Goal: Task Accomplishment & Management: Complete application form

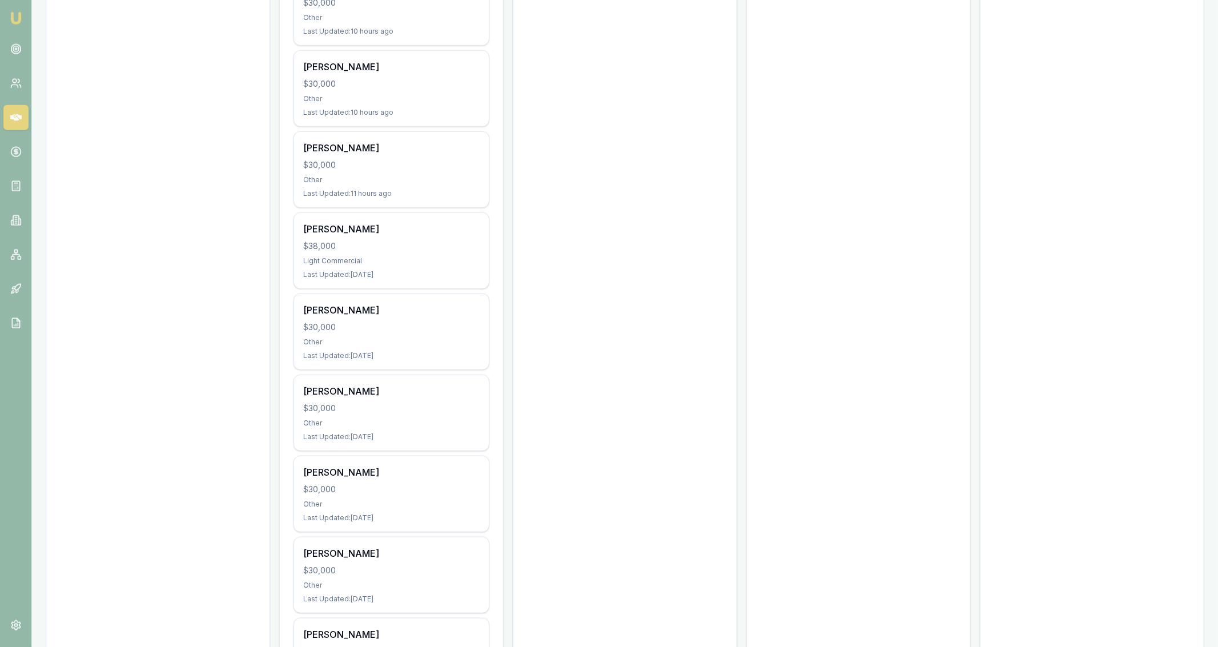
scroll to position [608, 0]
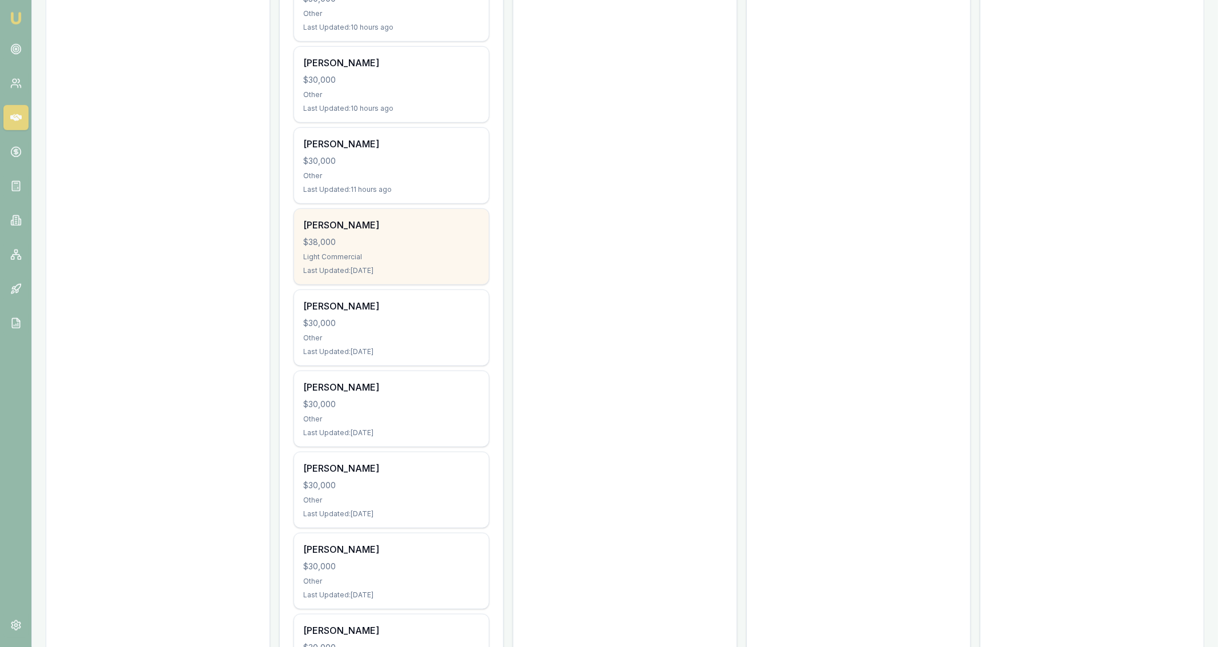
click at [401, 244] on div "$38,000" at bounding box center [391, 241] width 176 height 11
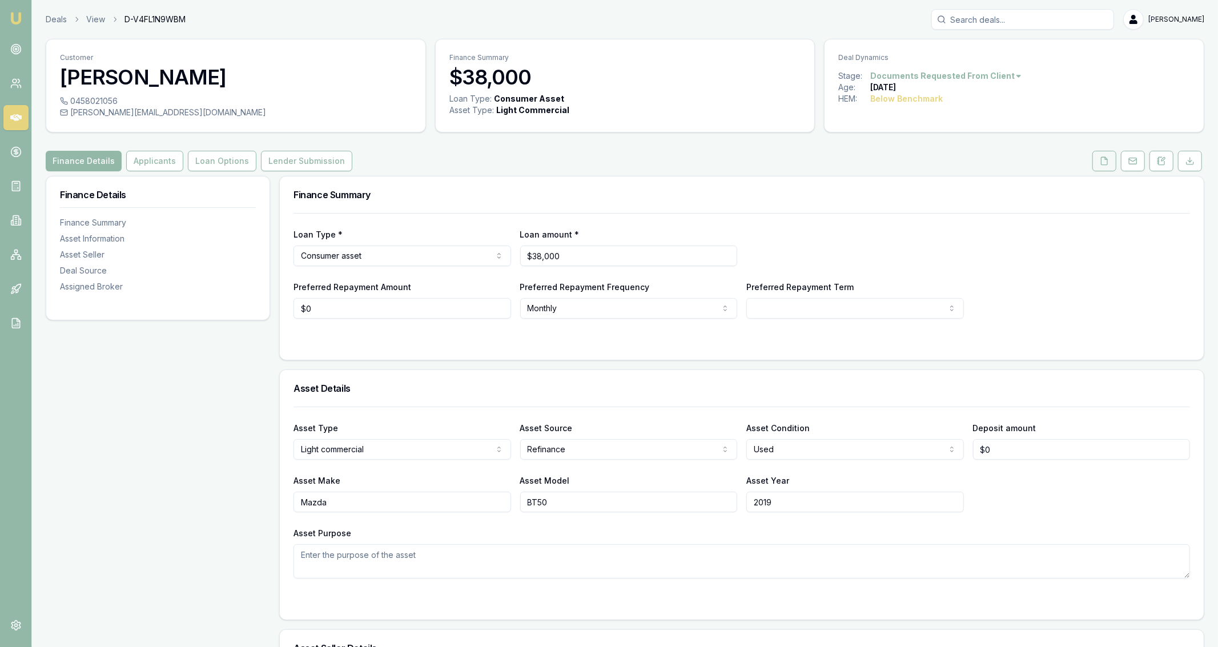
click at [1104, 164] on icon at bounding box center [1104, 160] width 6 height 7
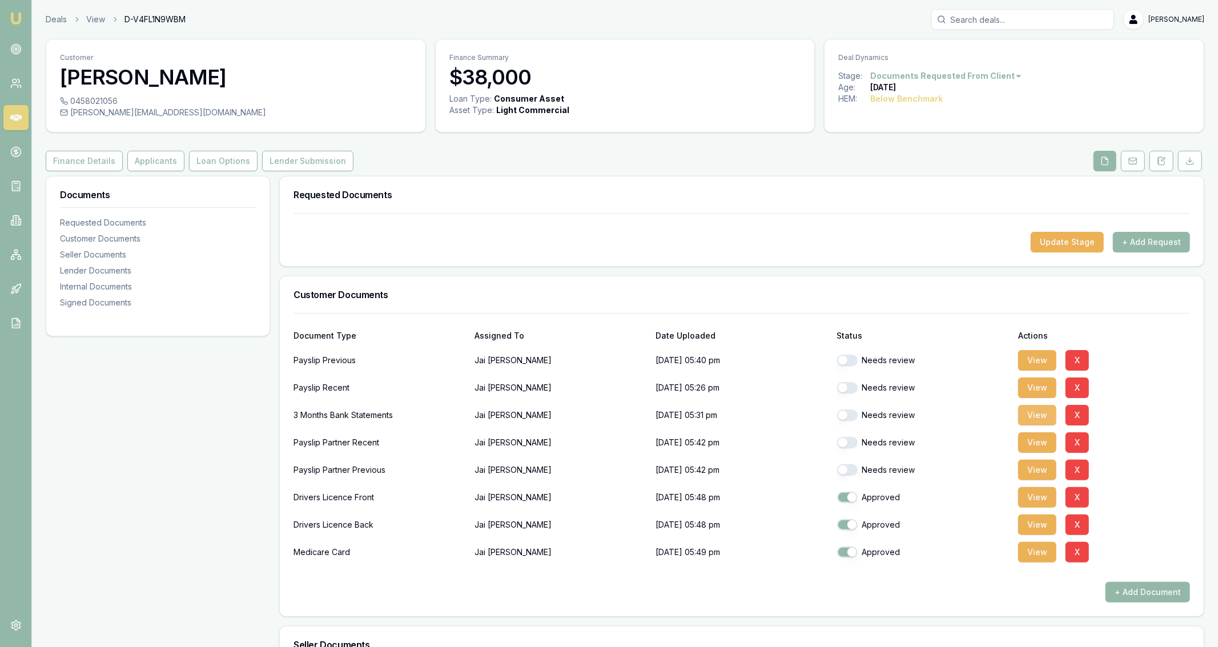
click at [1025, 413] on button "View" at bounding box center [1037, 415] width 38 height 21
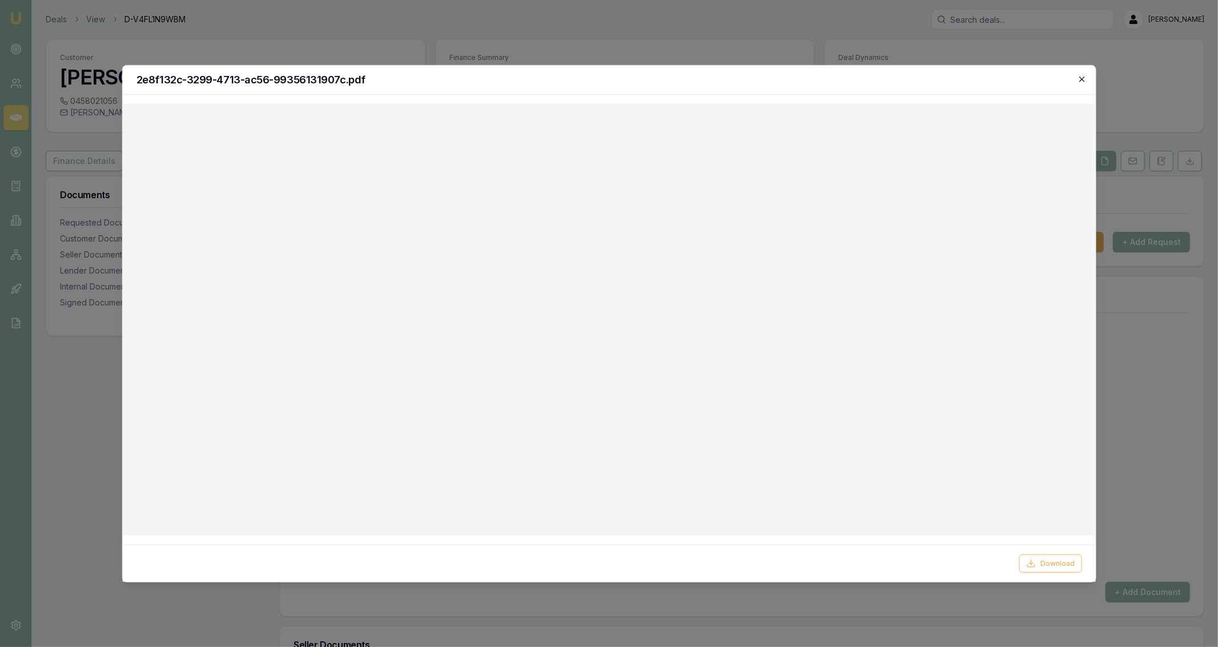
click at [1082, 76] on icon "button" at bounding box center [1081, 78] width 9 height 9
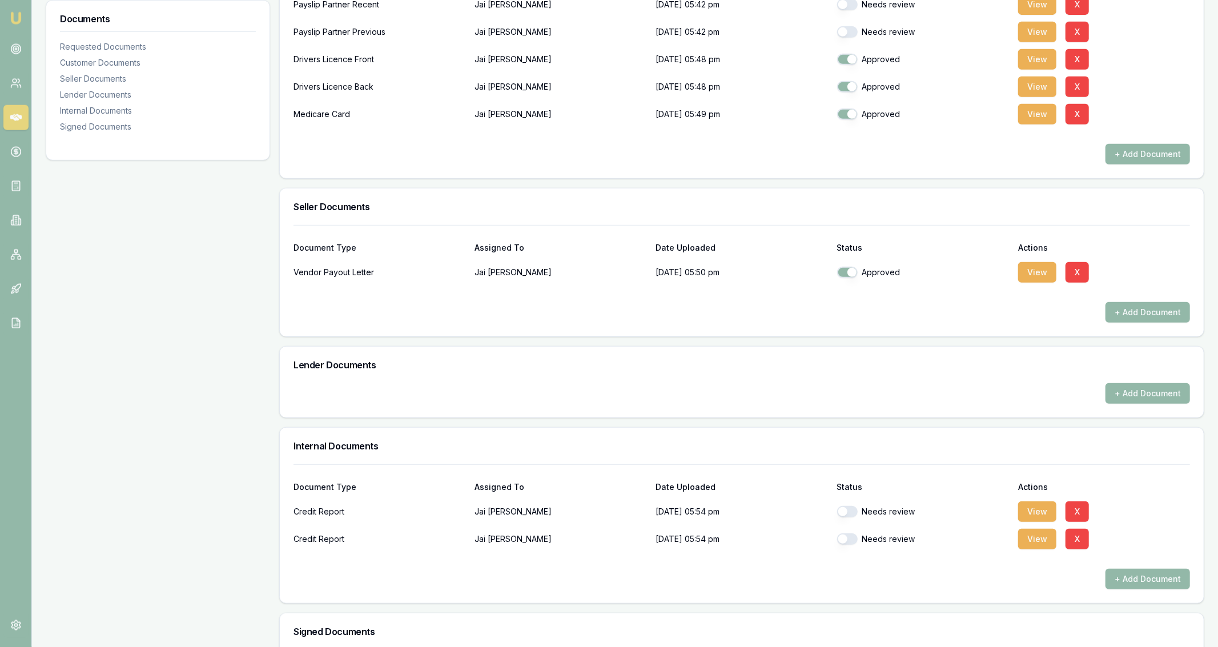
scroll to position [439, 0]
click at [1026, 277] on button "View" at bounding box center [1037, 271] width 38 height 21
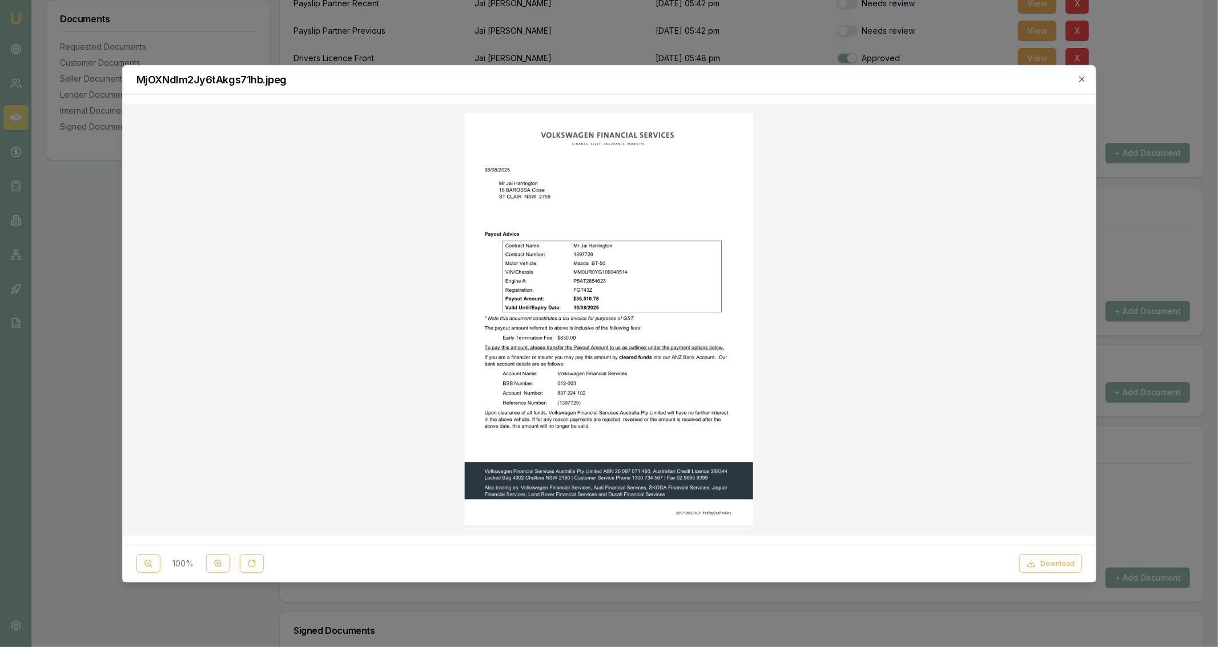
click at [698, 295] on img at bounding box center [609, 318] width 288 height 413
click at [215, 560] on icon at bounding box center [217, 563] width 9 height 9
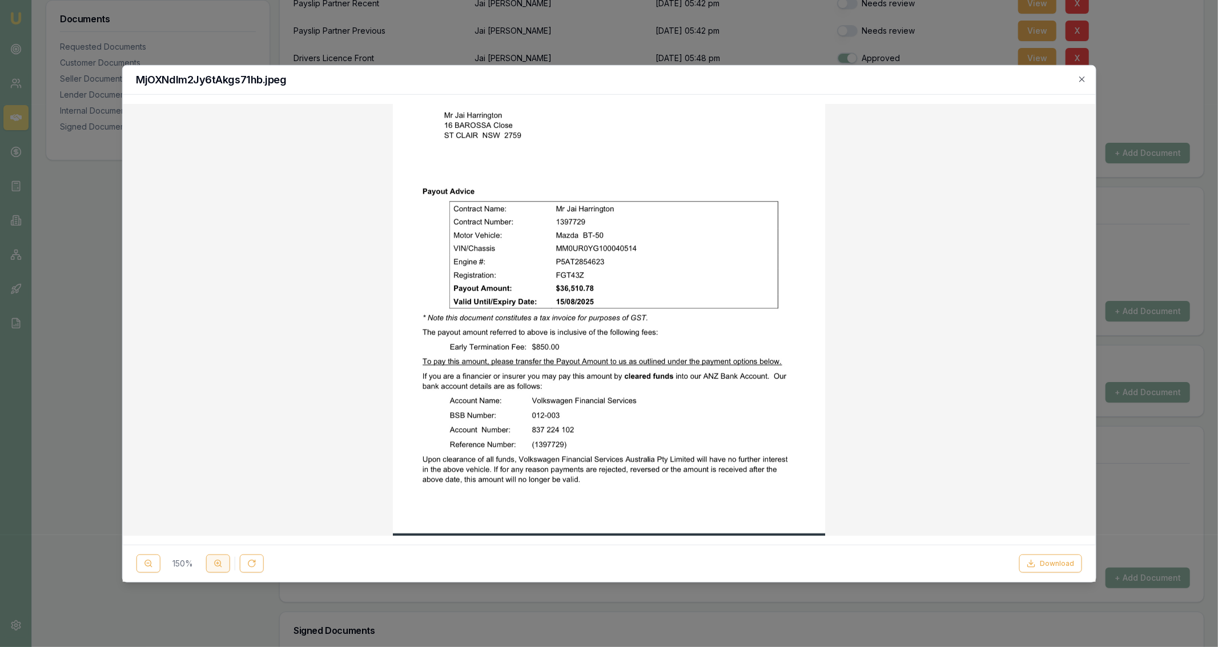
click at [215, 560] on icon at bounding box center [217, 563] width 9 height 9
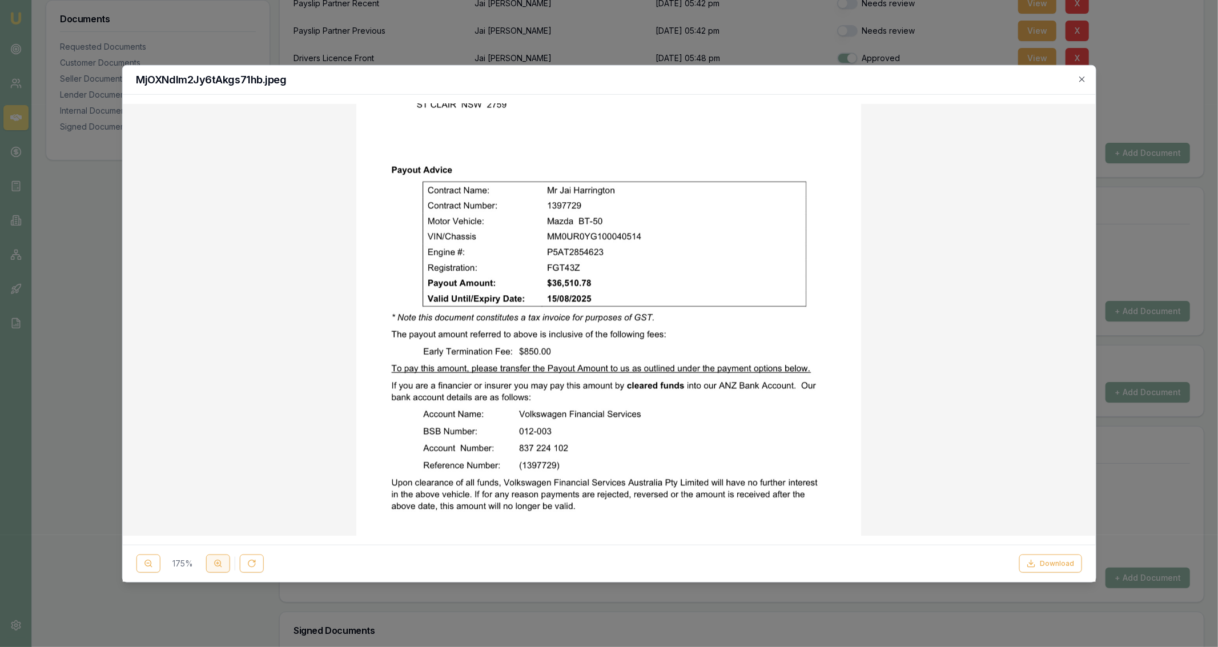
click at [215, 560] on icon at bounding box center [217, 563] width 9 height 9
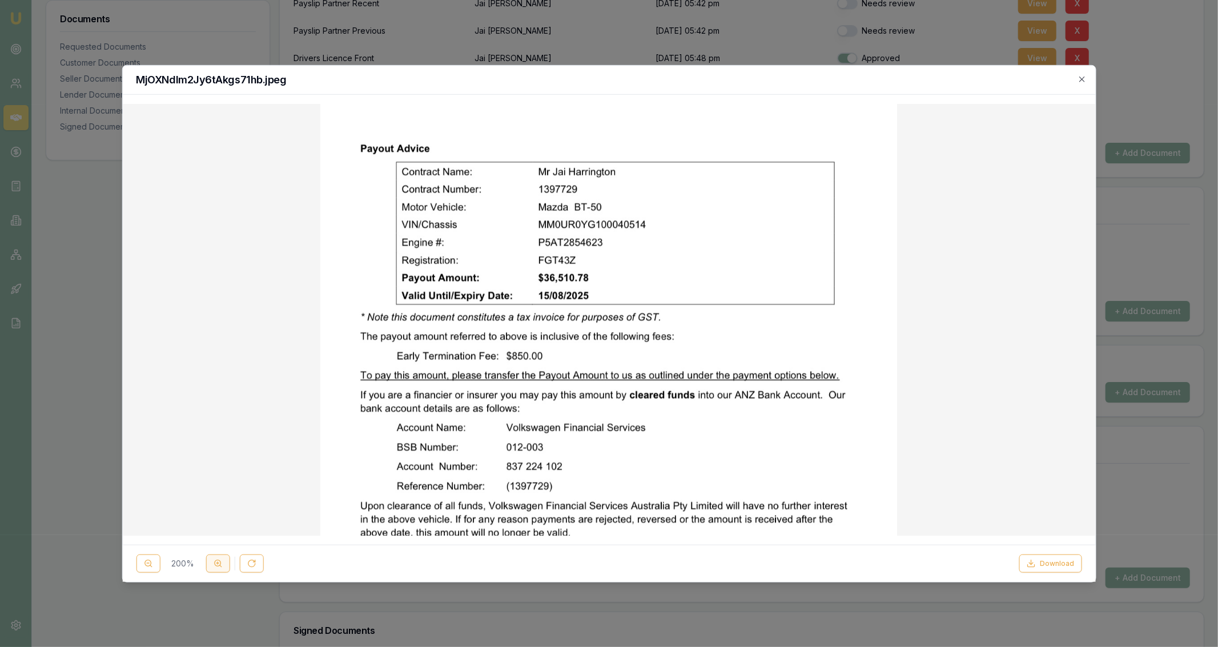
click at [215, 560] on icon at bounding box center [217, 563] width 9 height 9
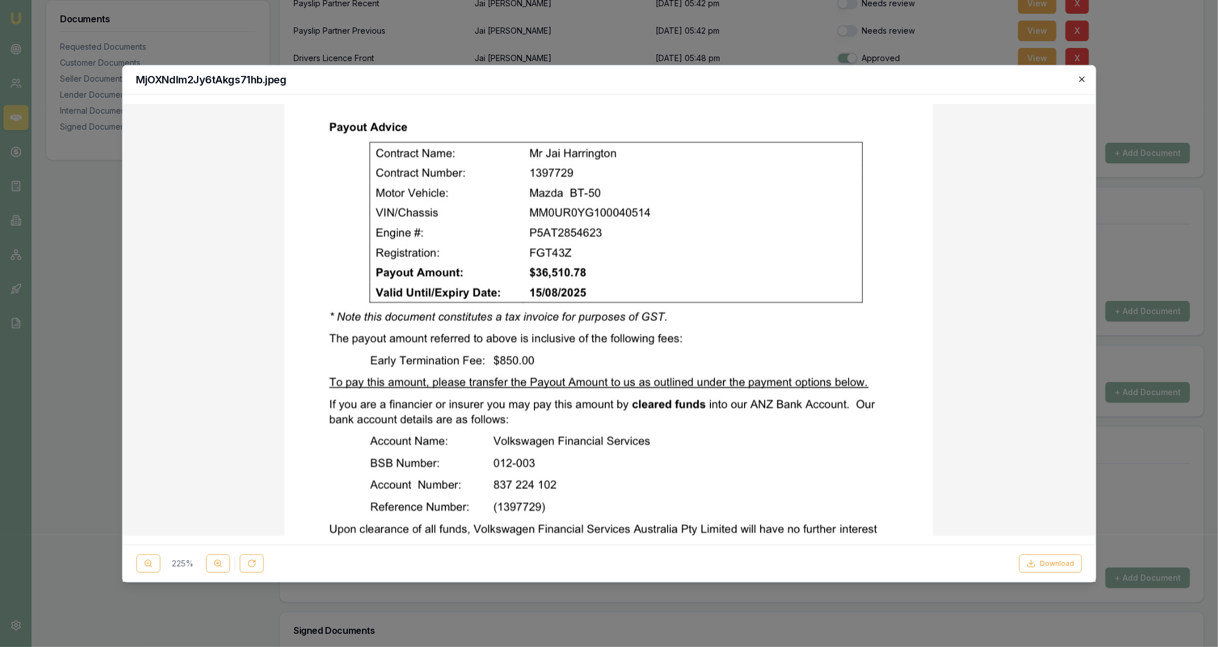
click at [1078, 83] on icon "button" at bounding box center [1081, 78] width 9 height 9
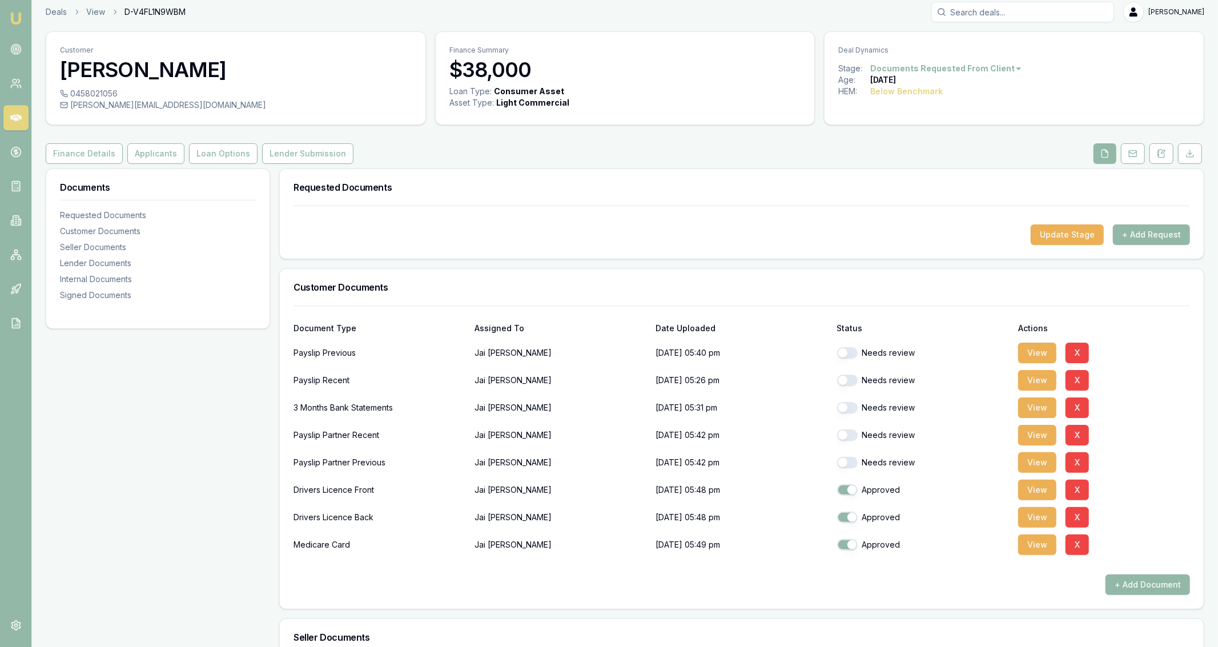
scroll to position [0, 0]
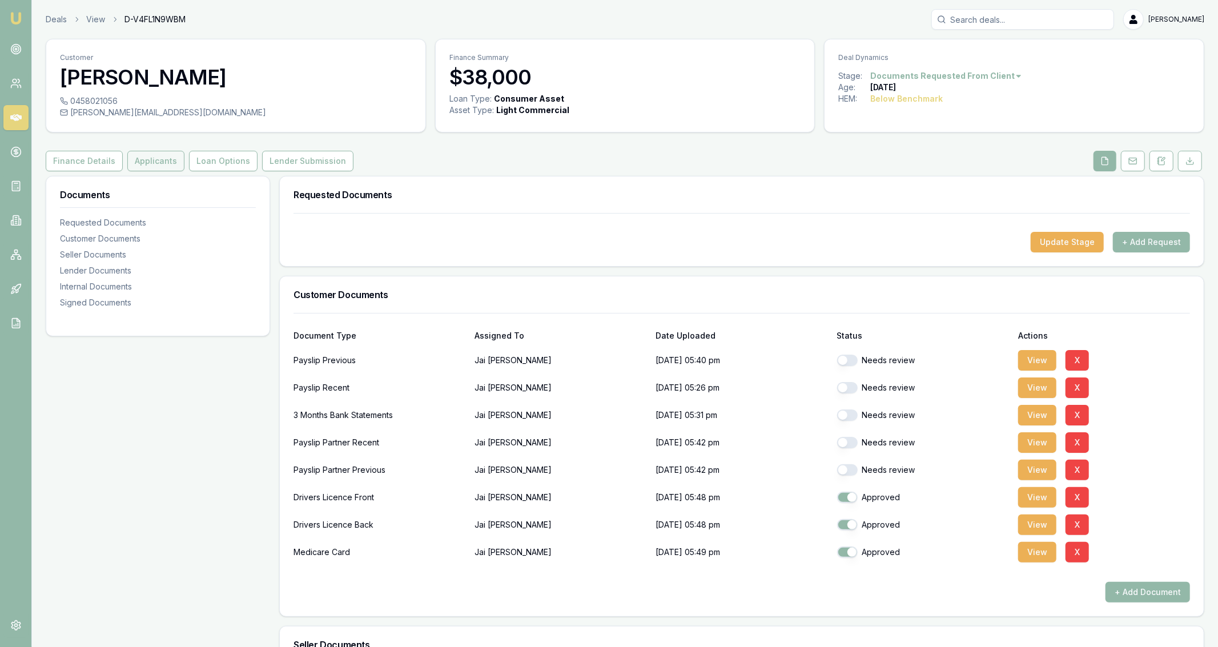
click at [152, 166] on button "Applicants" at bounding box center [155, 161] width 57 height 21
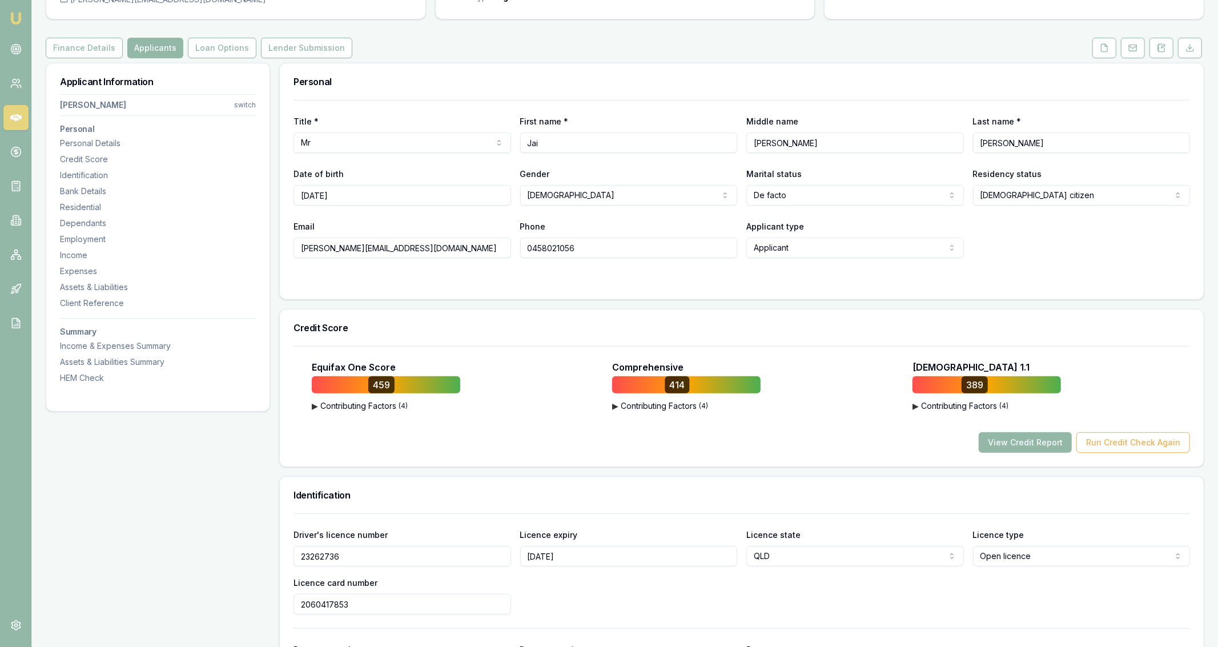
scroll to position [111, 0]
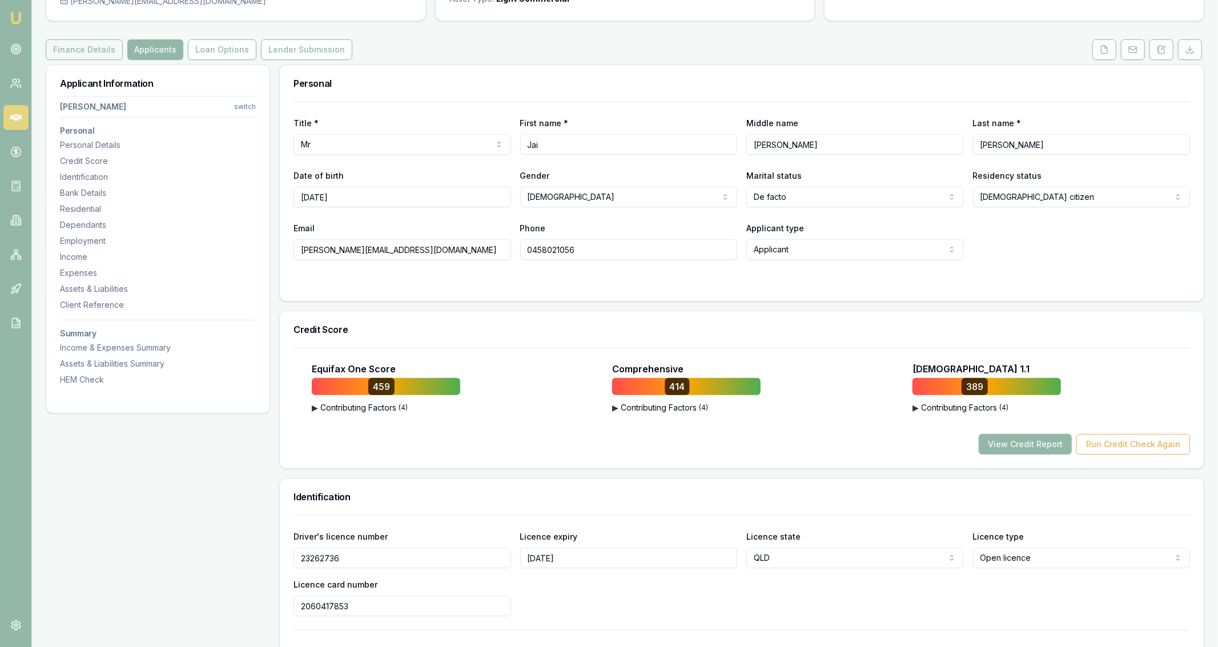
click at [95, 50] on button "Finance Details" at bounding box center [84, 49] width 77 height 21
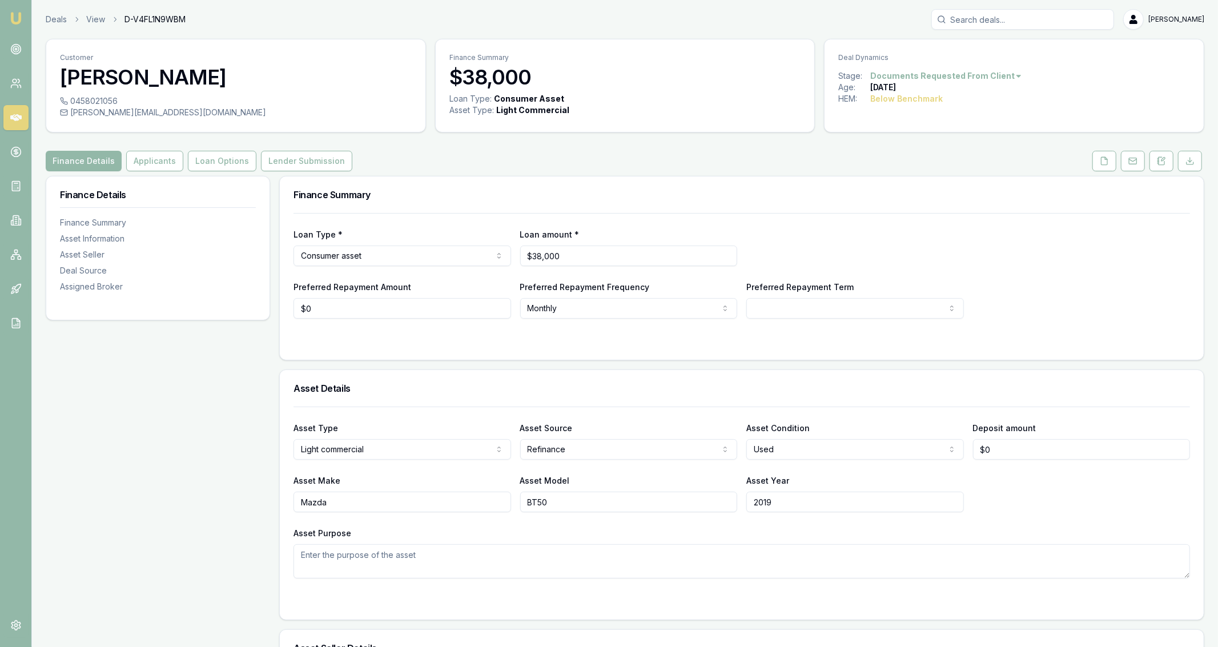
click at [586, 263] on input "$38,000" at bounding box center [628, 255] width 217 height 21
click at [586, 263] on input "38000" at bounding box center [628, 255] width 217 height 21
type input "$37,360"
click at [647, 228] on div "Loan amount * $37,360" at bounding box center [628, 246] width 217 height 39
select select "60"
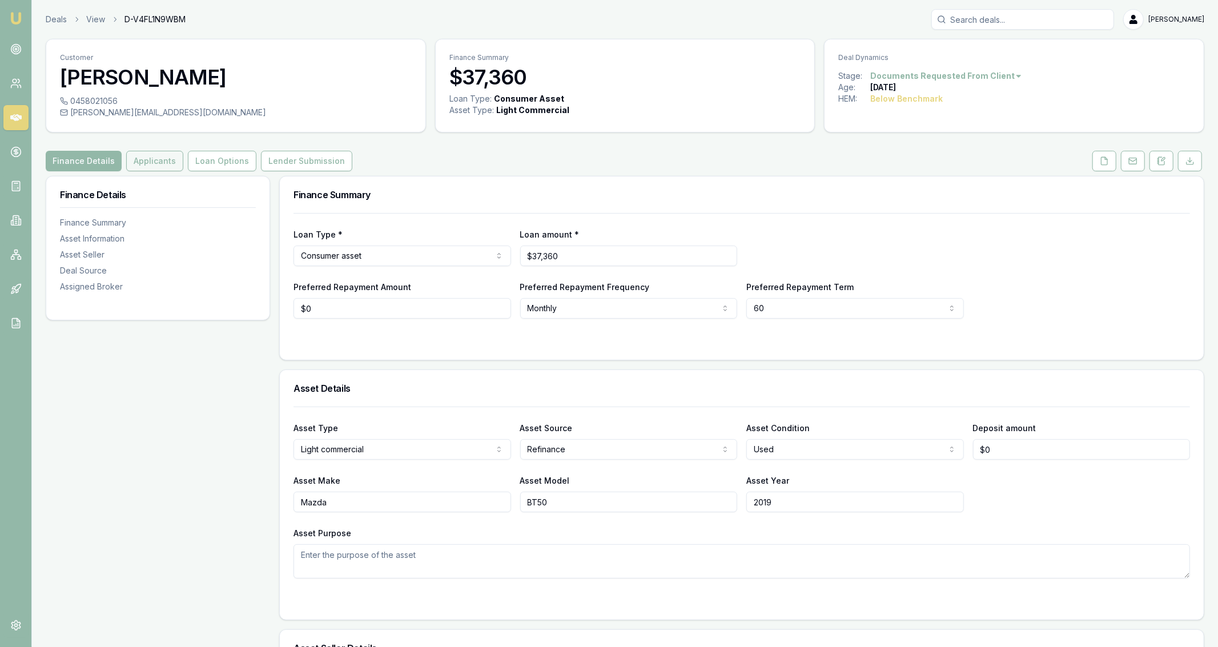
click at [178, 162] on button "Applicants" at bounding box center [154, 161] width 57 height 21
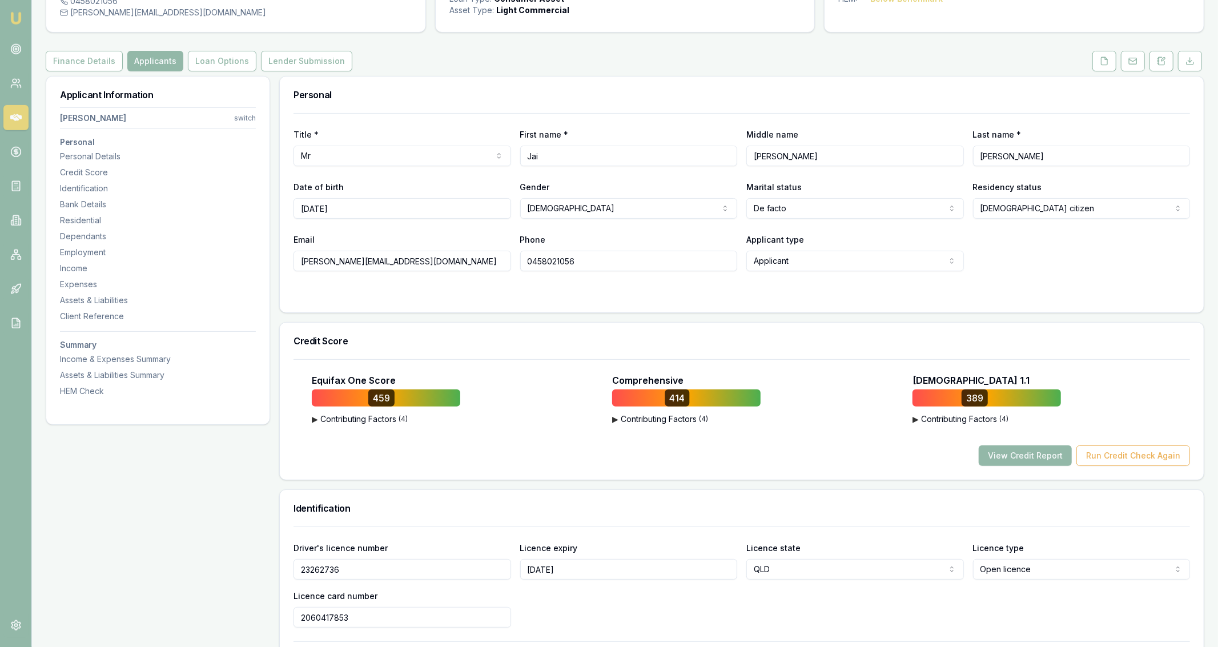
scroll to position [100, 0]
click at [1055, 461] on button "View Credit Report" at bounding box center [1024, 455] width 93 height 21
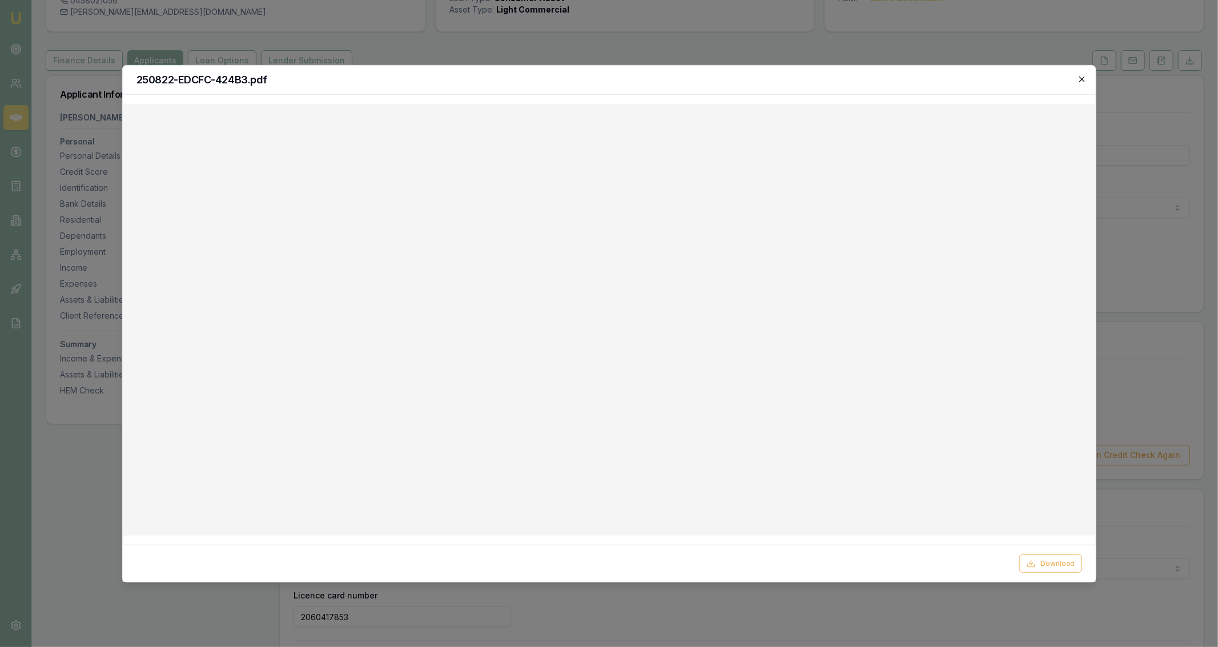
click at [1082, 79] on icon "button" at bounding box center [1081, 78] width 5 height 5
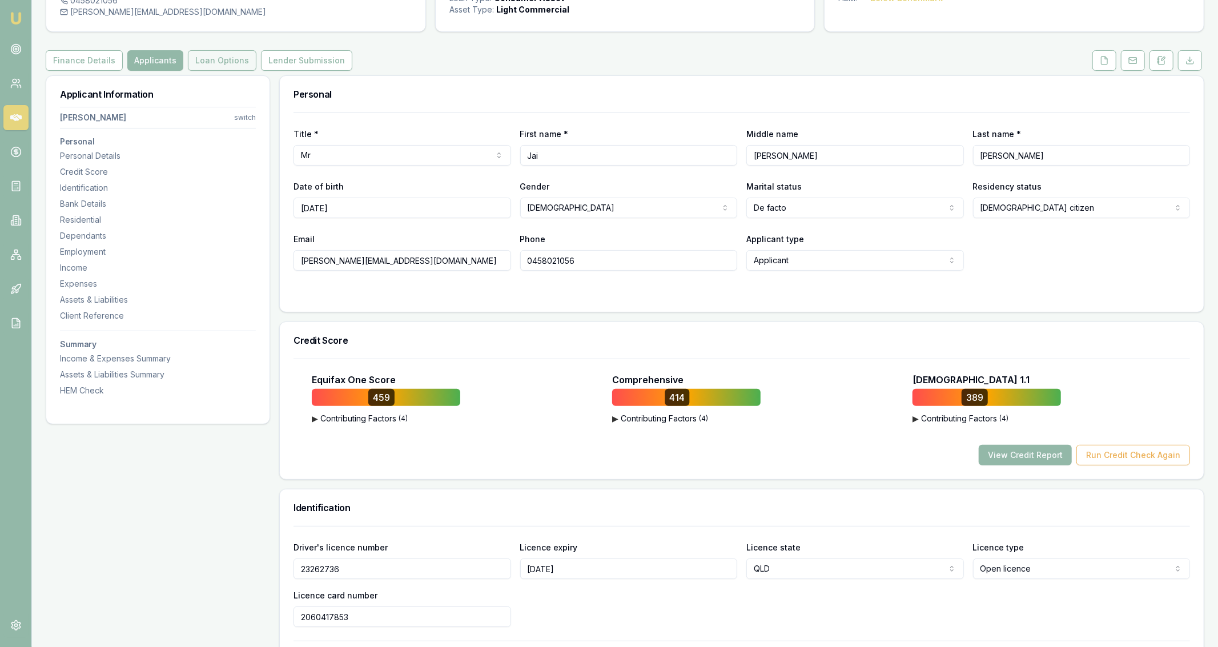
click at [193, 54] on button "Loan Options" at bounding box center [222, 60] width 68 height 21
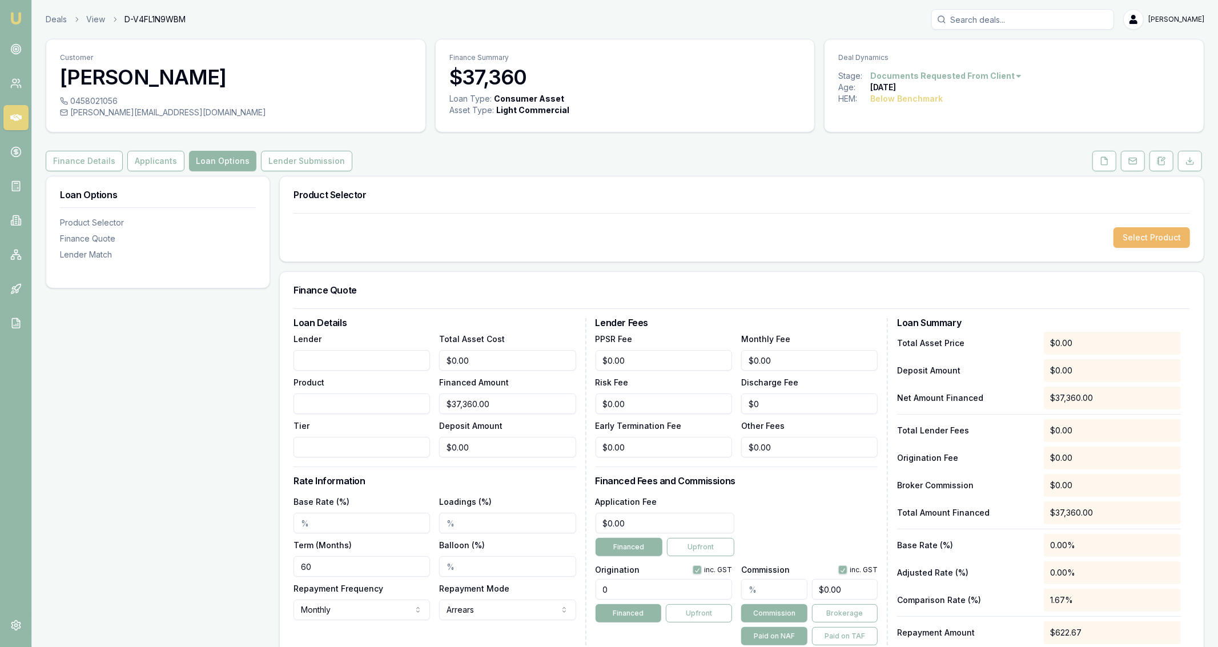
click at [1169, 236] on button "Select Product" at bounding box center [1151, 237] width 76 height 21
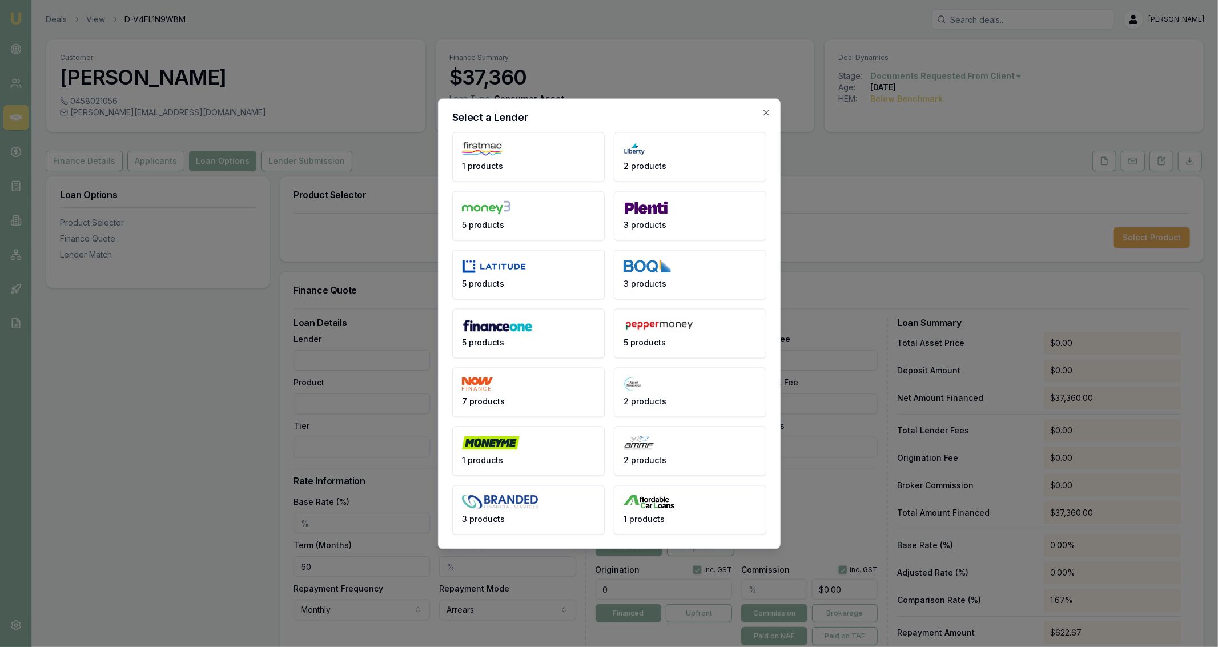
click at [759, 115] on h2 "Select a Lender" at bounding box center [609, 117] width 314 height 10
click at [763, 116] on icon "button" at bounding box center [765, 112] width 9 height 9
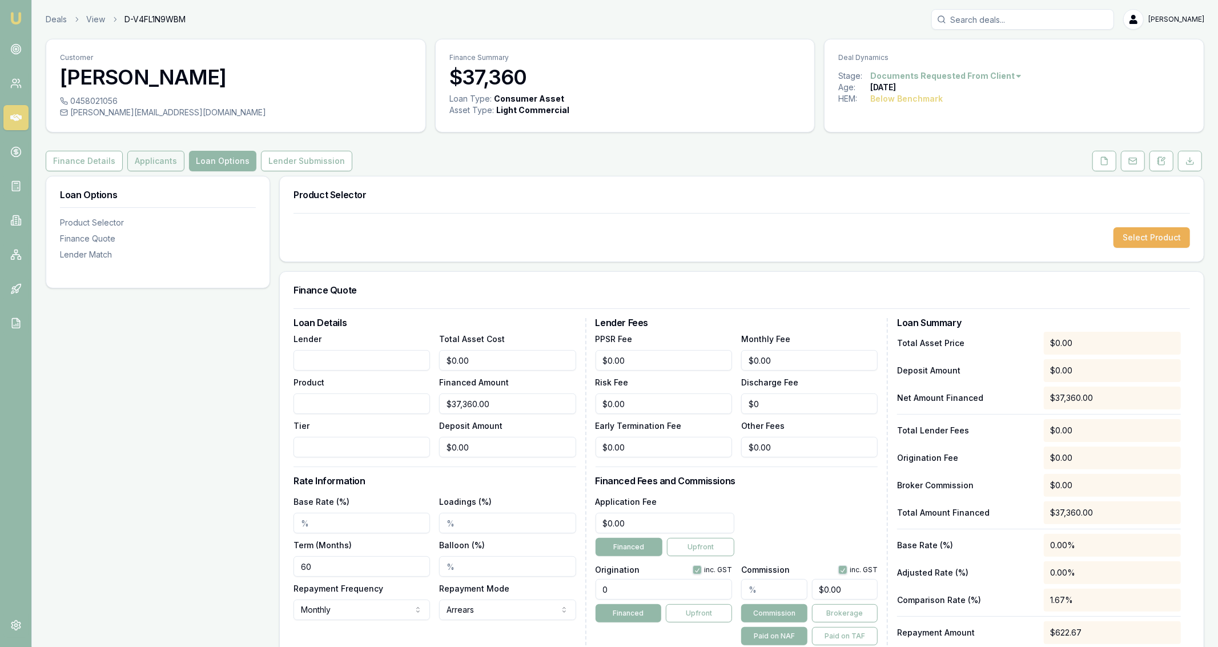
click at [152, 167] on button "Applicants" at bounding box center [155, 161] width 57 height 21
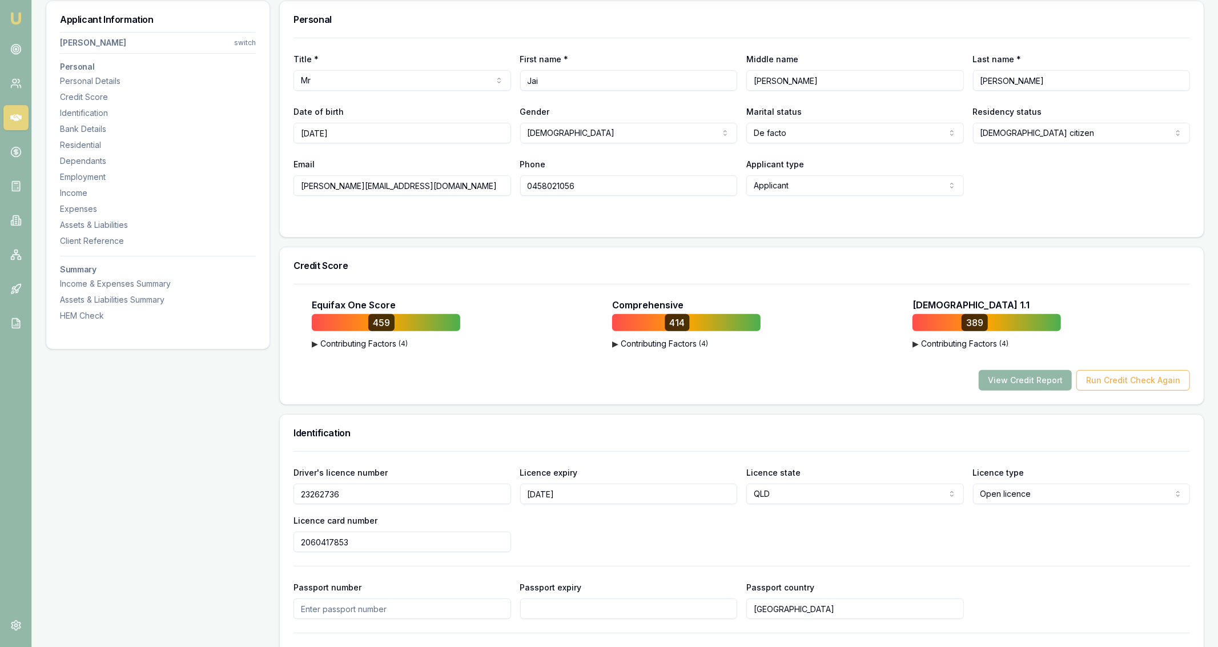
scroll to position [177, 0]
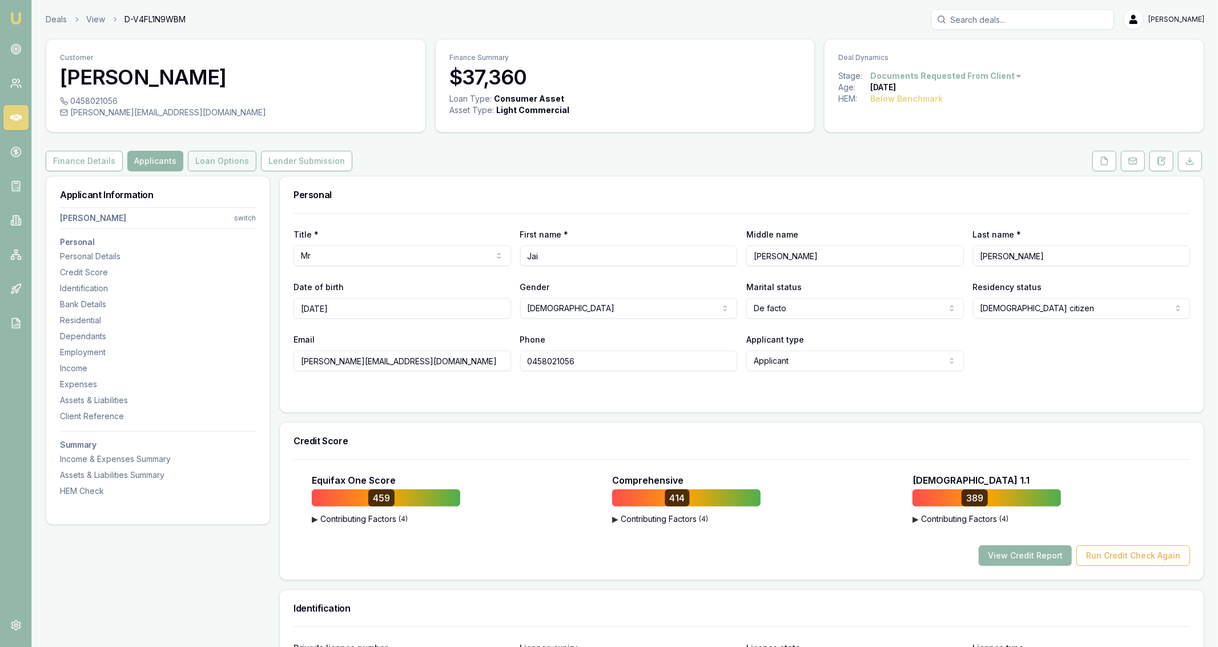
click at [237, 158] on button "Loan Options" at bounding box center [222, 161] width 68 height 21
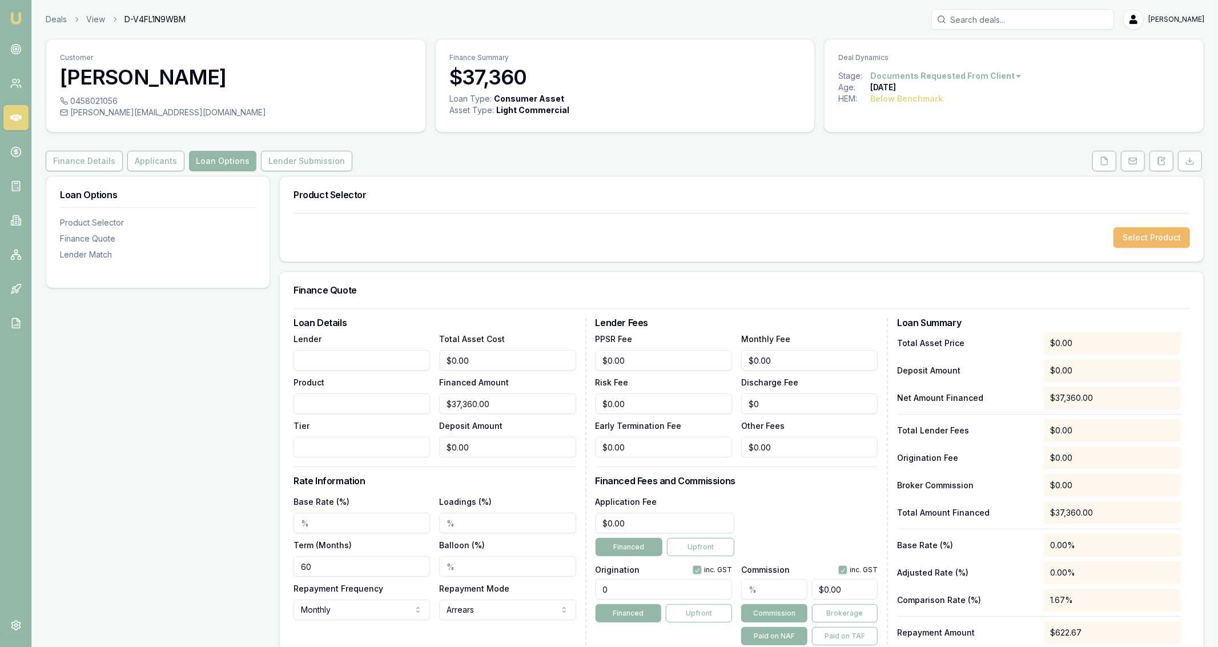
click at [1146, 236] on button "Select Product" at bounding box center [1151, 237] width 76 height 21
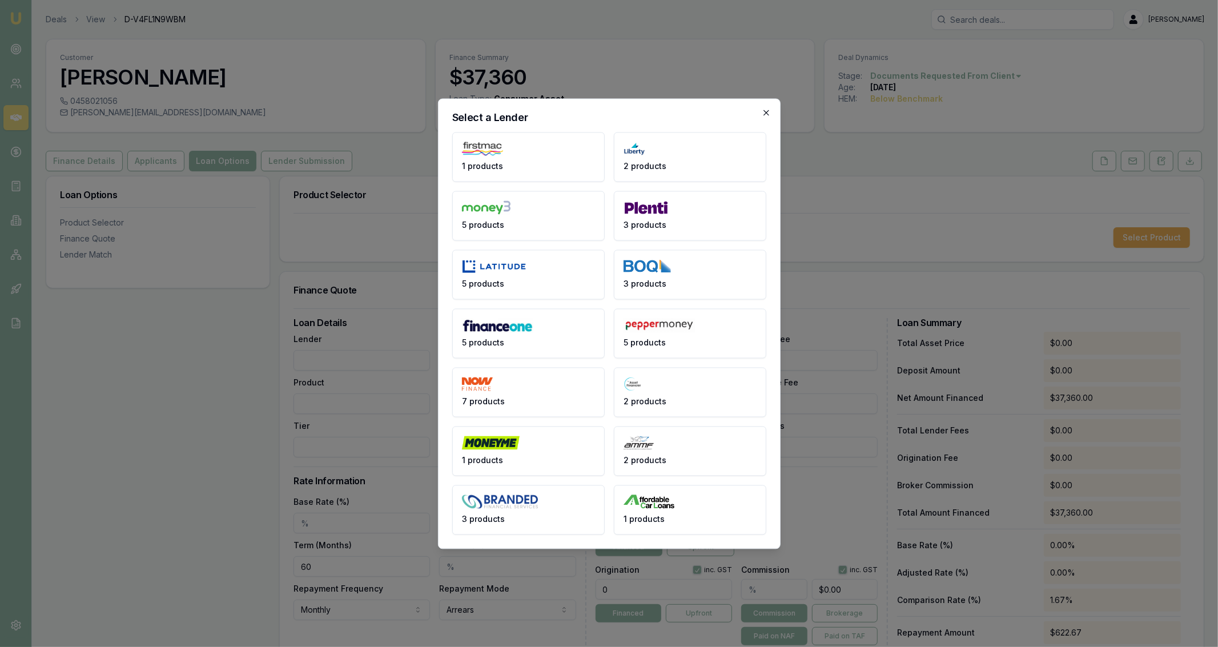
click at [767, 113] on icon "button" at bounding box center [765, 112] width 5 height 5
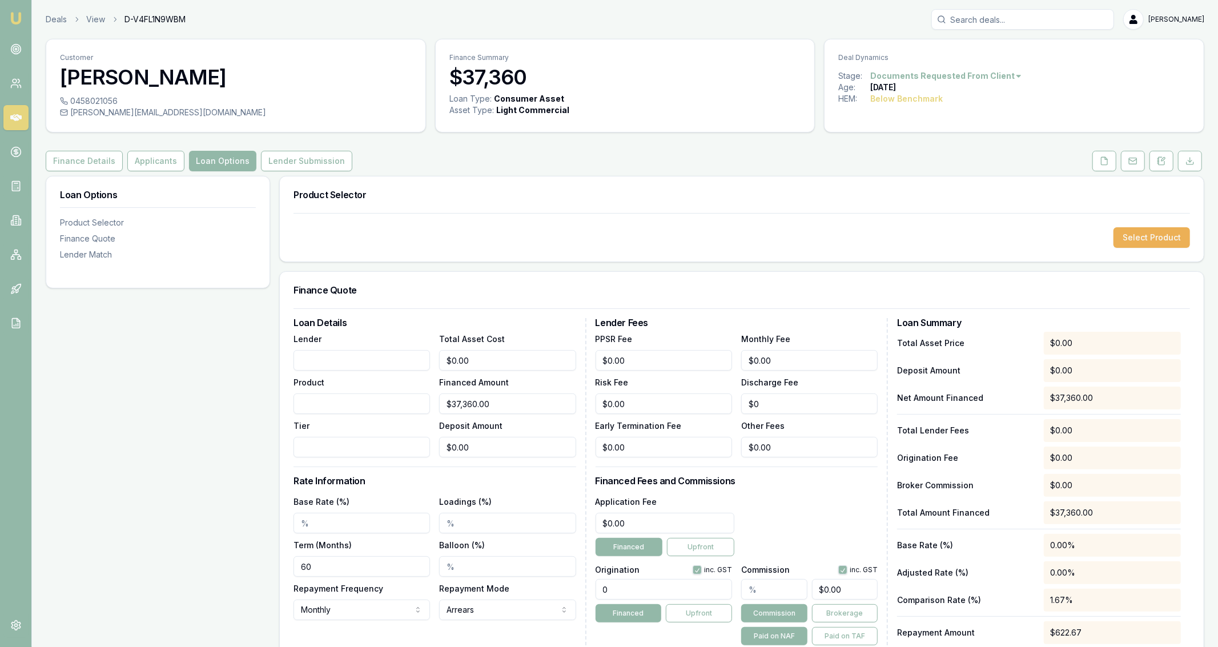
click at [1009, 78] on html "Emu Broker Deals View D-V4FL1N9WBM Jackson Fanfulla Toggle Menu Customer Jai Ha…" at bounding box center [609, 323] width 1218 height 647
click at [965, 95] on div "Deal On Hold" at bounding box center [941, 96] width 67 height 18
click at [49, 12] on div "Deals View D-V4FL1N9WBM Jackson Fanfulla" at bounding box center [625, 19] width 1158 height 21
click at [54, 19] on link "Deals" at bounding box center [56, 19] width 21 height 11
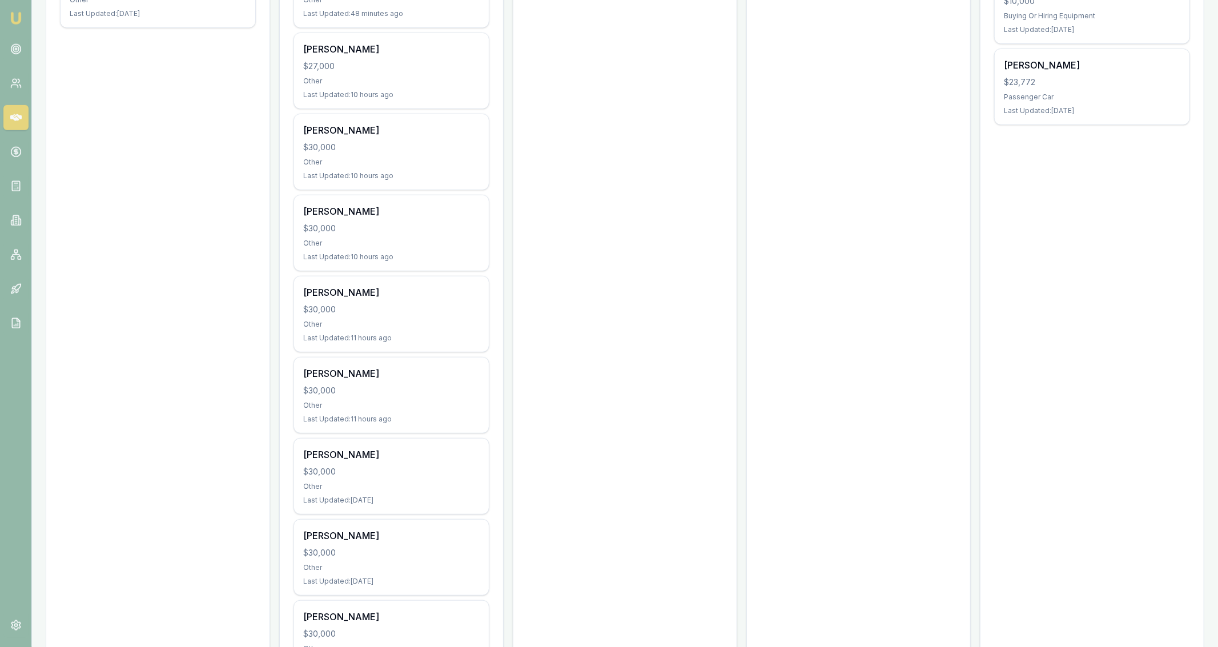
scroll to position [380, 0]
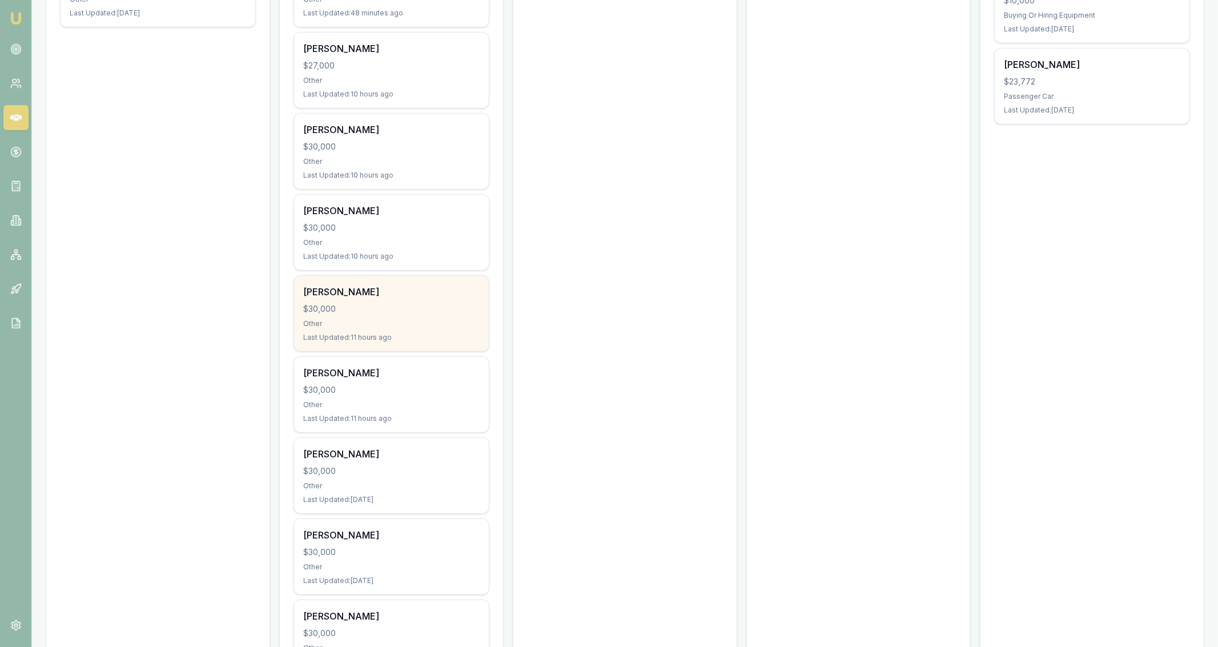
click at [387, 278] on div "Jaxon Barba $30,000 Other Last Updated: 11 hours ago" at bounding box center [391, 313] width 195 height 75
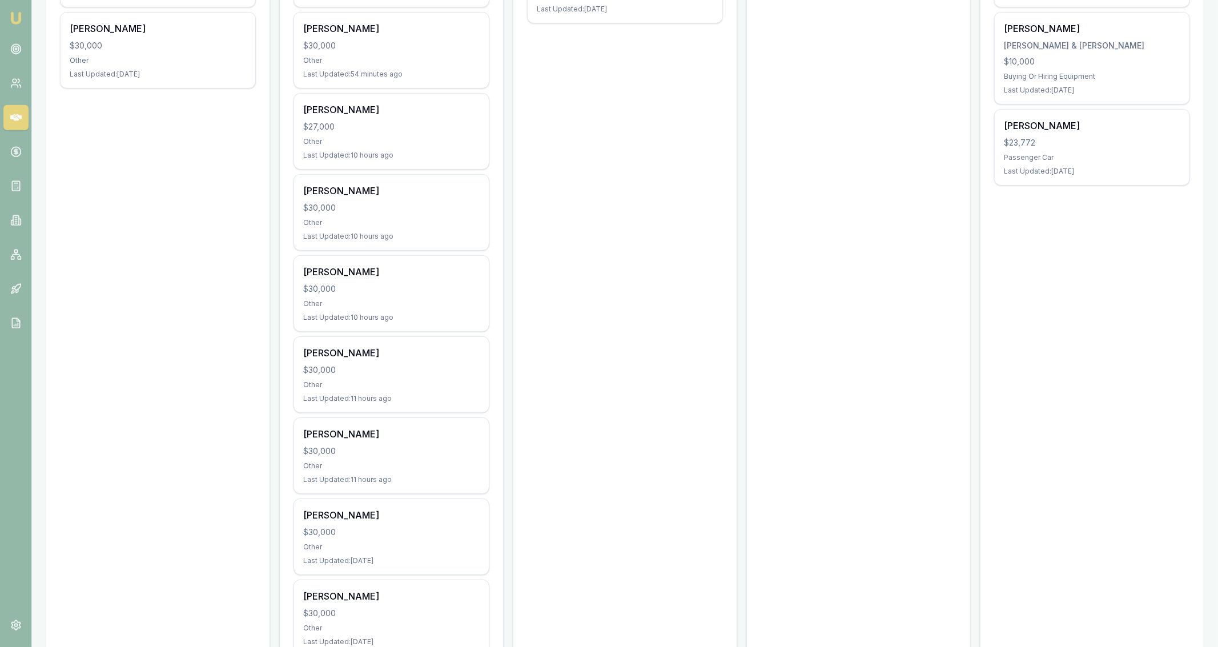
scroll to position [0, 0]
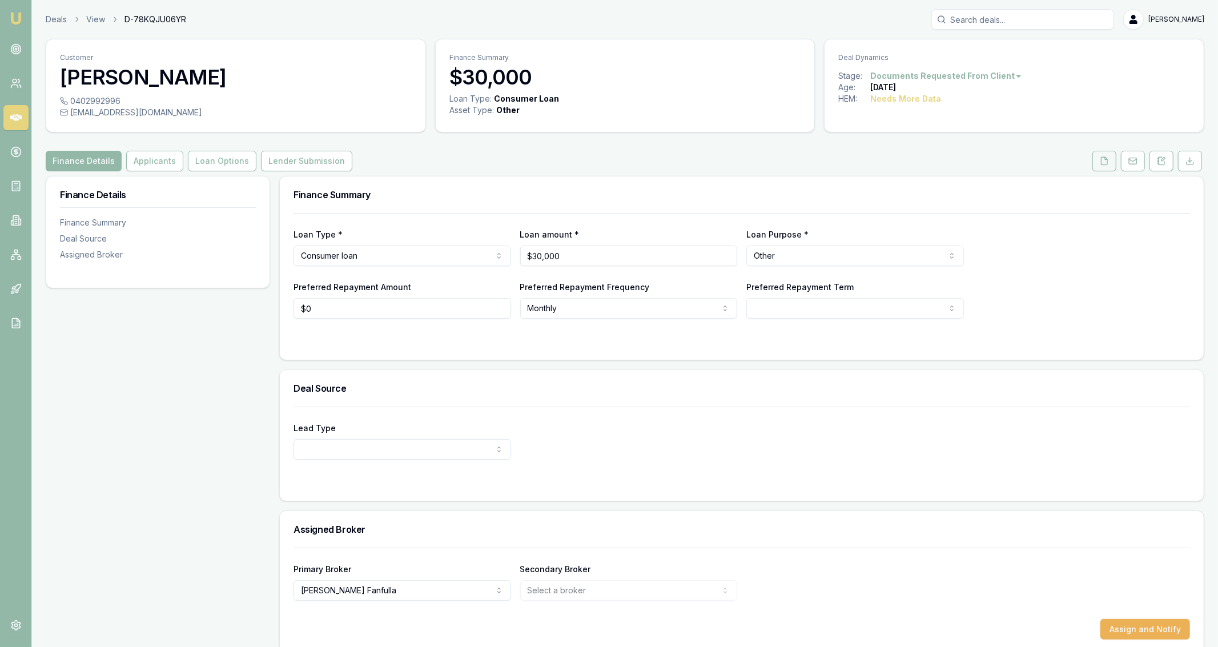
click at [1105, 164] on icon at bounding box center [1104, 160] width 6 height 7
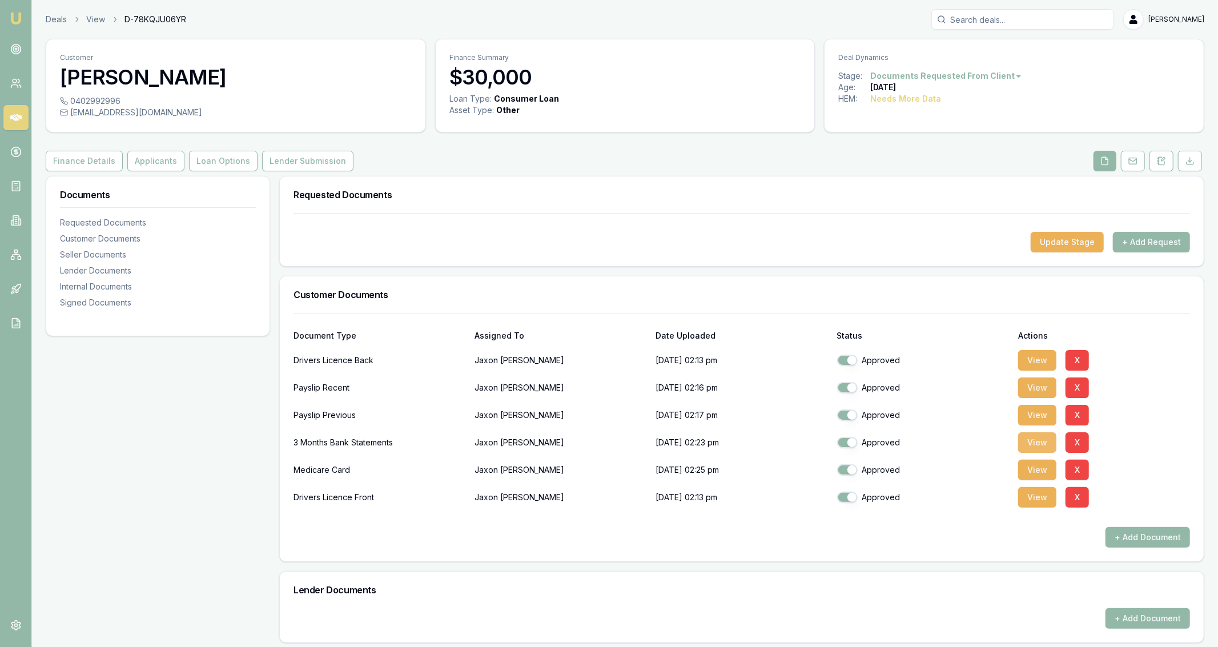
click at [1027, 444] on button "View" at bounding box center [1037, 442] width 38 height 21
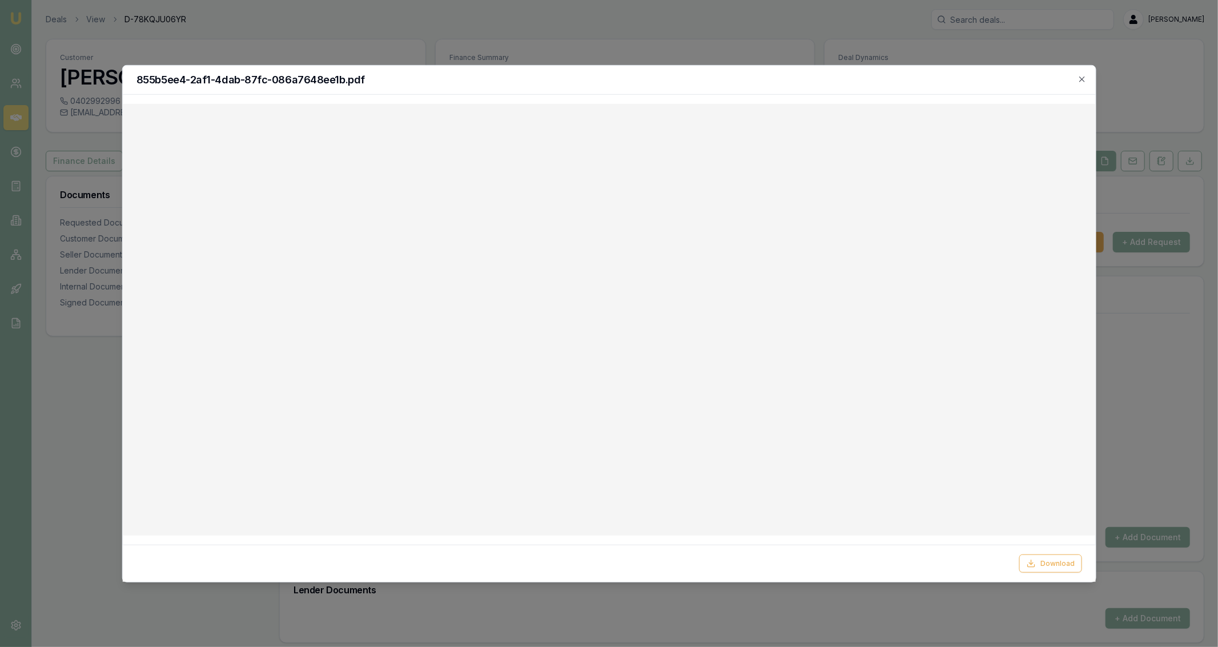
click at [1080, 84] on h2 "855b5ee4-2af1-4dab-87fc-086a7648ee1b.pdf" at bounding box center [608, 79] width 945 height 10
click at [1081, 78] on icon "button" at bounding box center [1081, 78] width 9 height 9
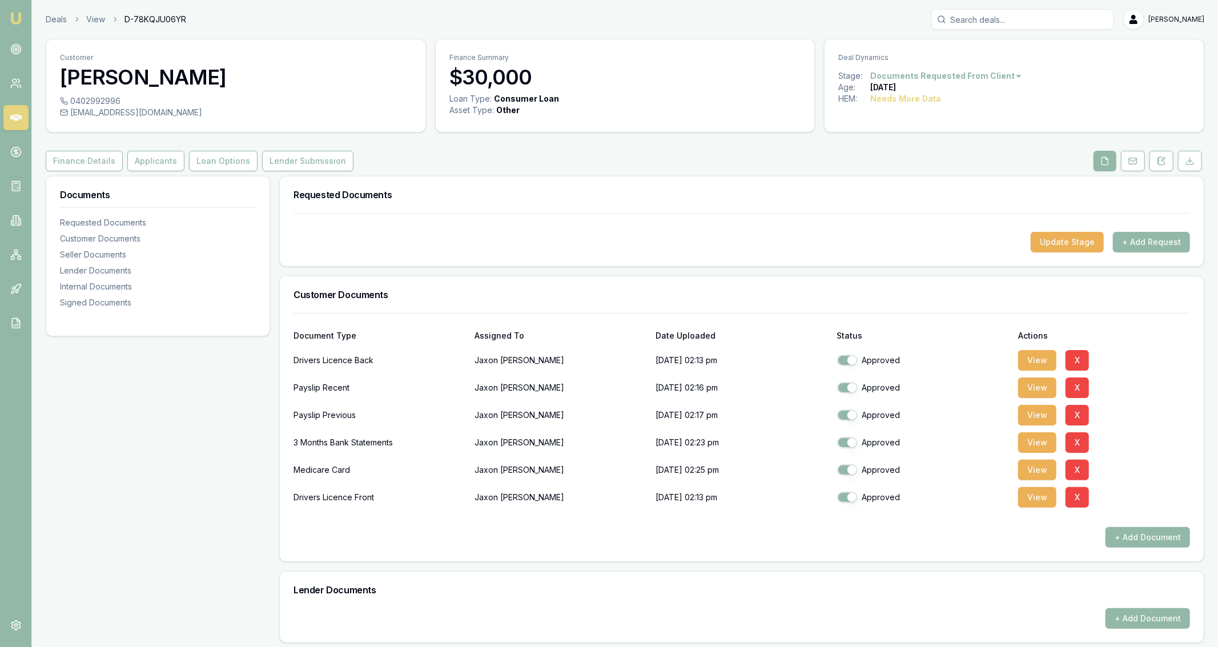
click at [995, 67] on div "Deal Dynamics" at bounding box center [1013, 54] width 379 height 31
click at [153, 150] on div "Customer Jaxon Barba 0402992996 jaxsonbarba@y7mail.com Finance Summary $30,000 …" at bounding box center [625, 526] width 1158 height 975
click at [155, 158] on button "Applicants" at bounding box center [155, 161] width 57 height 21
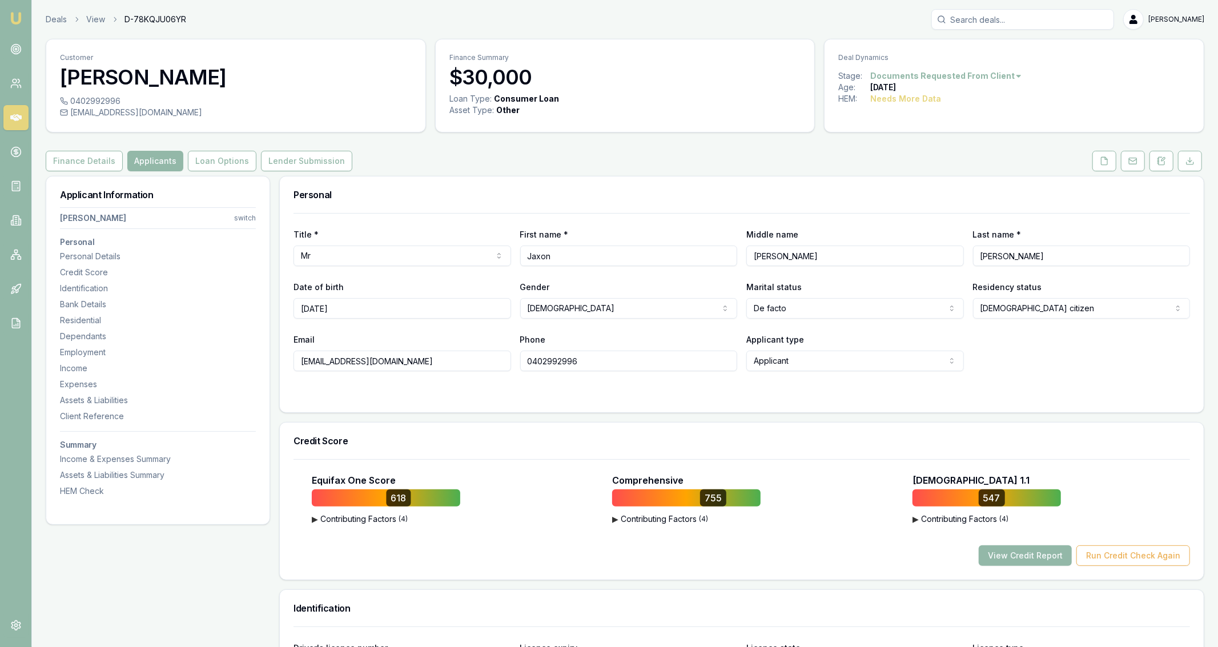
click at [764, 425] on div "Credit Score" at bounding box center [742, 440] width 924 height 37
click at [243, 166] on button "Loan Options" at bounding box center [222, 161] width 68 height 21
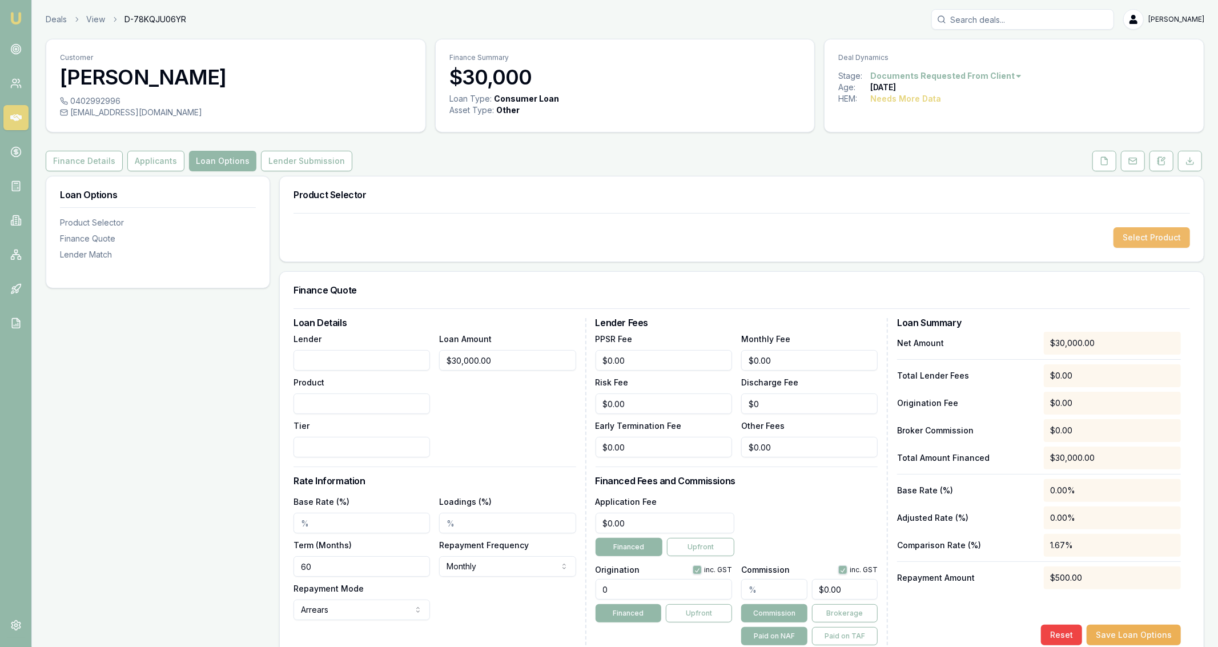
click at [1146, 244] on button "Select Product" at bounding box center [1151, 237] width 76 height 21
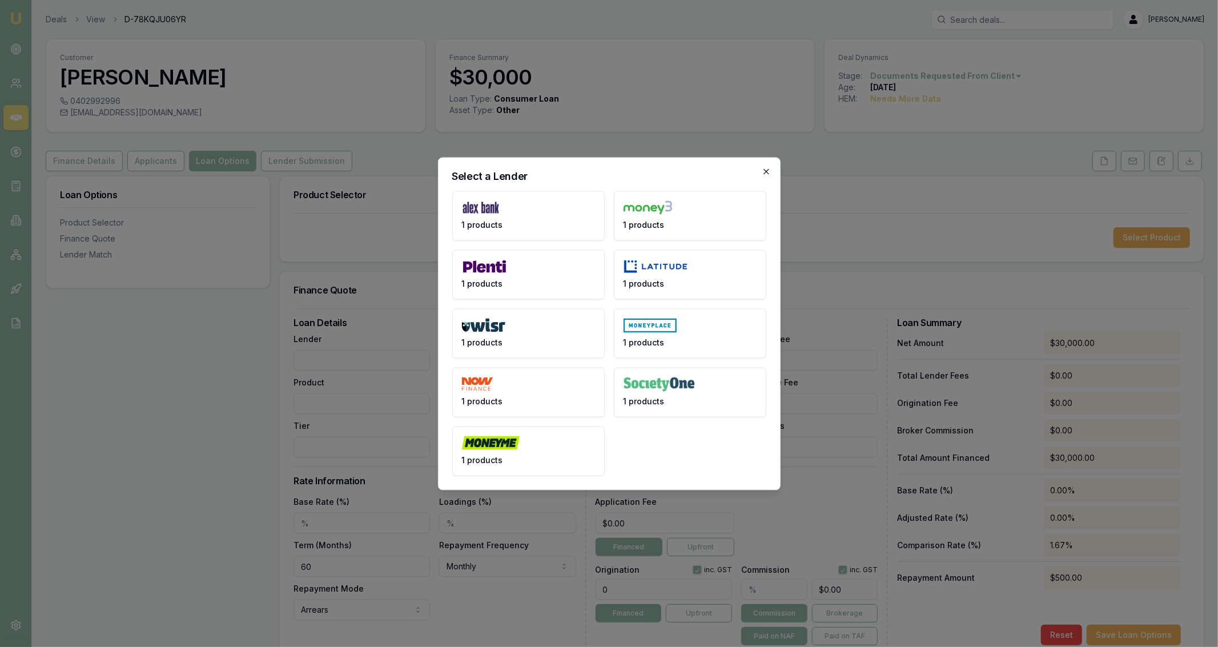
click at [768, 171] on icon "button" at bounding box center [765, 171] width 9 height 9
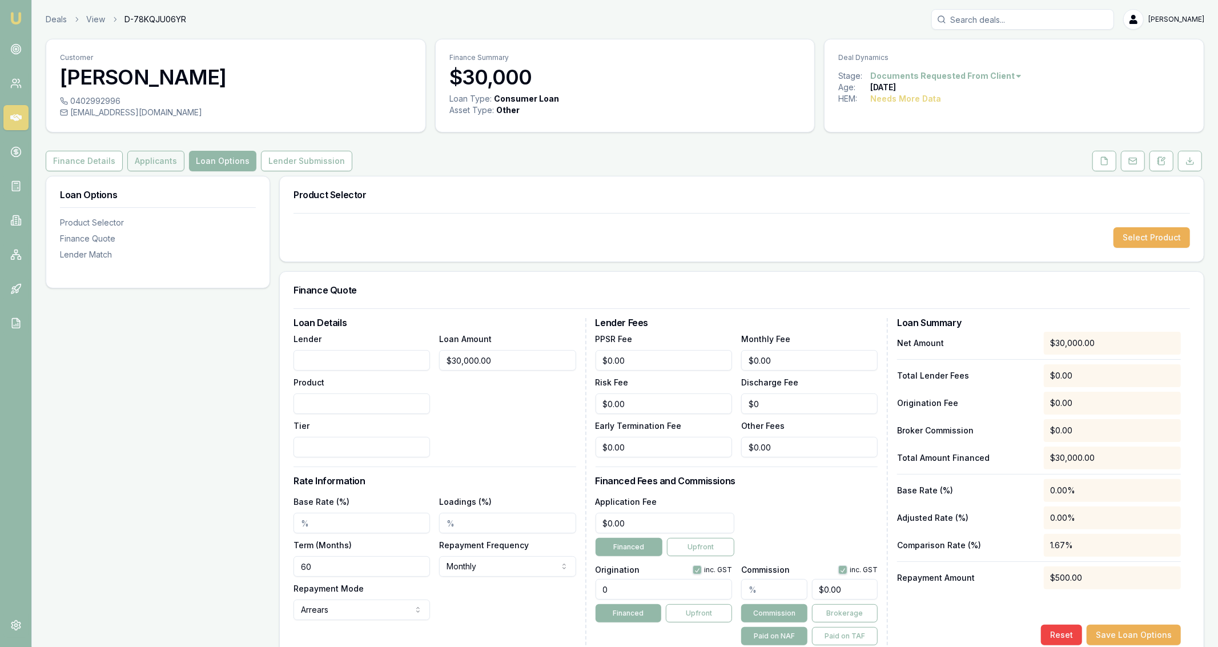
click at [159, 168] on button "Applicants" at bounding box center [155, 161] width 57 height 21
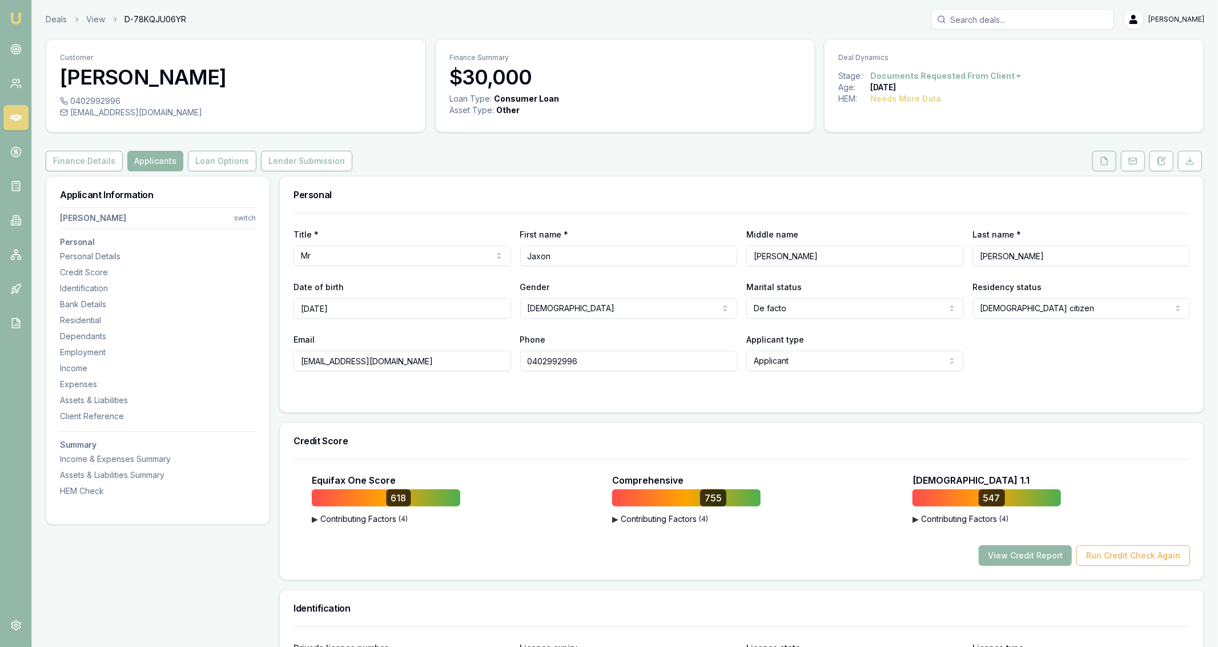
click at [1105, 168] on button at bounding box center [1104, 161] width 24 height 21
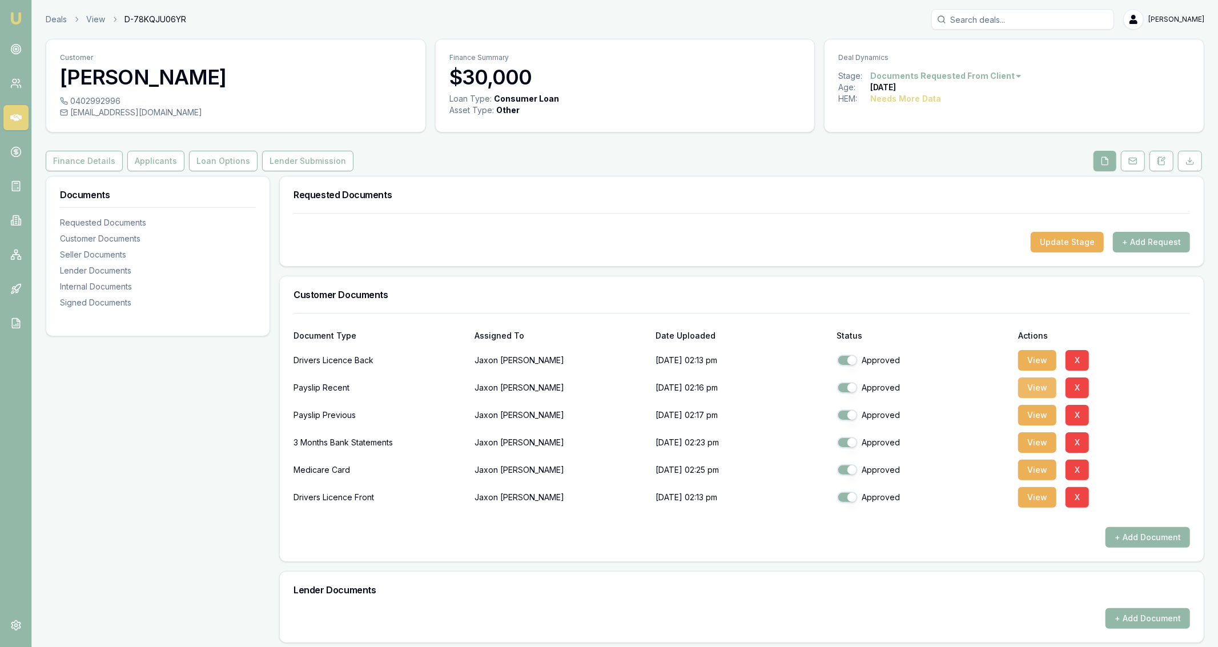
click at [1030, 385] on button "View" at bounding box center [1037, 387] width 38 height 21
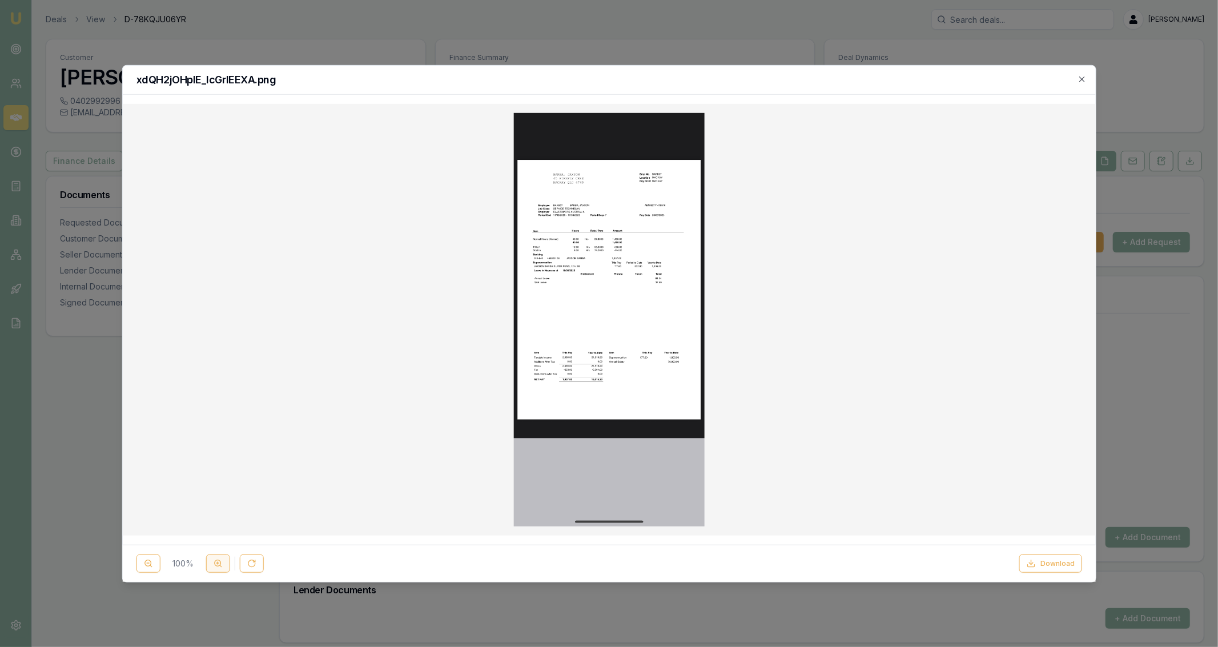
click at [214, 567] on icon at bounding box center [217, 563] width 9 height 9
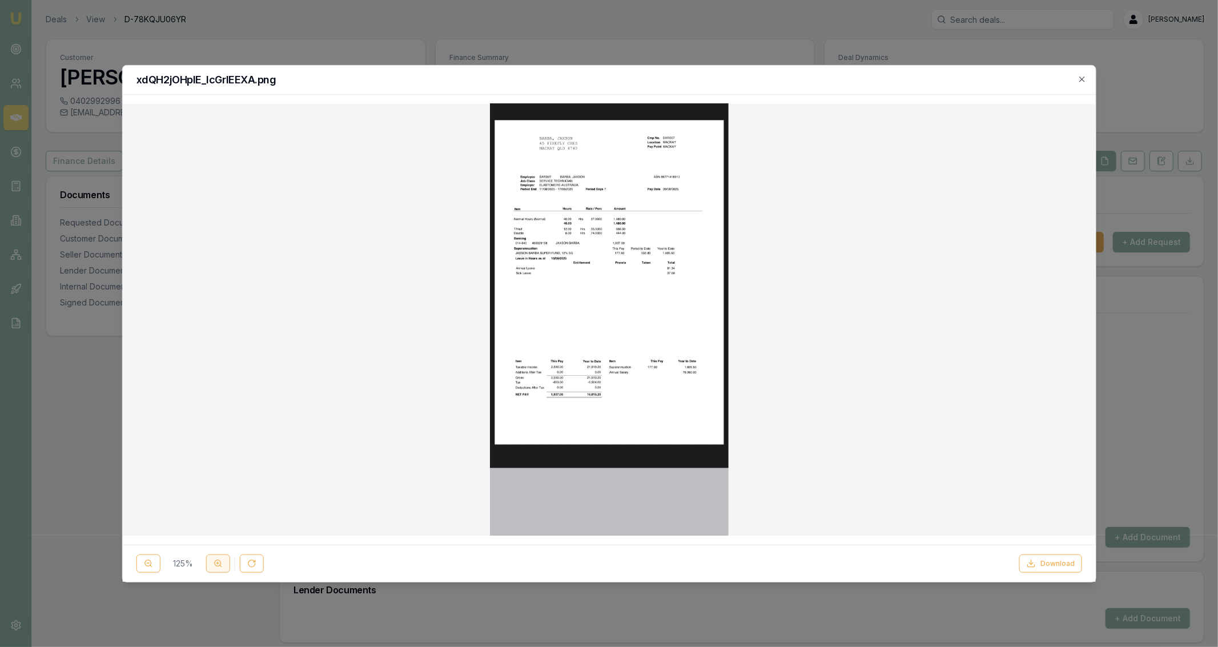
click at [214, 567] on icon at bounding box center [217, 563] width 9 height 9
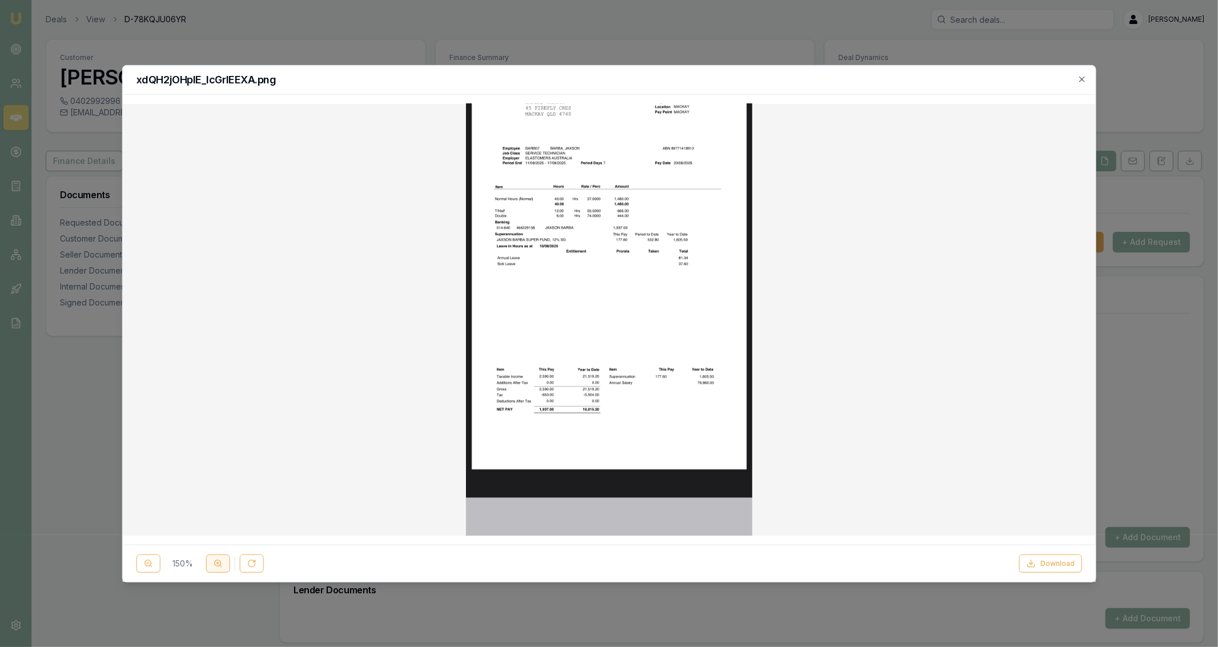
click at [214, 567] on icon at bounding box center [217, 563] width 9 height 9
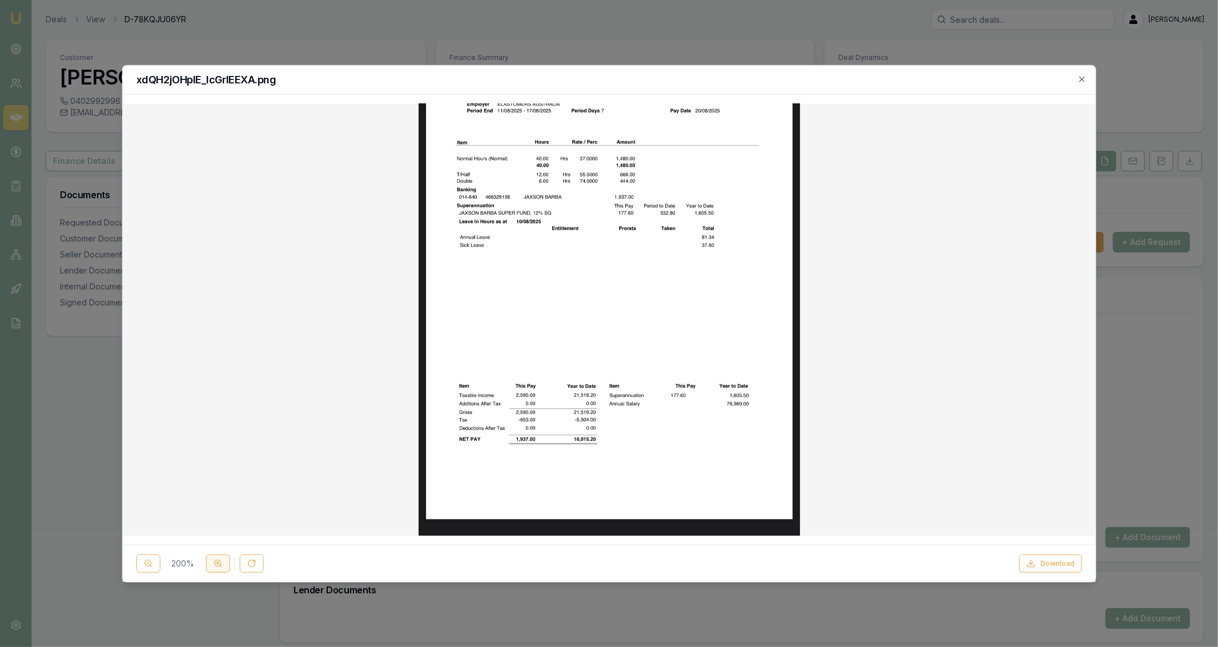
click at [214, 567] on icon at bounding box center [217, 563] width 9 height 9
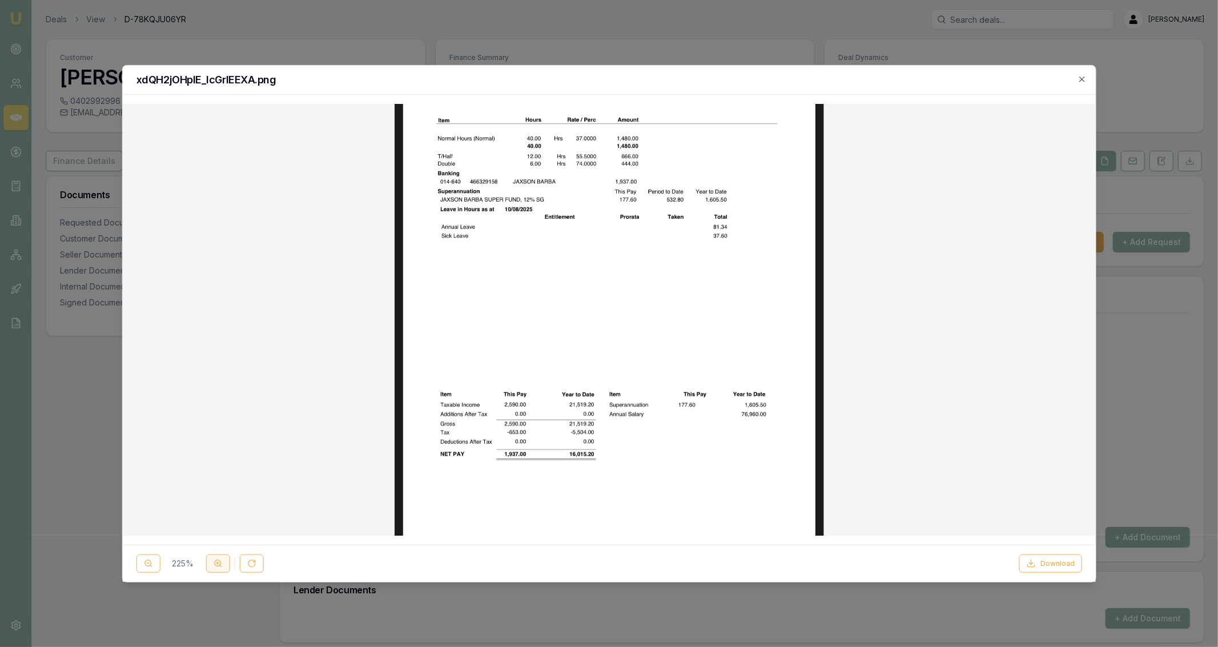
click at [214, 567] on icon at bounding box center [217, 563] width 9 height 9
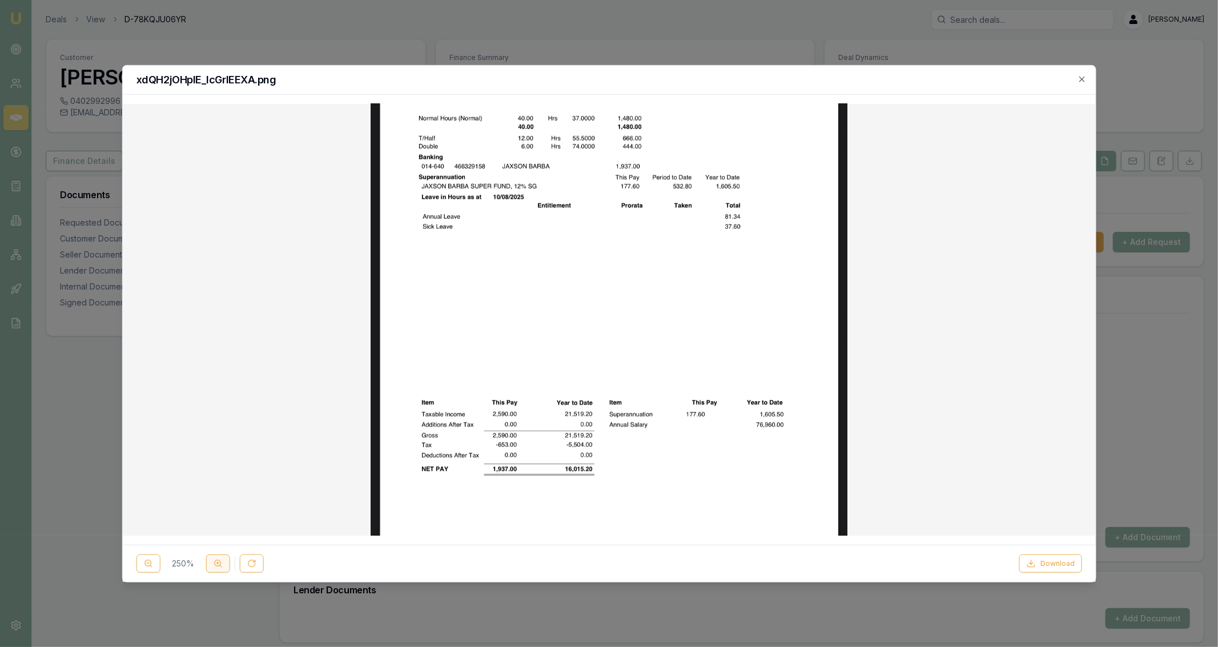
click at [214, 567] on icon at bounding box center [217, 563] width 9 height 9
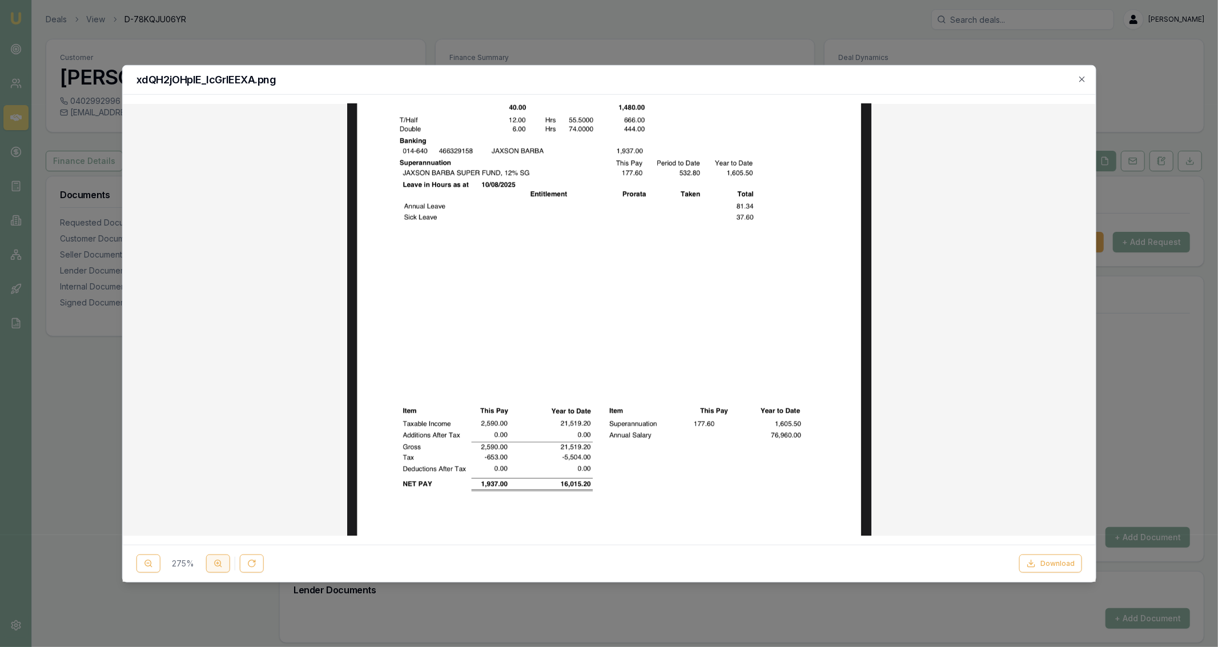
click at [214, 567] on icon at bounding box center [217, 563] width 9 height 9
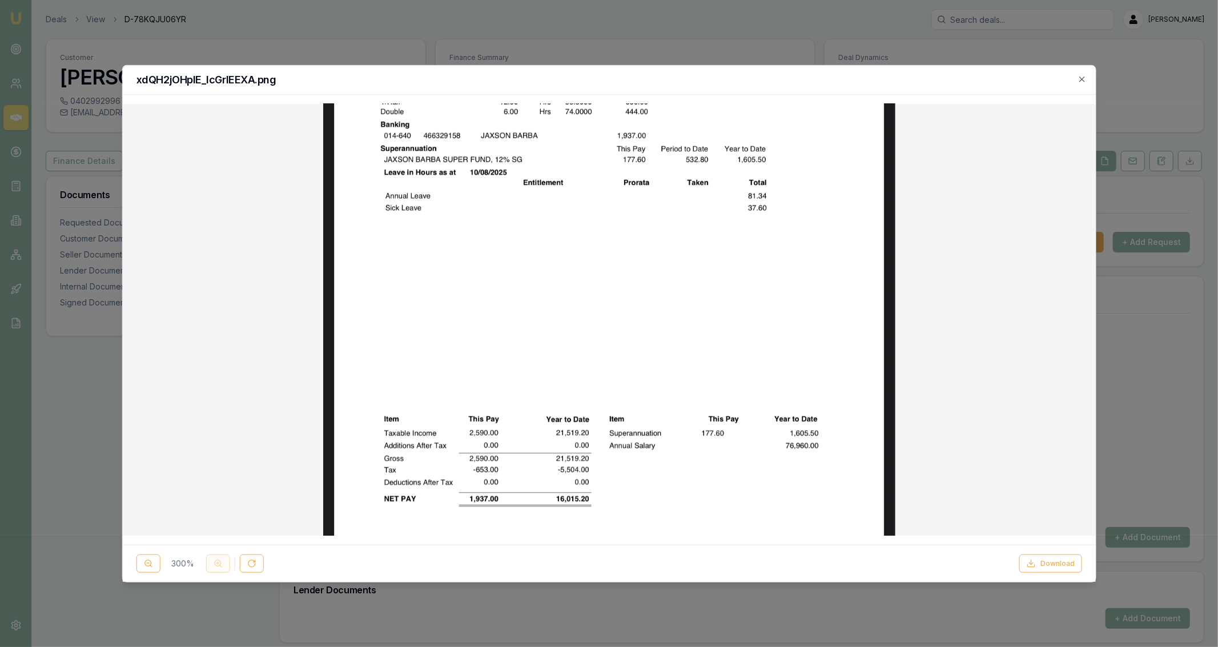
click at [214, 567] on div "300 %" at bounding box center [199, 563] width 127 height 18
click at [147, 562] on icon at bounding box center [147, 563] width 9 height 9
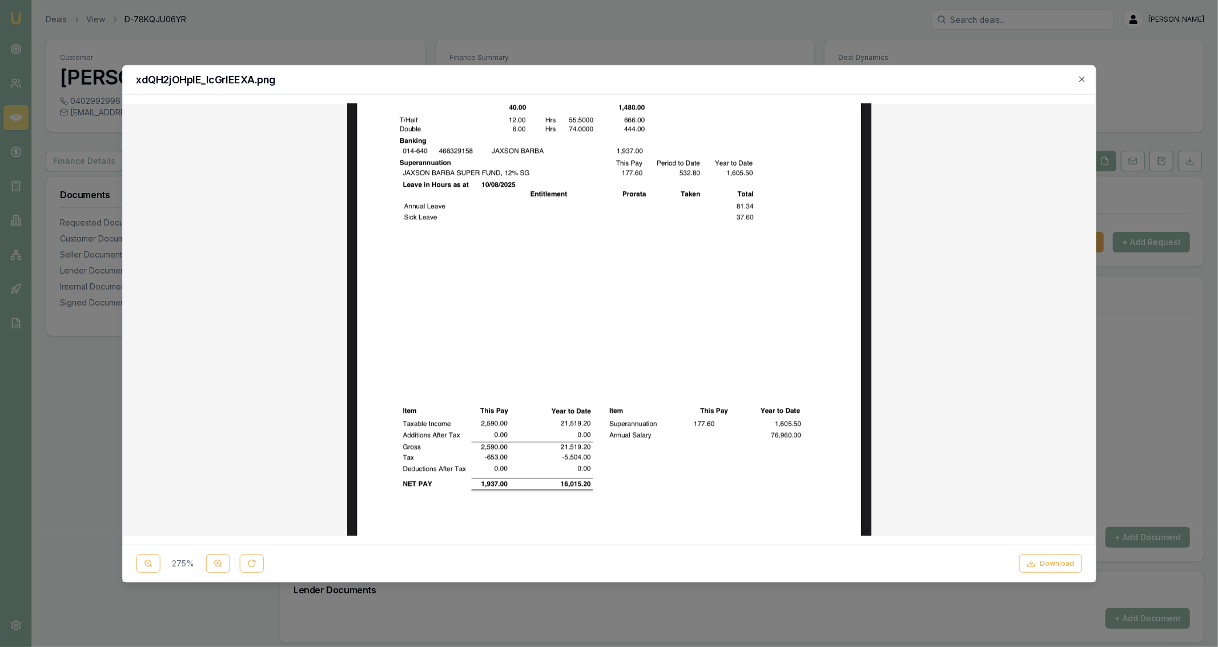
click at [214, 324] on div at bounding box center [608, 318] width 954 height 413
click at [142, 565] on button at bounding box center [148, 563] width 24 height 18
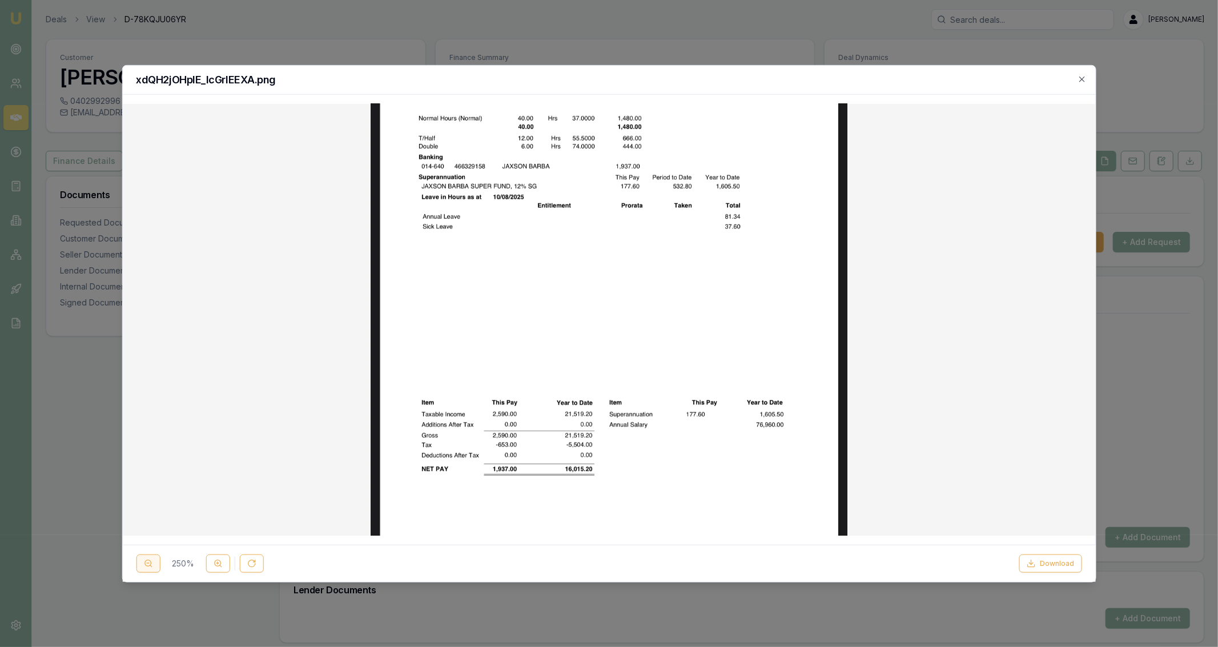
click at [142, 565] on button at bounding box center [148, 563] width 24 height 18
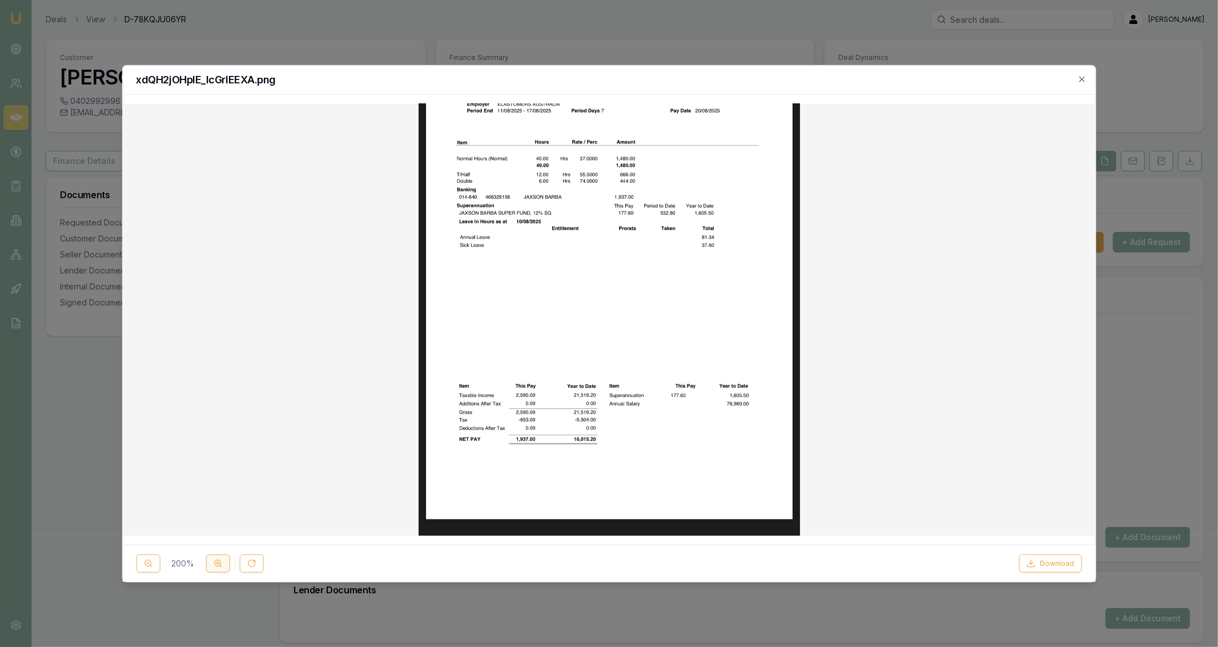
click at [207, 566] on button at bounding box center [217, 563] width 24 height 18
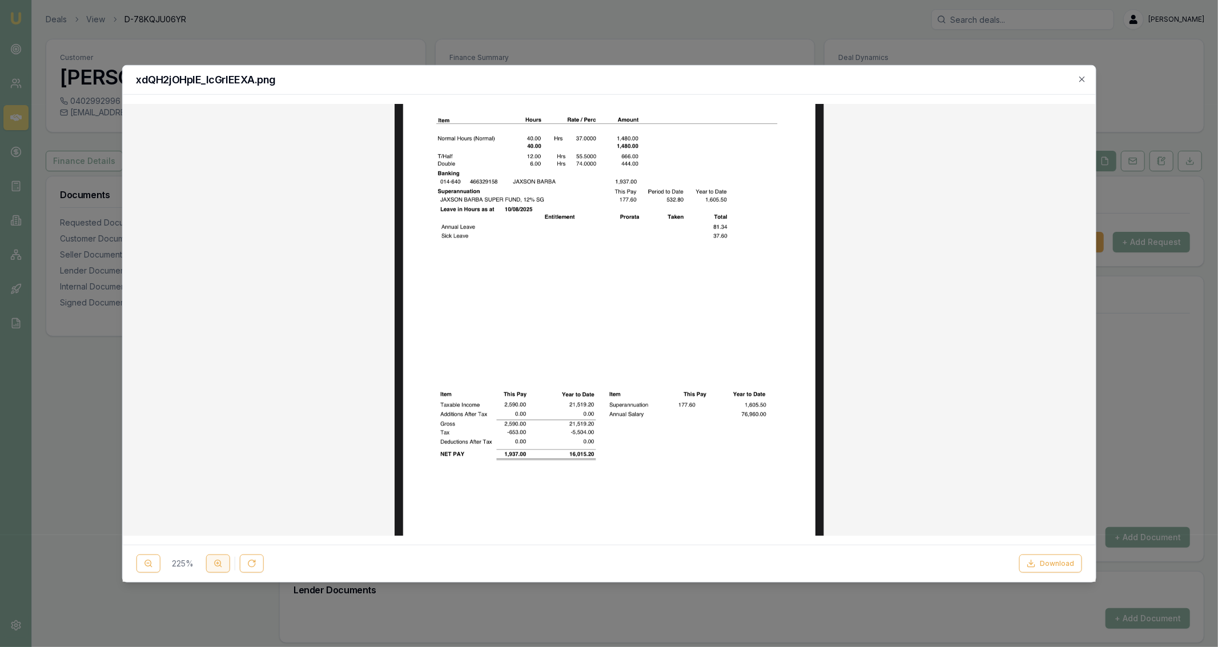
click at [207, 566] on button at bounding box center [217, 563] width 24 height 18
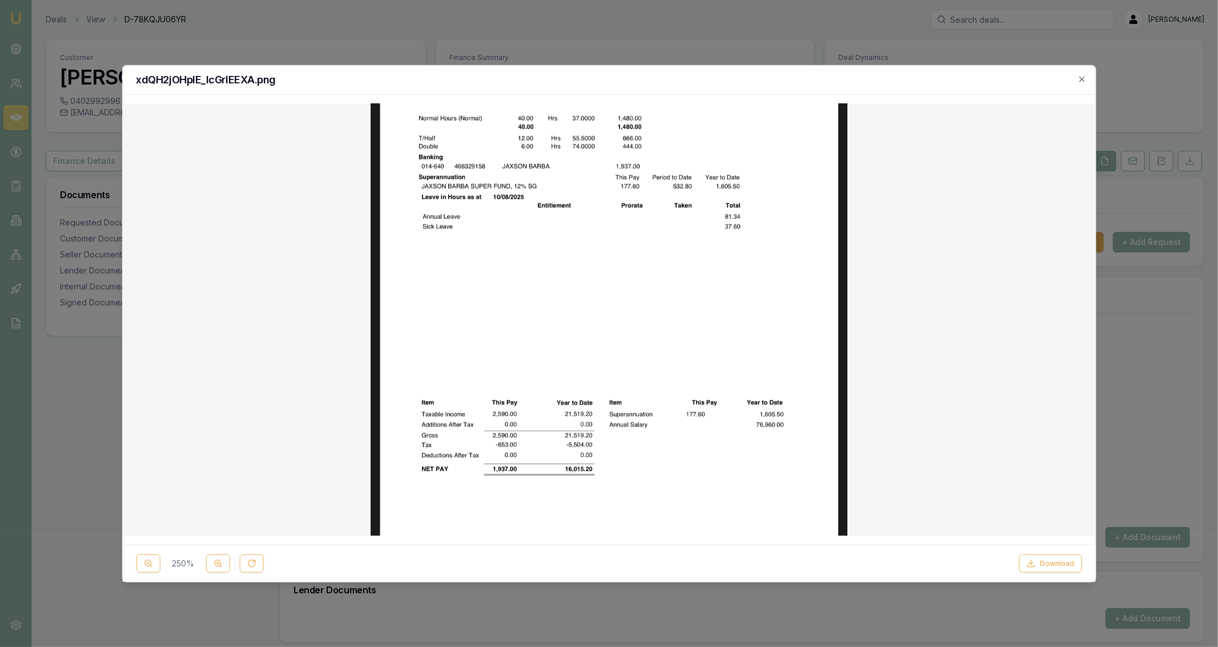
click at [600, 334] on img at bounding box center [608, 319] width 477 height 1034
click at [1068, 565] on button "Download" at bounding box center [1050, 563] width 63 height 18
click at [151, 561] on icon at bounding box center [147, 563] width 9 height 9
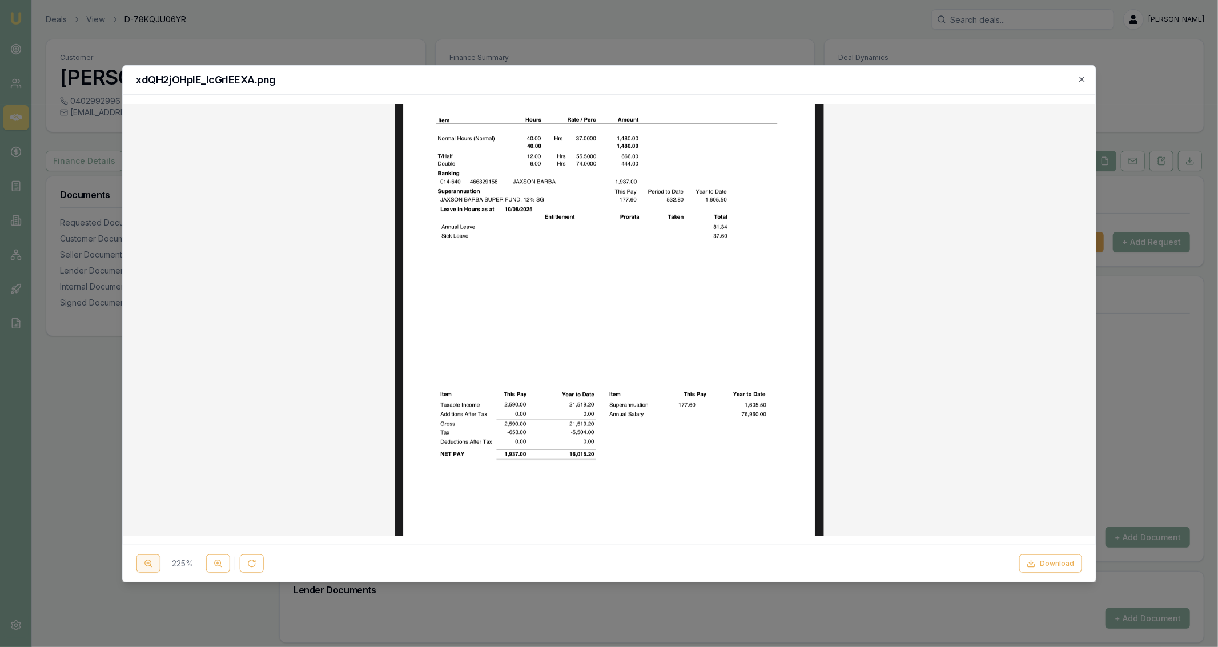
click at [151, 566] on icon at bounding box center [147, 563] width 9 height 9
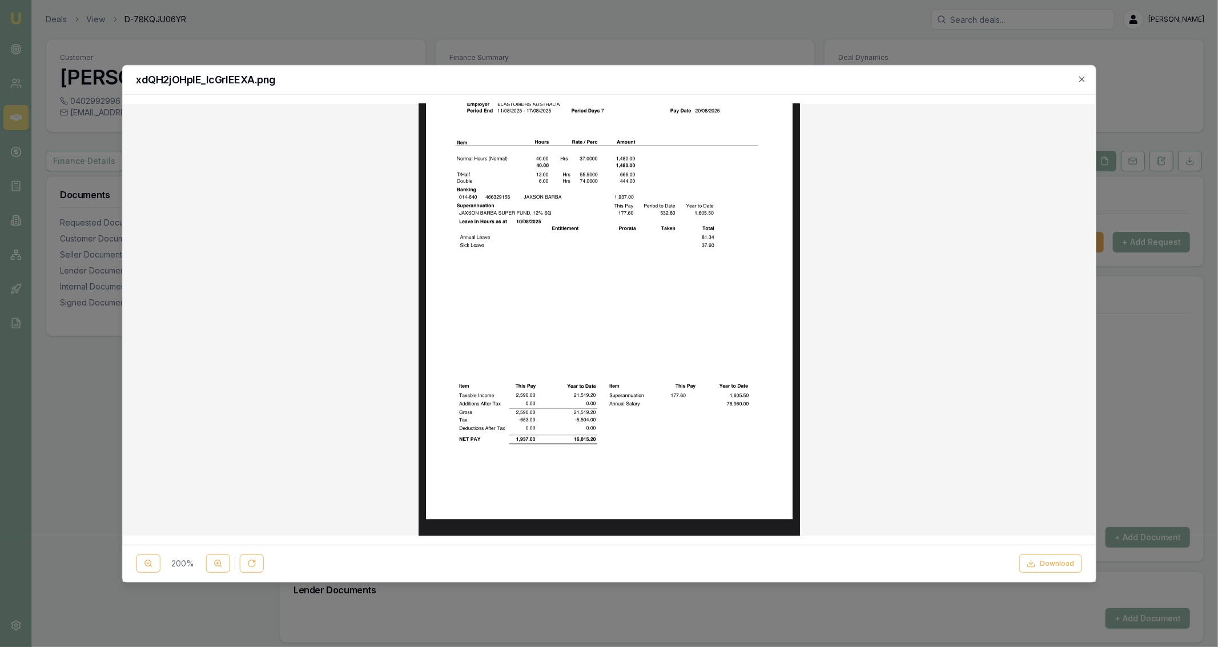
click at [621, 314] on img at bounding box center [608, 319] width 381 height 827
click at [576, 54] on div at bounding box center [609, 323] width 1218 height 647
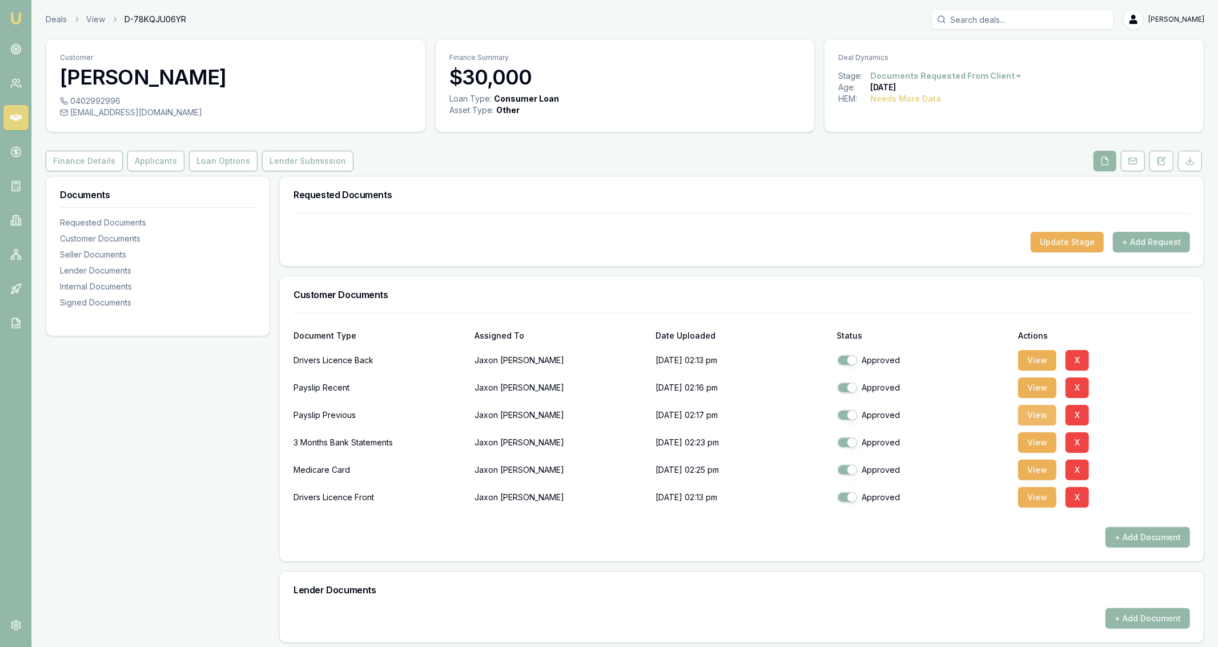
click at [1042, 417] on button "View" at bounding box center [1037, 415] width 38 height 21
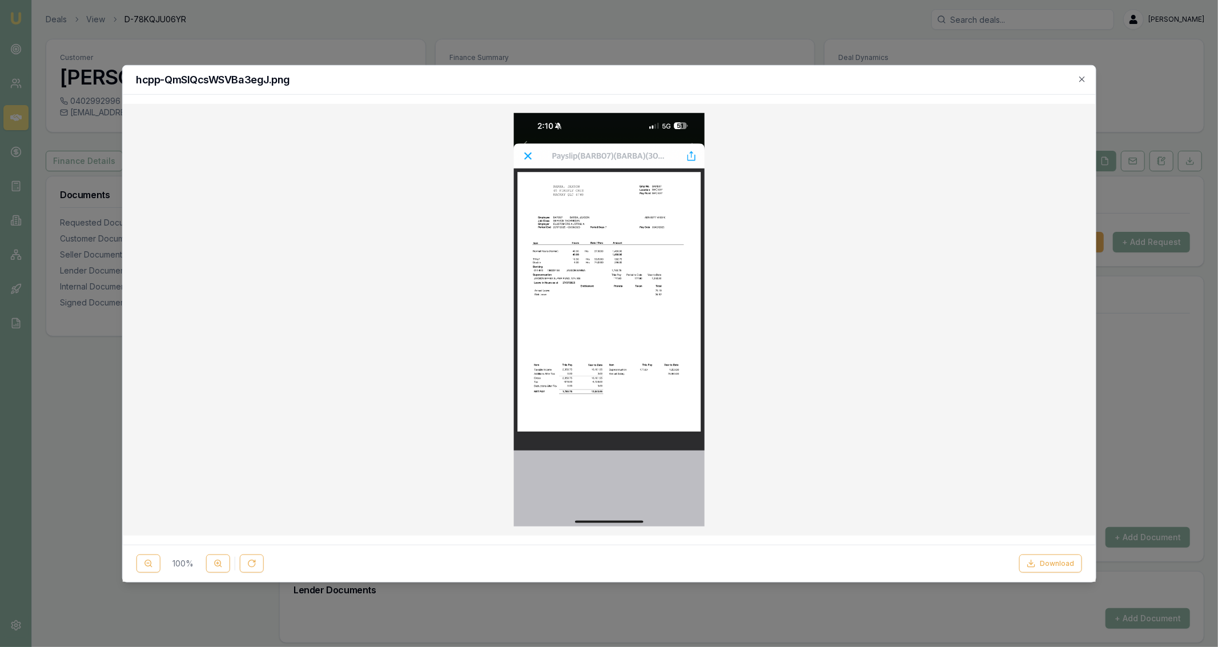
click at [695, 352] on img at bounding box center [608, 318] width 191 height 413
click at [213, 565] on icon at bounding box center [217, 563] width 9 height 9
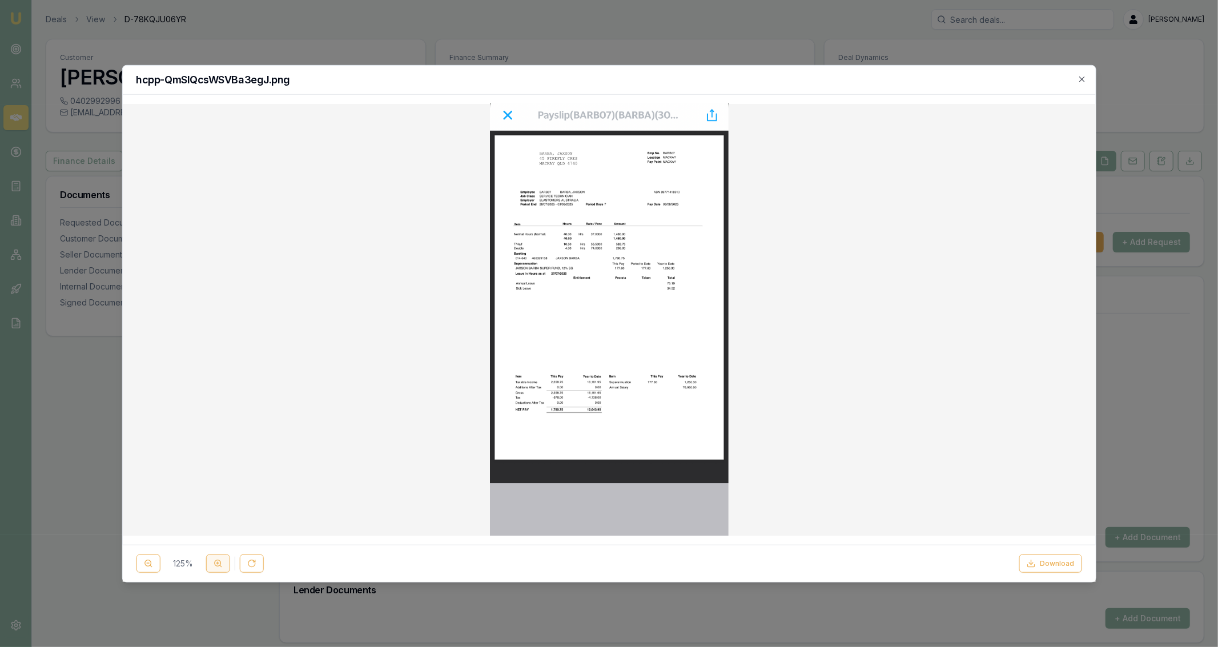
click at [213, 565] on icon at bounding box center [217, 563] width 9 height 9
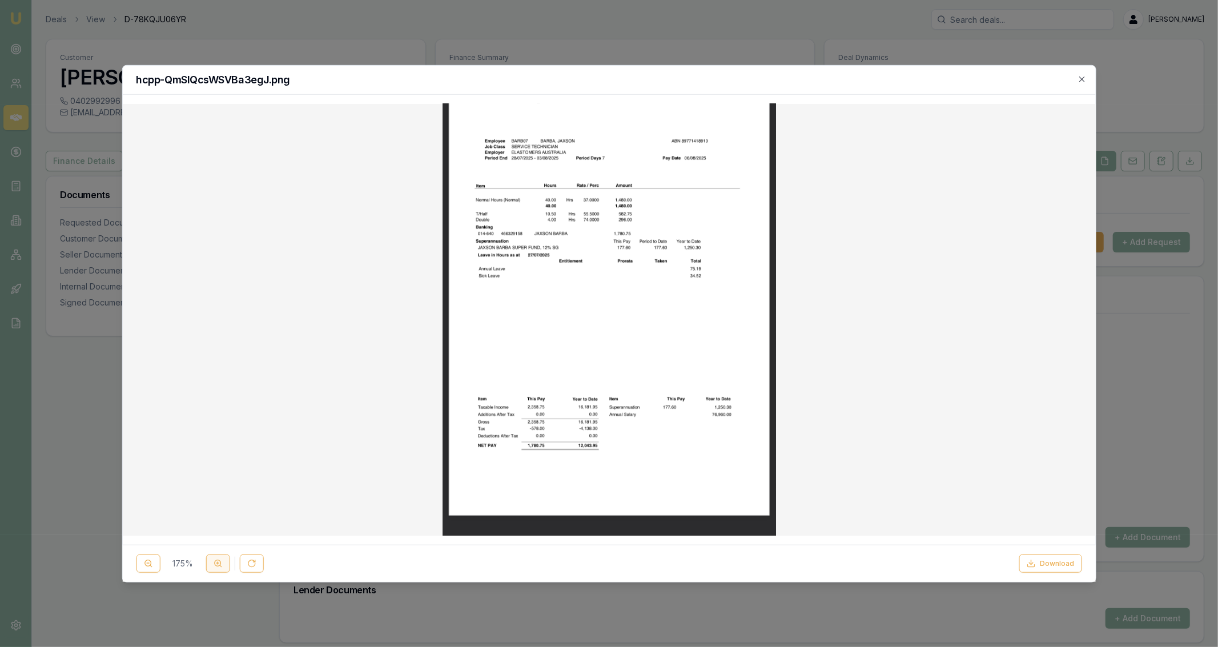
click at [213, 565] on icon at bounding box center [217, 563] width 9 height 9
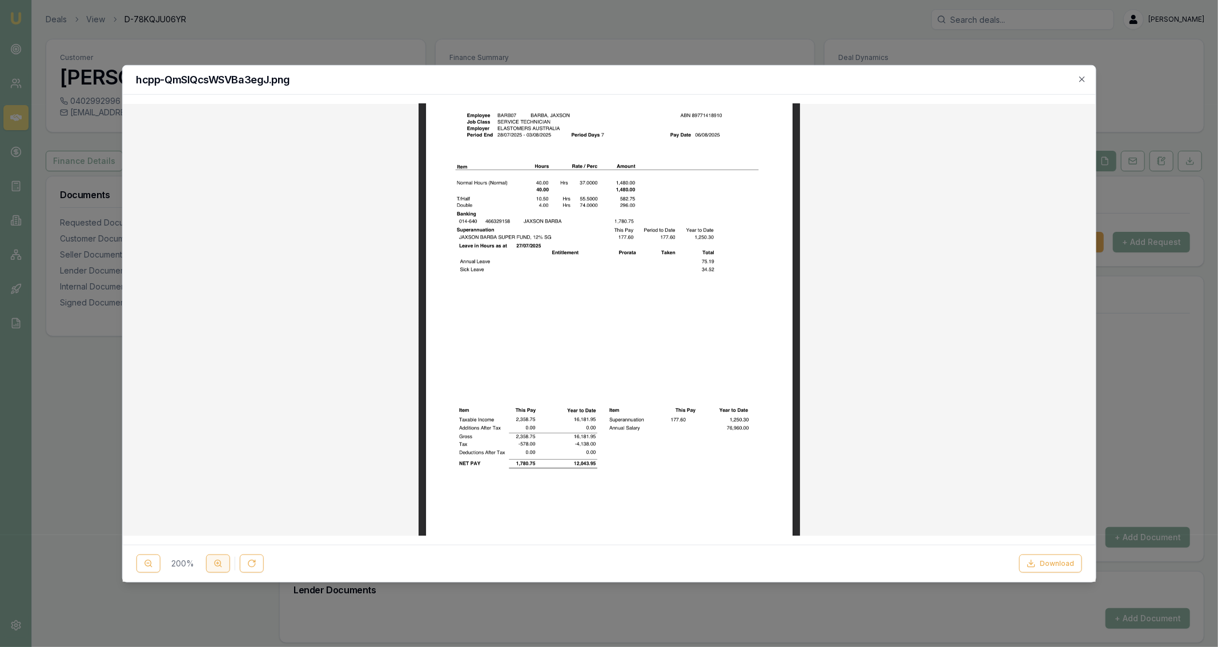
click at [213, 565] on icon at bounding box center [217, 563] width 9 height 9
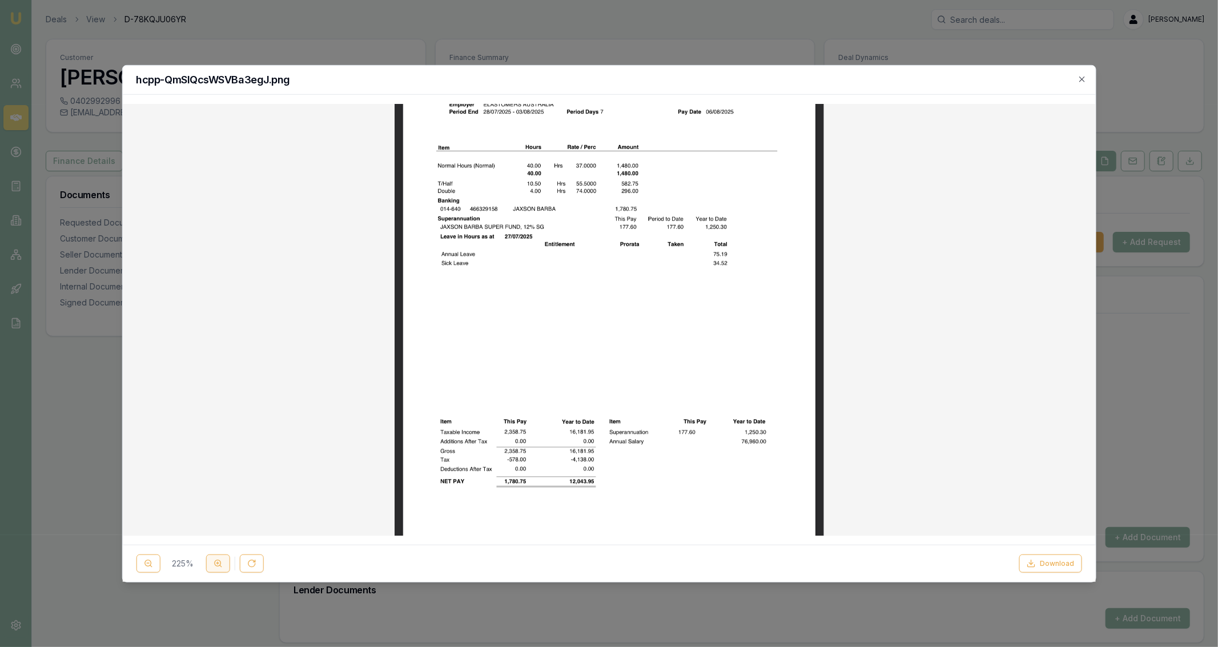
click at [213, 565] on icon at bounding box center [217, 563] width 9 height 9
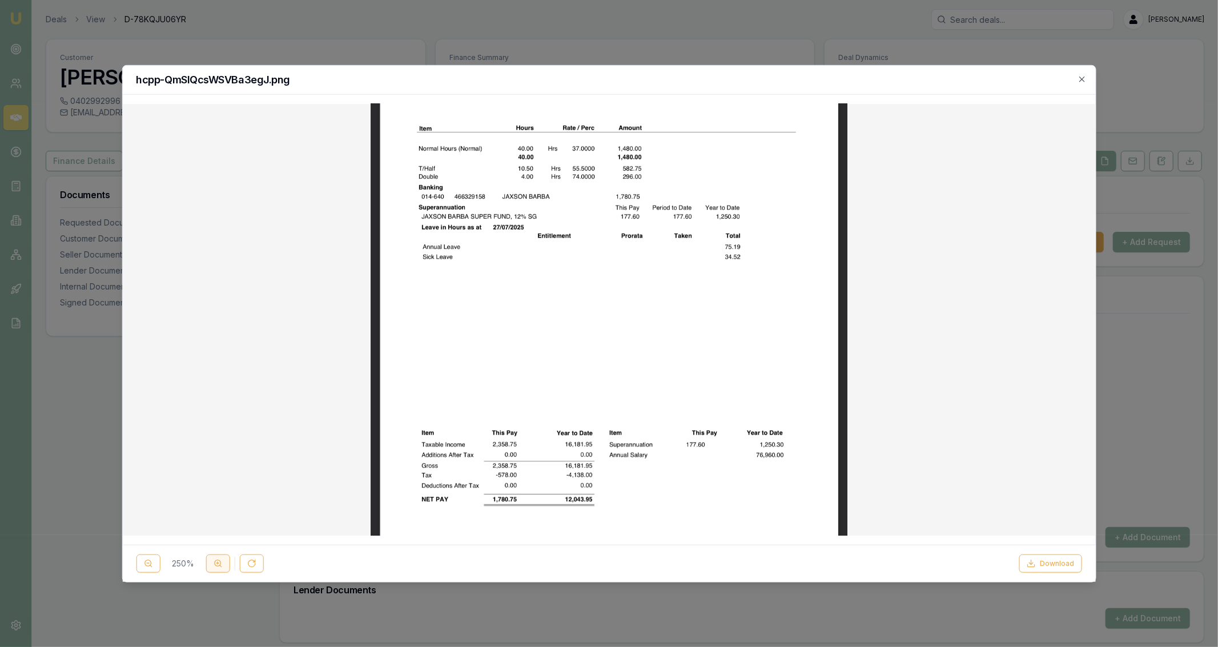
click at [213, 565] on icon at bounding box center [217, 563] width 9 height 9
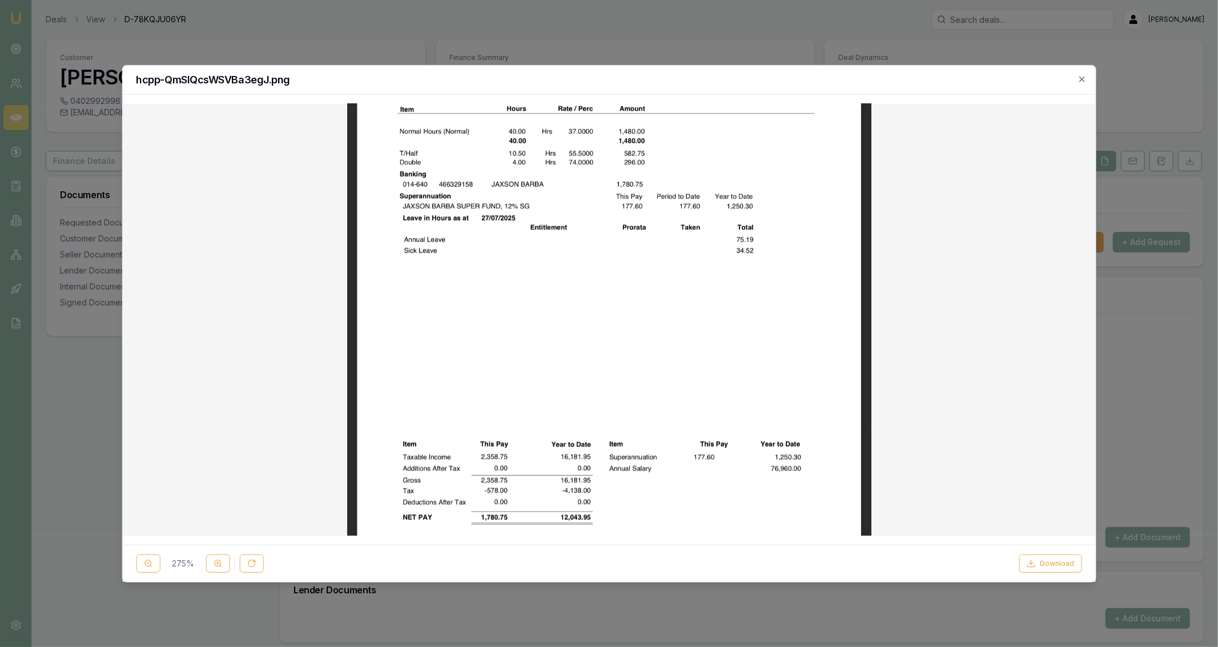
drag, startPoint x: 461, startPoint y: 300, endPoint x: 460, endPoint y: 315, distance: 14.3
click at [460, 315] on img at bounding box center [608, 319] width 525 height 1137
click at [147, 558] on button at bounding box center [148, 563] width 24 height 18
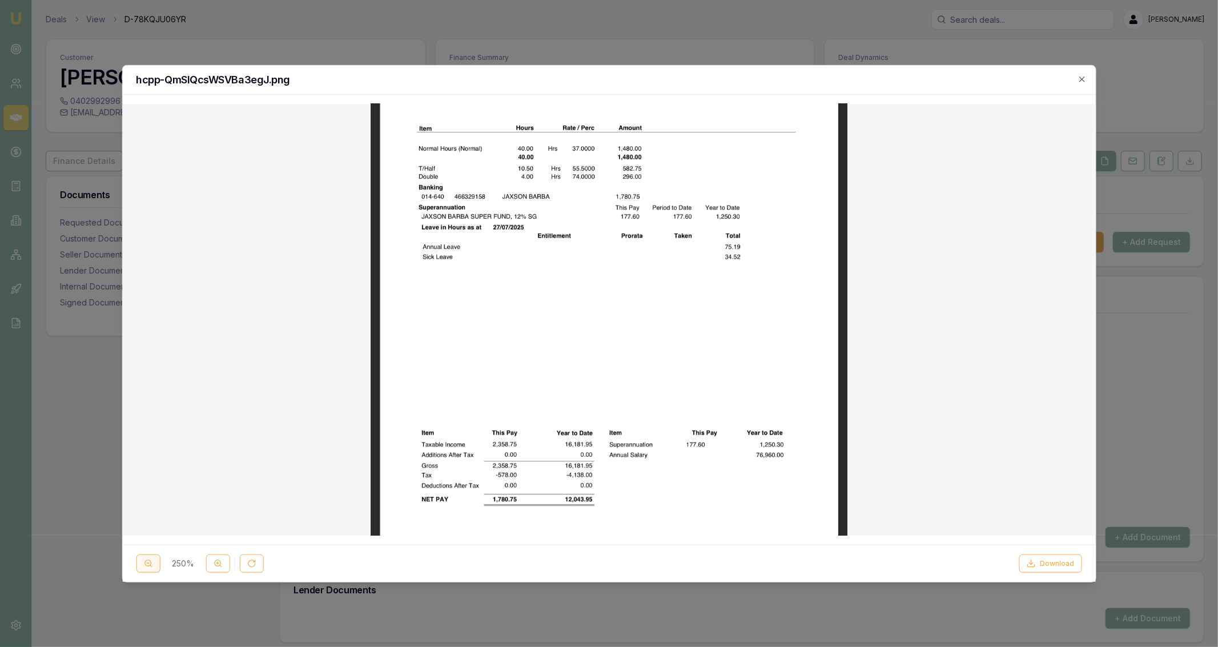
click at [147, 558] on button at bounding box center [148, 563] width 24 height 18
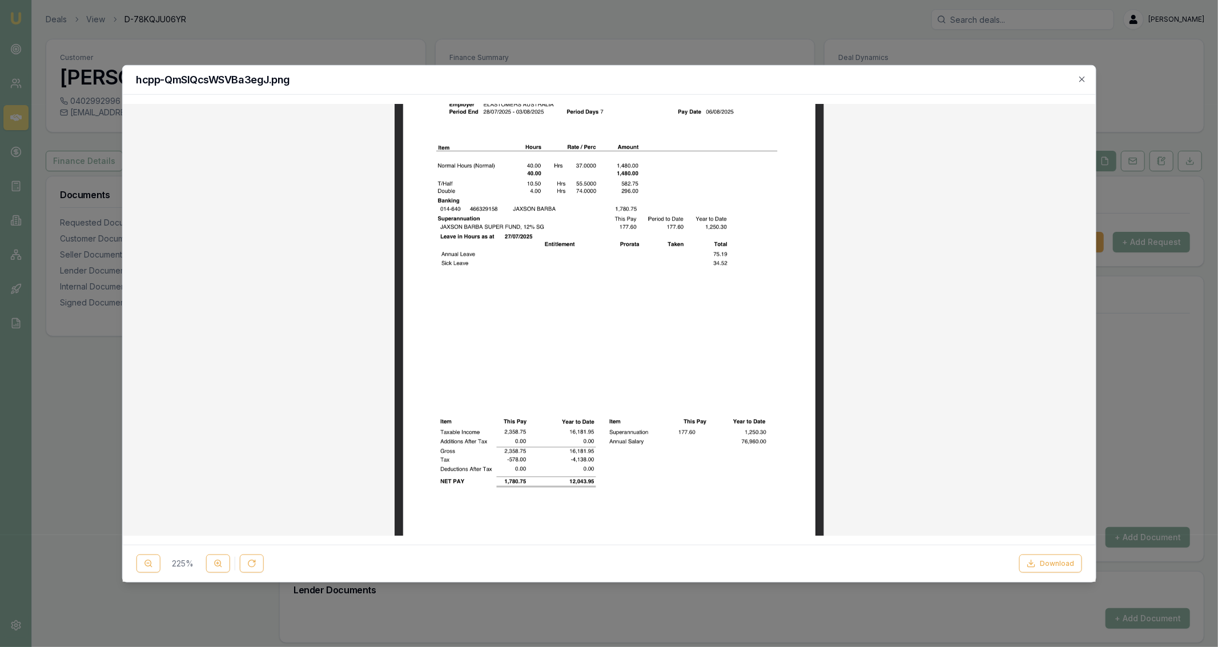
click at [655, 367] on img at bounding box center [608, 319] width 429 height 930
click at [1046, 563] on button "Download" at bounding box center [1050, 563] width 63 height 18
click at [730, 393] on img at bounding box center [608, 319] width 429 height 930
click at [1046, 569] on button "Download" at bounding box center [1050, 563] width 63 height 18
click at [661, 45] on div at bounding box center [609, 323] width 1218 height 647
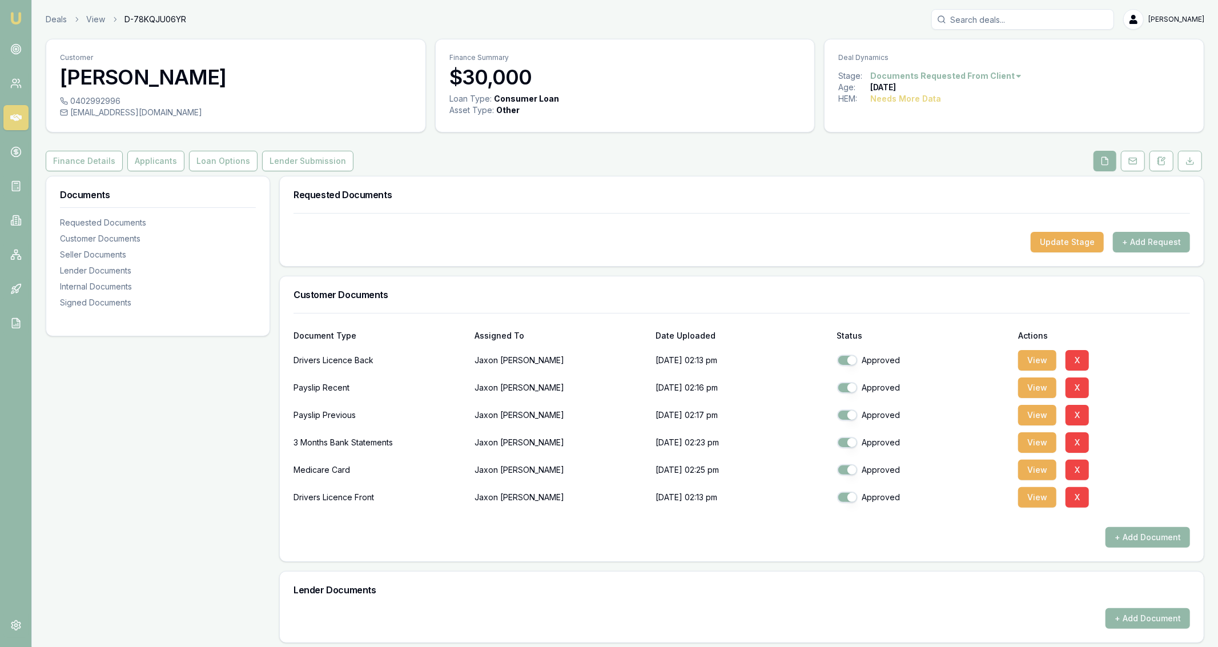
click at [165, 174] on div "Customer Jaxon Barba 0402992996 jaxsonbarba@y7mail.com Finance Summary $30,000 …" at bounding box center [625, 526] width 1158 height 975
click at [165, 168] on button "Applicants" at bounding box center [155, 161] width 57 height 21
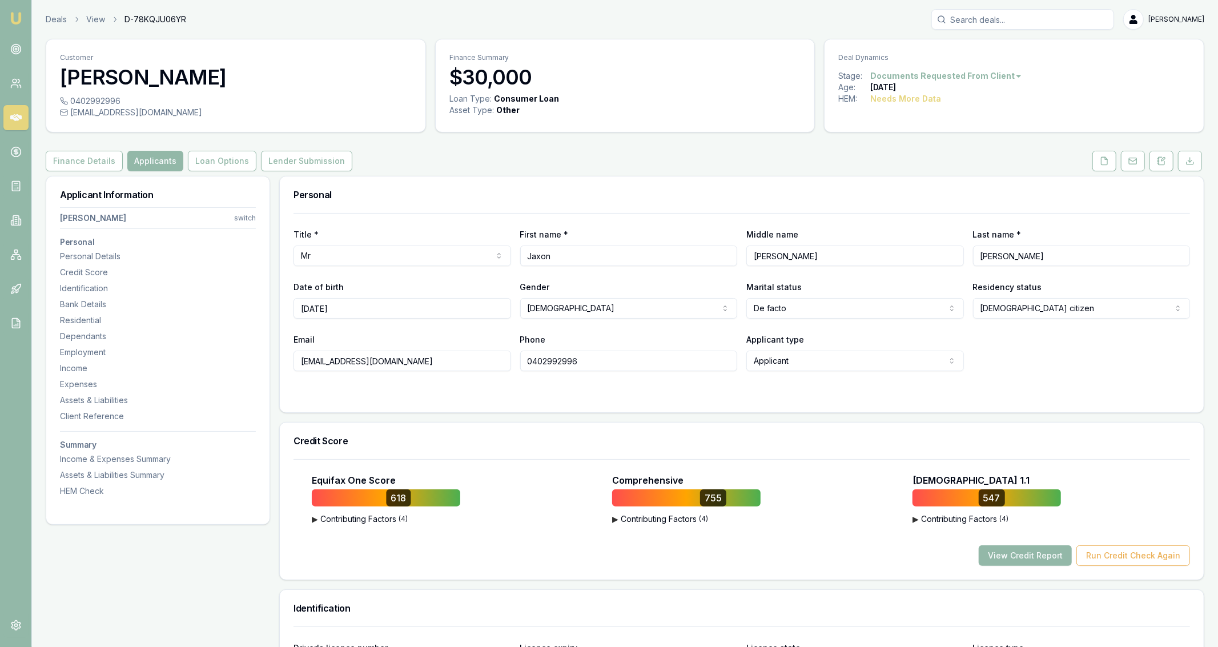
click at [211, 177] on div "Applicant Information Jaxon Barba switch Personal Personal Details Credit Score…" at bounding box center [157, 343] width 223 height 334
click at [211, 167] on button "Loan Options" at bounding box center [222, 161] width 68 height 21
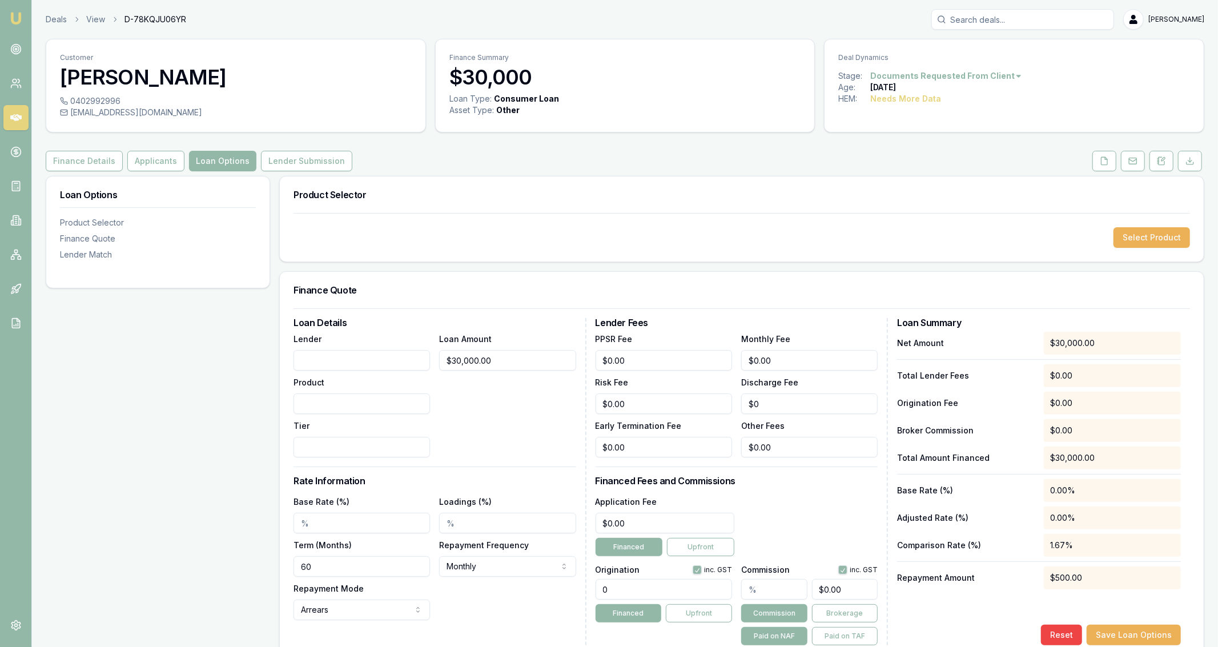
click at [333, 349] on div "Lender" at bounding box center [361, 351] width 136 height 39
click at [338, 367] on input "Lender" at bounding box center [361, 360] width 136 height 21
type input "Autopay"
click at [384, 425] on div "Tier" at bounding box center [361, 437] width 136 height 39
click at [180, 381] on div "Loan Options Product Selector Finance Quote Lender Match" at bounding box center [158, 464] width 224 height 576
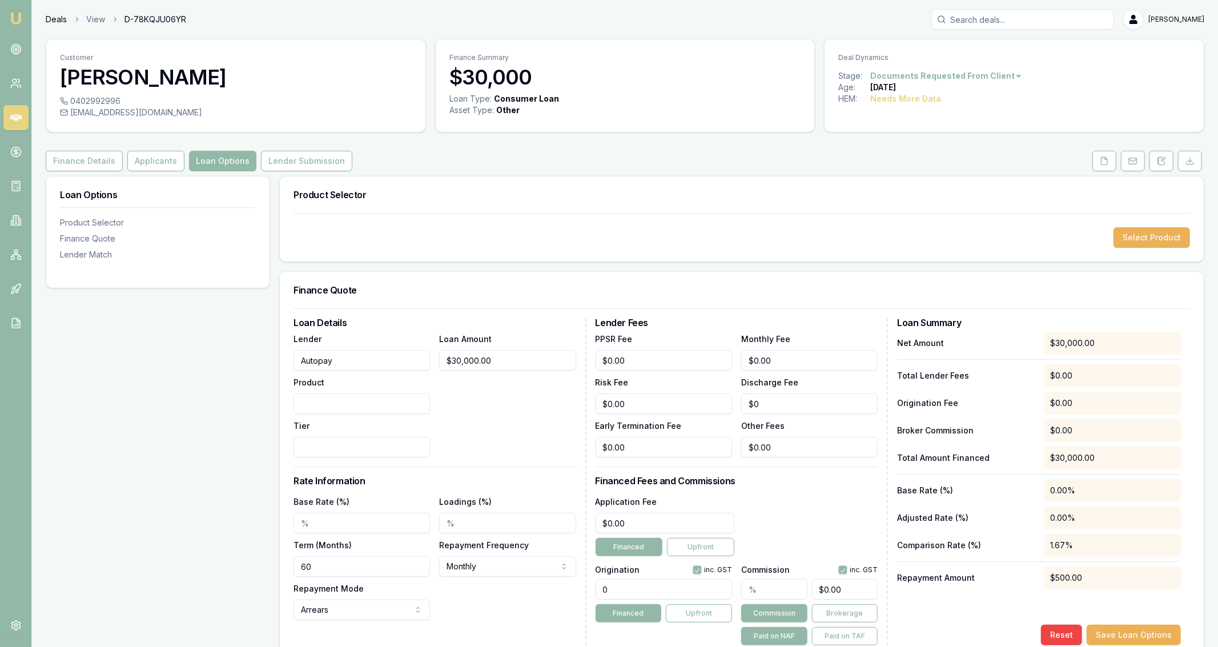
click at [54, 21] on link "Deals" at bounding box center [56, 19] width 21 height 11
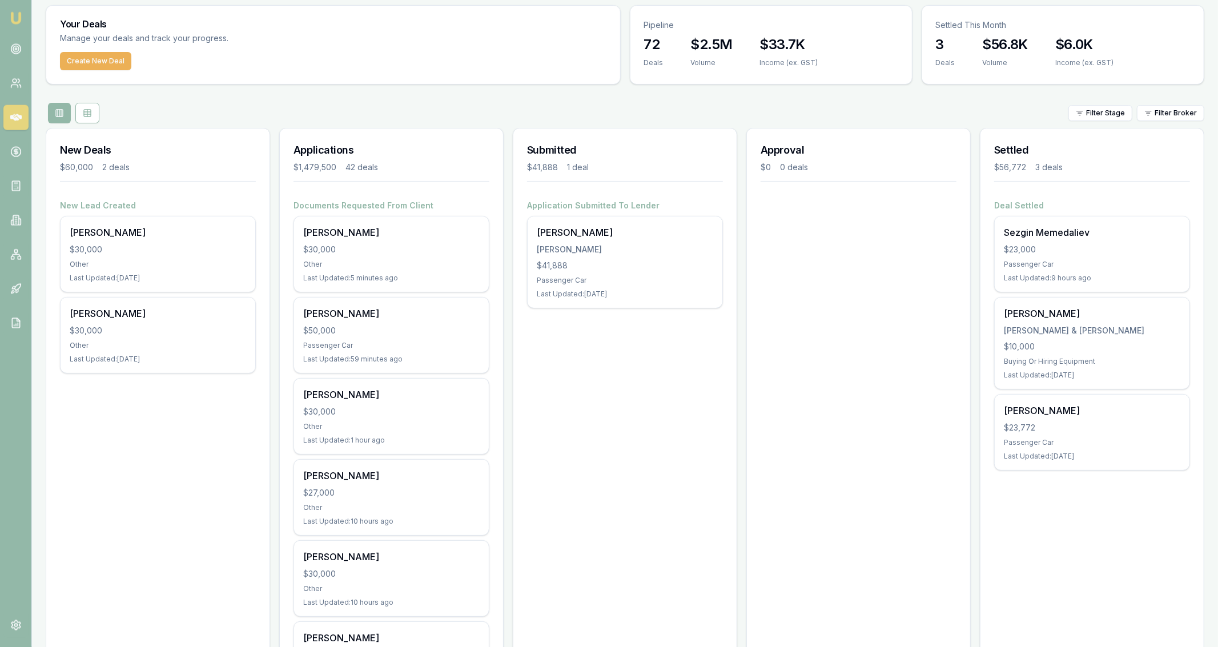
scroll to position [45, 0]
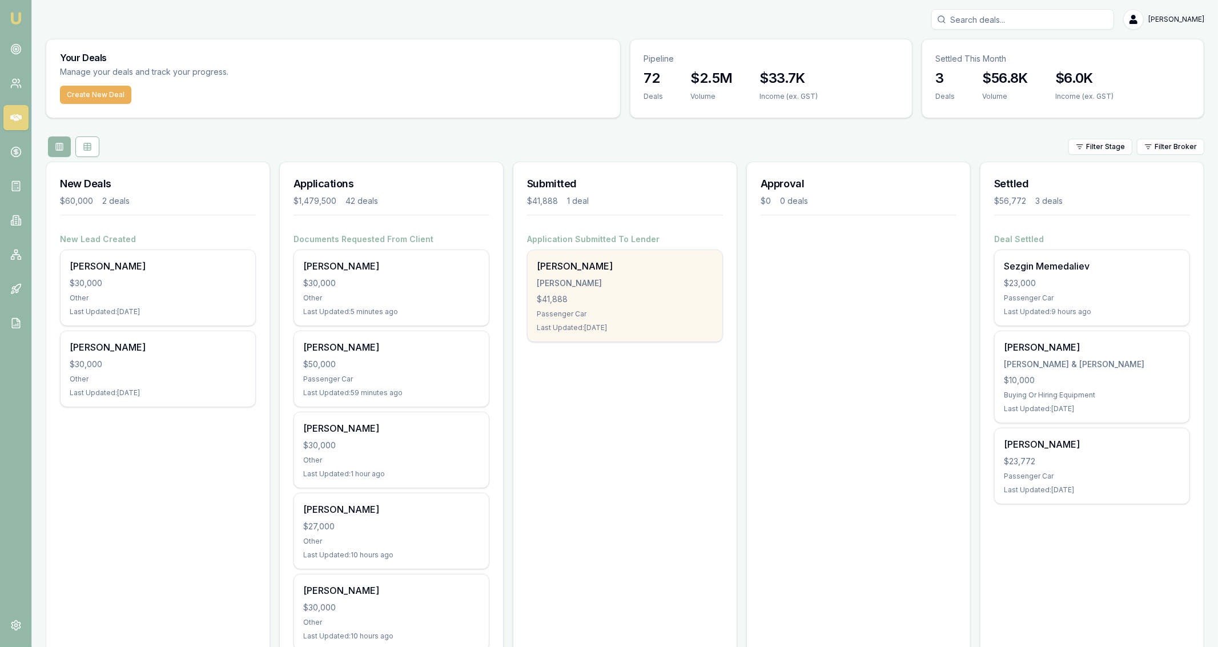
click at [581, 333] on div "[PERSON_NAME] [PERSON_NAME] $41,888 Passenger Car Last Updated: [DATE]" at bounding box center [624, 295] width 195 height 91
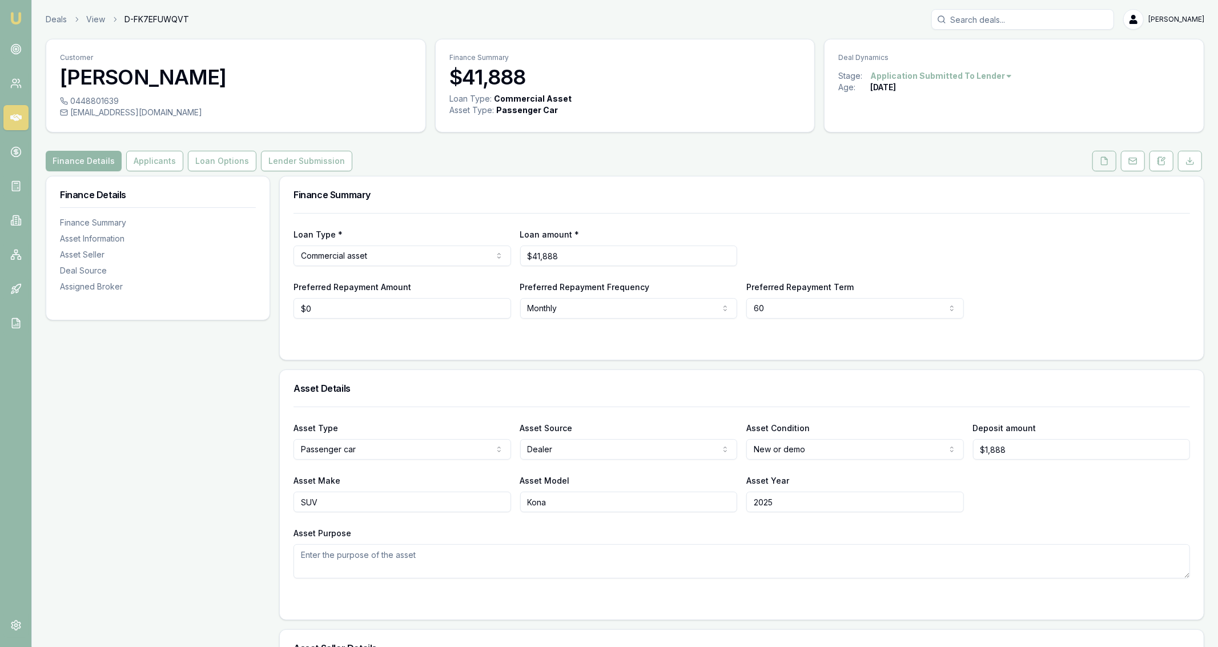
click at [1101, 159] on icon at bounding box center [1103, 160] width 9 height 9
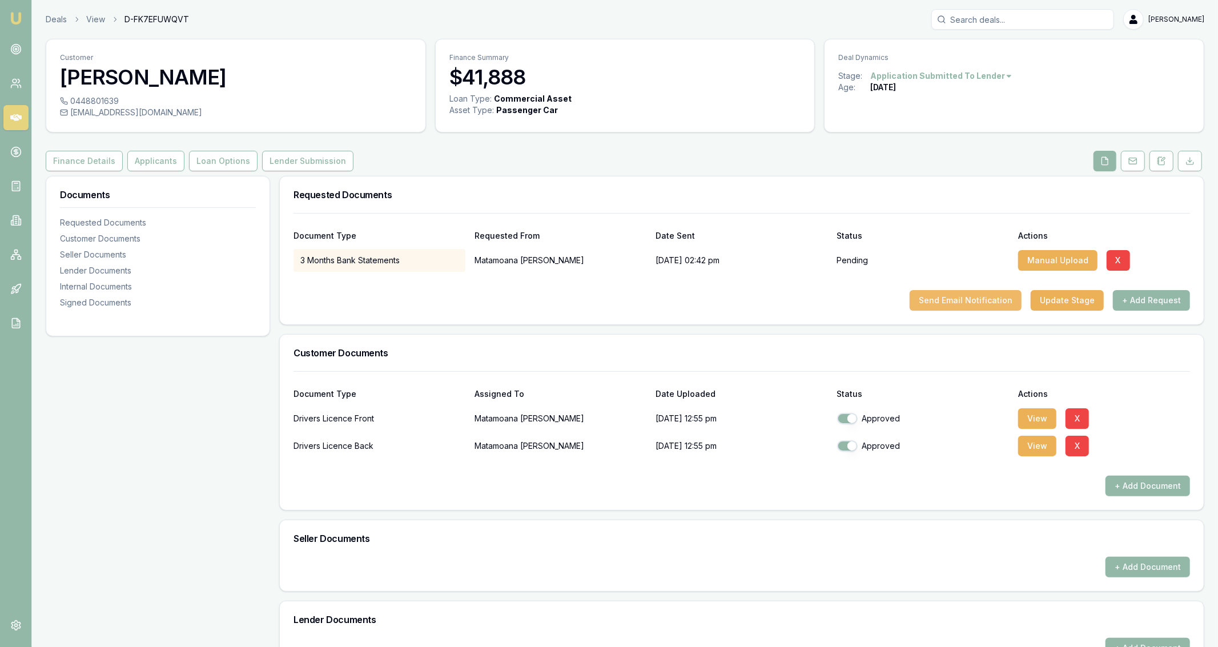
click at [1011, 295] on button "Send Email Notification" at bounding box center [965, 300] width 112 height 21
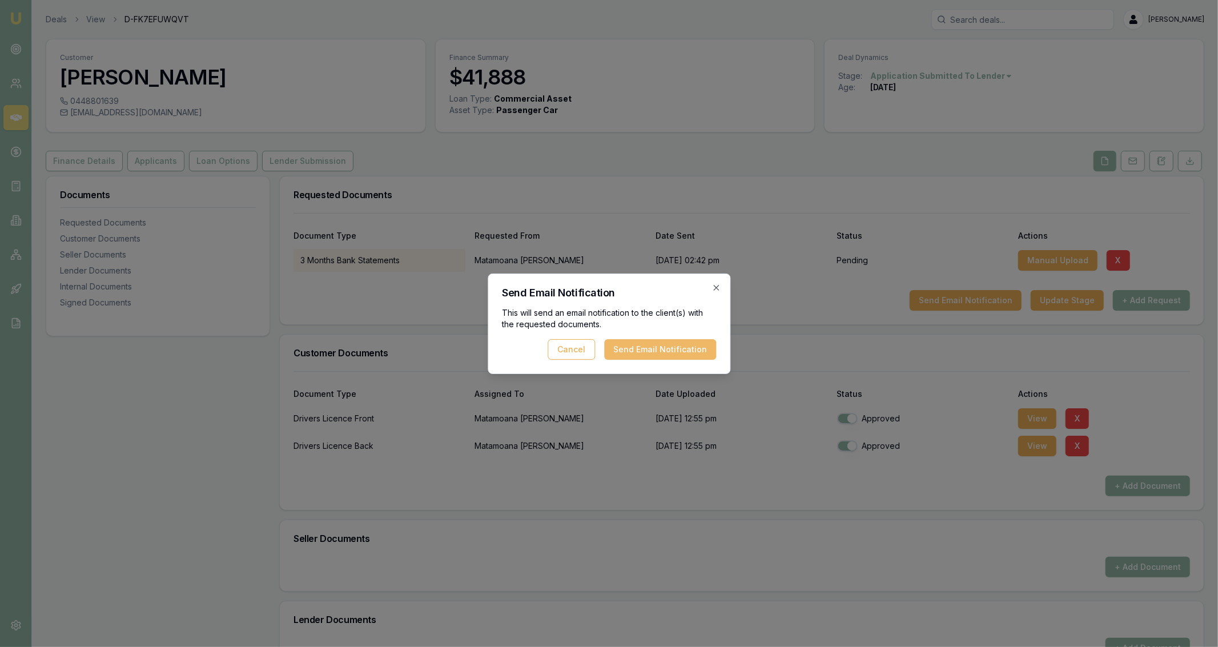
click at [680, 351] on button "Send Email Notification" at bounding box center [660, 349] width 112 height 21
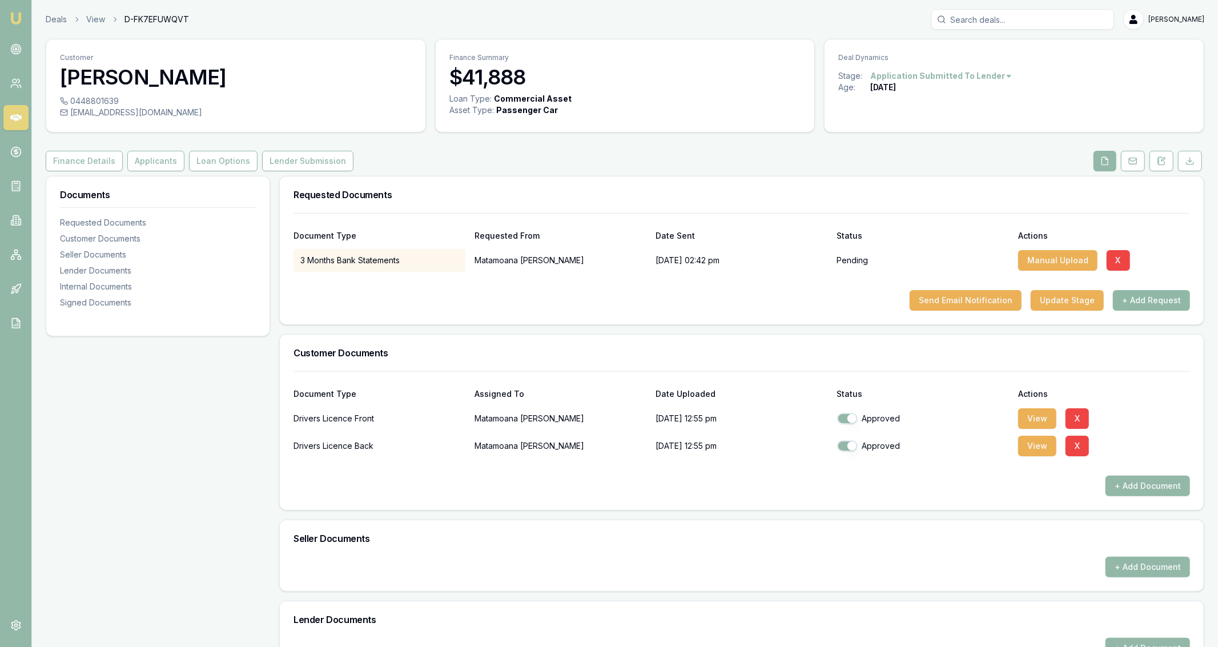
click at [1152, 303] on button "+ Add Request" at bounding box center [1151, 300] width 77 height 21
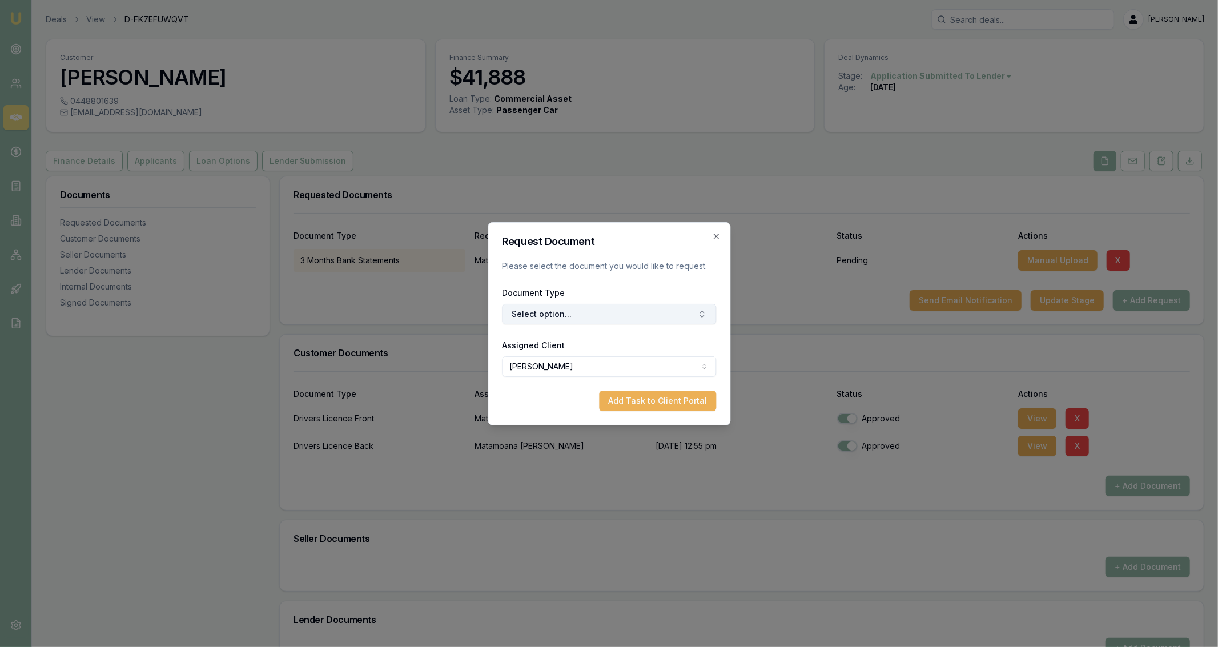
click at [667, 312] on button "Select option..." at bounding box center [609, 314] width 214 height 21
type input "medi"
click at [610, 358] on div "Medicare Card" at bounding box center [614, 362] width 143 height 18
click at [630, 399] on button "Add Task to Client Portal" at bounding box center [657, 400] width 117 height 21
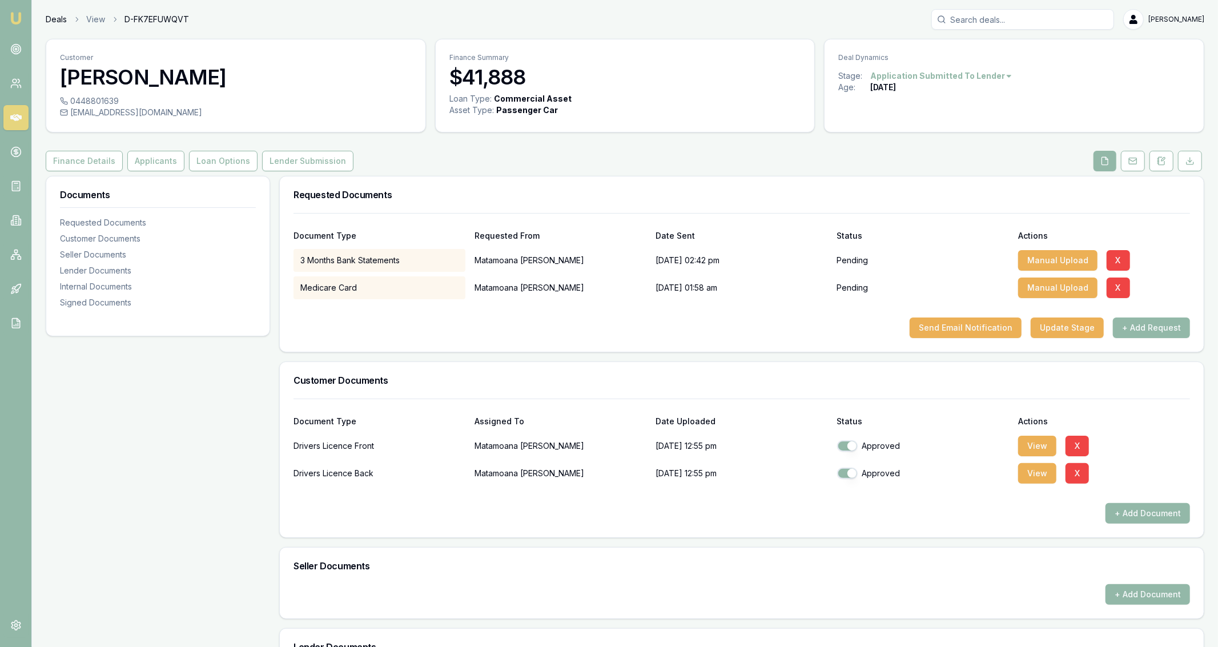
click at [59, 21] on link "Deals" at bounding box center [56, 19] width 21 height 11
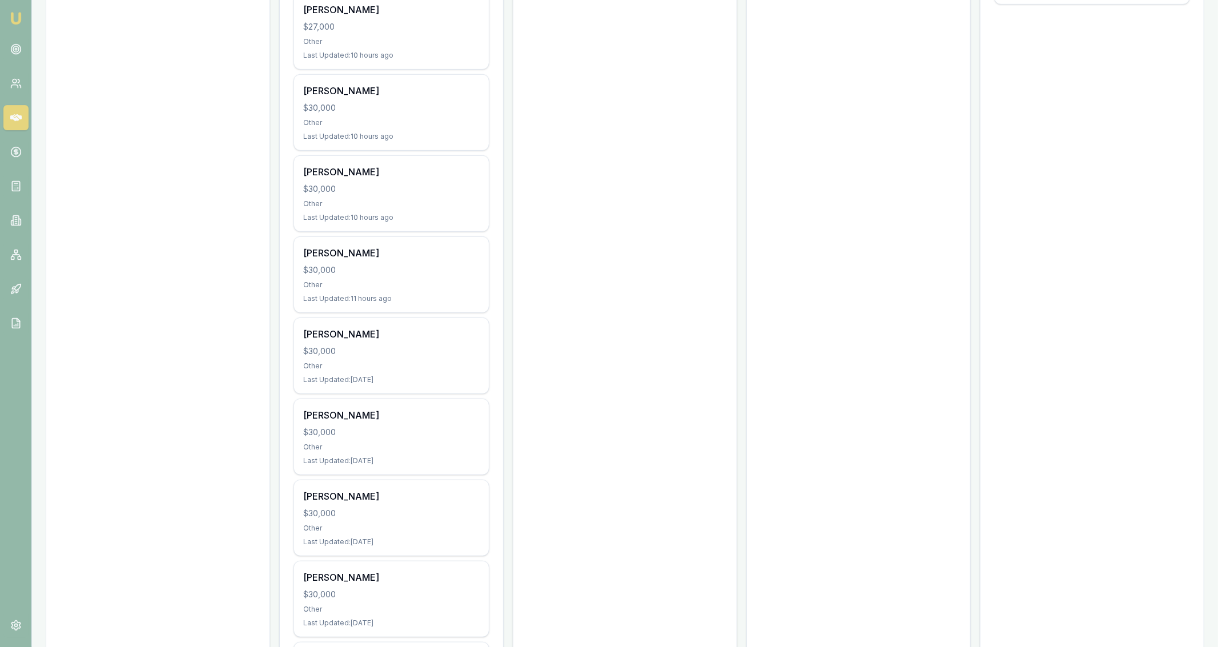
scroll to position [500, 0]
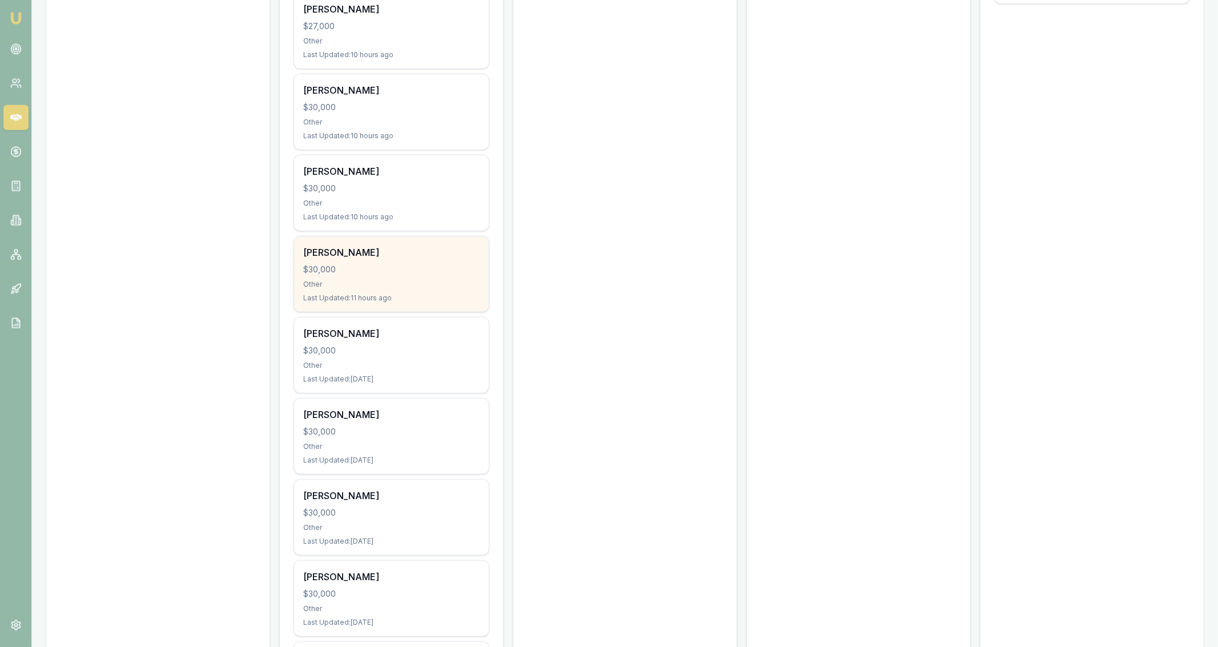
click at [473, 300] on div "Last Updated: 11 hours ago" at bounding box center [391, 297] width 176 height 9
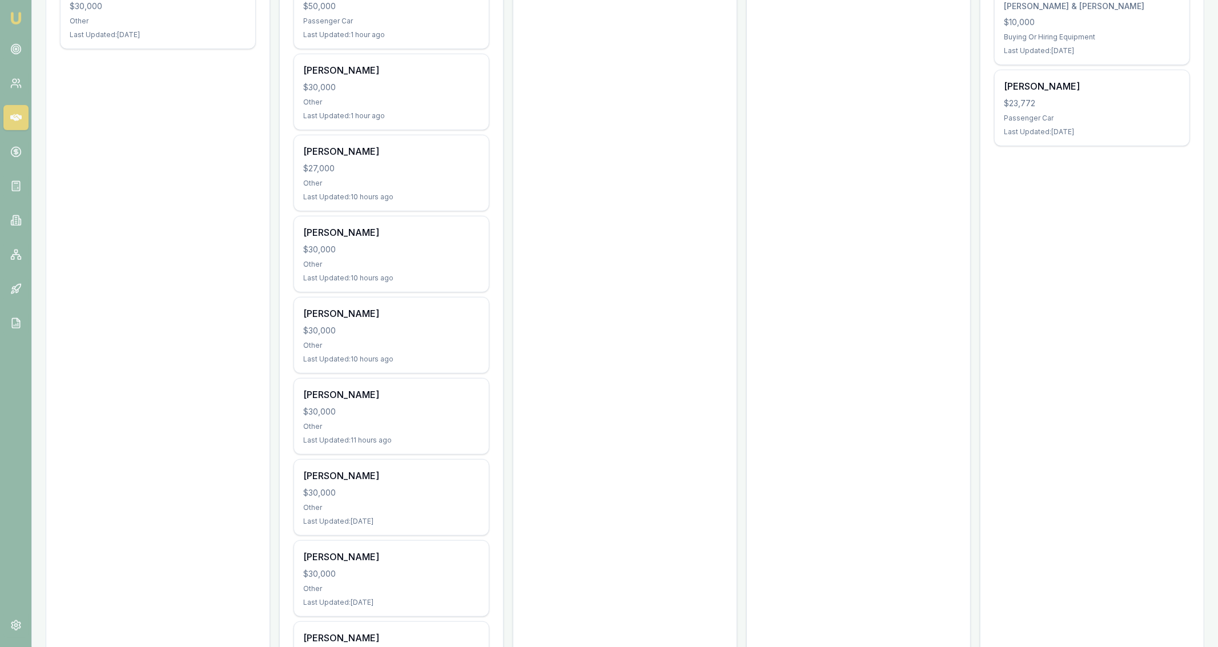
scroll to position [376, 0]
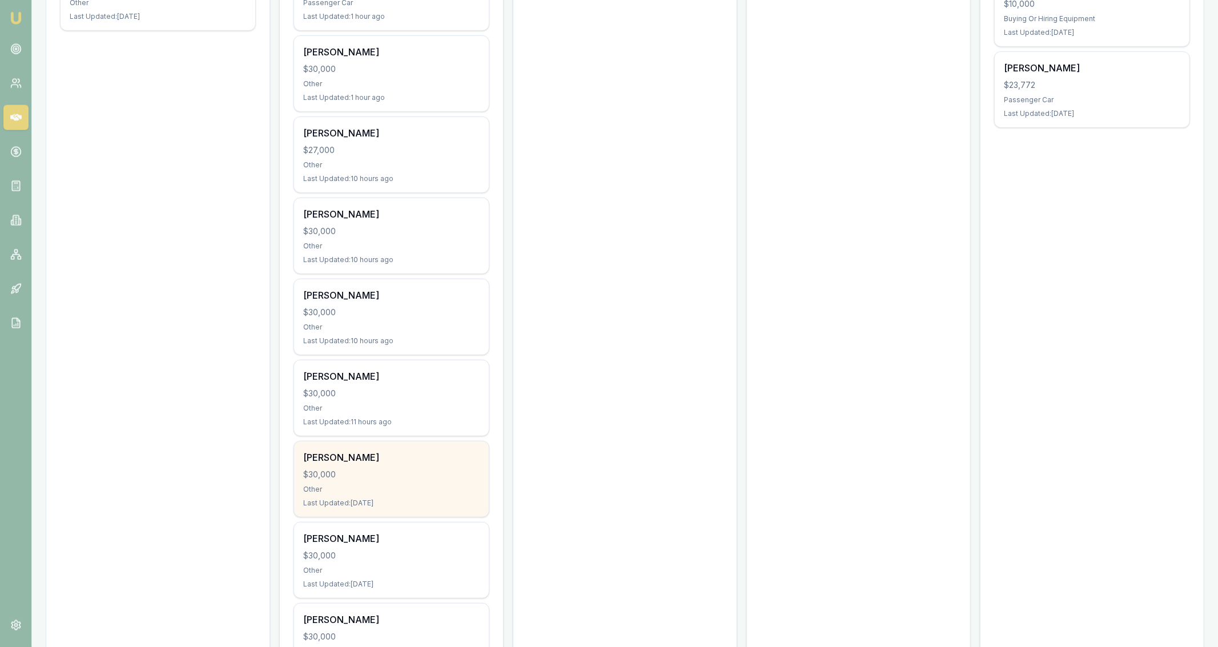
click at [444, 480] on div "Jordan Marriot $30,000 Other Last Updated: 5 days ago" at bounding box center [391, 478] width 195 height 75
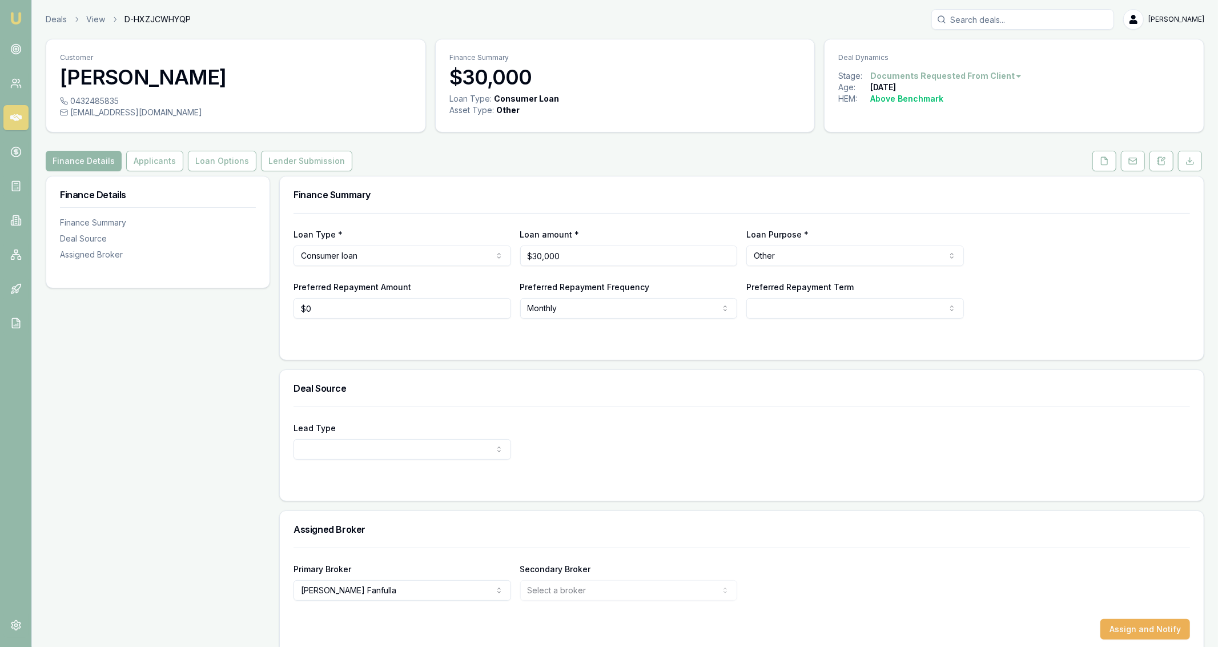
click at [152, 293] on div "Finance Details Finance Summary Deal Source Assigned Broker" at bounding box center [158, 415] width 224 height 478
click at [47, 30] on div "Deals View D-HXZJCWHYQP [PERSON_NAME] Fanfulla" at bounding box center [625, 19] width 1158 height 21
click at [49, 23] on link "Deals" at bounding box center [56, 19] width 21 height 11
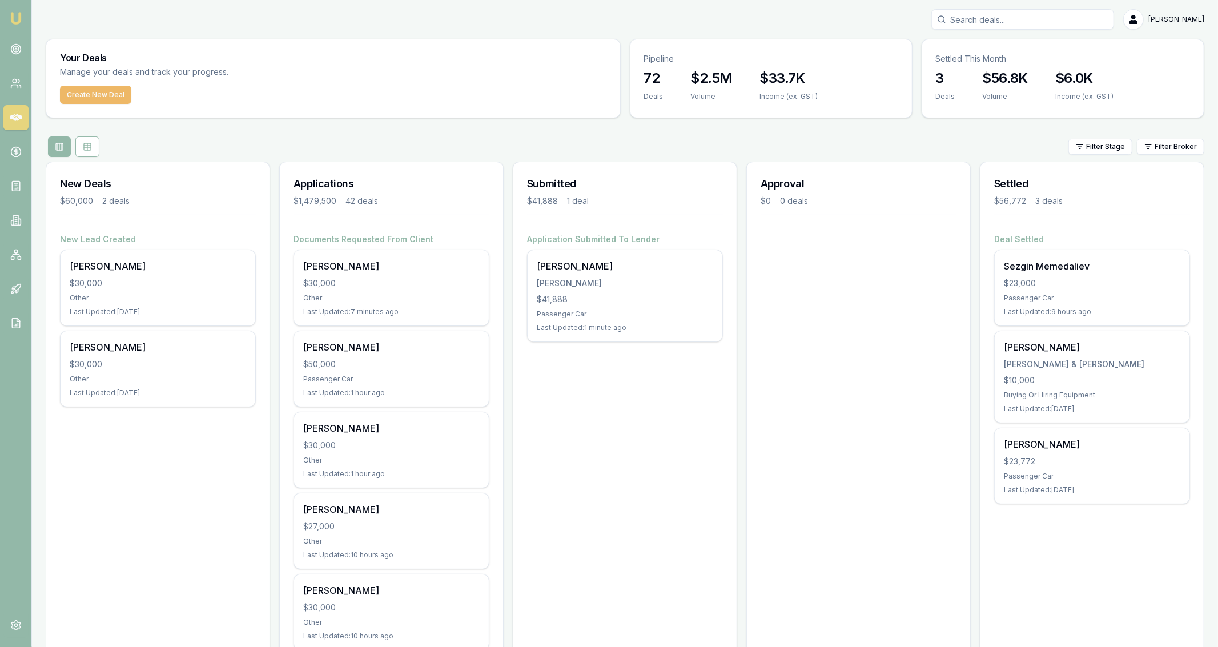
click at [102, 93] on button "Create New Deal" at bounding box center [95, 95] width 71 height 18
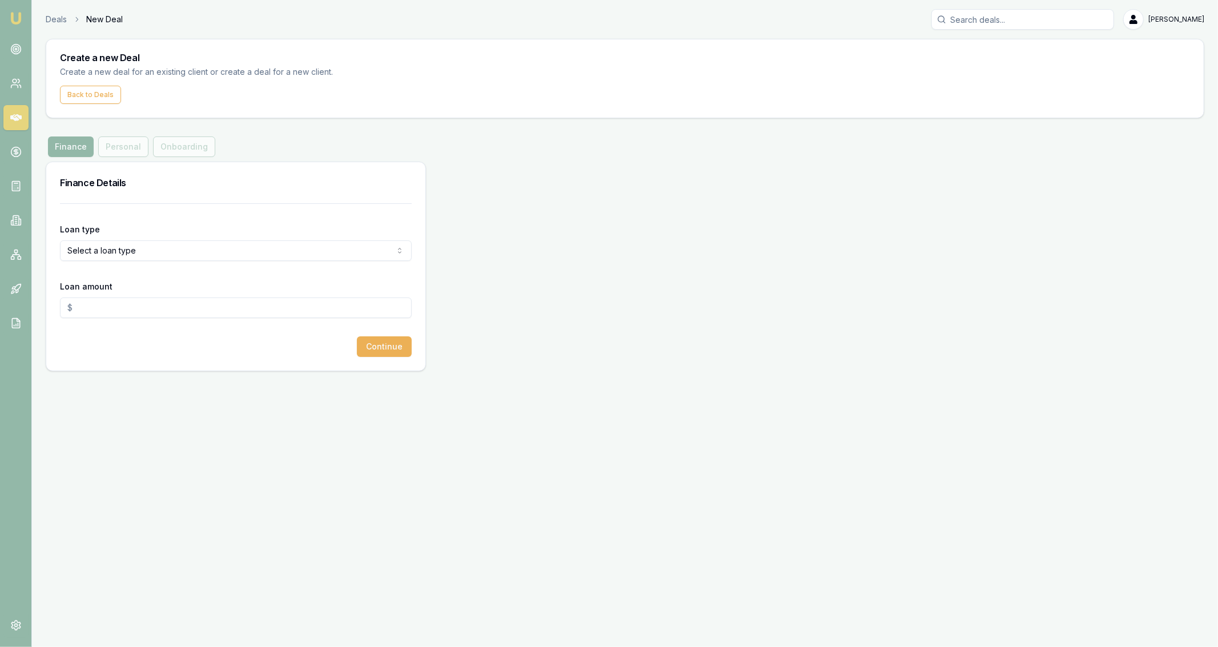
click at [130, 247] on html "Emu Broker Deals New Deal [PERSON_NAME] Fanfulla Toggle Menu Create a new Deal …" at bounding box center [609, 323] width 1218 height 647
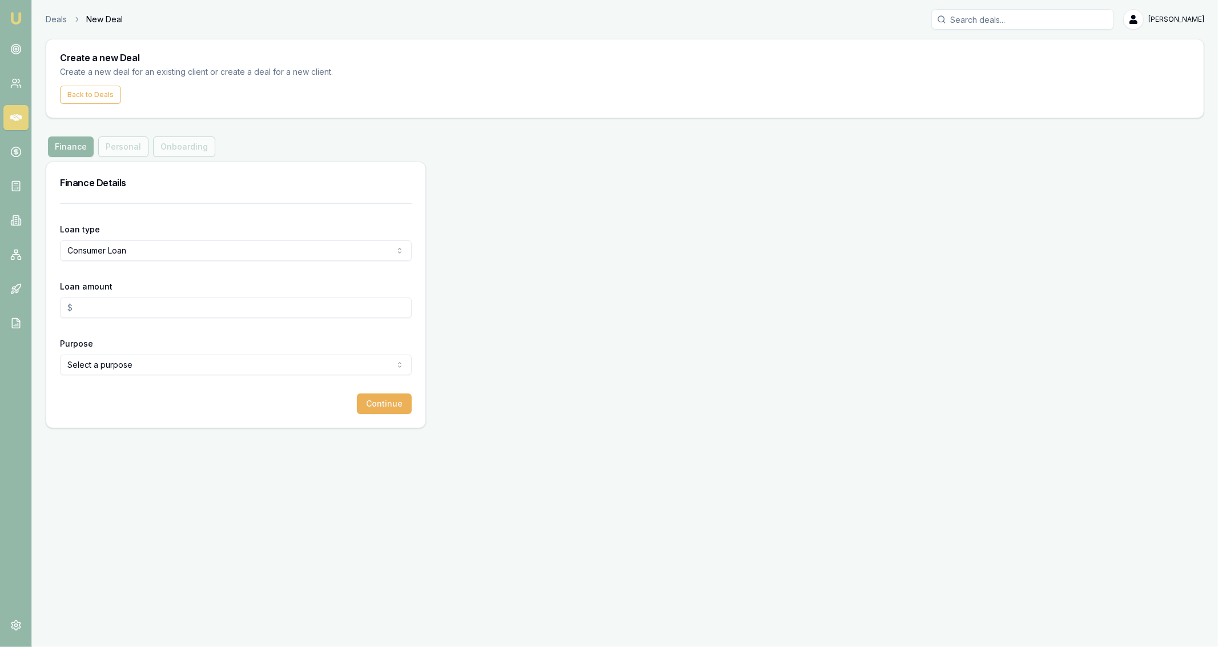
click at [111, 313] on input "Loan amount" at bounding box center [236, 307] width 352 height 21
click at [101, 313] on input "30000" at bounding box center [236, 307] width 352 height 21
click at [106, 360] on html "Emu Broker Deals New Deal [PERSON_NAME] Fanfulla Toggle Menu Create a new Deal …" at bounding box center [609, 323] width 1218 height 647
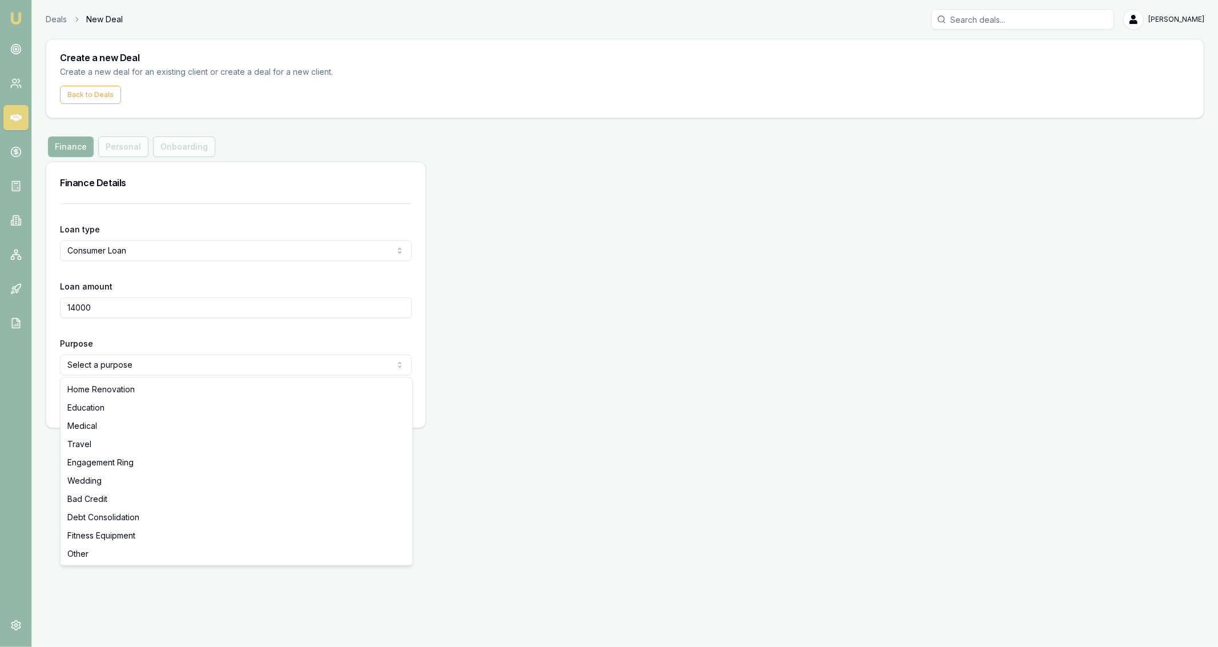
type input "$14,000.00"
select select "OTHER"
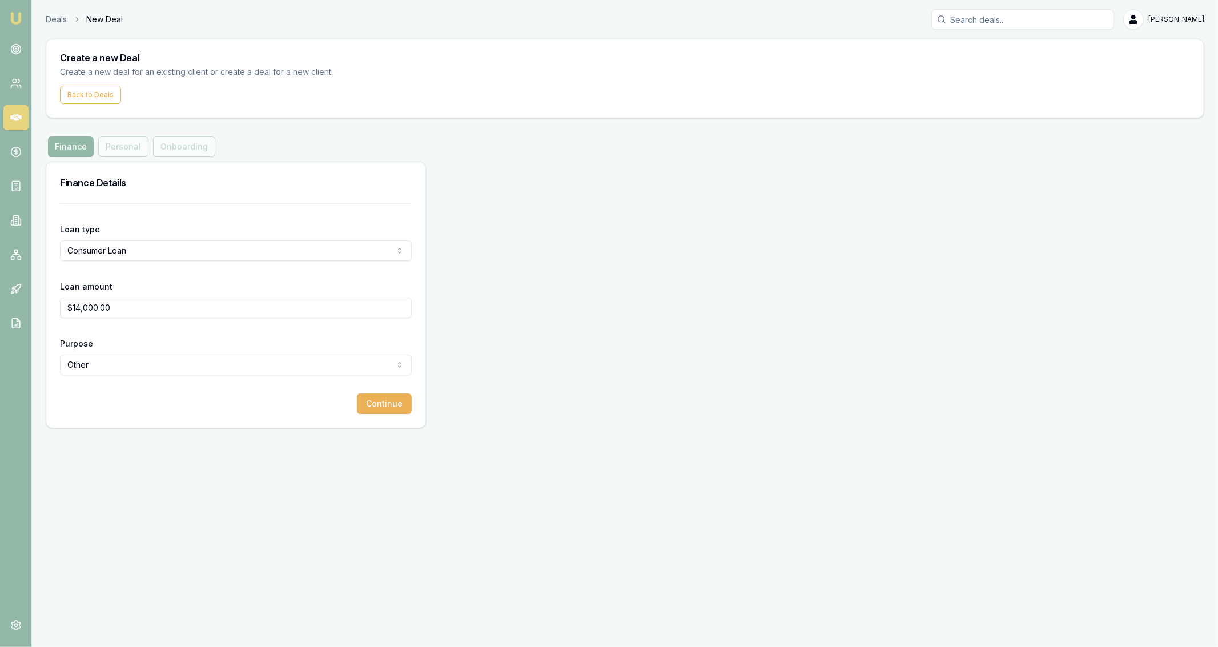
click at [414, 395] on div "Loan type Consumer Loan Consumer Loan Consumer Asset Commercial Loan Commercial…" at bounding box center [235, 315] width 379 height 224
click at [395, 403] on button "Continue" at bounding box center [384, 403] width 55 height 21
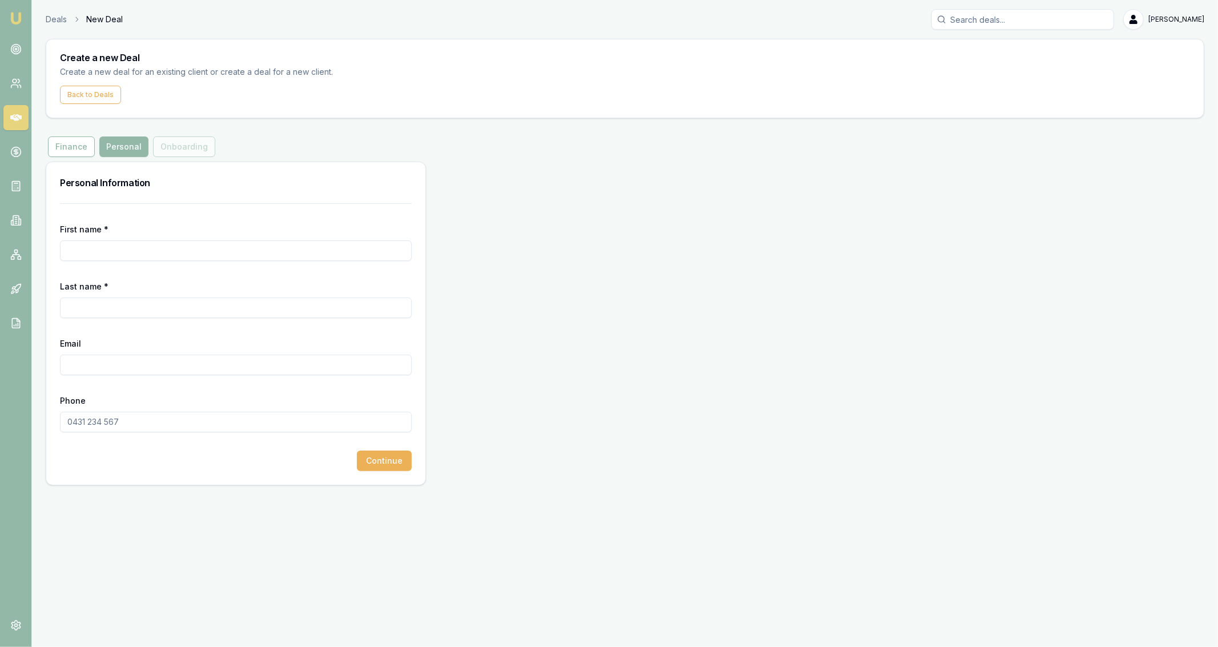
click at [187, 257] on input "First name *" at bounding box center [236, 250] width 352 height 21
type input "Ash"
type input "Newman"
type input "aprilenewman@gmail.com"
type input "0400 561 030"
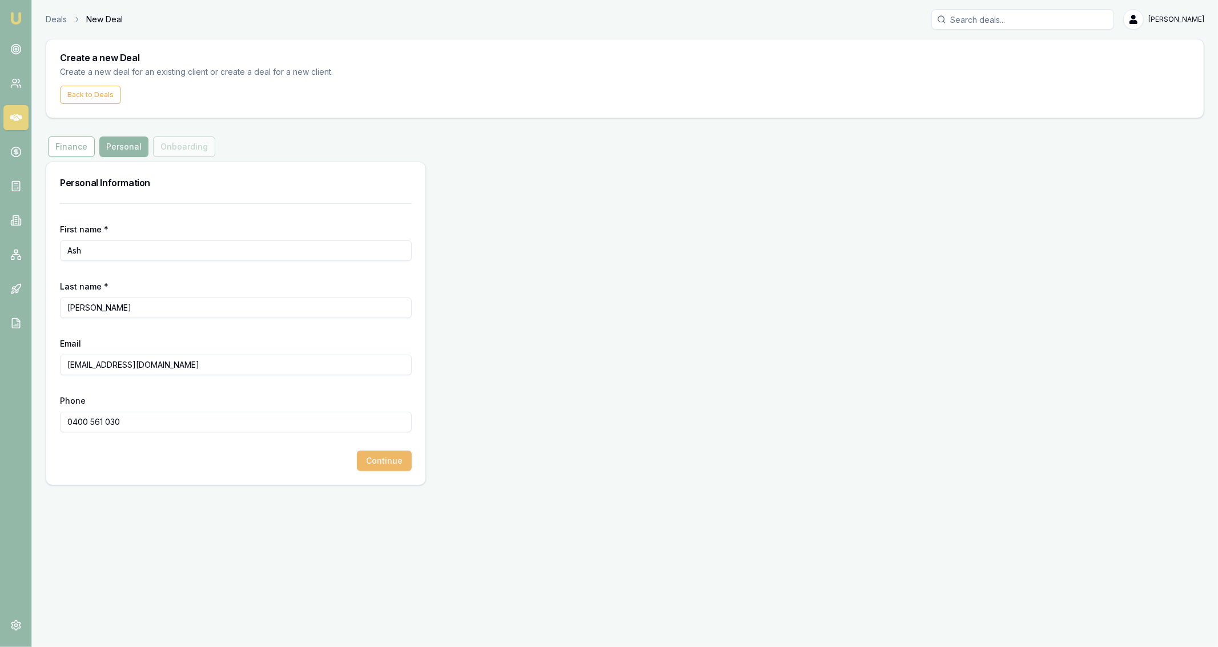
click at [406, 464] on button "Continue" at bounding box center [384, 460] width 55 height 21
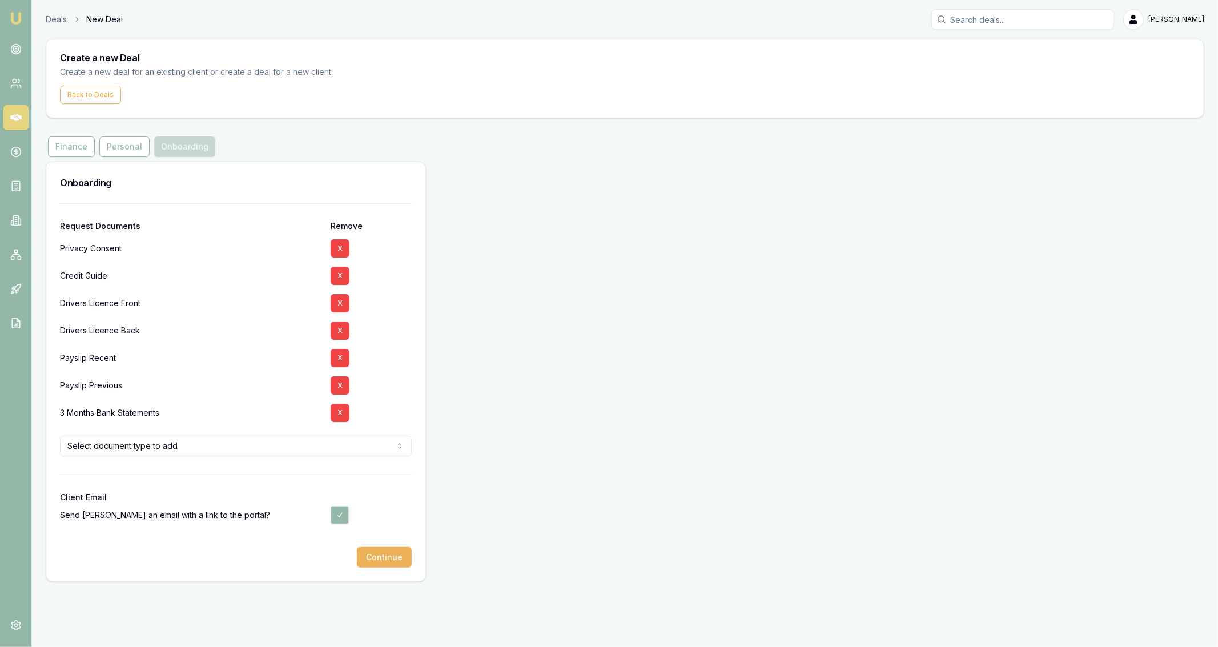
click at [364, 447] on html "Emu Broker Deals New Deal Jackson Fanfulla Toggle Menu Create a new Deal Create…" at bounding box center [609, 323] width 1218 height 647
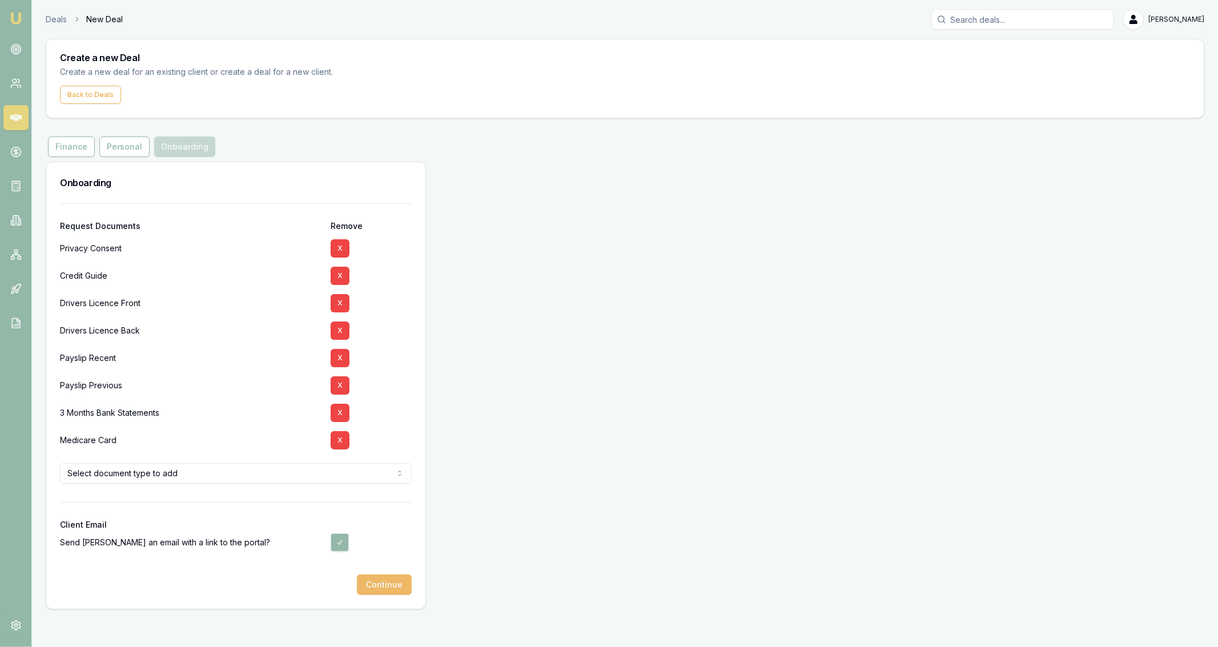
click at [384, 586] on button "Continue" at bounding box center [384, 584] width 55 height 21
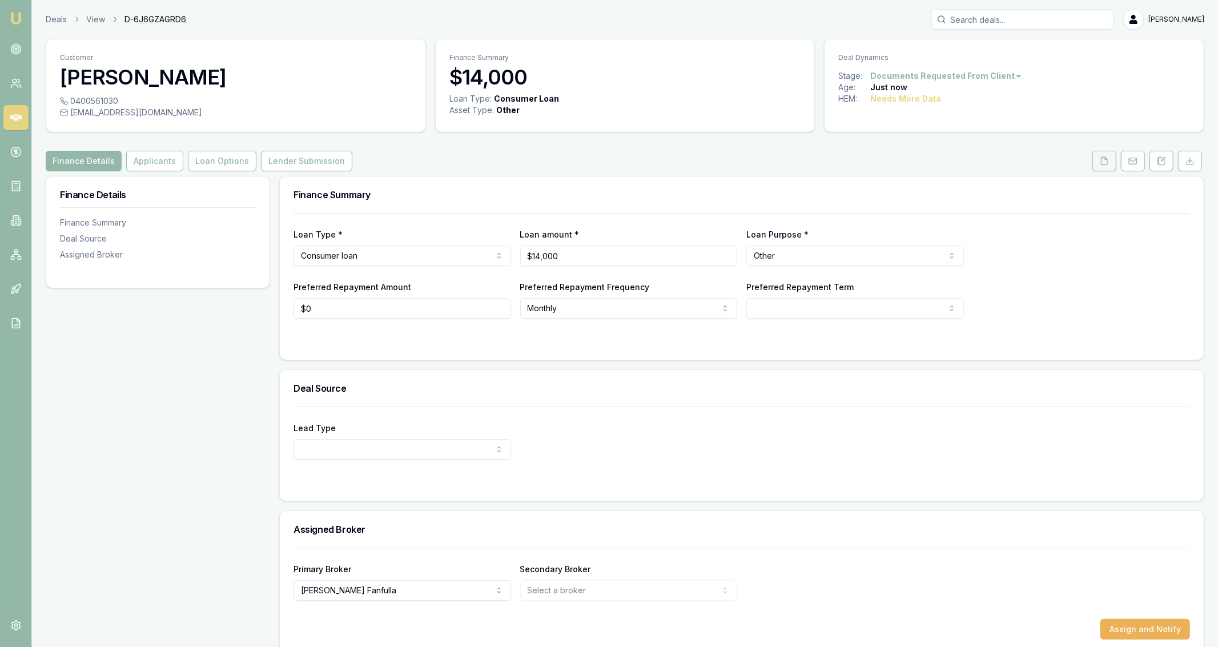
click at [1105, 164] on icon at bounding box center [1104, 160] width 6 height 7
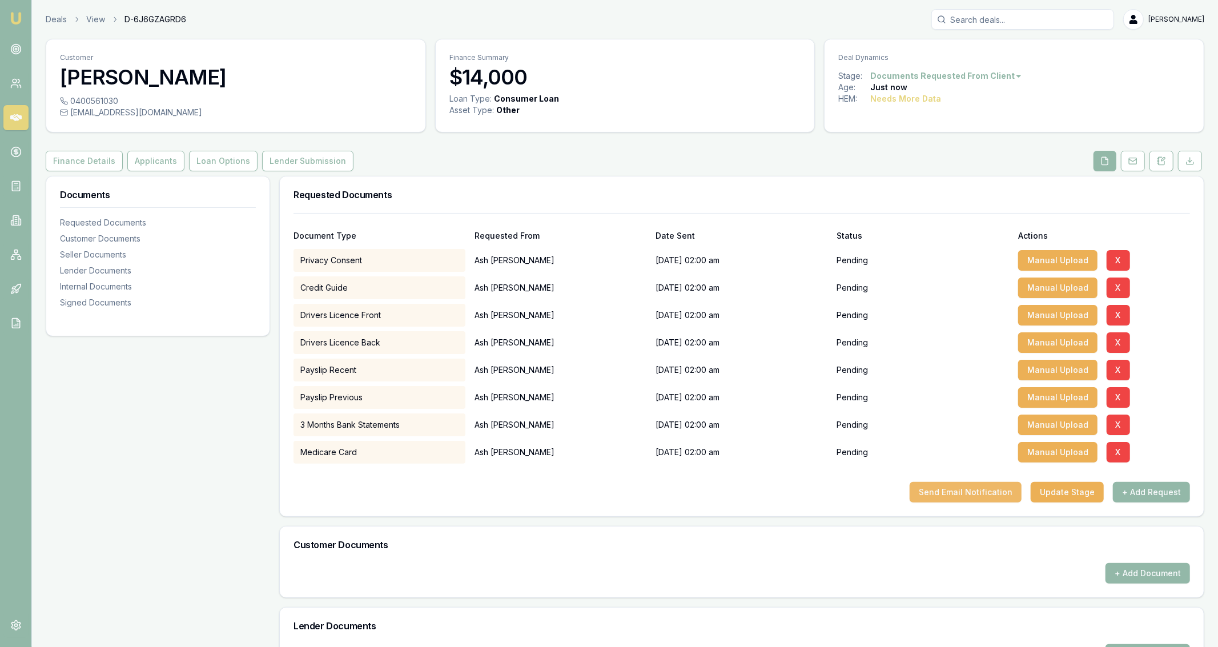
click at [979, 487] on button "Send Email Notification" at bounding box center [965, 492] width 112 height 21
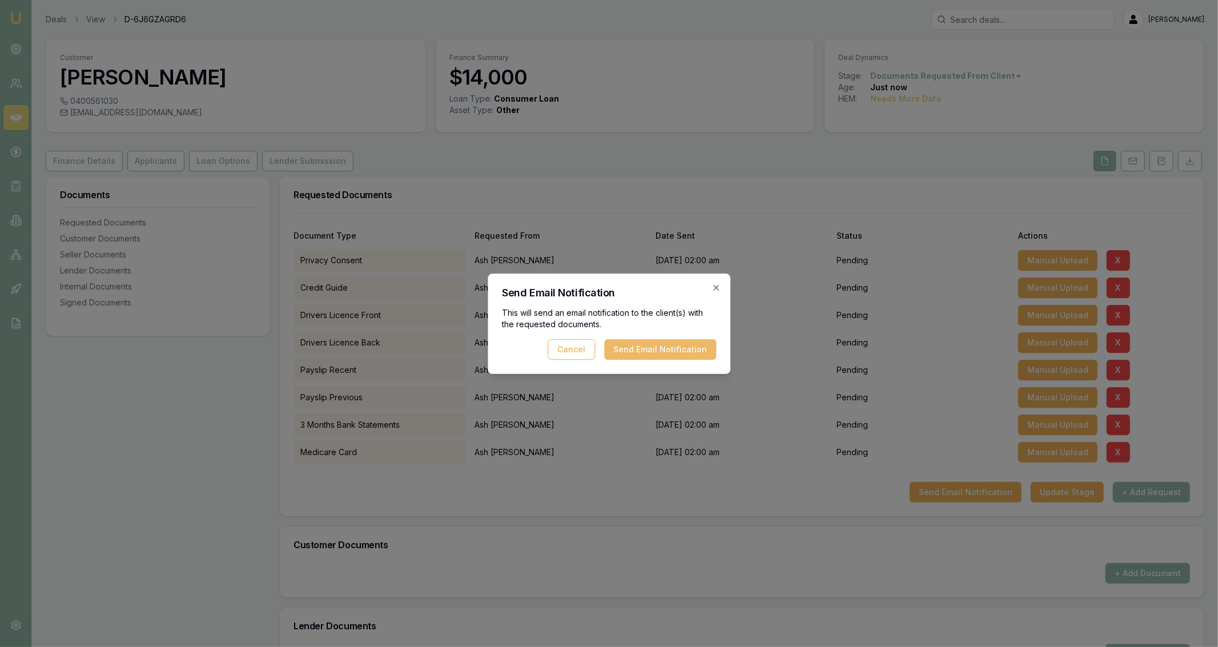
click at [688, 350] on button "Send Email Notification" at bounding box center [660, 349] width 112 height 21
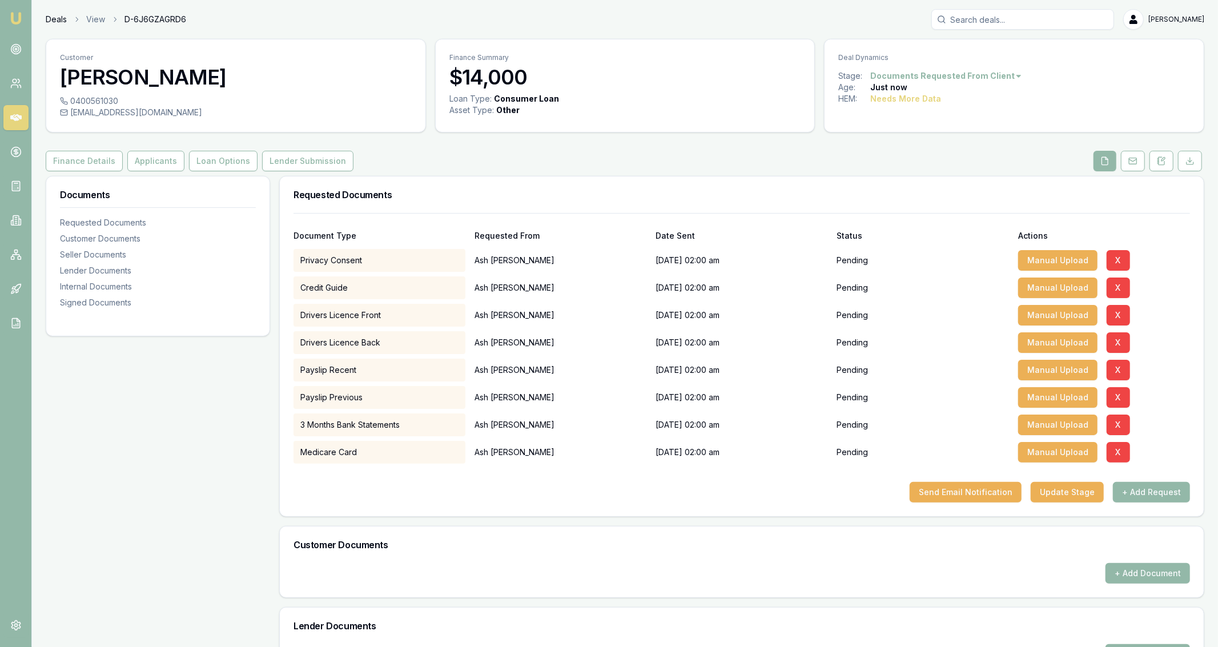
click at [61, 15] on link "Deals" at bounding box center [56, 19] width 21 height 11
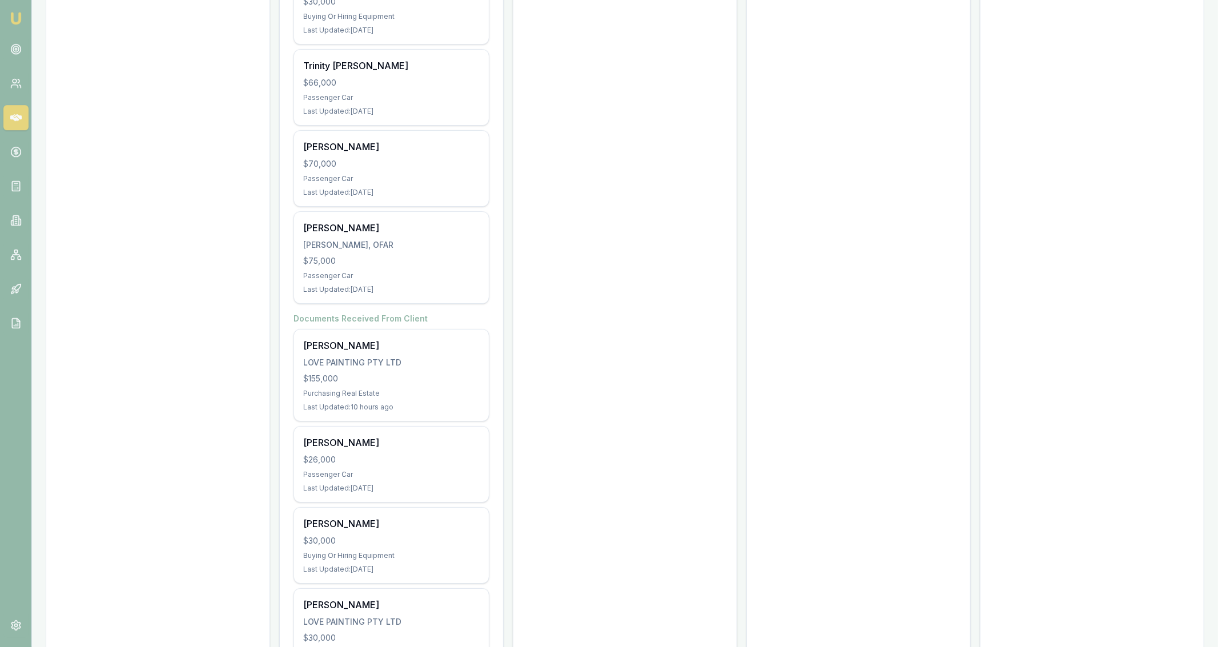
scroll to position [3224, 0]
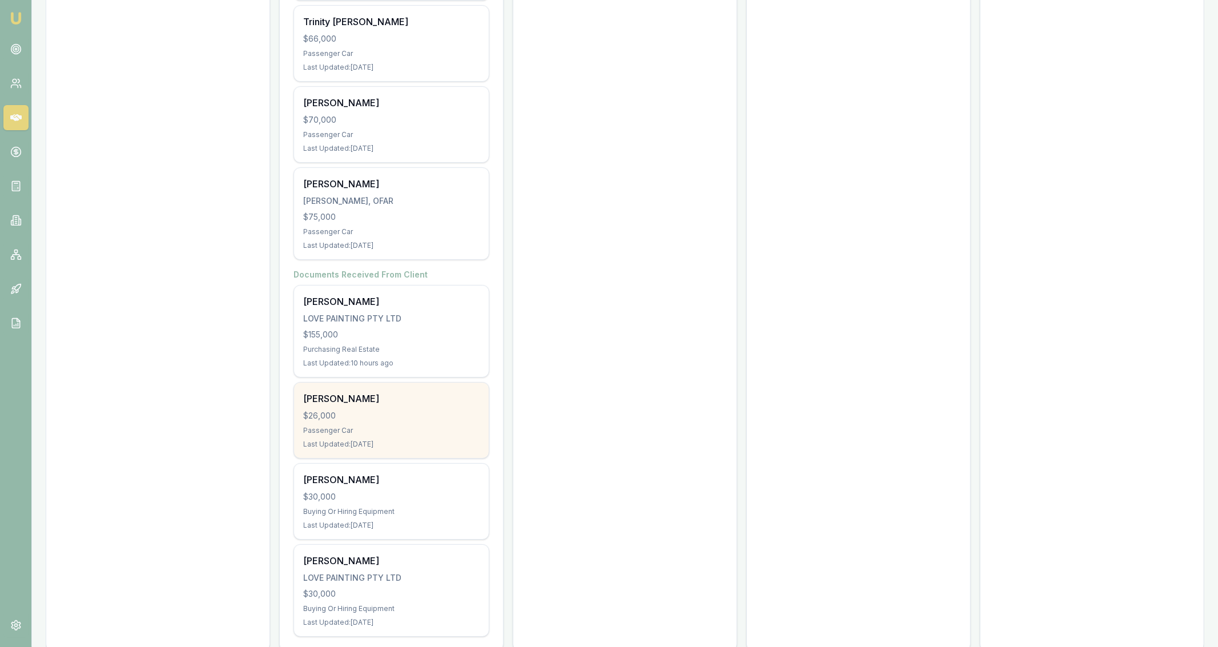
click at [475, 402] on div "Jordan Campbell $26,000 Passenger Car Last Updated: 1 day ago" at bounding box center [391, 419] width 195 height 75
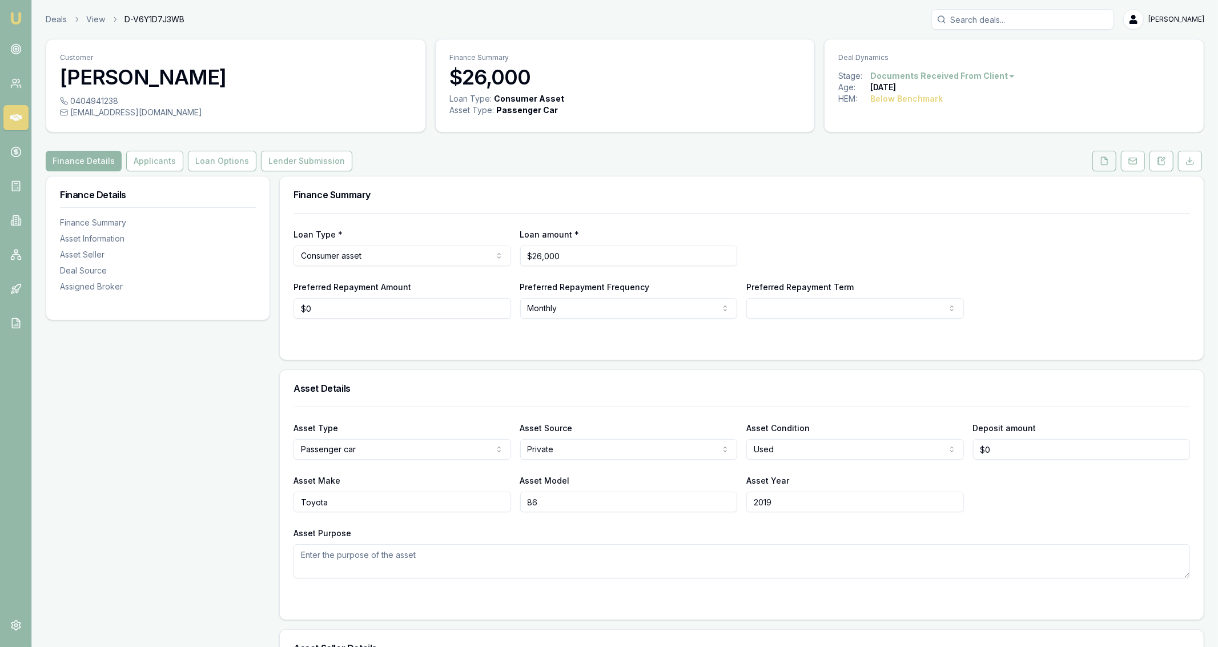
click at [1102, 160] on icon at bounding box center [1104, 160] width 6 height 7
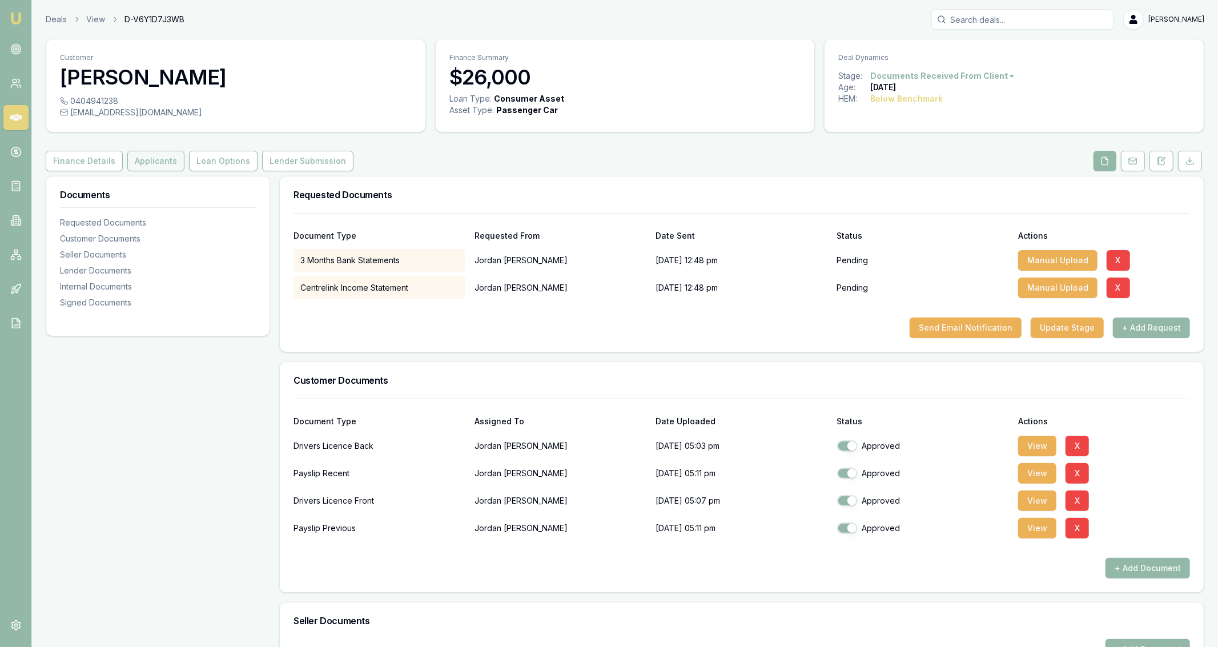
click at [147, 167] on button "Applicants" at bounding box center [155, 161] width 57 height 21
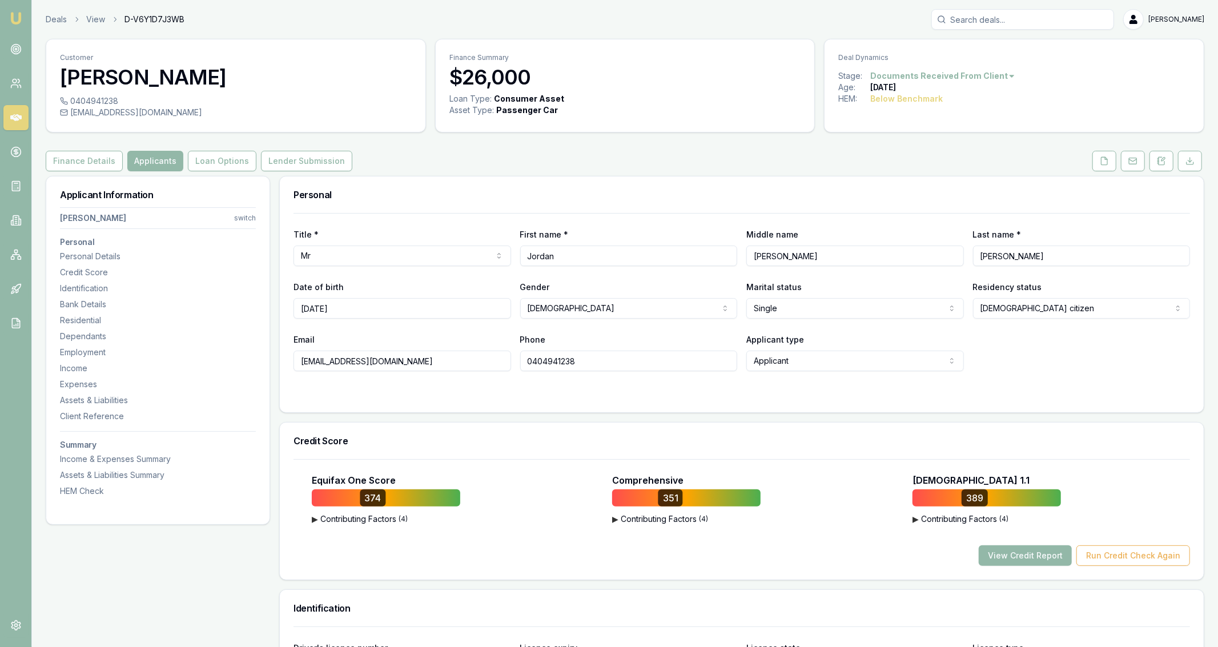
click at [1129, 119] on div "Deal Dynamics Stage: Documents Received From Client Age: [DEMOGRAPHIC_DATA][DAT…" at bounding box center [1014, 86] width 380 height 94
click at [56, 22] on link "Deals" at bounding box center [56, 19] width 21 height 11
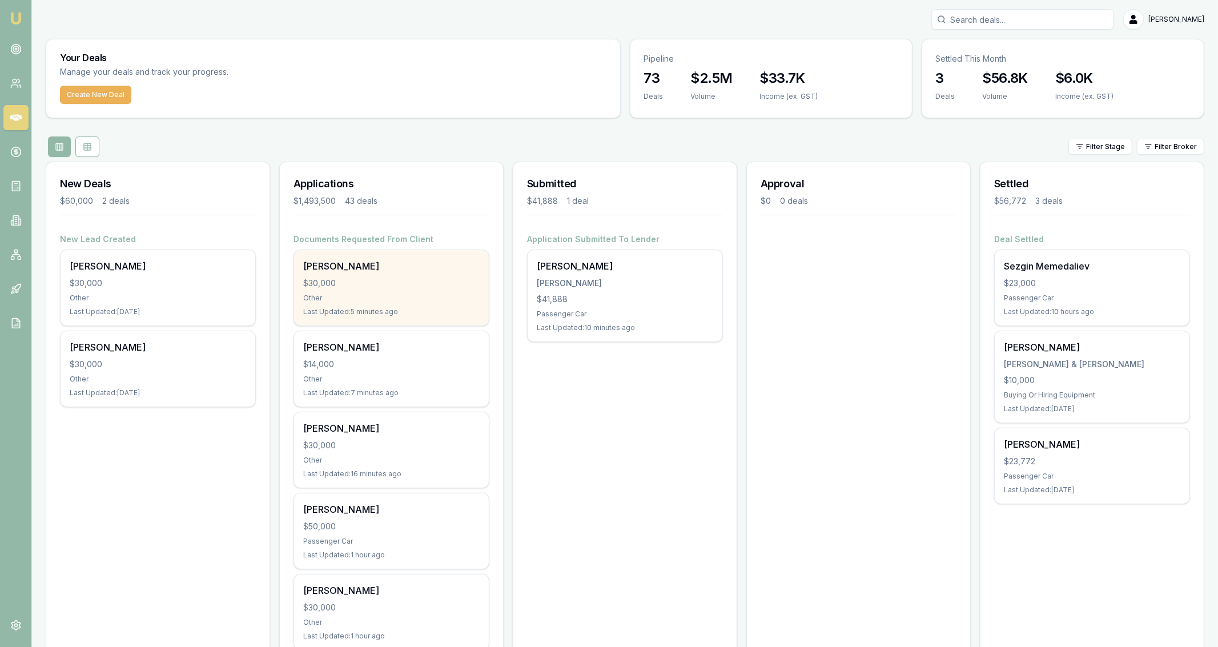
click at [454, 289] on div "[PERSON_NAME] $30,000 Other Last Updated: 5 minutes ago" at bounding box center [391, 287] width 195 height 75
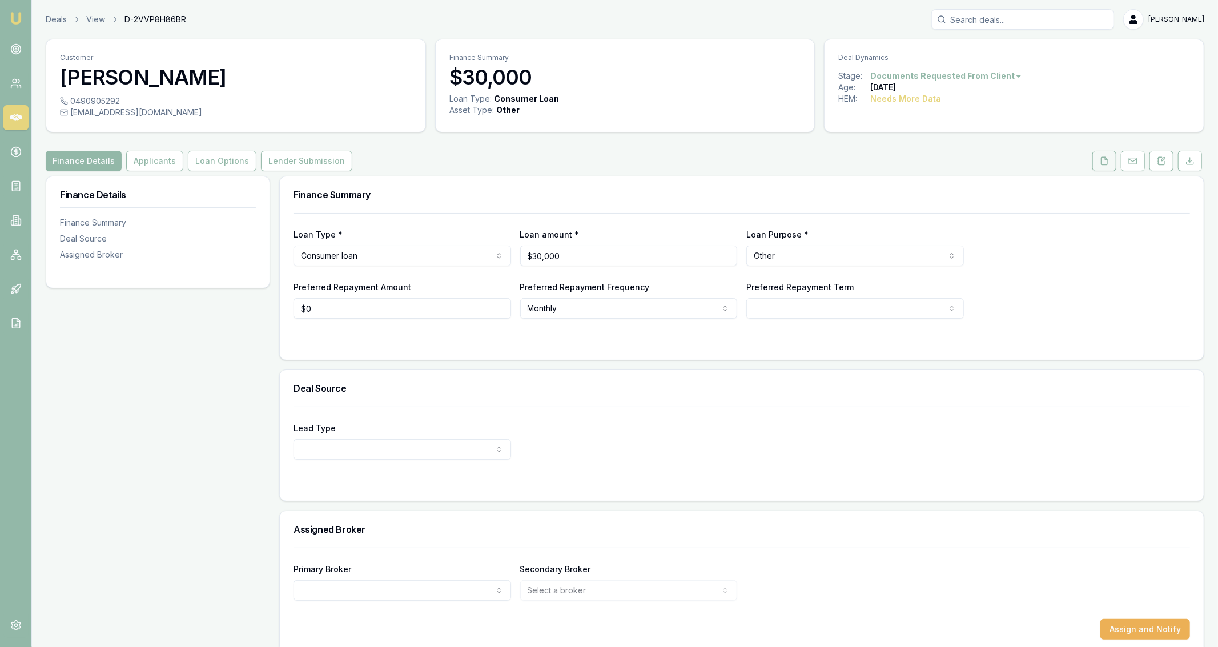
click at [1101, 152] on button at bounding box center [1104, 161] width 24 height 21
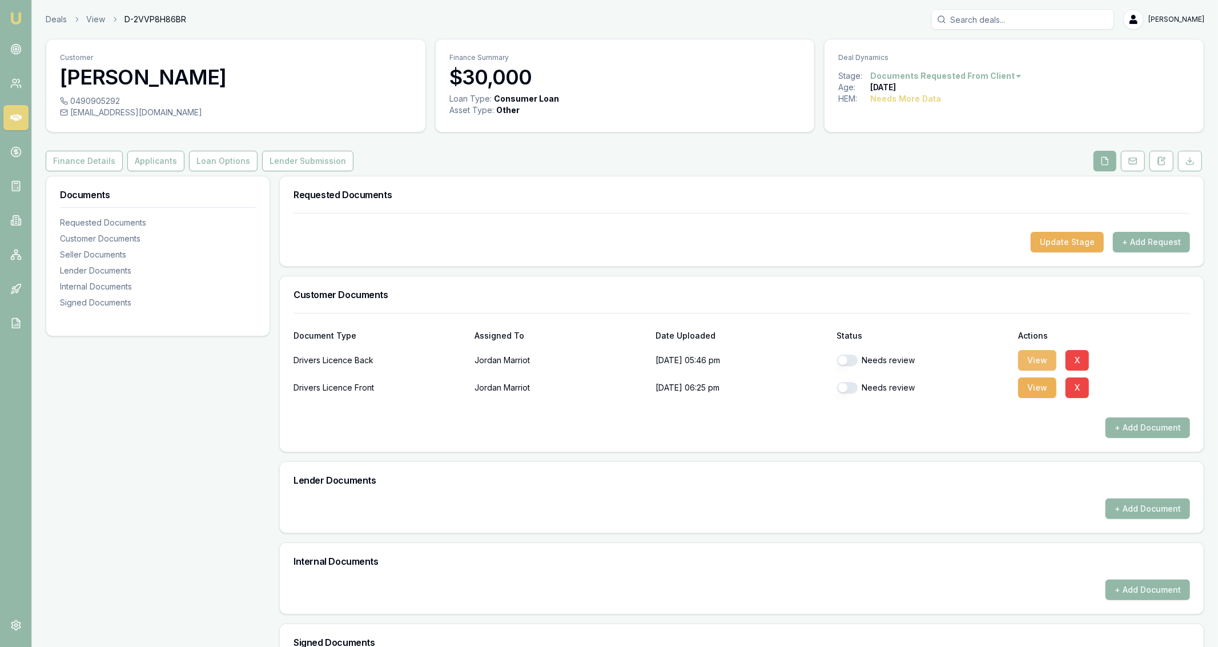
click at [1022, 362] on button "View" at bounding box center [1037, 360] width 38 height 21
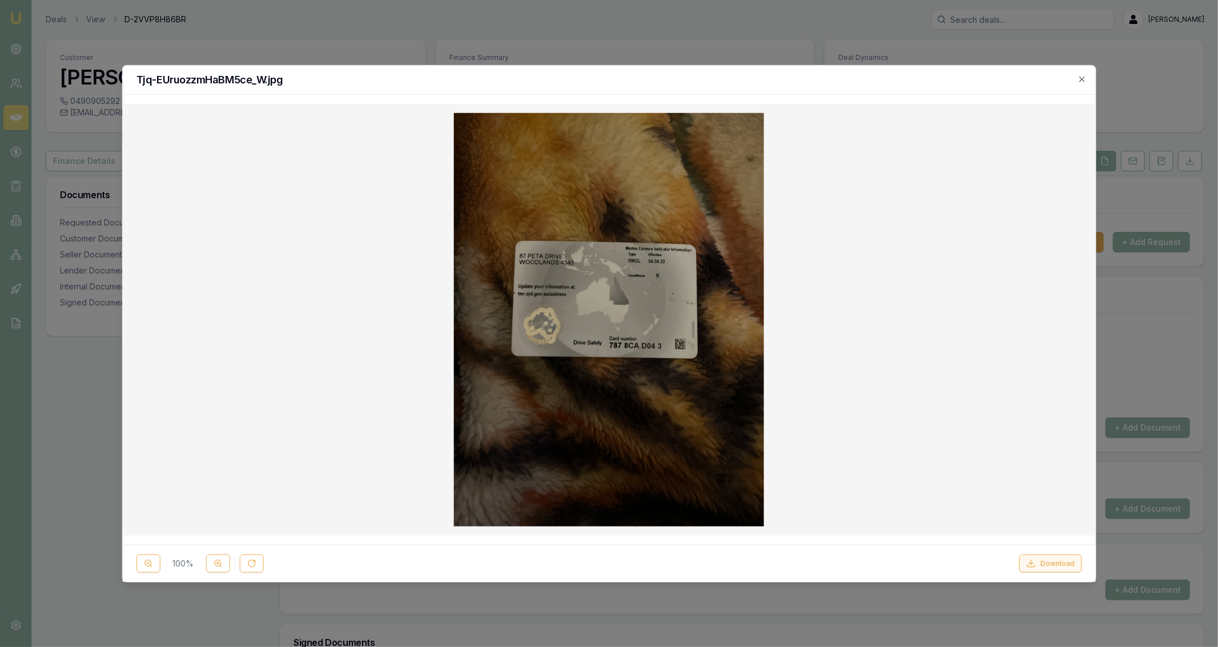
click at [1027, 563] on button "Download" at bounding box center [1050, 563] width 63 height 18
click at [598, 44] on div at bounding box center [609, 323] width 1218 height 647
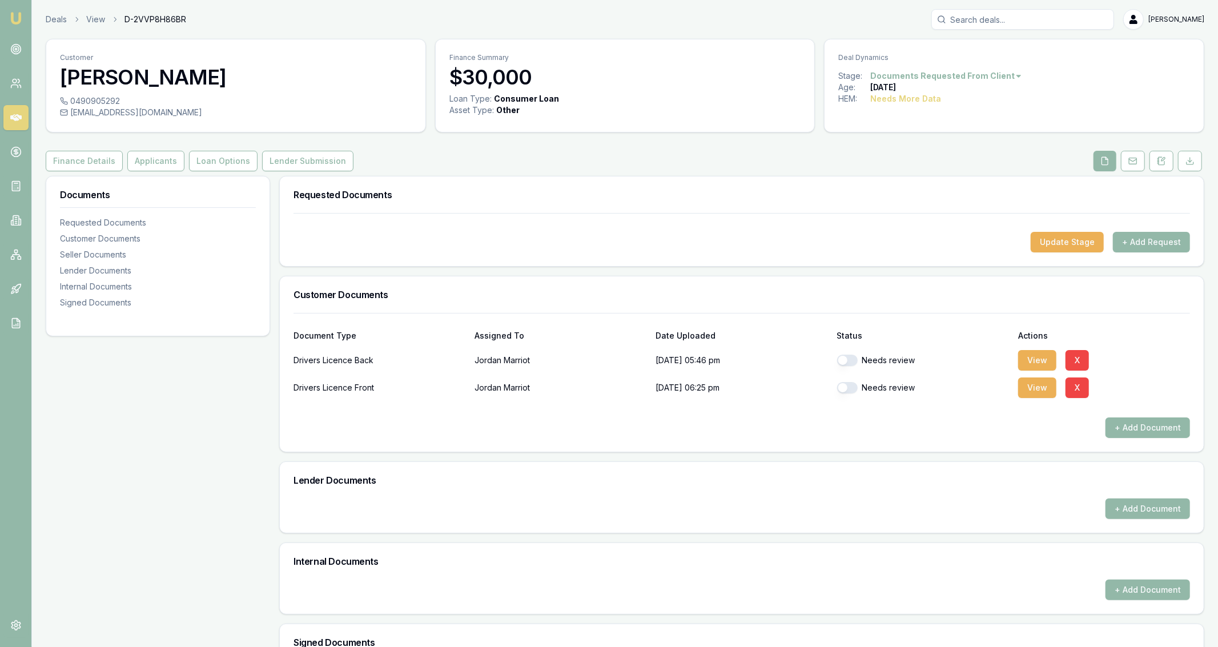
click at [1057, 388] on div "View X" at bounding box center [1104, 387] width 172 height 23
click at [1049, 388] on button "View" at bounding box center [1037, 387] width 38 height 21
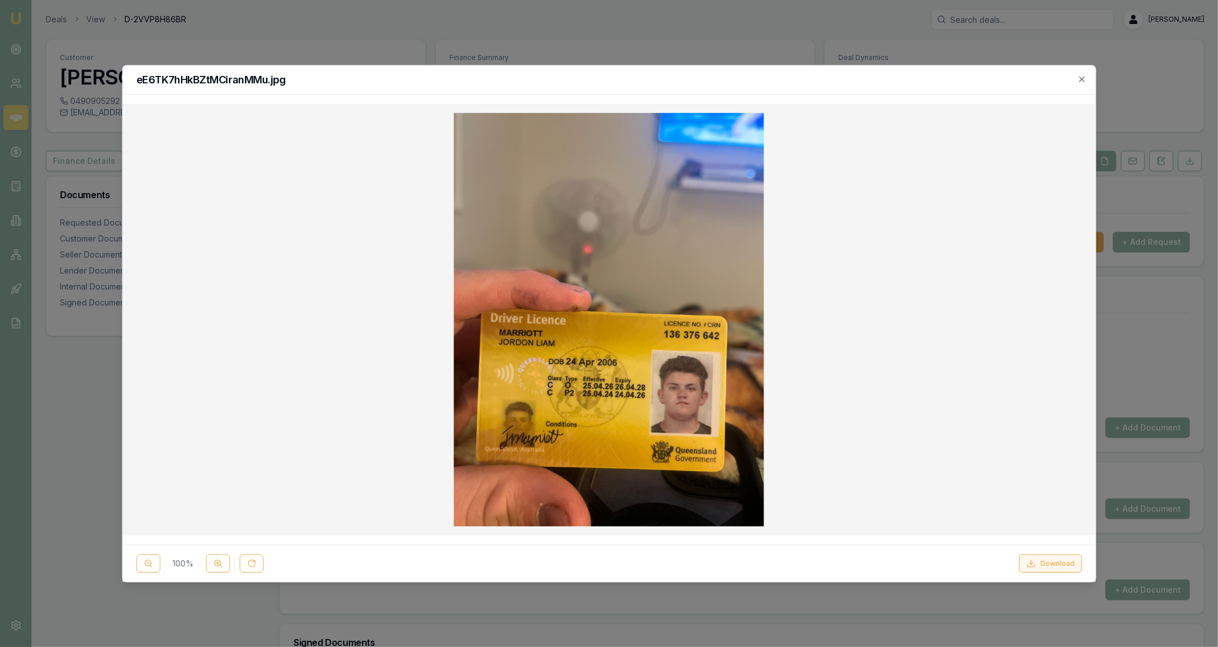
click at [1029, 561] on icon at bounding box center [1030, 563] width 9 height 9
click at [1120, 383] on div at bounding box center [609, 323] width 1218 height 647
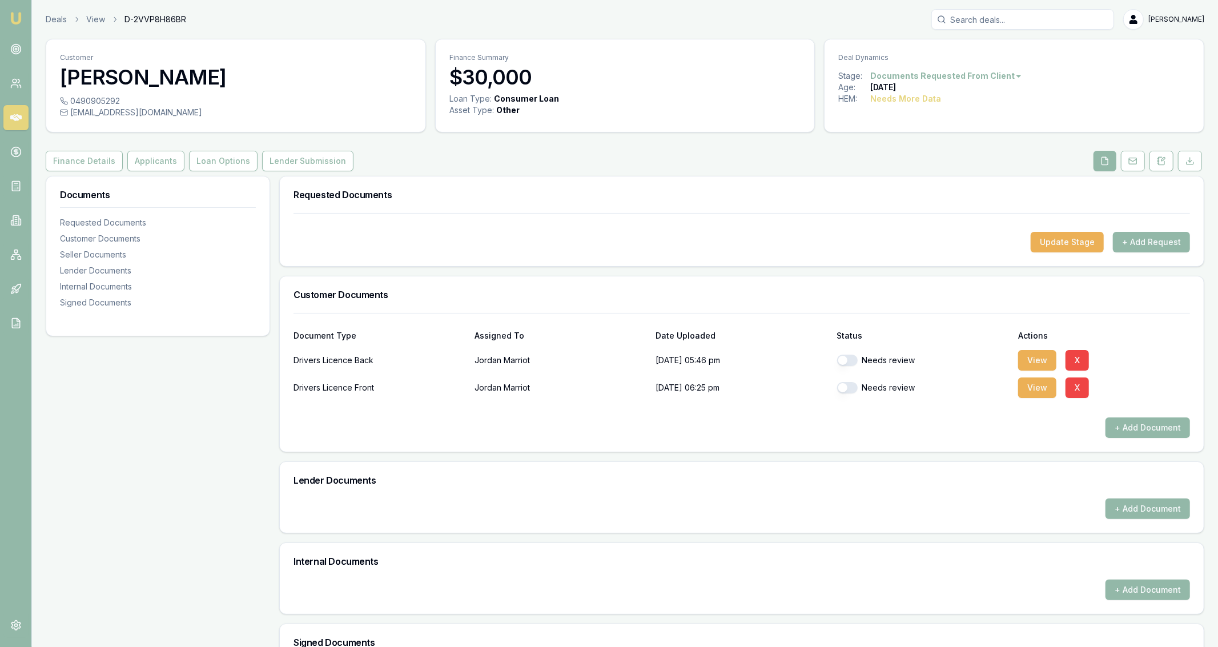
click at [151, 146] on div "Customer Jordan Marriot 0490905292 jordongreen764@gmail.com Finance Summary $30…" at bounding box center [625, 419] width 1158 height 761
click at [154, 150] on div "Customer Jordan Marriot 0490905292 jordongreen764@gmail.com Finance Summary $30…" at bounding box center [625, 419] width 1158 height 761
click at [848, 360] on button "button" at bounding box center [847, 359] width 21 height 11
checkbox input "true"
click at [858, 384] on div "Needs review" at bounding box center [923, 387] width 172 height 11
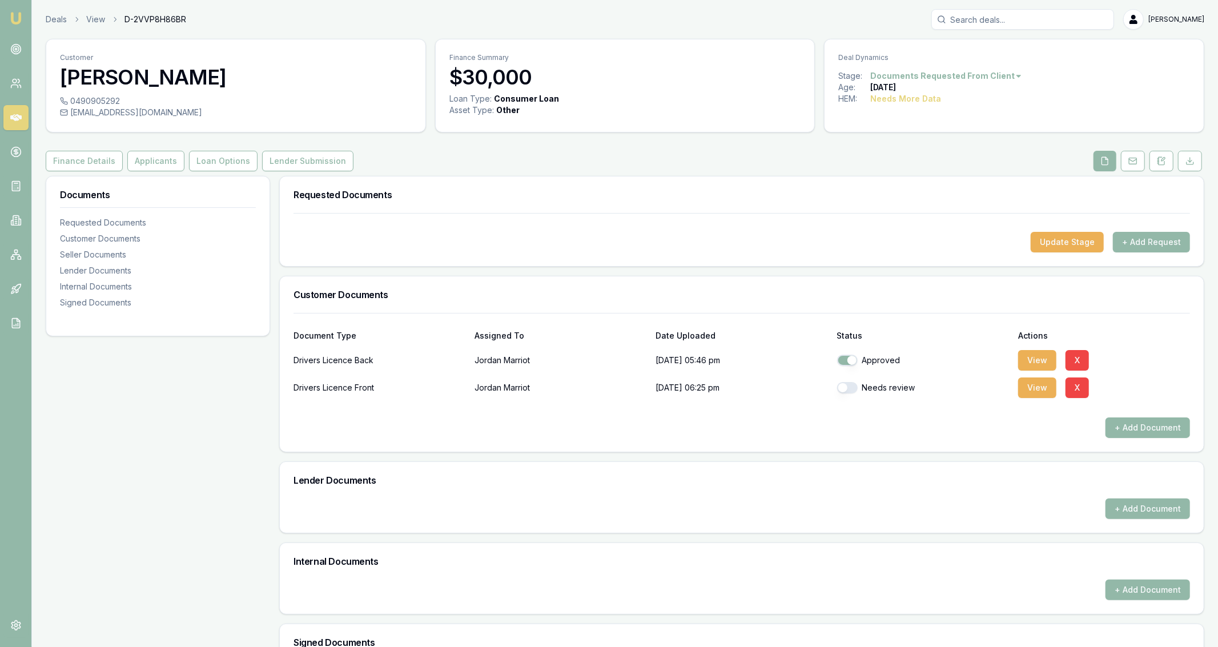
click at [849, 384] on button "button" at bounding box center [847, 387] width 21 height 11
checkbox input "true"
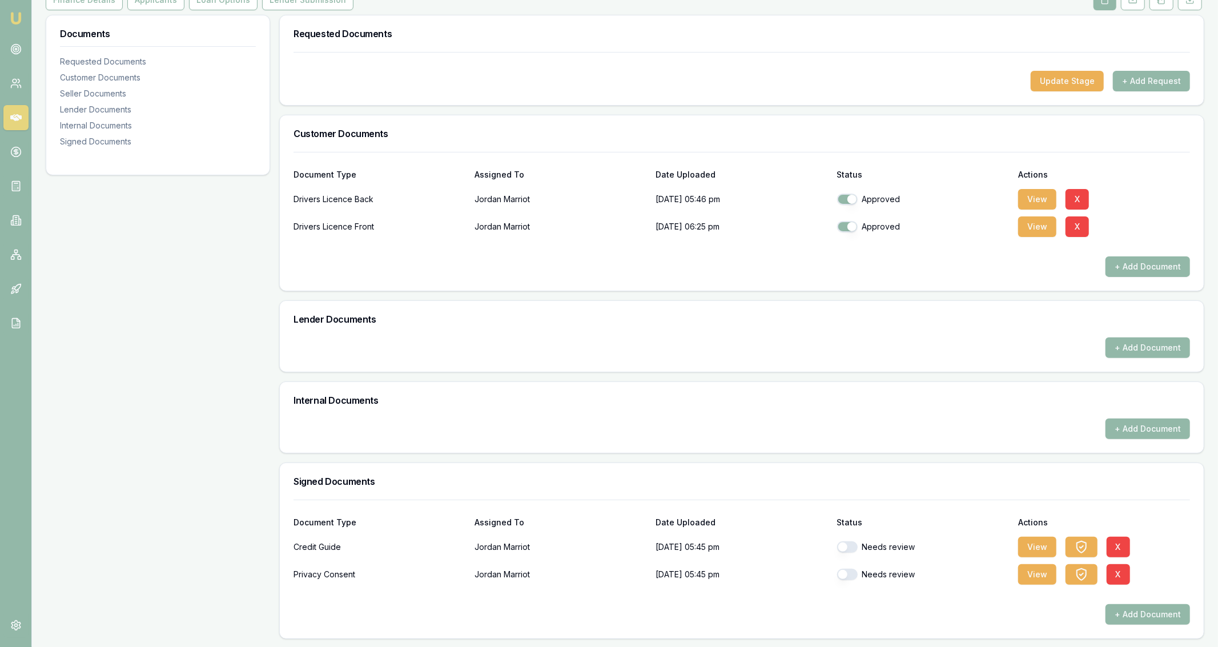
click at [852, 553] on div "Needs review" at bounding box center [923, 546] width 172 height 23
click at [849, 541] on button "button" at bounding box center [847, 546] width 21 height 11
checkbox input "true"
click at [847, 570] on button "button" at bounding box center [847, 574] width 21 height 11
checkbox input "true"
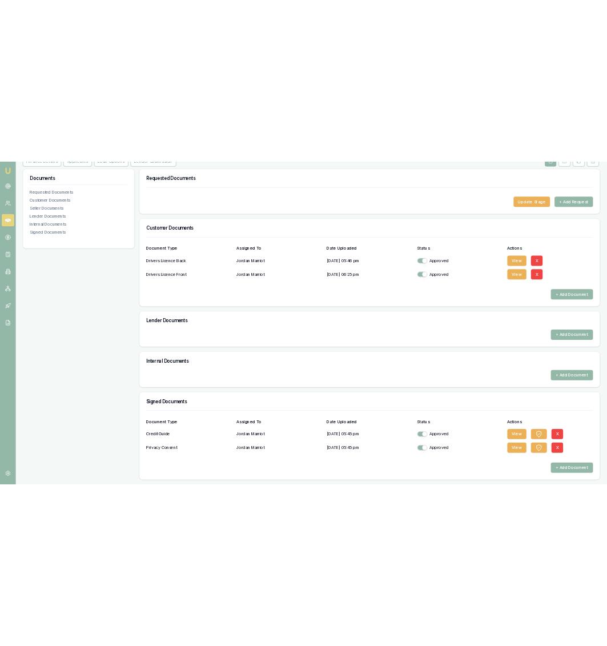
scroll to position [0, 0]
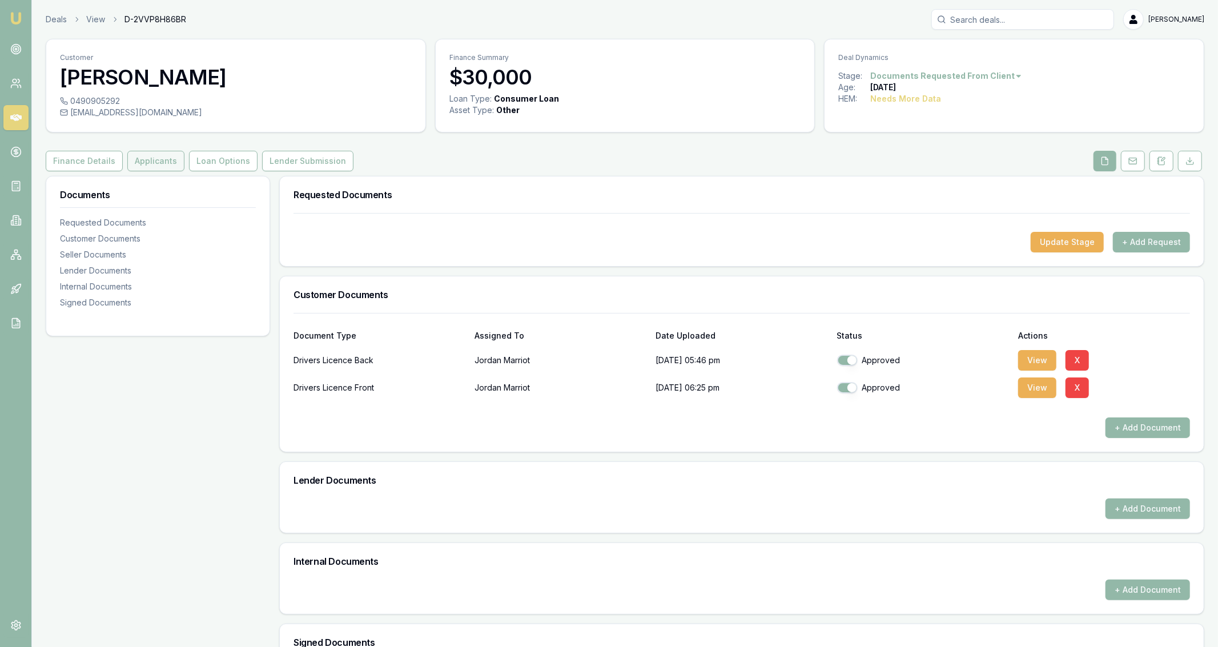
click at [136, 153] on button "Applicants" at bounding box center [155, 161] width 57 height 21
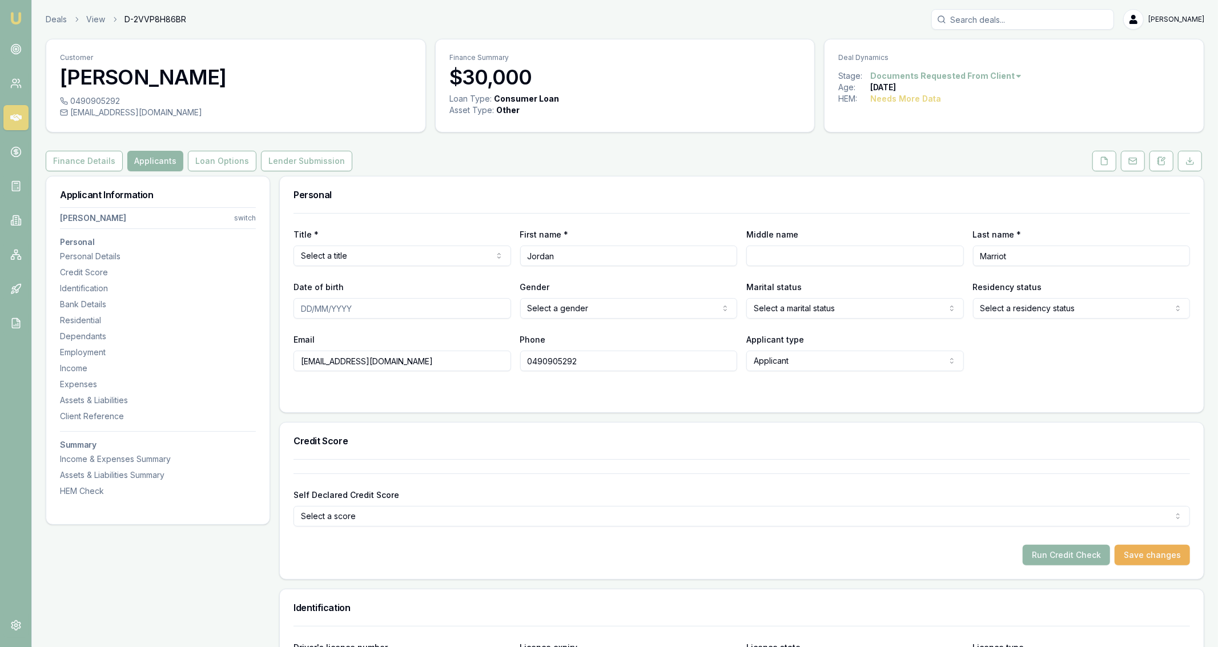
click at [444, 245] on html "Emu Broker Deals View D-2VVP8H86BR Jackson Fanfulla Toggle Menu Customer Jordan…" at bounding box center [609, 323] width 1218 height 647
click at [784, 246] on input "Middle name" at bounding box center [854, 255] width 217 height 21
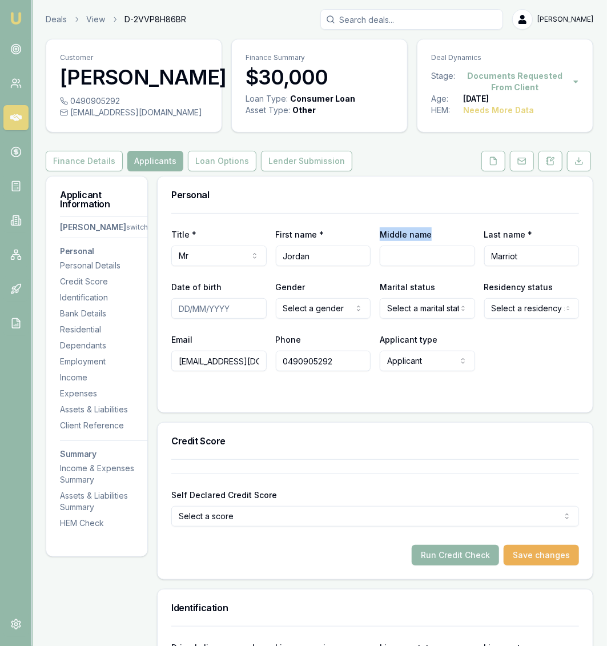
click at [380, 247] on div "Middle name" at bounding box center [427, 246] width 95 height 39
click at [410, 252] on input "Middle name" at bounding box center [427, 255] width 95 height 21
type input "Liam"
click at [233, 298] on input "Date of birth" at bounding box center [218, 308] width 95 height 21
type input "24/04/2006"
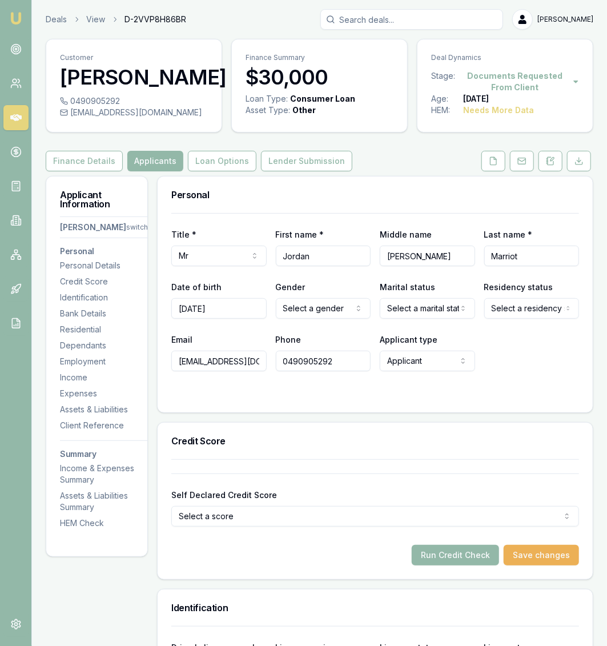
click at [317, 307] on html "Emu Broker Deals View D-2VVP8H86BR Jackson Fanfulla Toggle Menu Customer Jordan…" at bounding box center [303, 323] width 607 height 646
click at [397, 310] on html "Emu Broker Deals View D-2VVP8H86BR Jackson Fanfulla Toggle Menu Customer Jordan…" at bounding box center [303, 323] width 607 height 646
click at [514, 304] on html "Emu Broker Deals View D-2VVP8H86BR Jackson Fanfulla Toggle Menu Customer Jordan…" at bounding box center [303, 323] width 607 height 646
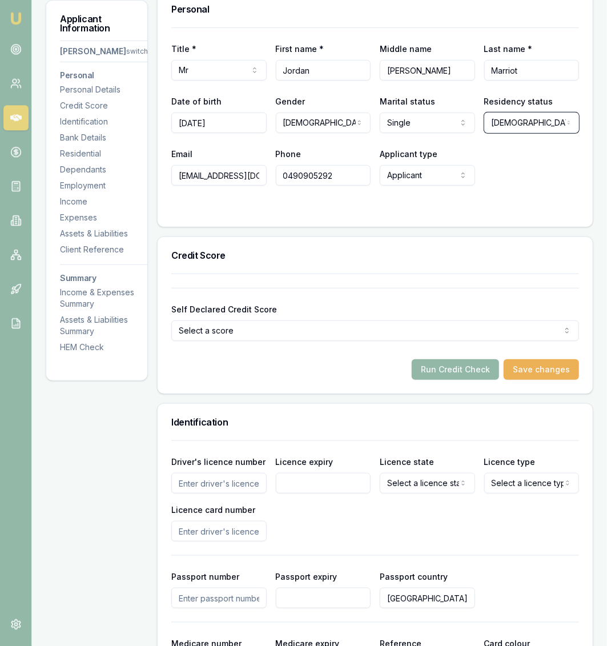
scroll to position [188, 0]
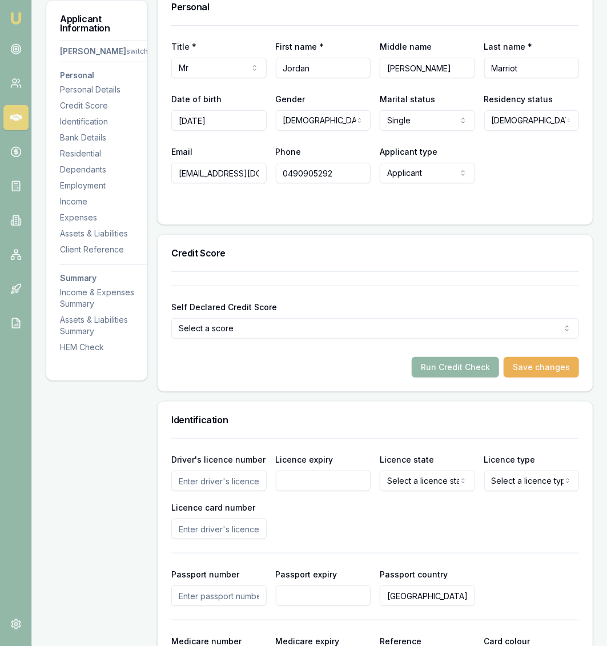
click at [244, 479] on input "Driver's licence number" at bounding box center [218, 480] width 95 height 21
type input "136376642"
click at [318, 491] on div "Driver's licence number 136376642 Licence expiry Licence state Select a licence…" at bounding box center [375, 495] width 408 height 87
click at [318, 486] on input "Licence expiry" at bounding box center [323, 480] width 95 height 21
type input "26/04/2028"
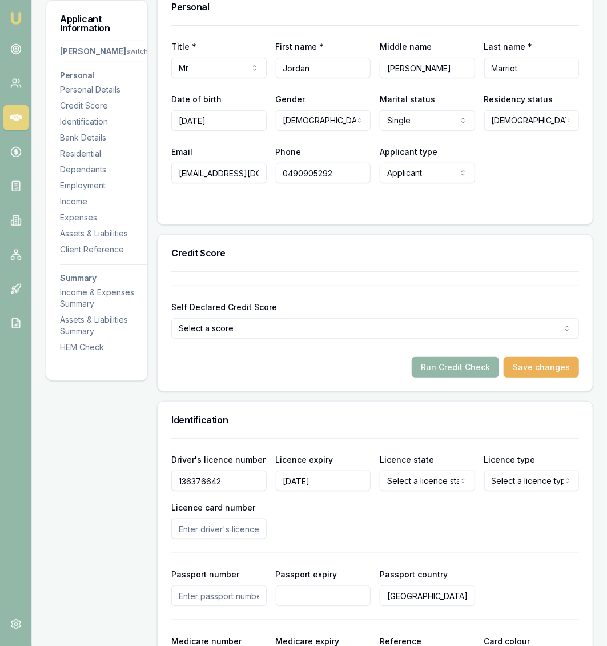
click at [404, 458] on html "Emu Broker Deals View D-2VVP8H86BR Jackson Fanfulla Toggle Menu Customer Jordan…" at bounding box center [303, 135] width 607 height 646
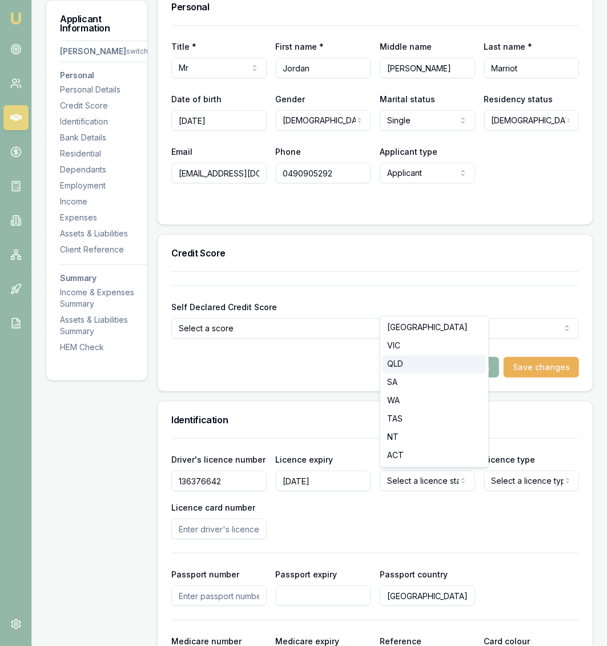
select select "QLD"
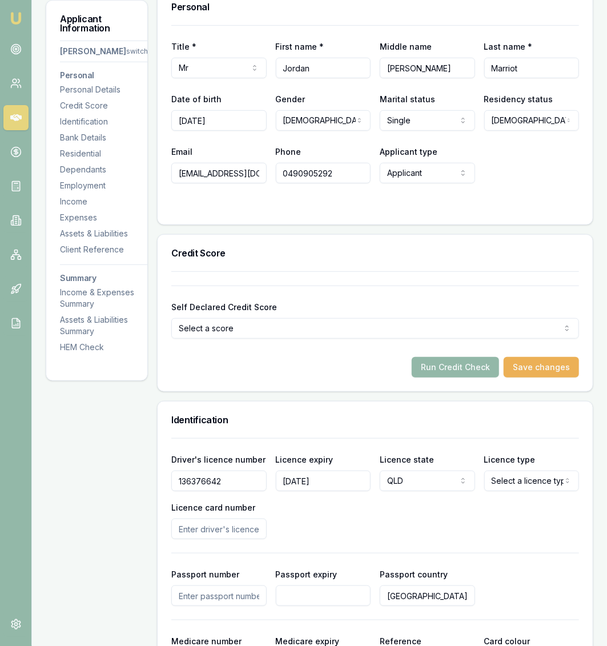
click at [553, 458] on html "Emu Broker Deals View D-2VVP8H86BR Jackson Fanfulla Toggle Menu Customer Jordan…" at bounding box center [303, 135] width 607 height 646
select select "OPEN_LICENCE"
click at [248, 528] on input "Licence card number" at bounding box center [218, 528] width 95 height 21
click at [261, 533] on input "Licence card number" at bounding box center [218, 528] width 95 height 21
type input "7878"
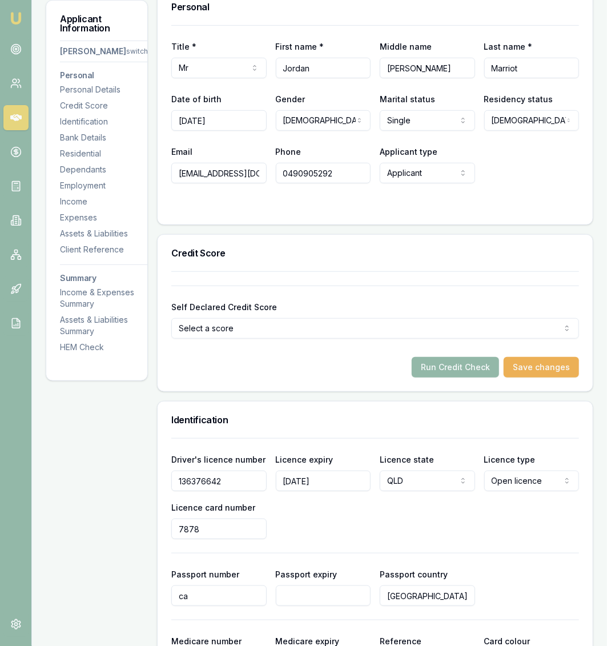
type input "c"
click at [202, 531] on input "7878" at bounding box center [218, 528] width 95 height 21
type input "7878cad043"
click at [293, 541] on div "Driver's licence number 136376642 Licence expiry 26/04/2028 Licence state QLD N…" at bounding box center [375, 579] width 408 height 283
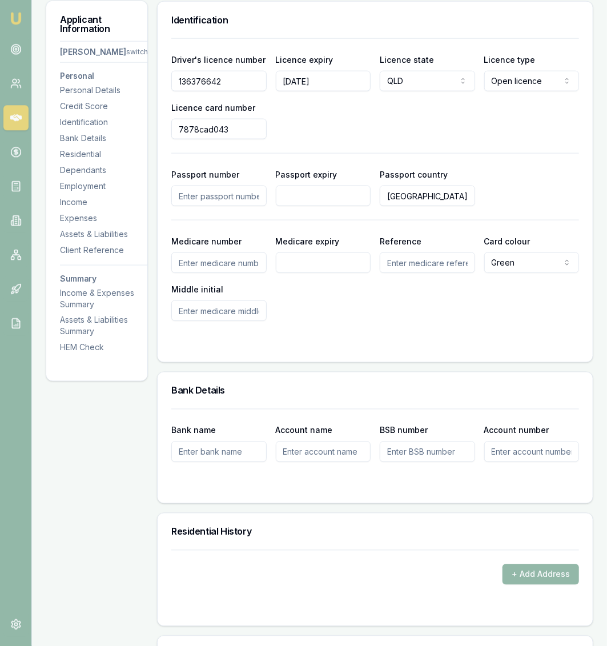
scroll to position [590, 0]
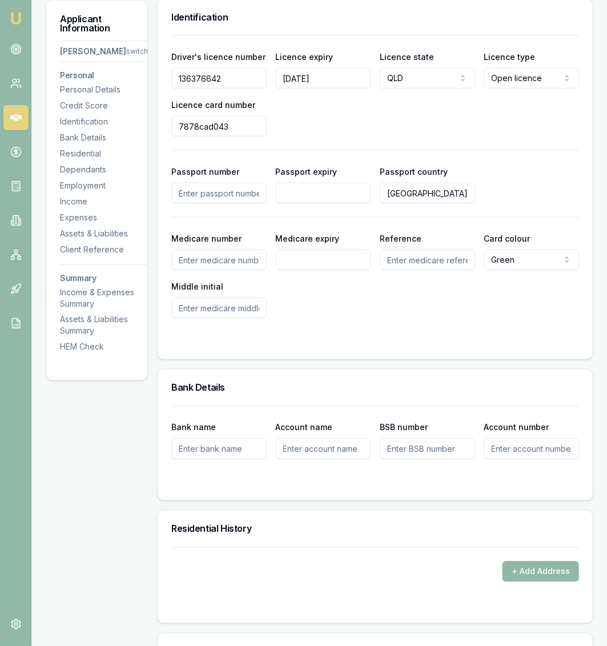
click at [523, 574] on button "+ Add Address" at bounding box center [540, 571] width 76 height 21
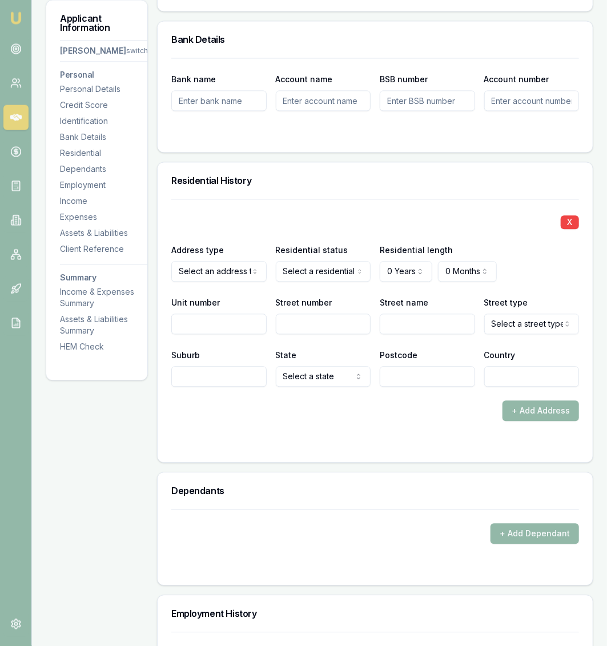
scroll to position [947, 0]
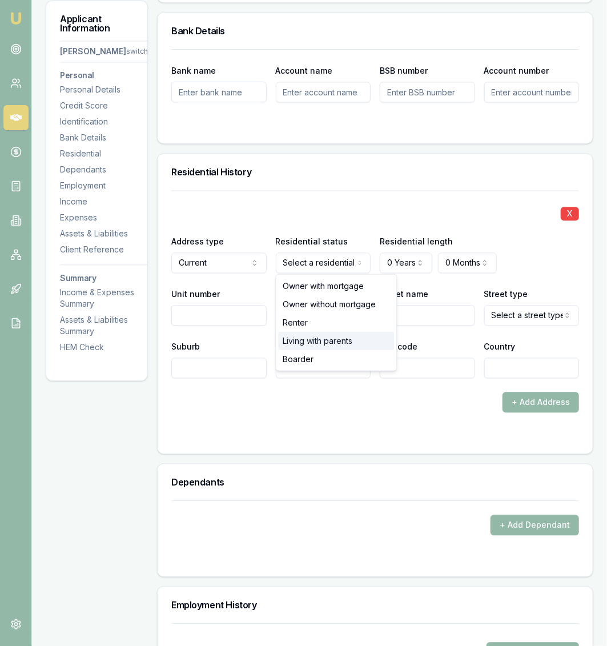
select select "LIVING_WITH_PARENTS"
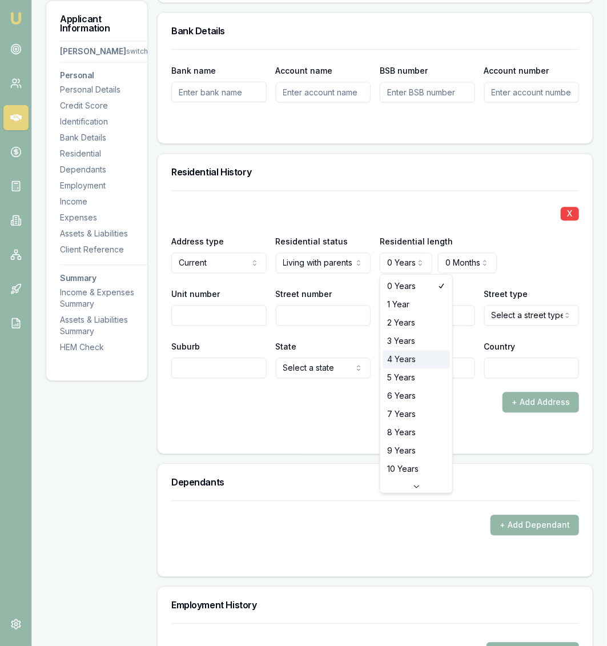
select select "4"
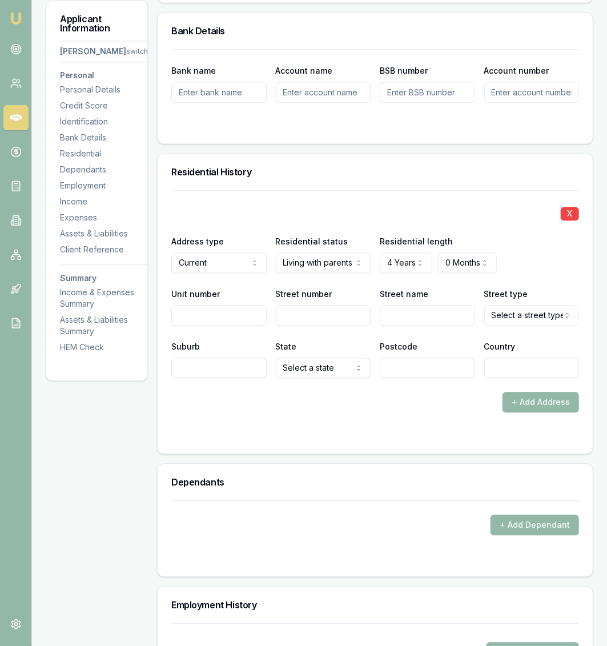
click at [315, 314] on input "Street number" at bounding box center [323, 315] width 95 height 21
type input "87"
click at [393, 299] on div "Street name" at bounding box center [427, 306] width 95 height 39
click at [400, 308] on input "Street name" at bounding box center [427, 315] width 95 height 21
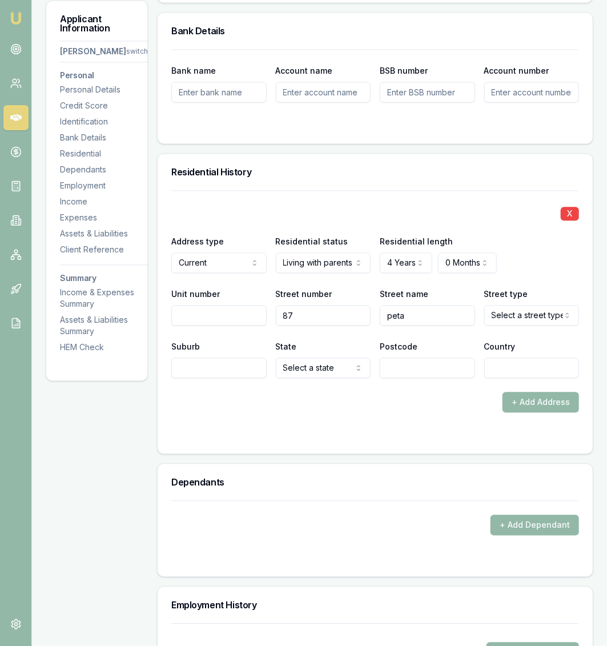
type input "peta"
click at [498, 299] on div "Street type Select a street type Access Alley Amble Anchorage Approach Arcade A…" at bounding box center [531, 306] width 95 height 39
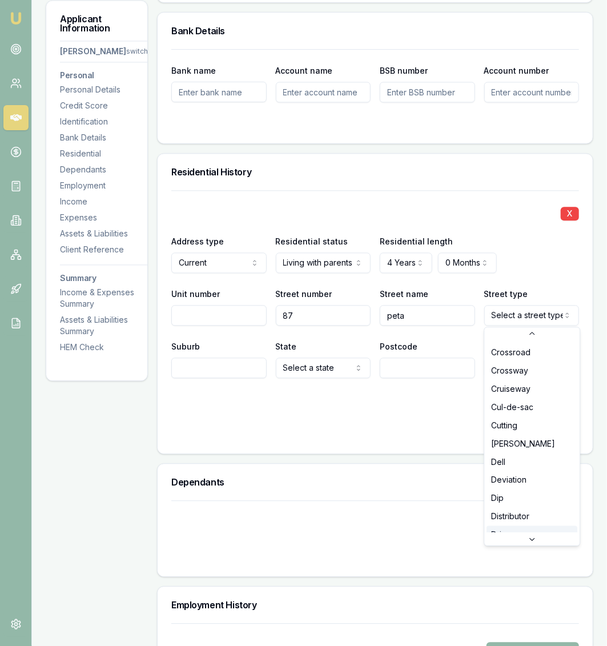
scroll to position [883, 0]
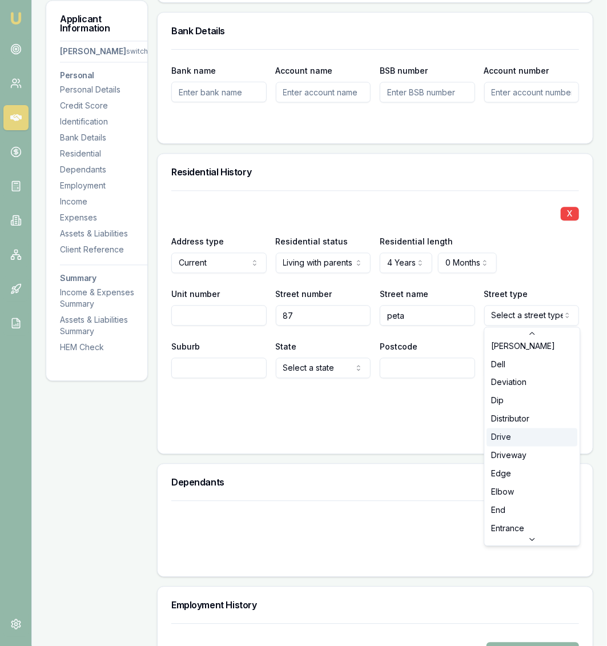
select select "Drive"
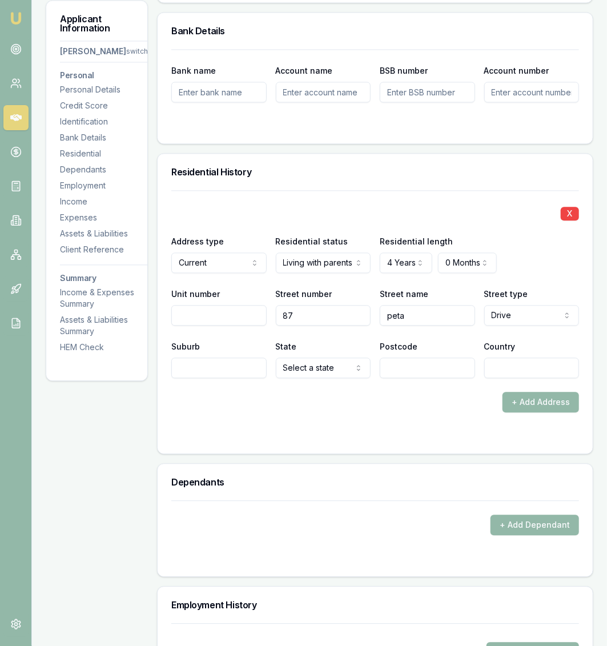
select select "QLD"
click at [436, 369] on input "Postcode" at bounding box center [427, 367] width 95 height 21
type input "4343"
click at [499, 378] on div "X Address type Current Current Previous Residential status Living with parents …" at bounding box center [375, 301] width 408 height 222
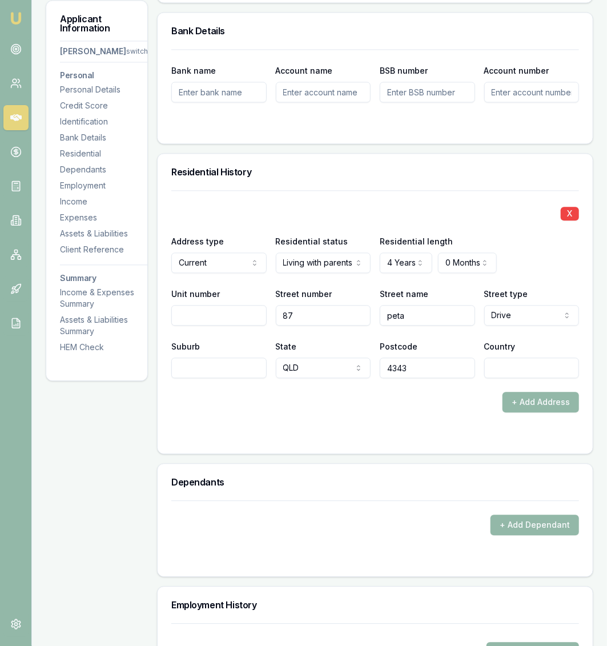
click at [501, 375] on input "Country" at bounding box center [531, 367] width 95 height 21
click at [468, 403] on div "+ Add Address" at bounding box center [375, 402] width 408 height 21
click at [523, 366] on input "Australlia" at bounding box center [531, 367] width 95 height 21
type input "[GEOGRAPHIC_DATA]"
click at [462, 394] on div "+ Add Address" at bounding box center [375, 402] width 408 height 21
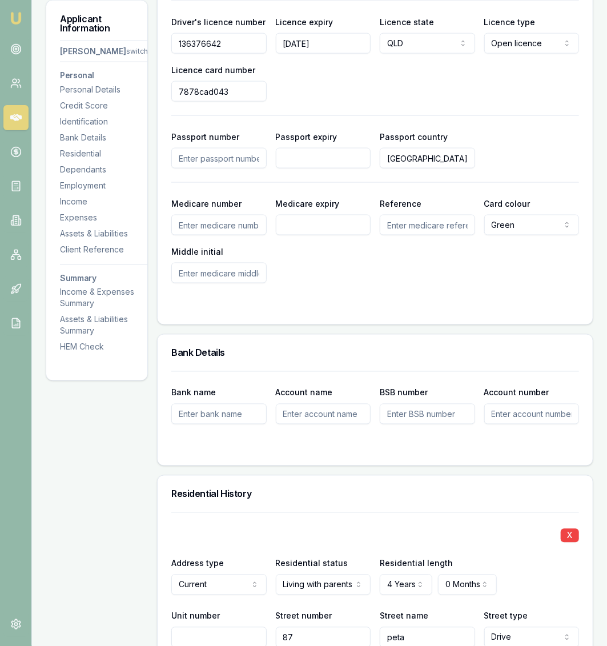
scroll to position [470, 0]
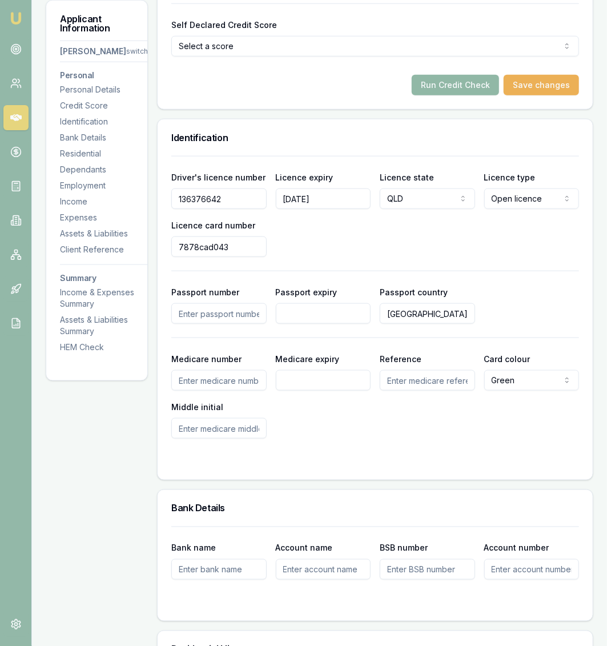
click at [490, 91] on button "Run Credit Check" at bounding box center [455, 85] width 87 height 21
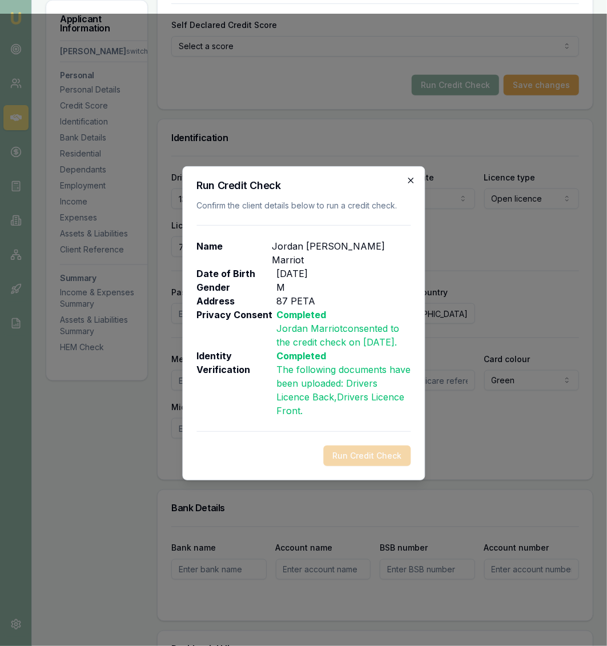
click at [410, 179] on icon "button" at bounding box center [410, 180] width 5 height 5
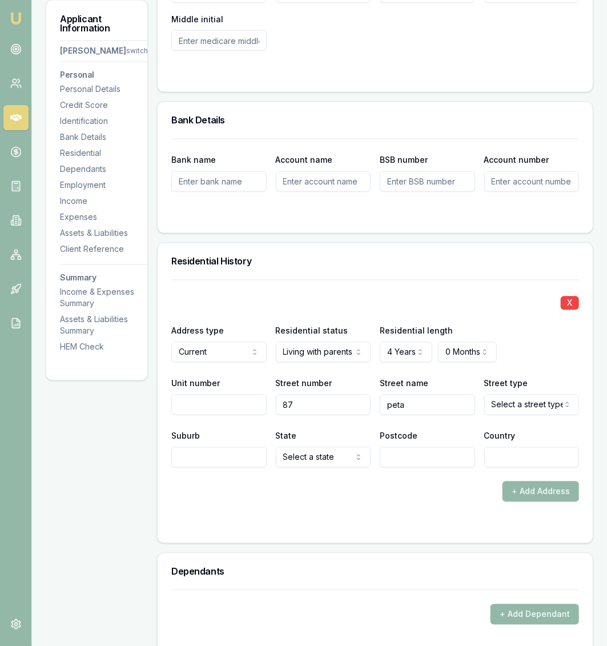
scroll to position [950, 0]
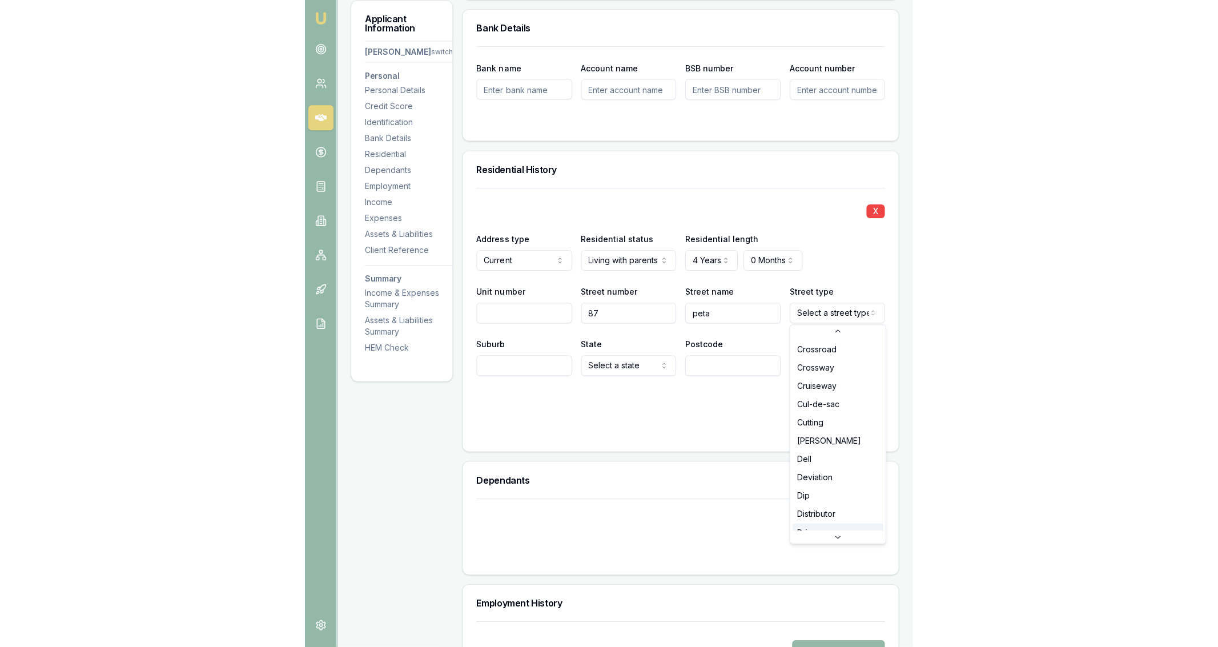
scroll to position [883, 0]
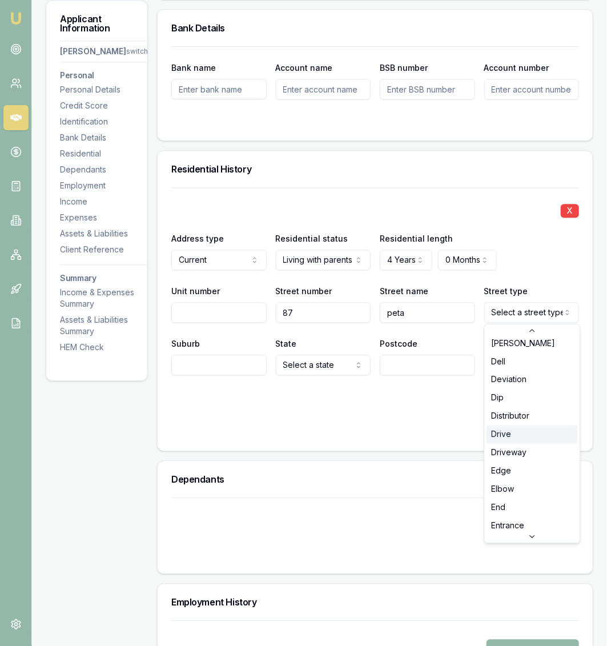
select select "Drive"
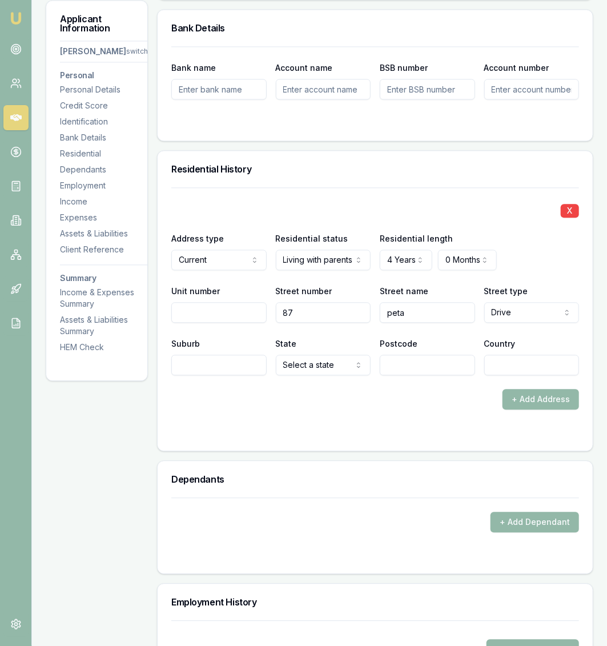
click at [225, 358] on input "Suburb" at bounding box center [218, 364] width 95 height 21
type input "woodlands"
select select "QLD"
type input "4343"
type input "australia"
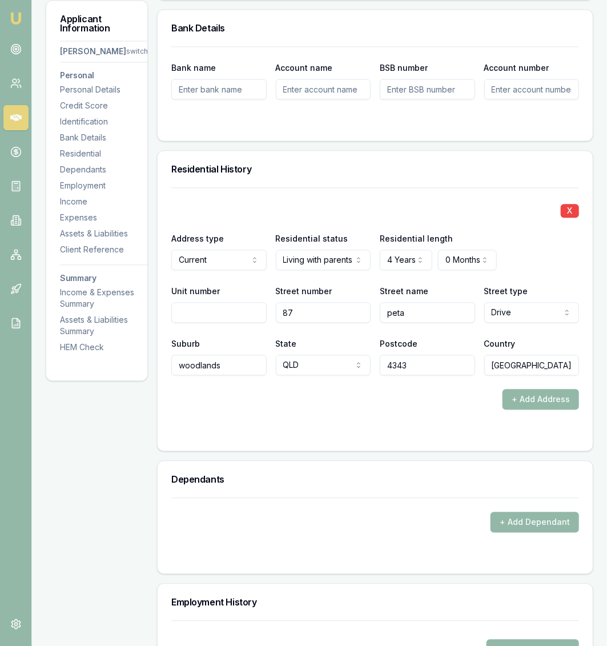
click at [192, 404] on div "+ Add Address" at bounding box center [375, 399] width 408 height 21
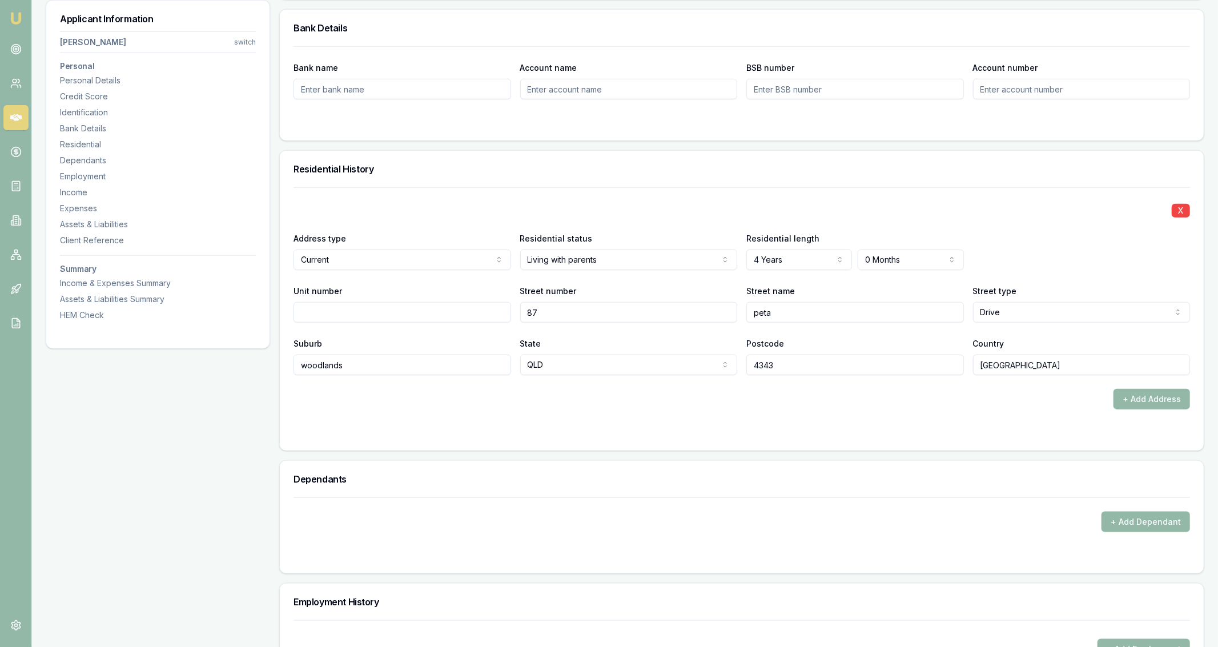
click at [235, 387] on div "Applicant Information Jordan Marriot switch Personal Personal Details Credit Sc…" at bounding box center [158, 465] width 224 height 2479
click at [1079, 365] on input "australia" at bounding box center [1081, 364] width 217 height 21
click at [1047, 412] on form "X Address type Current Current Previous Residential status Living with parents …" at bounding box center [741, 311] width 896 height 249
click at [1148, 403] on button "+ Add Address" at bounding box center [1151, 399] width 76 height 21
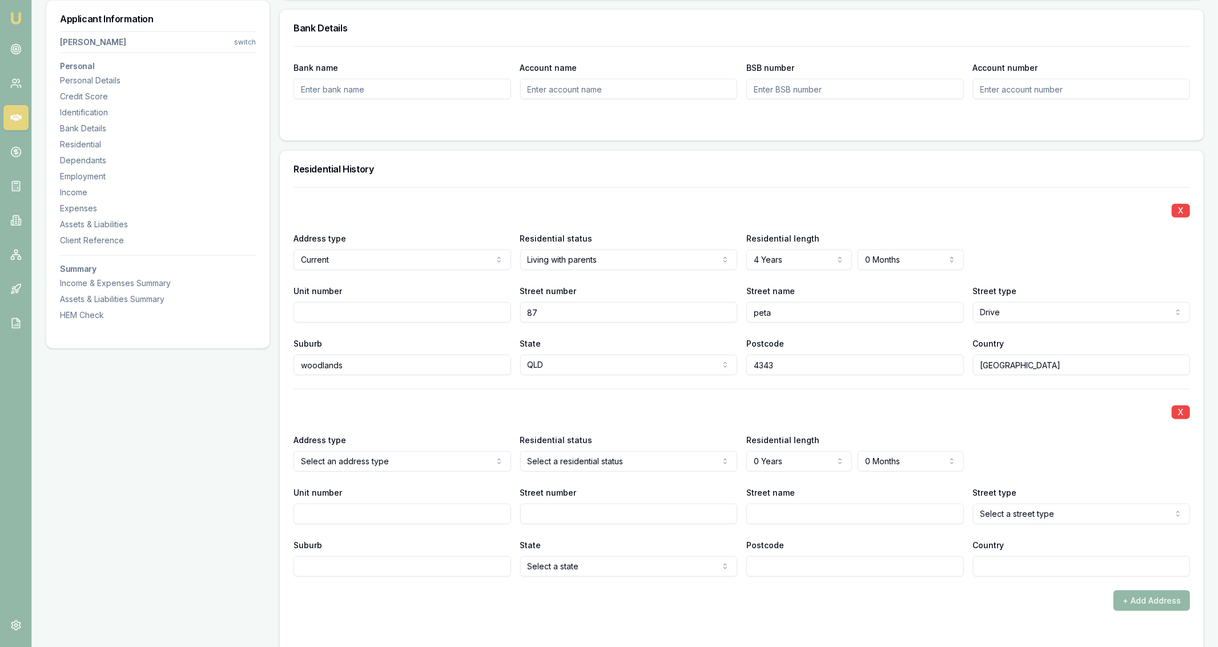
scroll to position [989, 0]
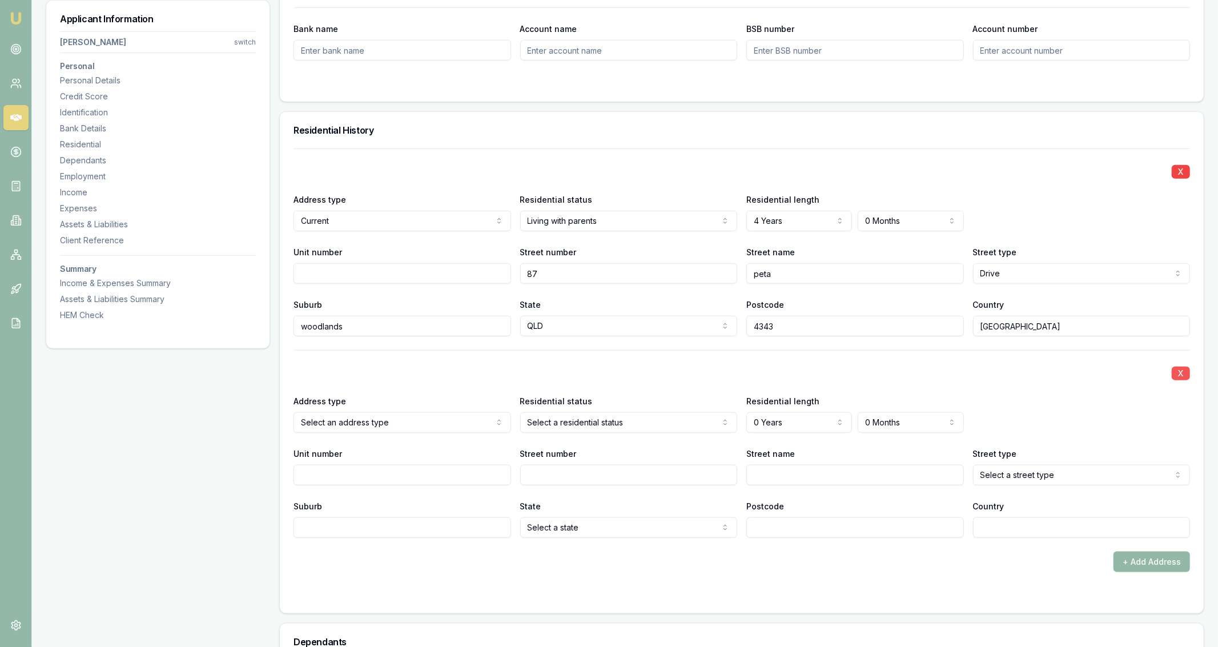
click at [1176, 377] on button "X" at bounding box center [1180, 373] width 18 height 14
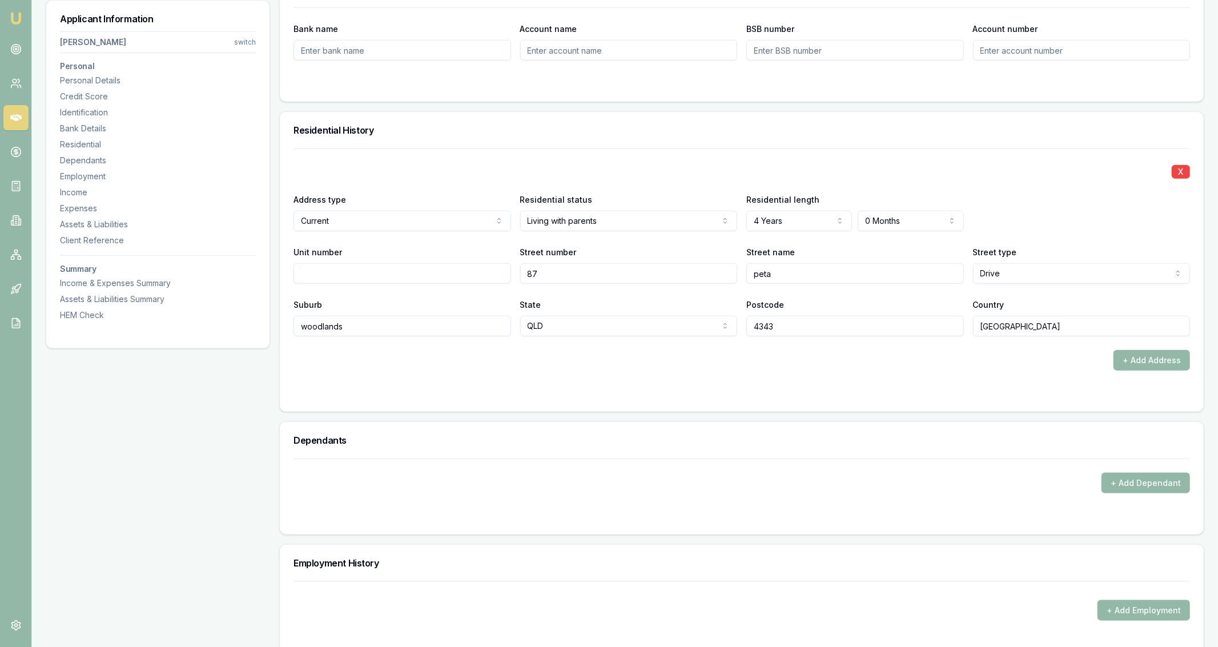
click at [543, 364] on div "+ Add Address" at bounding box center [741, 360] width 896 height 21
click at [481, 268] on input "Unit number" at bounding box center [401, 273] width 217 height 21
type input "0"
click at [506, 354] on div "+ Add Address" at bounding box center [741, 360] width 896 height 21
click at [163, 381] on div "Applicant Information Jordan Marriot switch Personal Personal Details Credit Sc…" at bounding box center [158, 426] width 224 height 2479
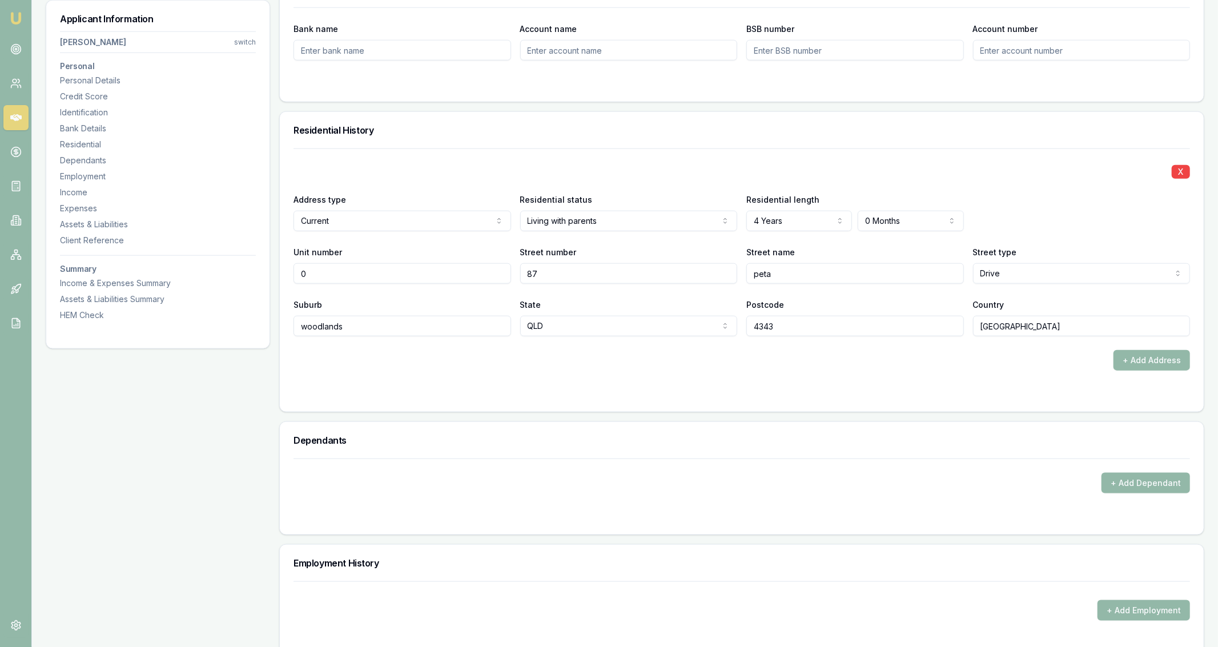
click at [1021, 327] on input "australia" at bounding box center [1081, 326] width 217 height 21
type input "[GEOGRAPHIC_DATA]"
click at [1005, 379] on form "X Address type Current Current Previous Residential status Living with parents …" at bounding box center [741, 272] width 896 height 249
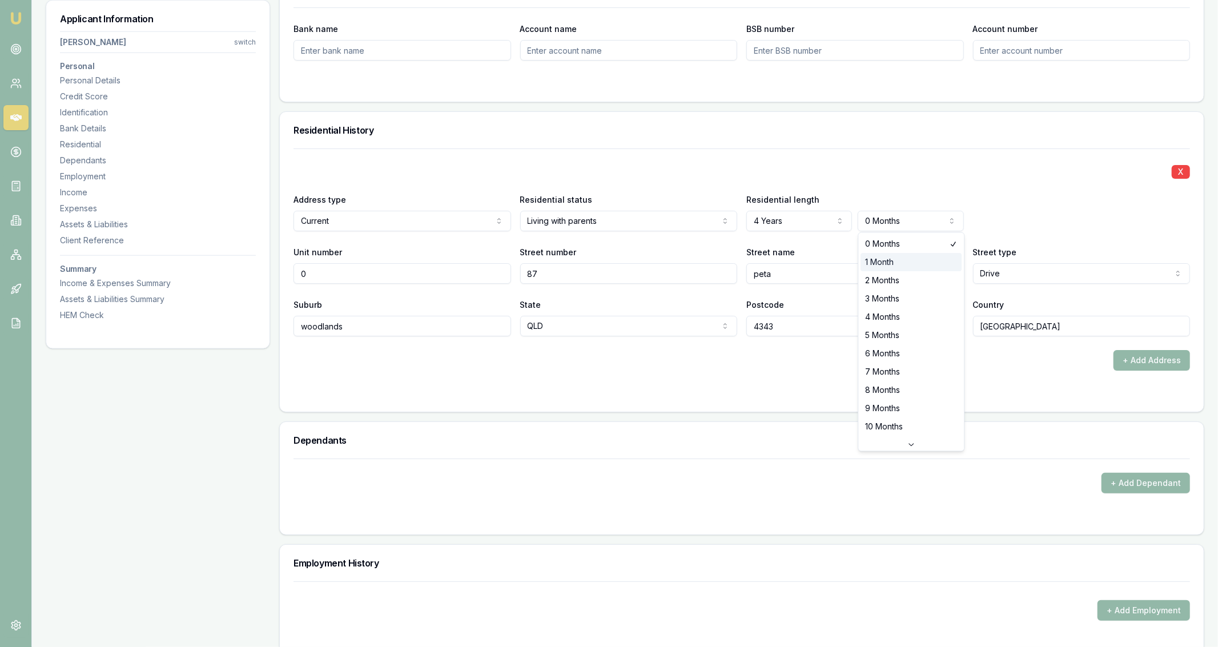
select select "1"
click at [960, 108] on div "Personal Title * Mr Mr Mrs Miss Ms Dr Prof First name * Jordan Middle name Liam…" at bounding box center [741, 426] width 925 height 2479
click at [958, 93] on div "Bank name Account name BSB number Account number" at bounding box center [742, 54] width 924 height 94
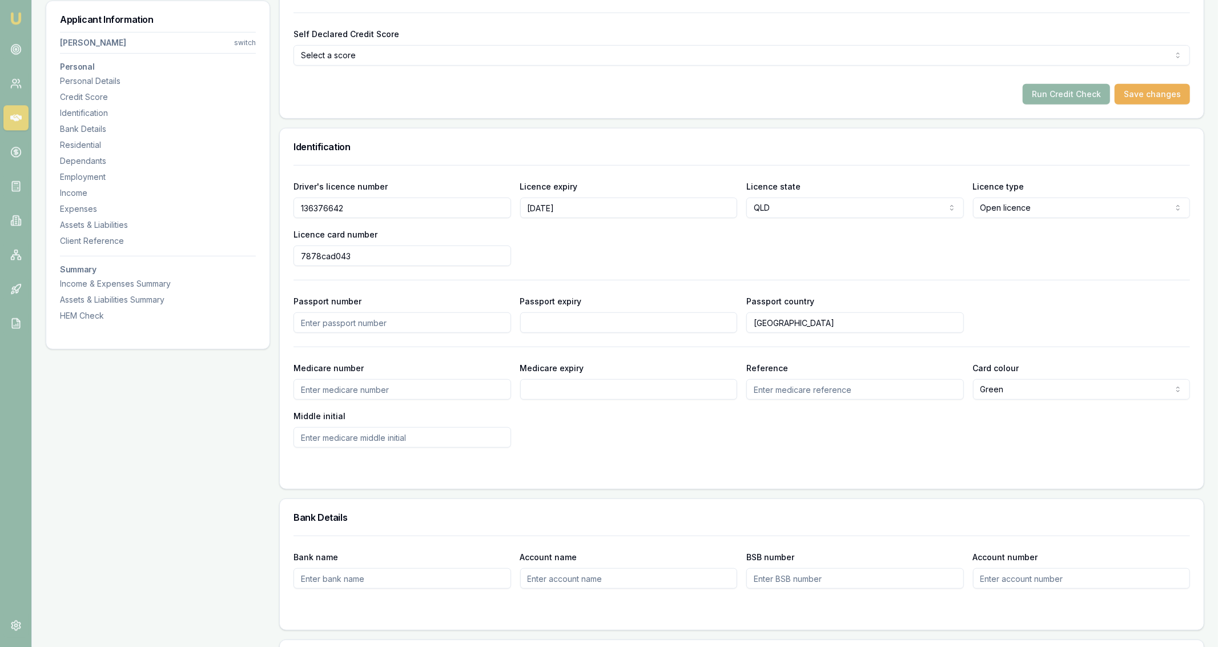
scroll to position [450, 0]
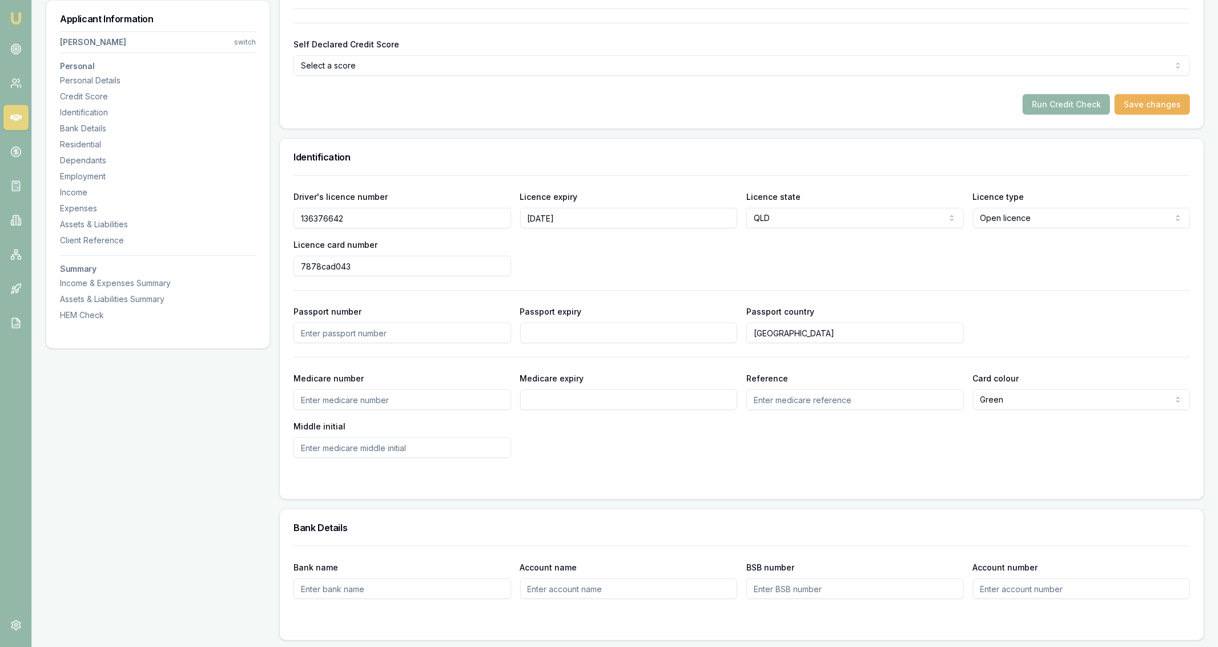
click at [1055, 90] on form "Self Declared Credit Score Select a score Excellent Very good Average Fair Low …" at bounding box center [741, 69] width 896 height 92
click at [1060, 97] on button "Run Credit Check" at bounding box center [1065, 104] width 87 height 21
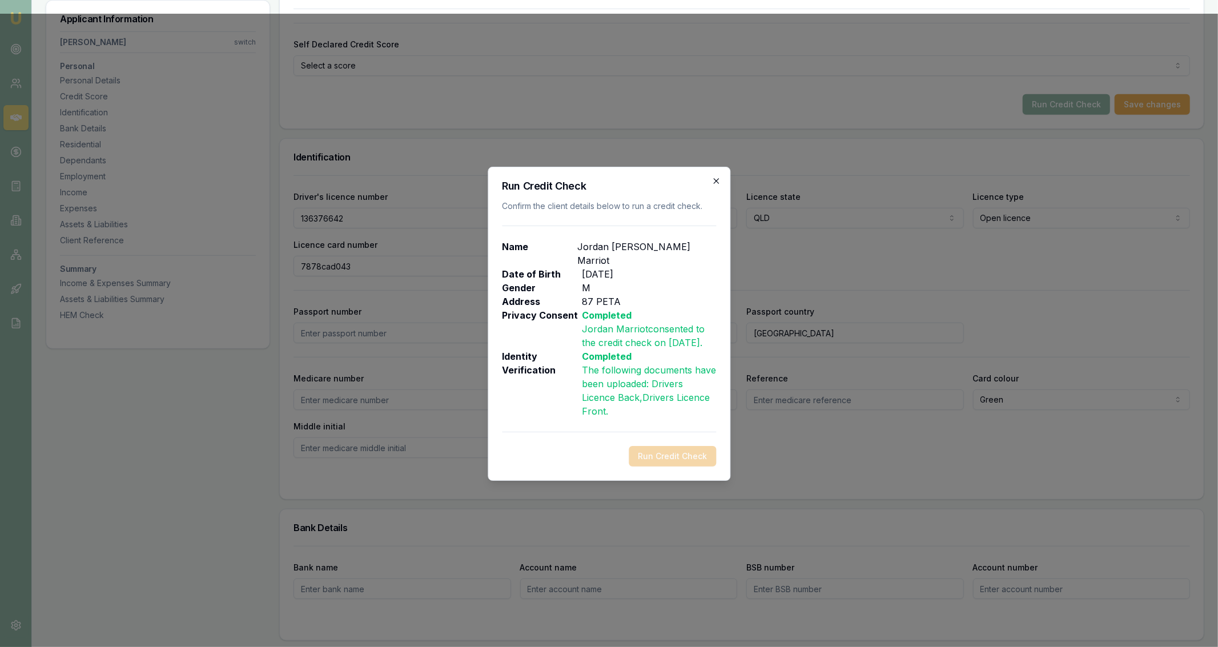
click at [720, 179] on icon "button" at bounding box center [715, 180] width 9 height 9
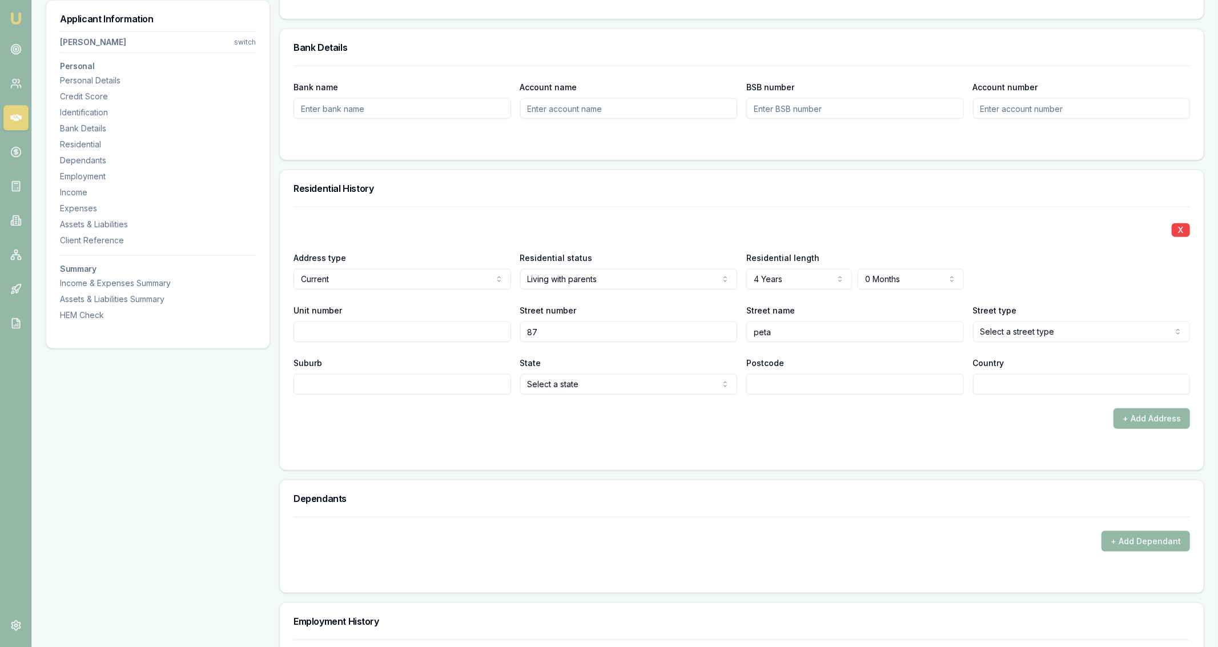
scroll to position [931, 0]
click at [864, 338] on input "peta" at bounding box center [854, 331] width 217 height 21
type input "p"
type input "Peta"
select select "Drive"
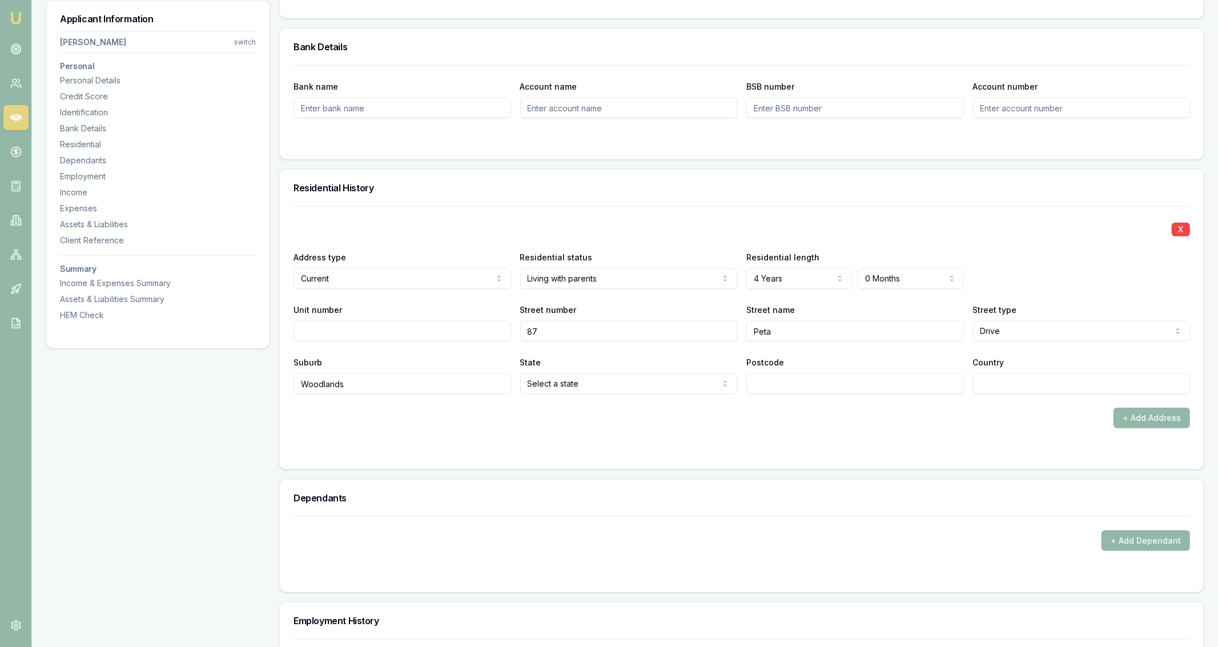
type input "Woodlands"
select select "QLD"
type input "4343"
type input "[GEOGRAPHIC_DATA]"
click at [981, 281] on div "Address type Current Current Previous Residential status Living with parents Ow…" at bounding box center [741, 269] width 896 height 39
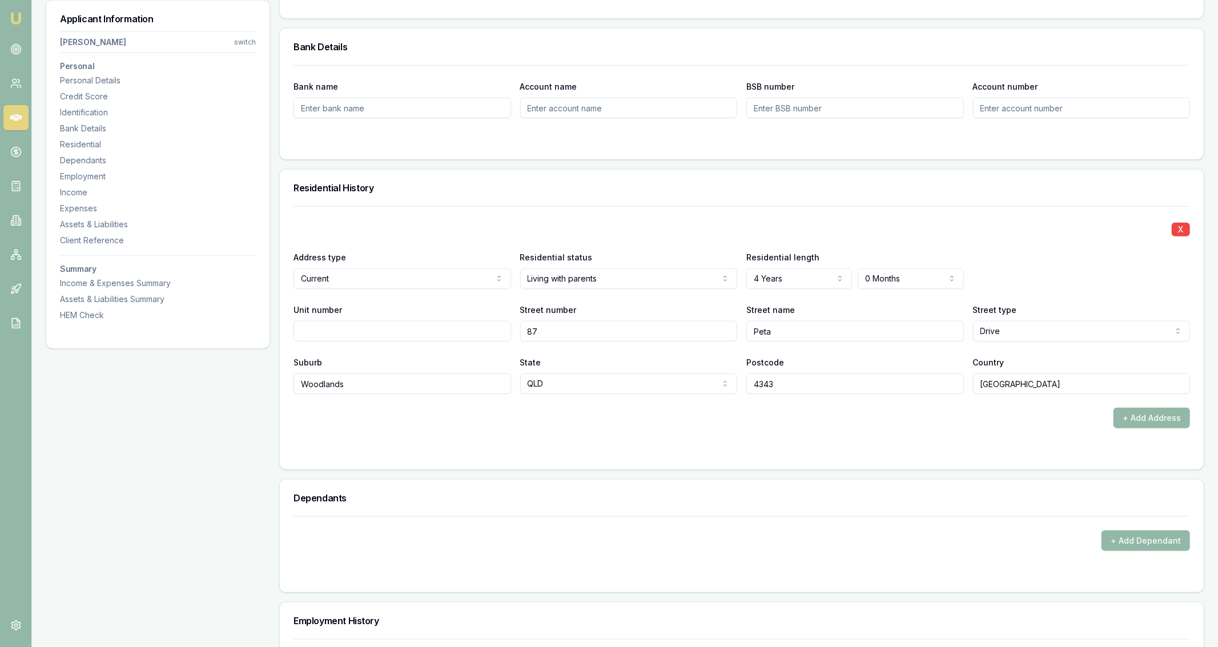
select select "1"
click at [952, 237] on div "X Address type Current Current Previous Residential status Living with parents …" at bounding box center [741, 300] width 896 height 188
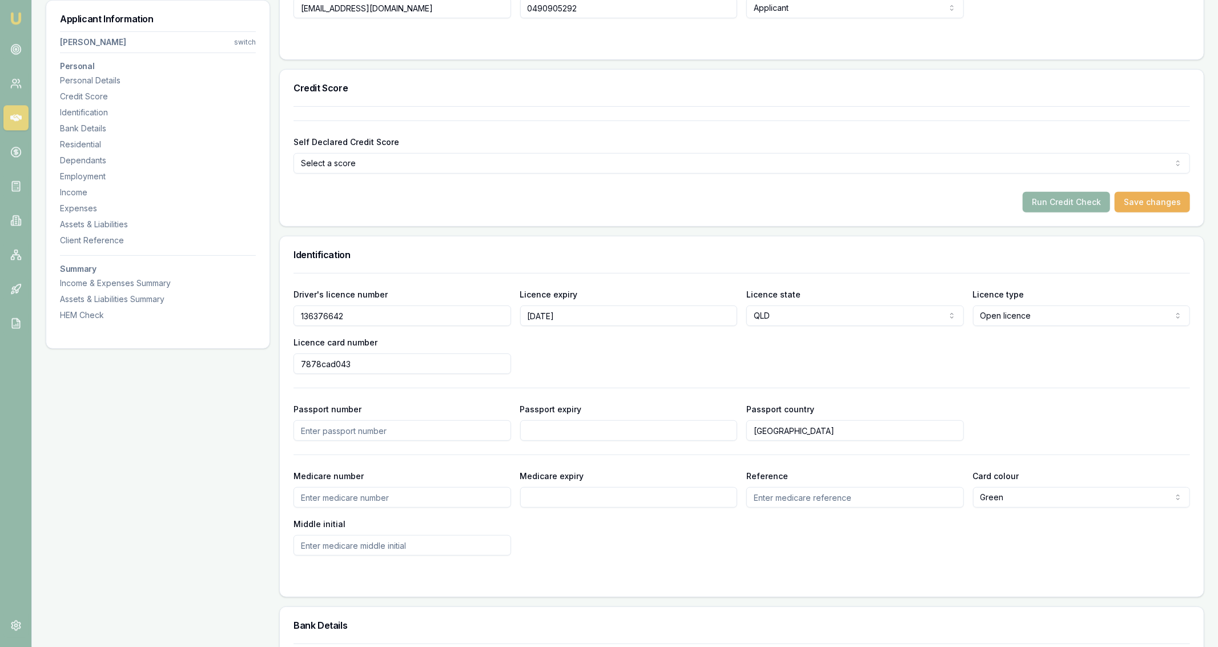
scroll to position [342, 0]
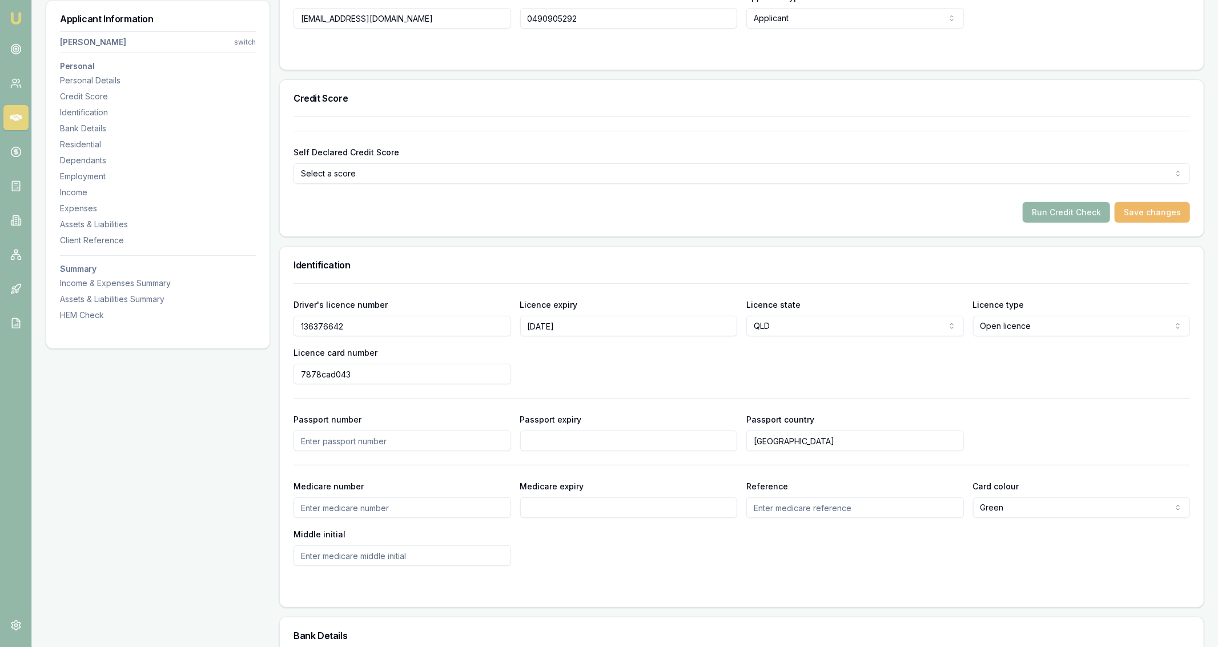
click at [1150, 212] on button "Save changes" at bounding box center [1151, 212] width 75 height 21
click at [1054, 220] on button "Run Credit Check" at bounding box center [1065, 212] width 87 height 21
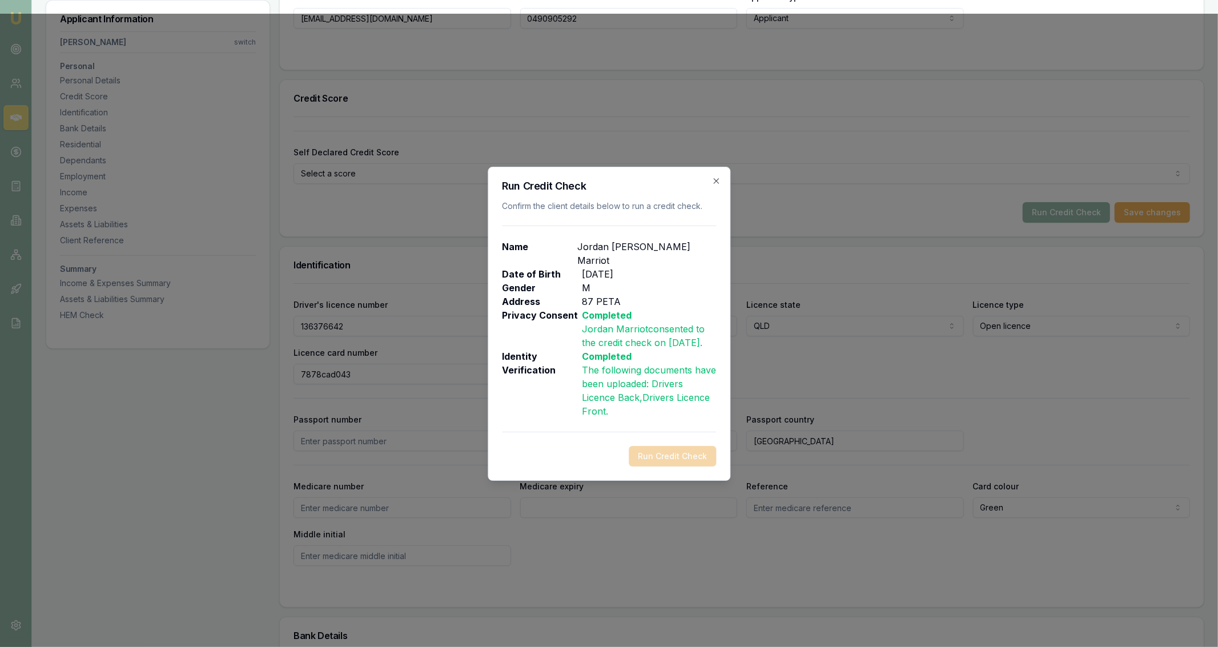
click at [668, 456] on div "Run Credit Check" at bounding box center [609, 456] width 214 height 21
click at [714, 186] on h2 "Run Credit Check" at bounding box center [609, 186] width 214 height 10
click at [715, 184] on icon "button" at bounding box center [715, 180] width 9 height 9
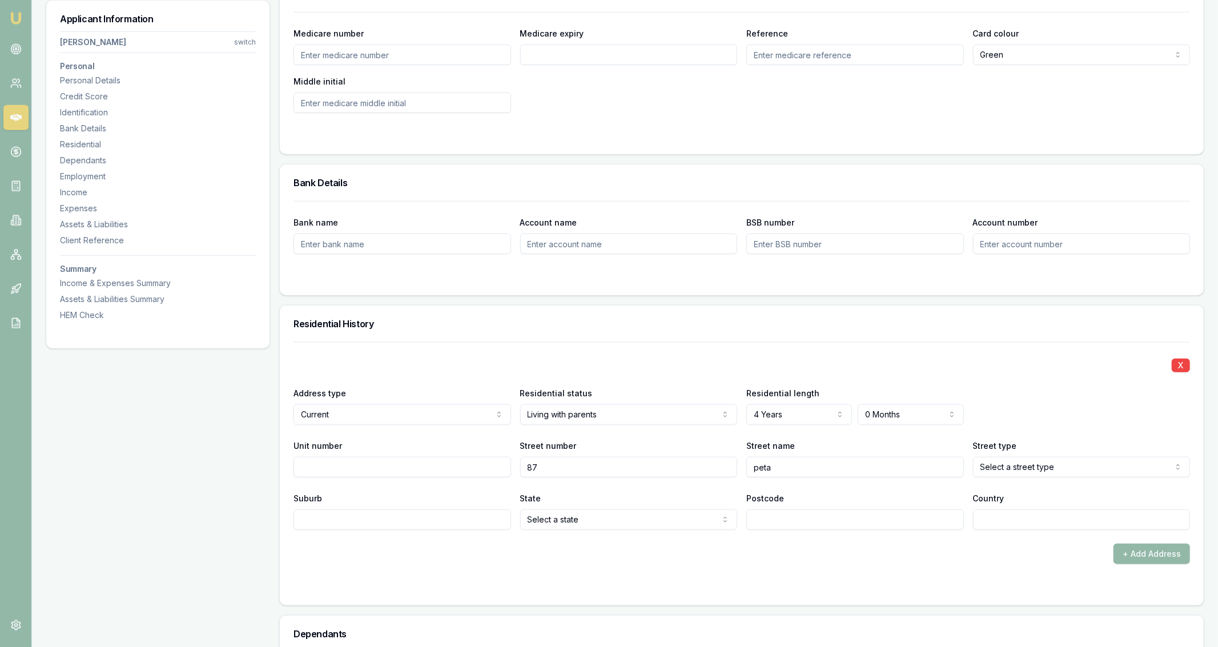
scroll to position [796, 0]
click at [1189, 362] on button "X" at bounding box center [1180, 364] width 18 height 14
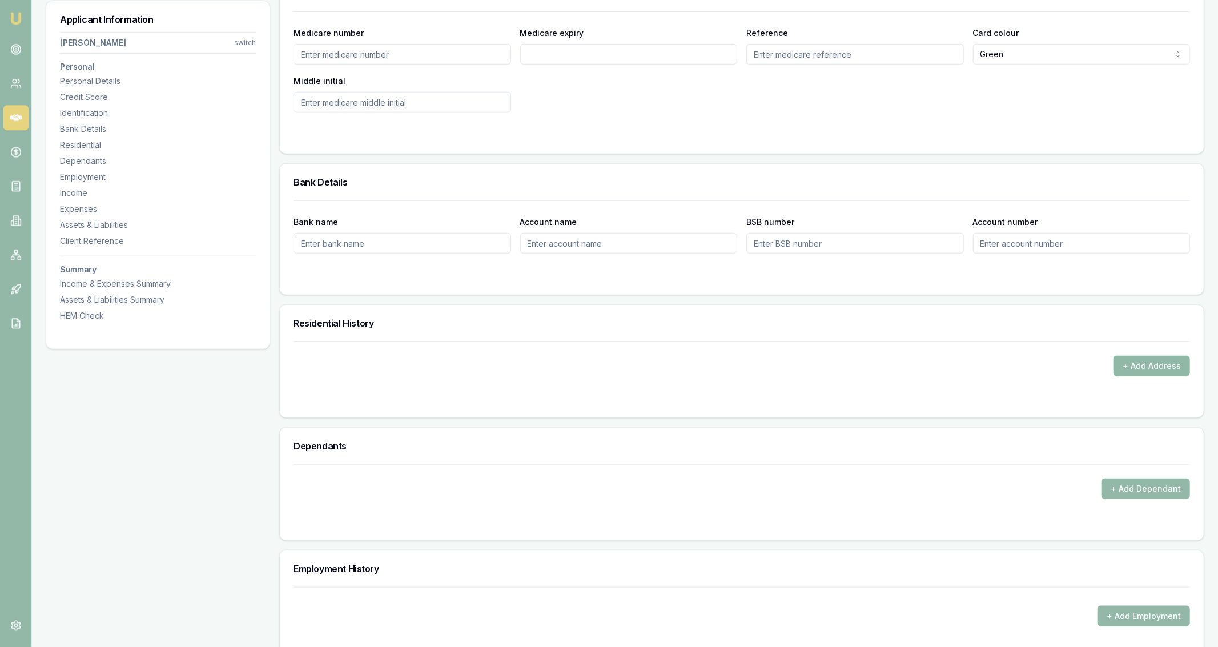
click at [1119, 369] on button "+ Add Address" at bounding box center [1151, 365] width 76 height 21
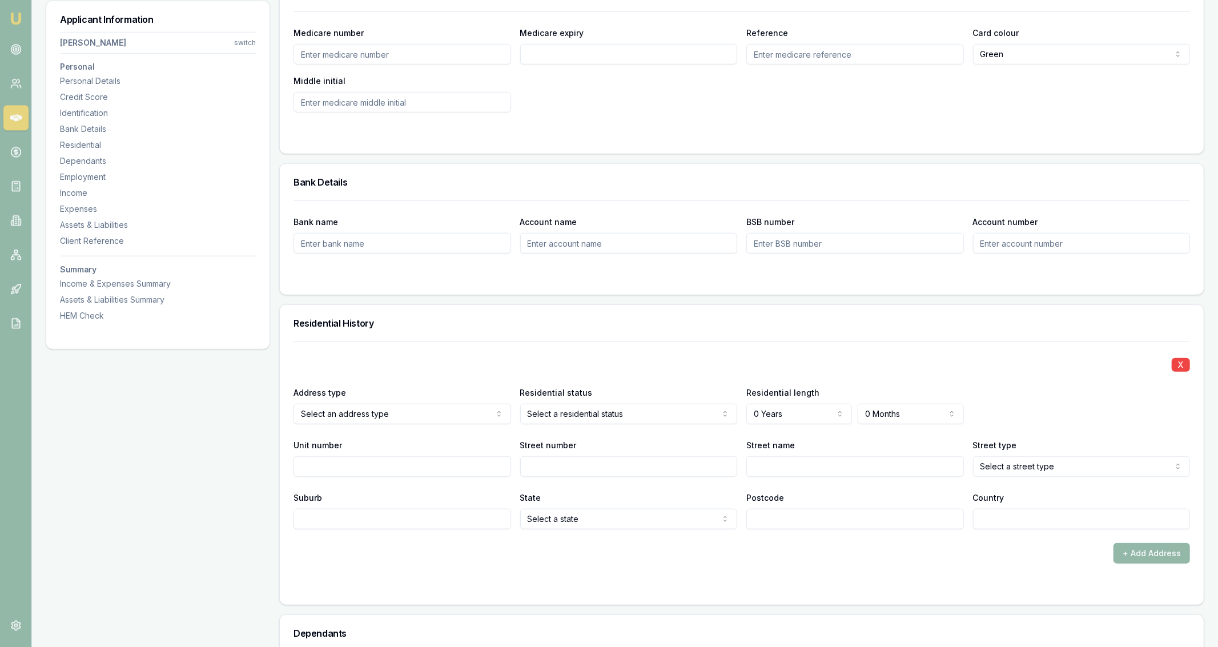
select select "LIVING_WITH_PARENTS"
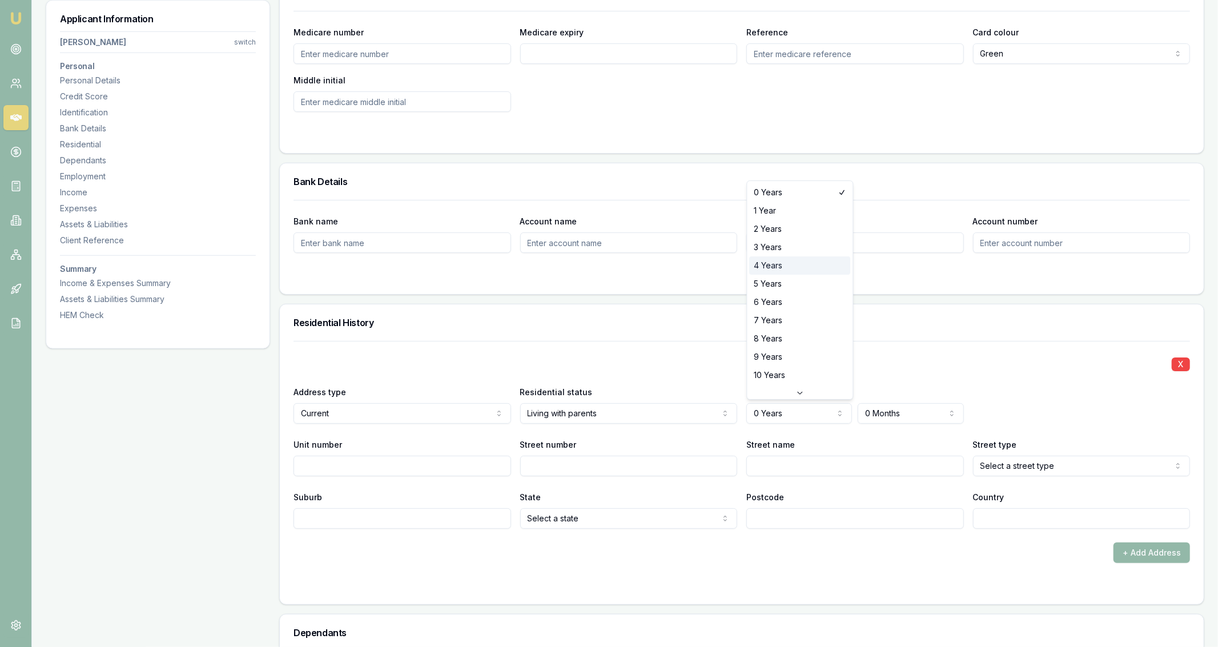
select select "4"
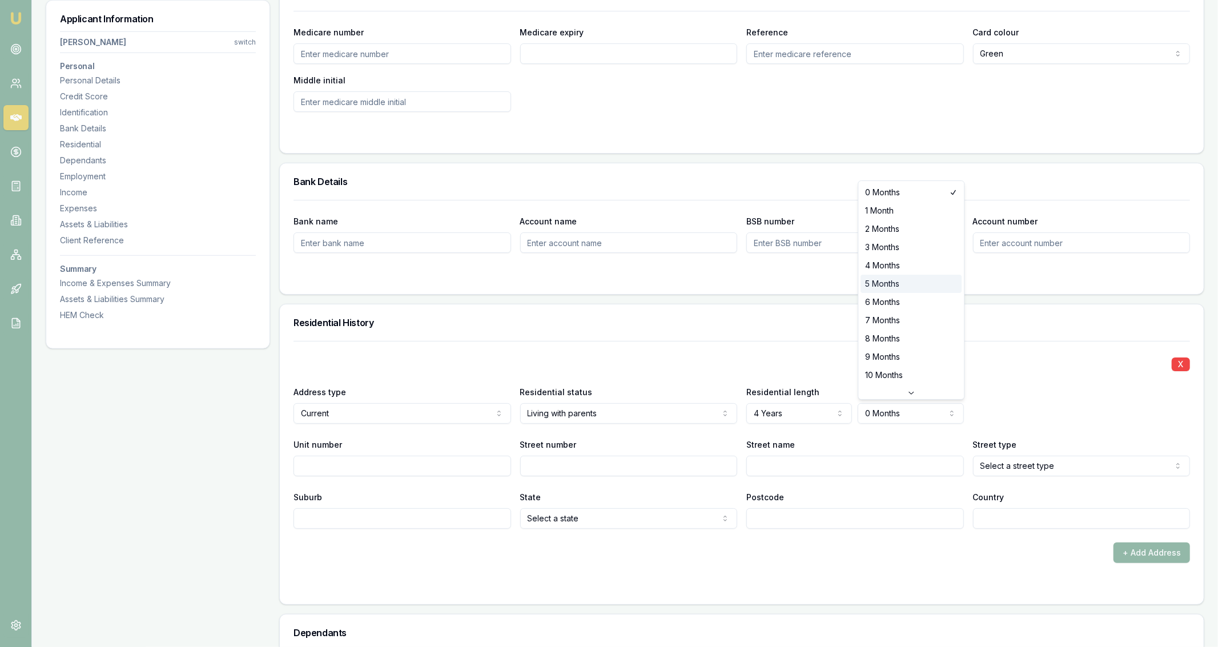
select select "5"
click at [482, 462] on input "Unit number" at bounding box center [401, 466] width 217 height 21
click at [575, 458] on input "Street number" at bounding box center [628, 466] width 217 height 21
type input "87"
type input "peta"
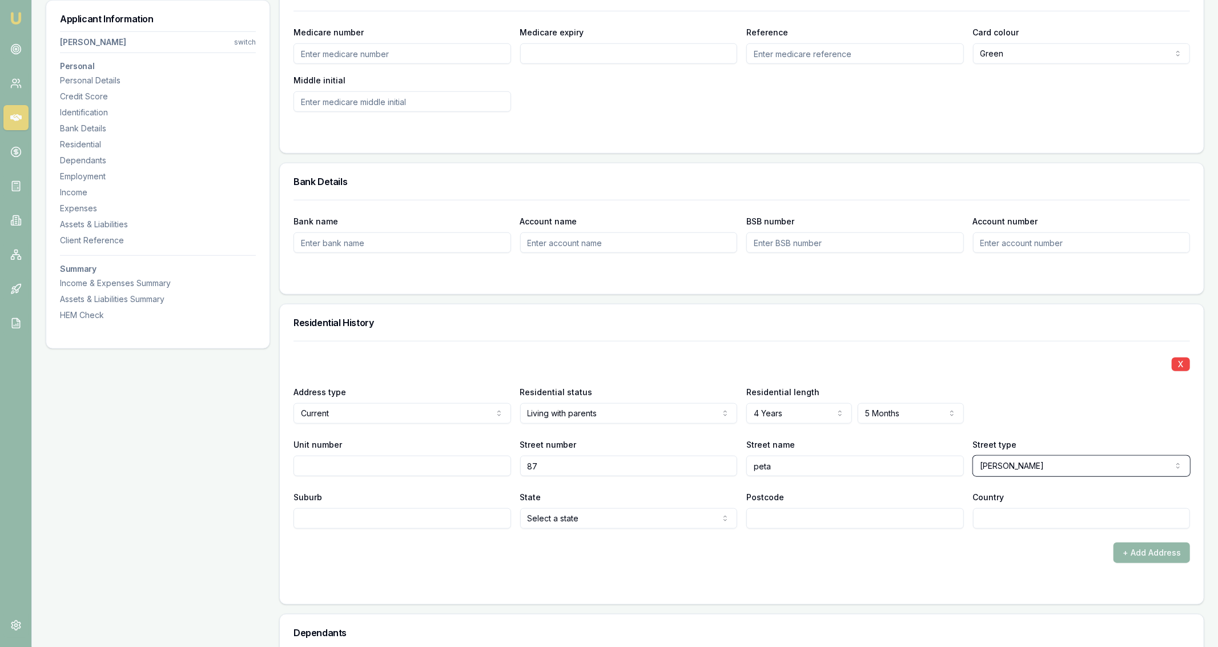
select select "Drive"
type input "woodlands"
select select "QLD"
type input "4343"
type input "australia"
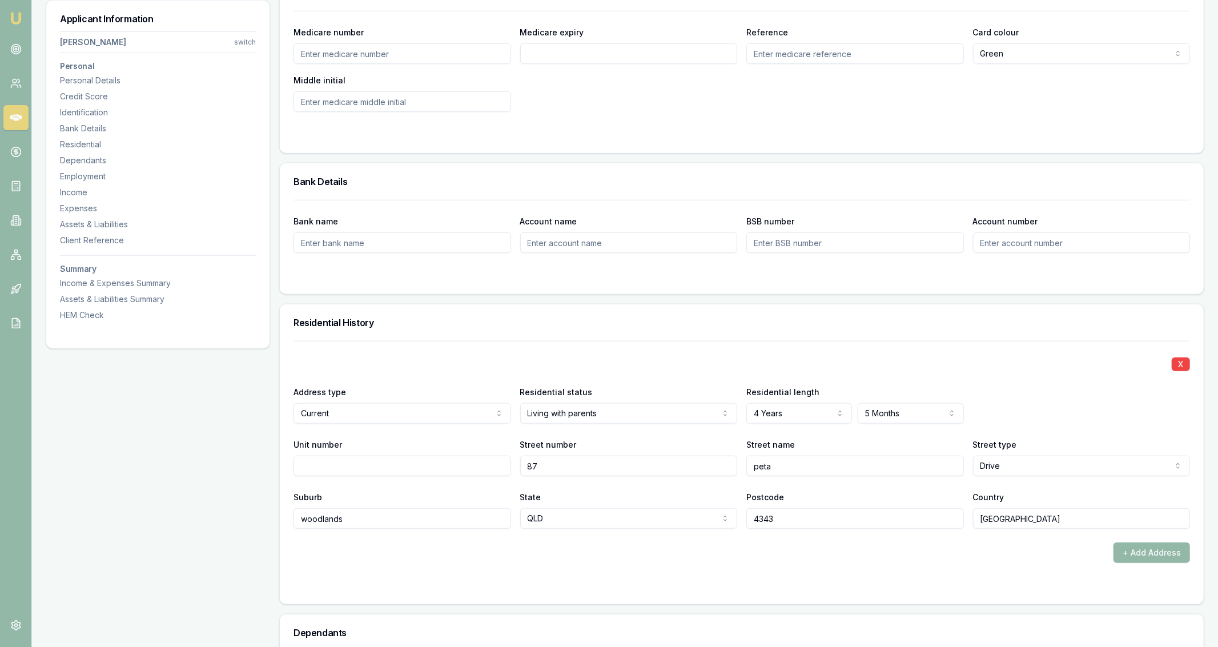
click at [633, 547] on div "+ Add Address" at bounding box center [741, 552] width 896 height 21
click at [193, 466] on div "Applicant Information Jordan Marriot switch Personal Personal Details Credit Sc…" at bounding box center [158, 619] width 224 height 2479
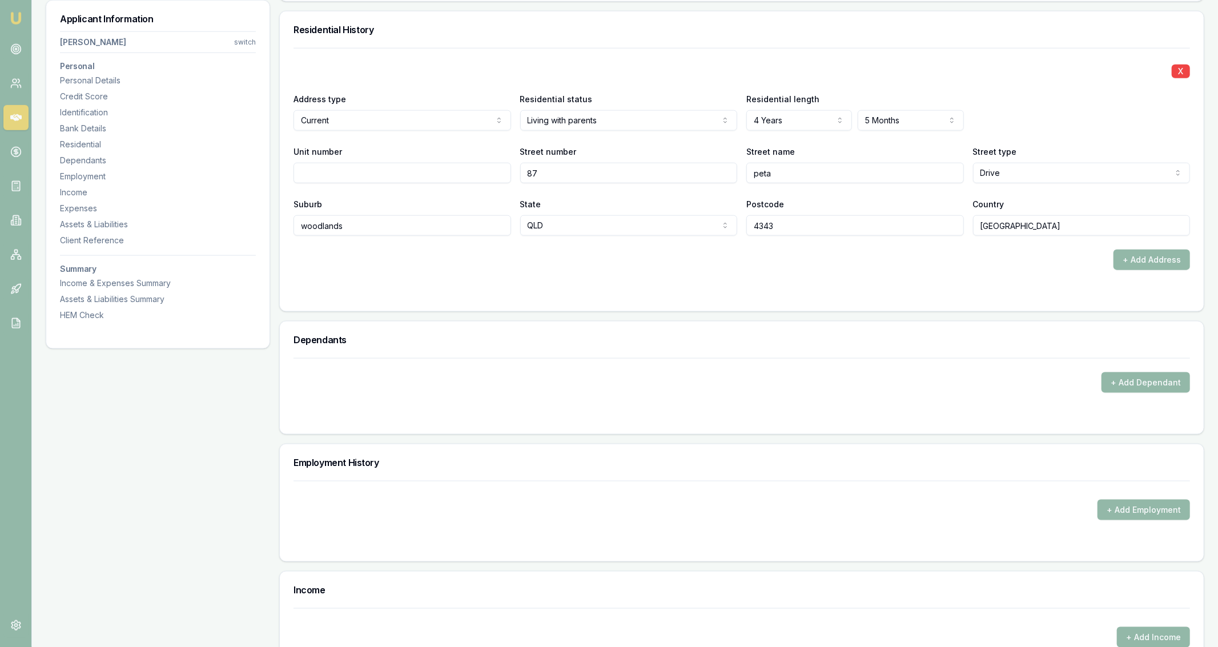
scroll to position [1090, 0]
click at [1111, 514] on button "+ Add Employment" at bounding box center [1143, 509] width 92 height 21
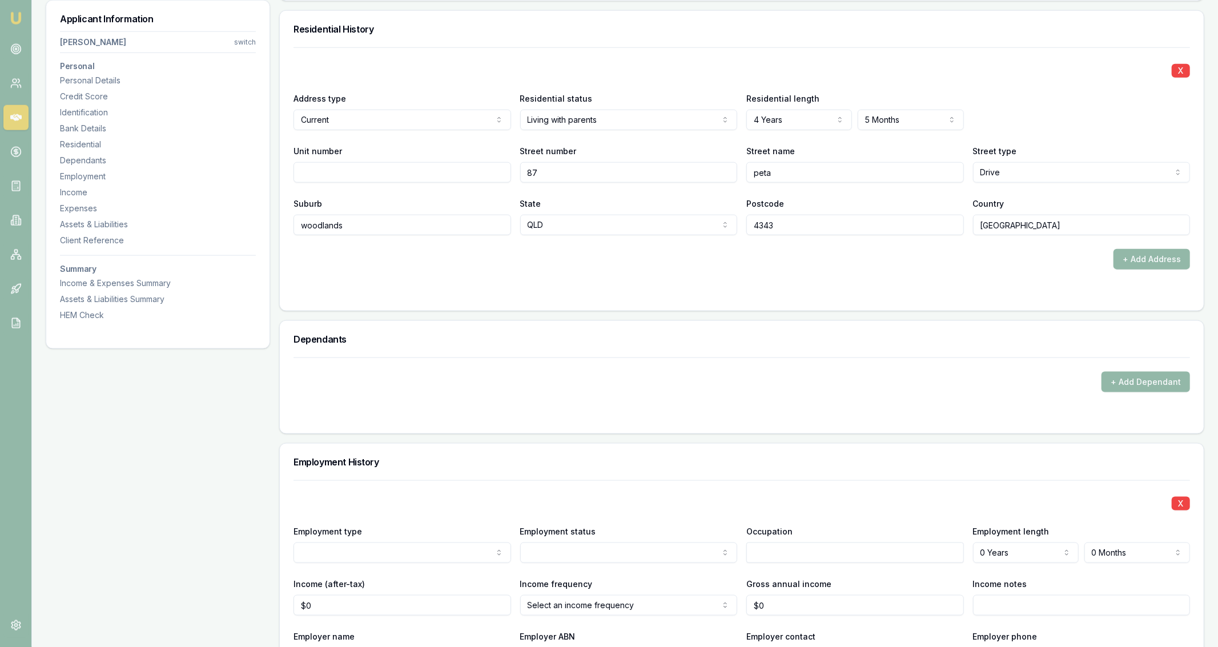
click at [486, 538] on div "Employment type Current Previous" at bounding box center [401, 543] width 217 height 39
click at [628, 239] on div "X Address type Current Current Previous Residential status Living with parents …" at bounding box center [741, 158] width 896 height 222
click at [637, 273] on form "X Address type Current Current Previous Residential status Living with parents …" at bounding box center [741, 171] width 896 height 249
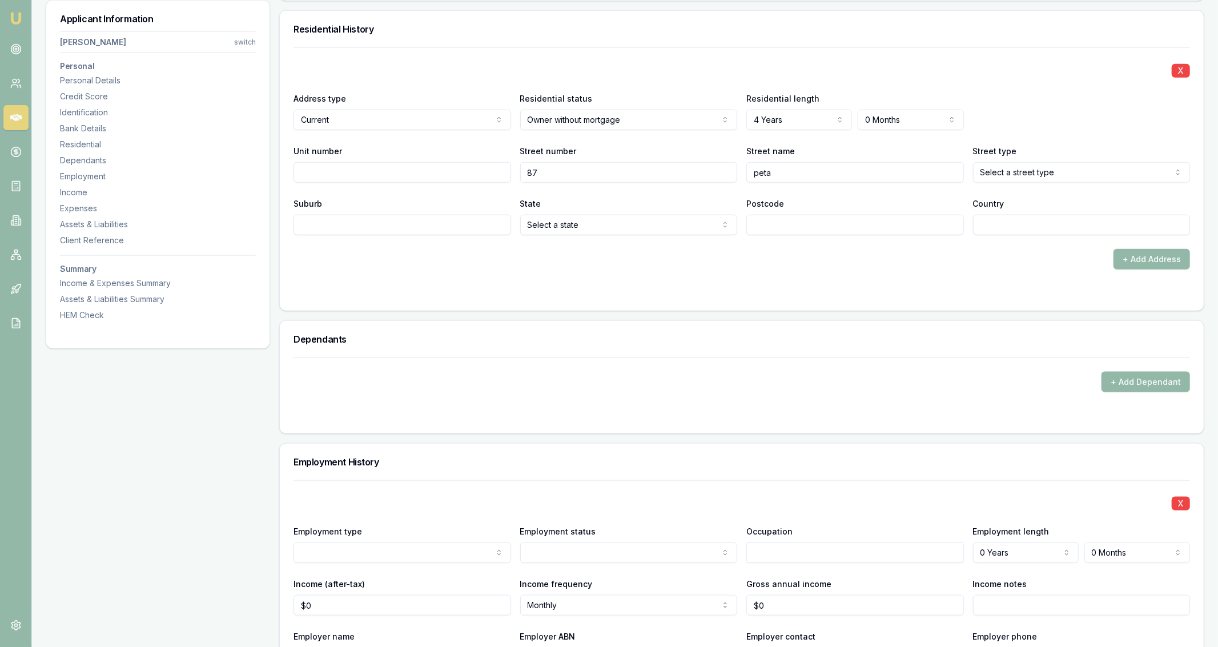
select select "RENTER"
click at [482, 151] on div "Unit number" at bounding box center [401, 163] width 217 height 39
select select "1"
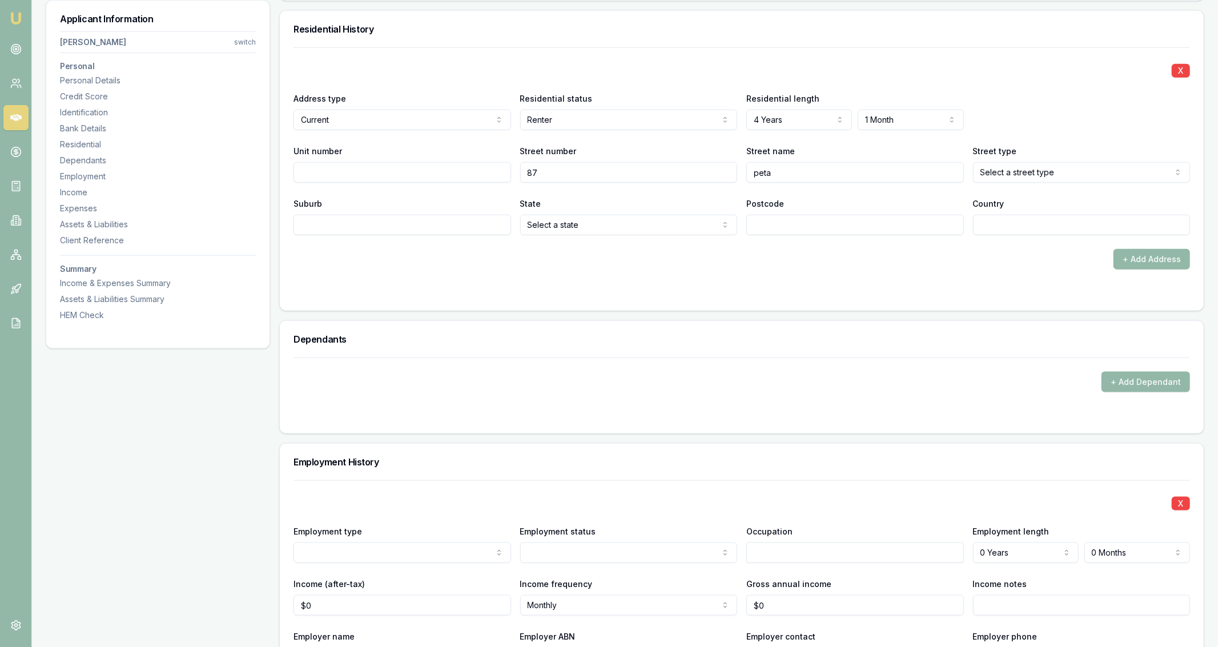
click at [618, 181] on input "87" at bounding box center [628, 172] width 217 height 21
click at [487, 189] on div "X Address type Current Current Previous Residential status Renter Owner with mo…" at bounding box center [741, 141] width 896 height 188
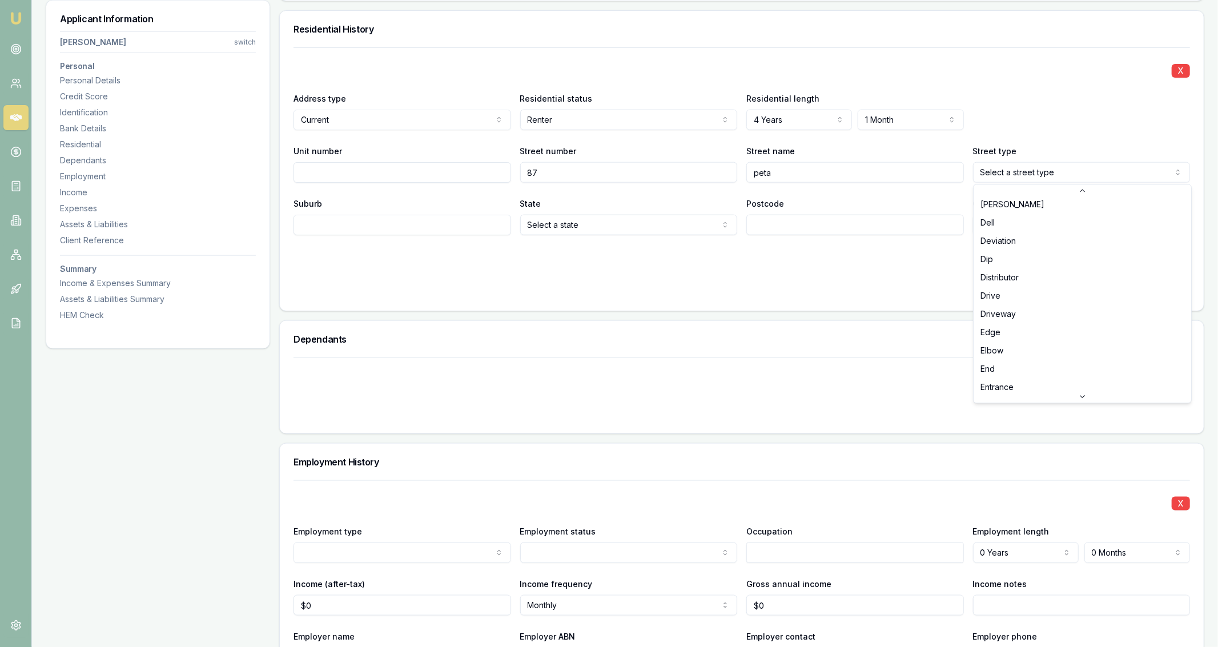
scroll to position [853, 0]
select select "Drive"
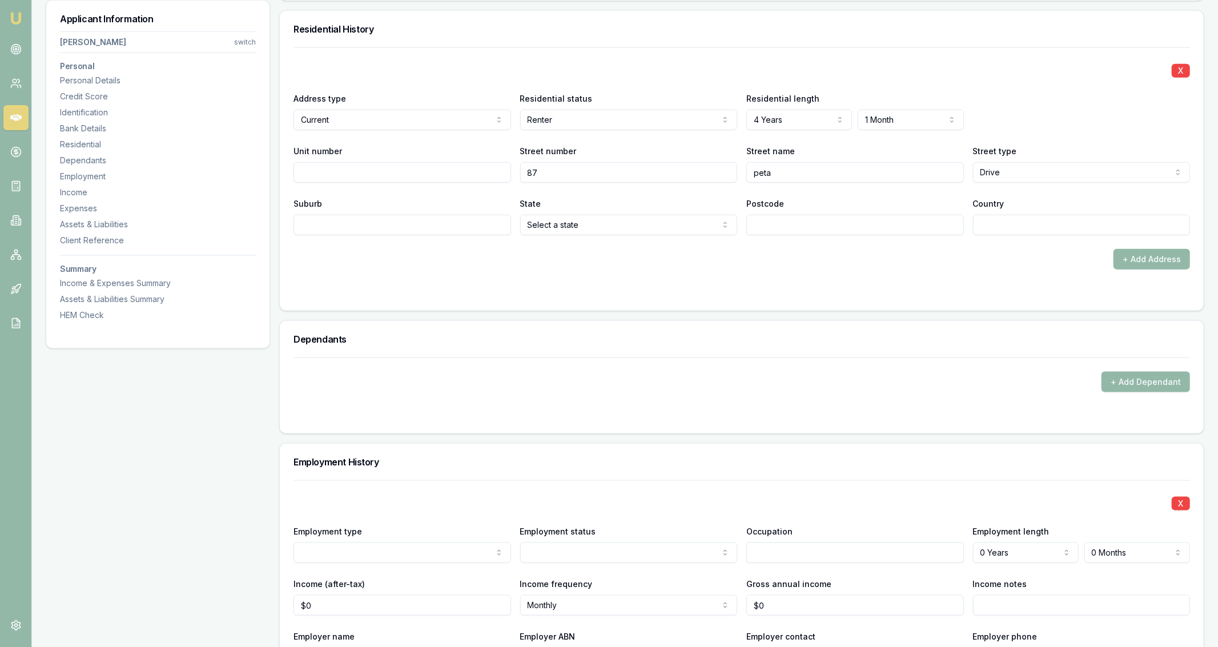
click at [948, 281] on form "X Address type Current Current Previous Residential status Renter Owner with mo…" at bounding box center [741, 171] width 896 height 249
click at [481, 232] on input "Suburb" at bounding box center [401, 225] width 217 height 21
type input "woodlands"
click at [502, 265] on div "+ Add Address" at bounding box center [741, 259] width 896 height 21
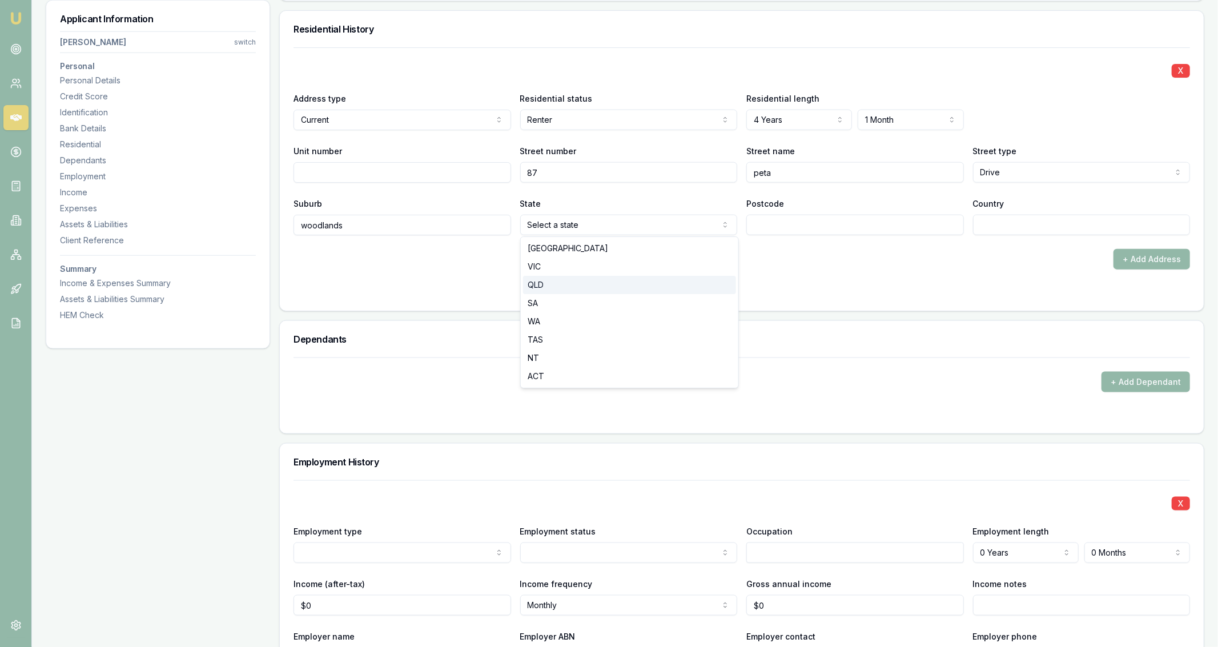
select select "QLD"
click at [612, 291] on div at bounding box center [741, 292] width 896 height 9
click at [836, 222] on input "Postcode" at bounding box center [854, 225] width 217 height 21
type input "4343"
click at [836, 254] on div "+ Add Address" at bounding box center [741, 259] width 896 height 21
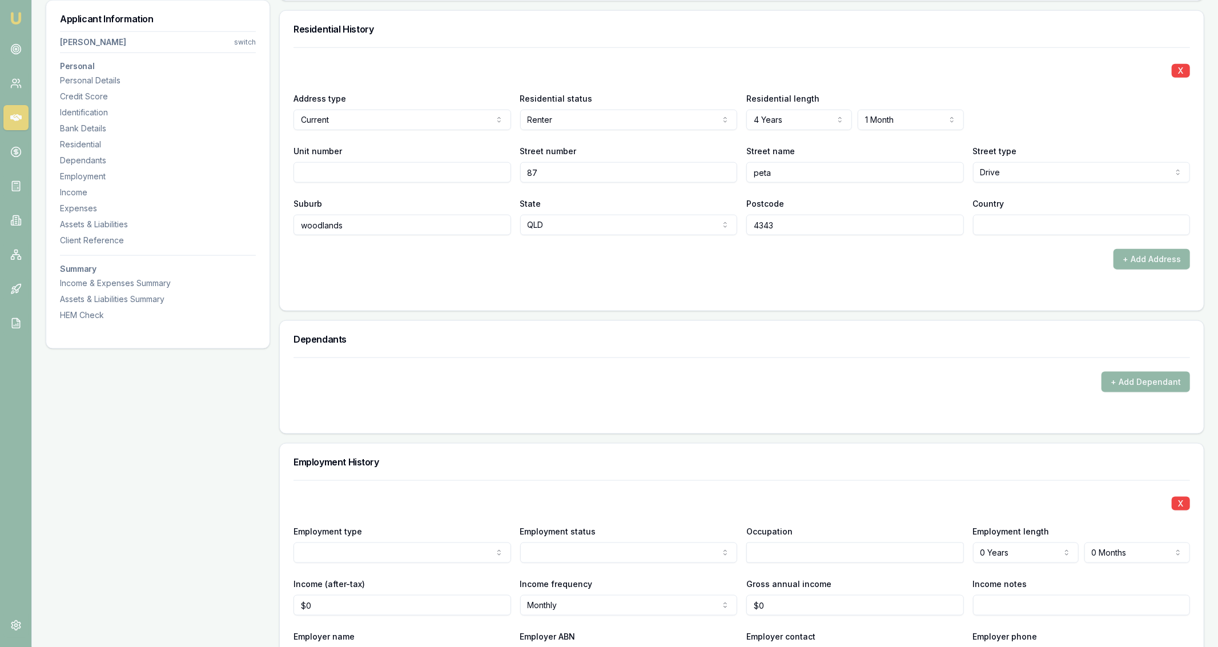
click at [989, 227] on input "Country" at bounding box center [1081, 225] width 217 height 21
type input "australia"
click at [974, 334] on h3 "Dependants" at bounding box center [741, 338] width 896 height 9
click at [489, 463] on h3 "Employment History" at bounding box center [741, 461] width 896 height 9
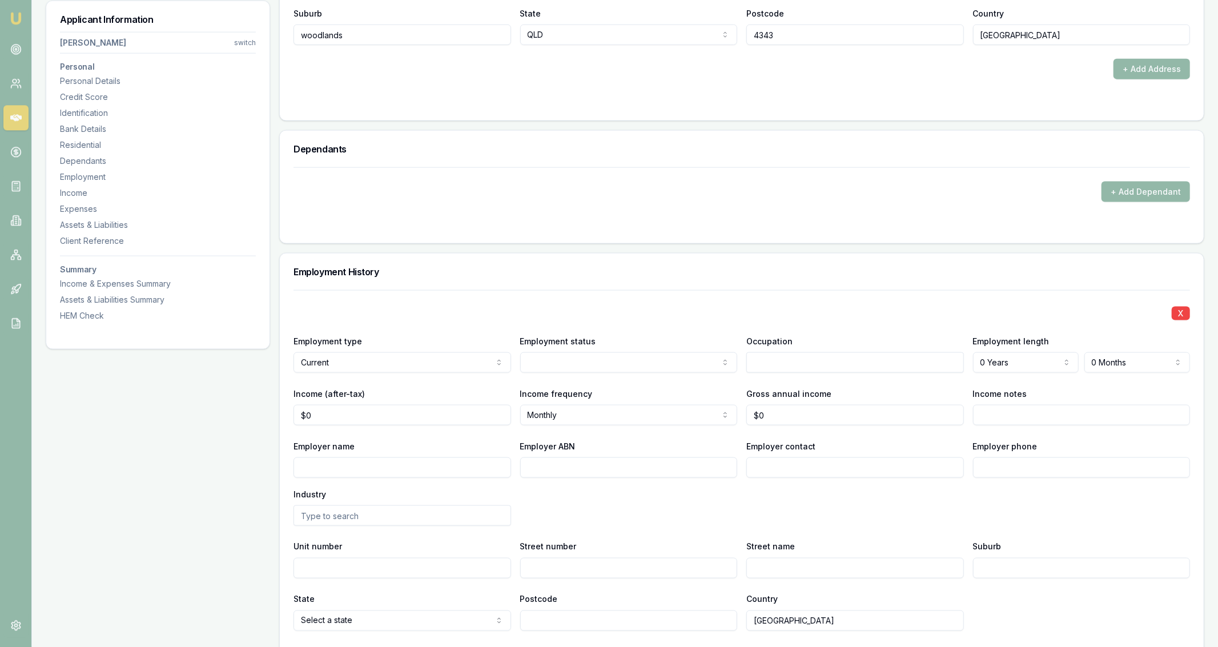
scroll to position [1290, 0]
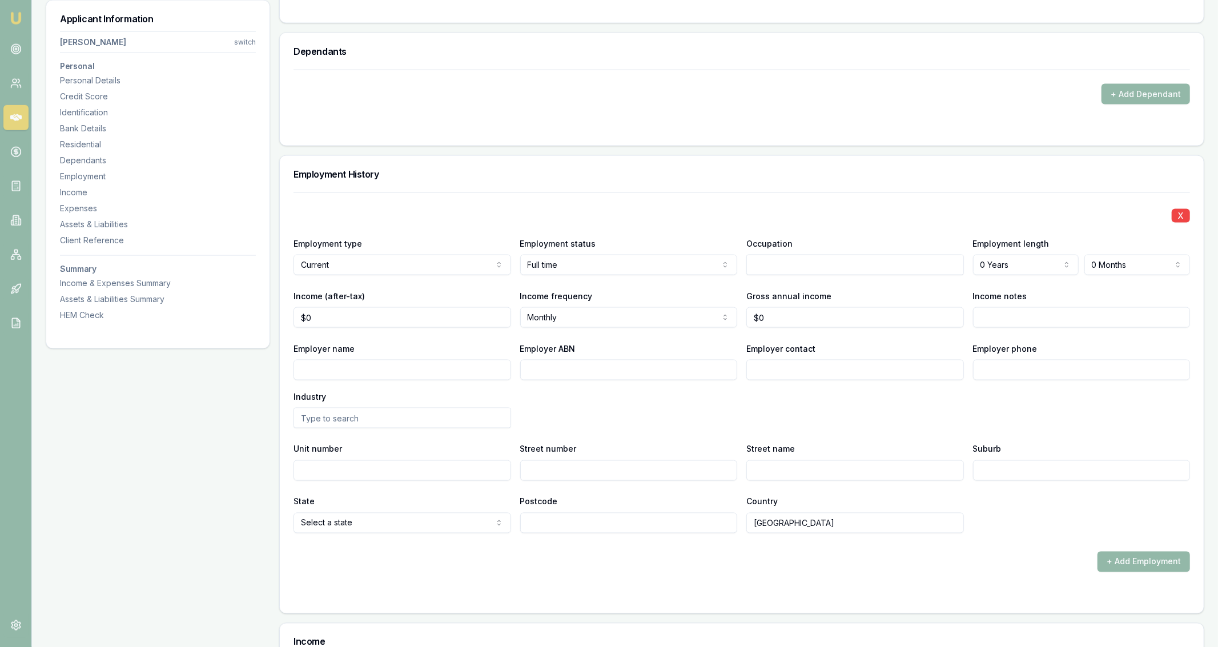
click at [591, 207] on div "X" at bounding box center [741, 215] width 896 height 16
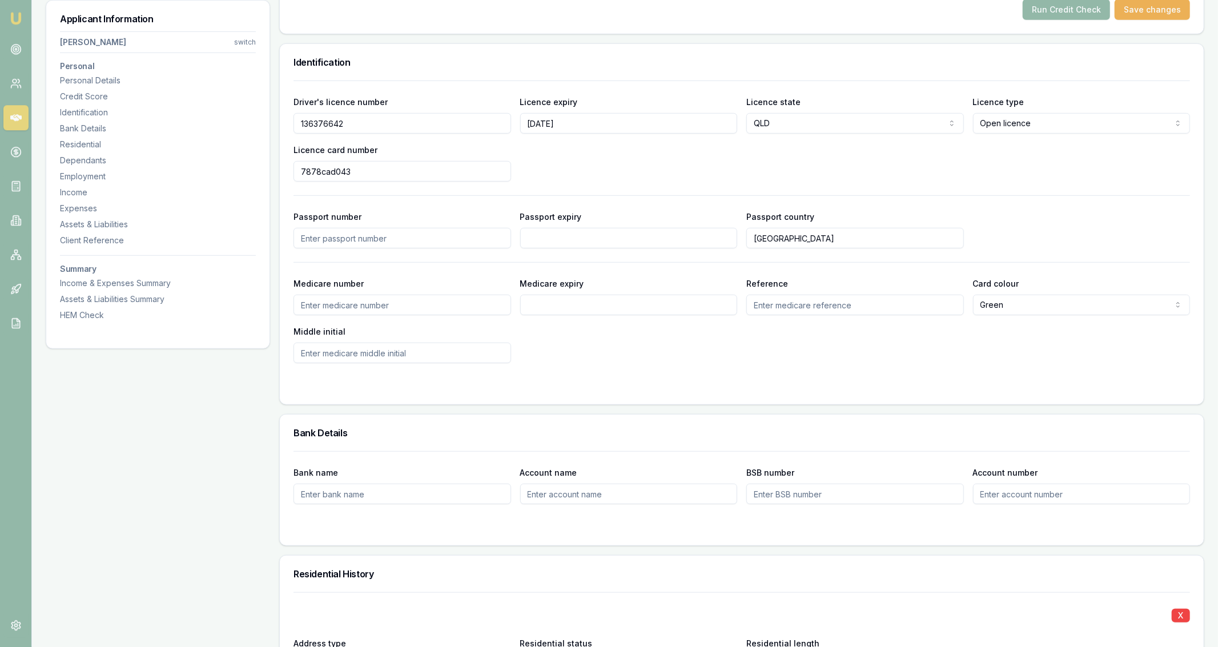
scroll to position [497, 0]
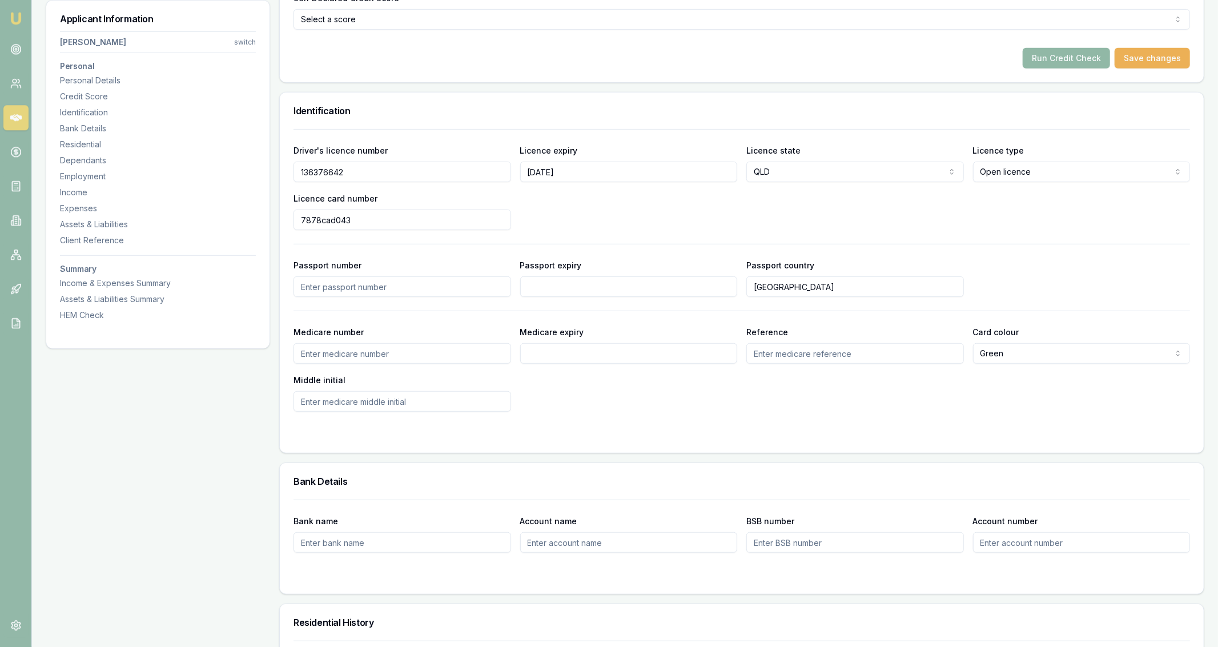
click at [1062, 61] on button "Run Credit Check" at bounding box center [1065, 58] width 87 height 21
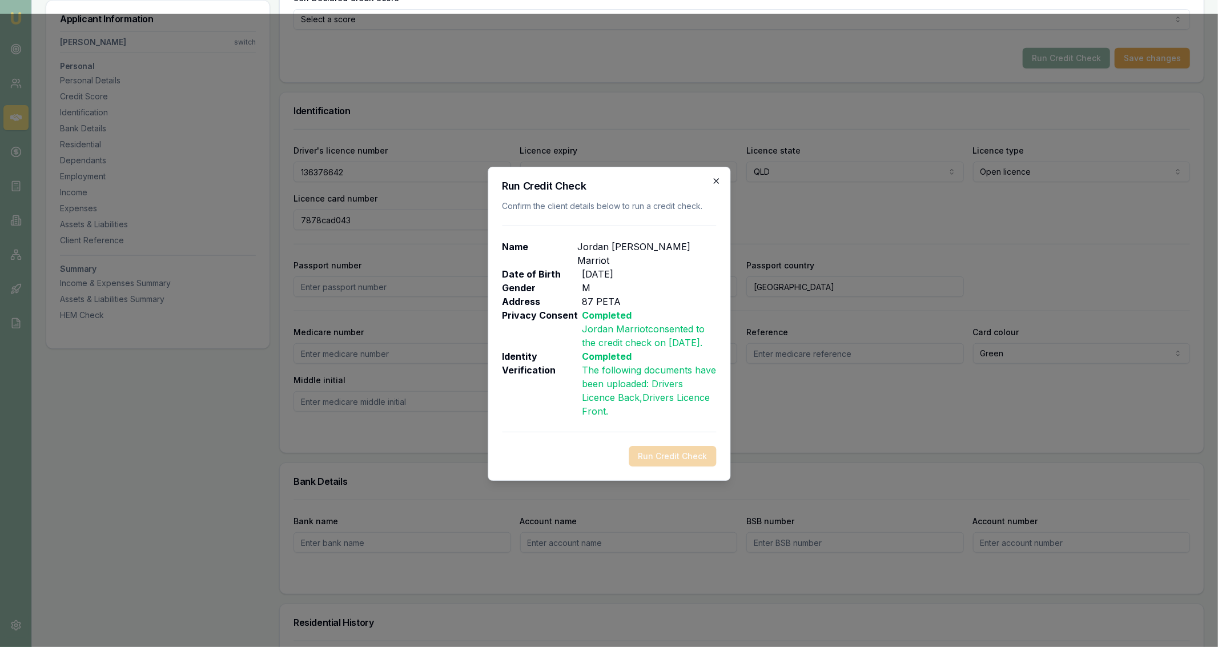
click at [715, 181] on icon "button" at bounding box center [715, 180] width 9 height 9
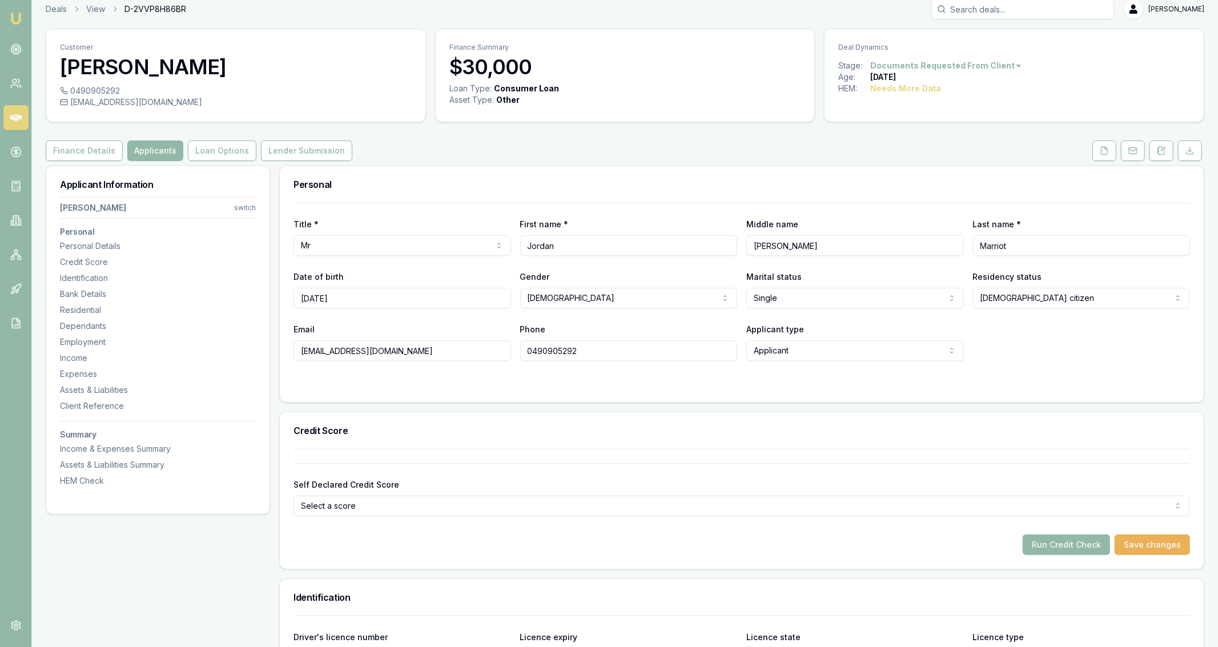
scroll to position [0, 0]
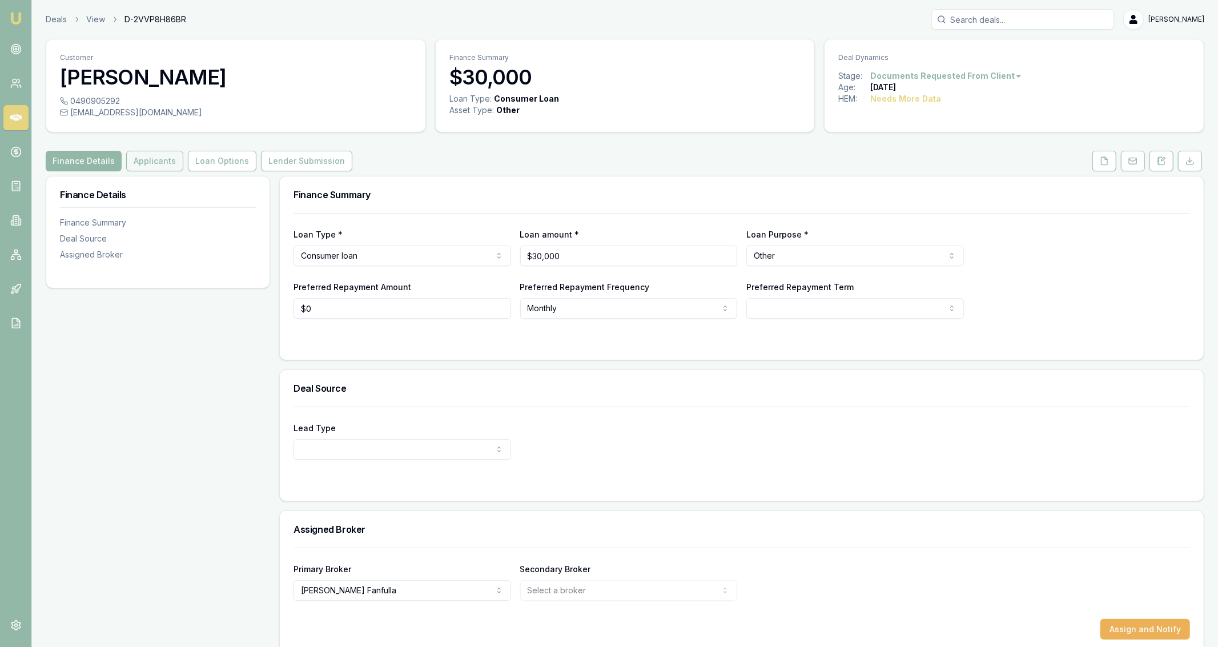
click at [157, 158] on button "Applicants" at bounding box center [154, 161] width 57 height 21
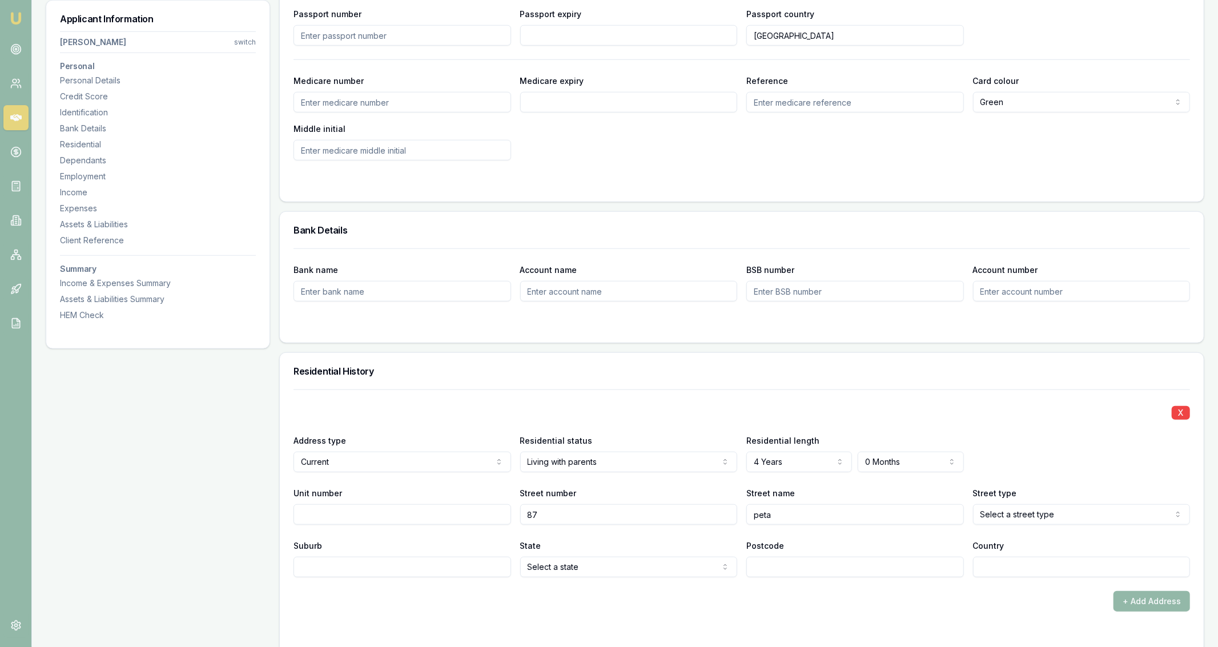
scroll to position [748, 0]
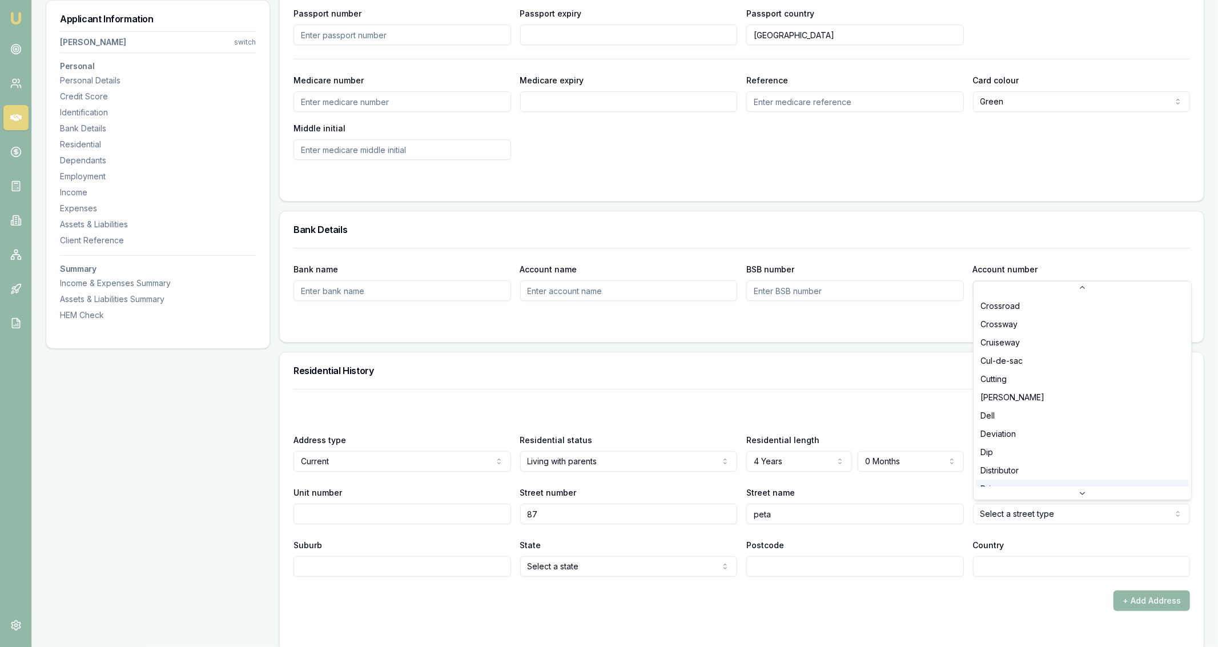
scroll to position [883, 0]
select select "Drive"
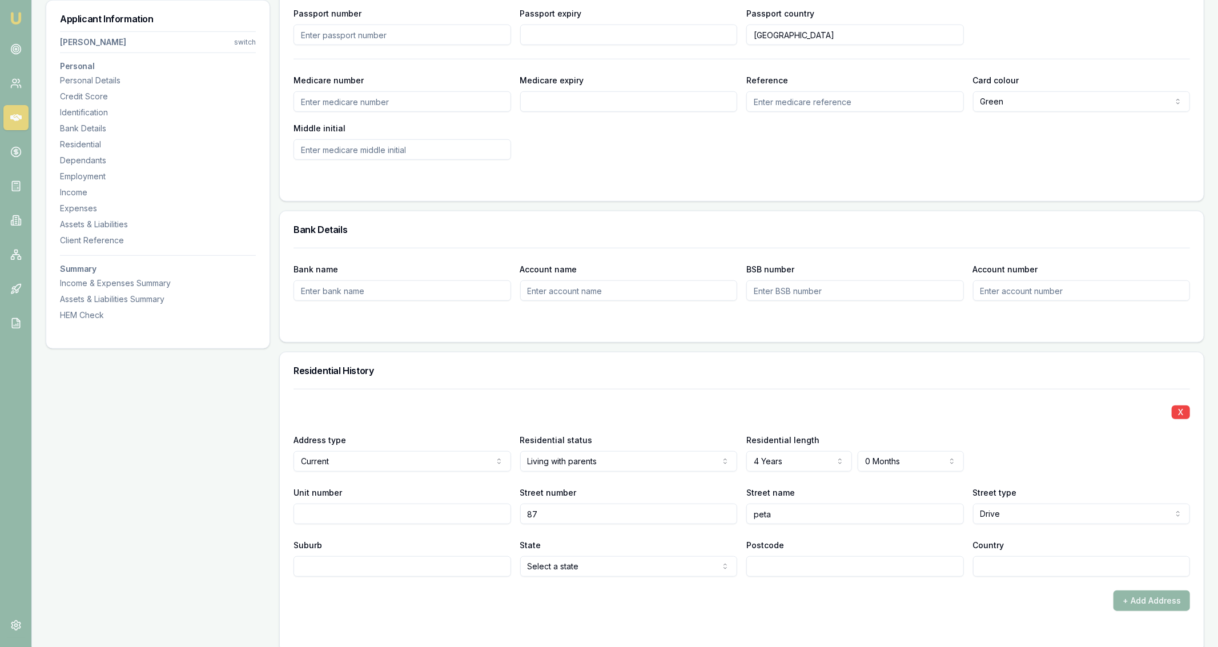
click at [442, 539] on div "Suburb" at bounding box center [401, 557] width 217 height 39
click at [440, 558] on input "Suburb" at bounding box center [401, 566] width 217 height 21
type input "woodlands"
select select "QLD"
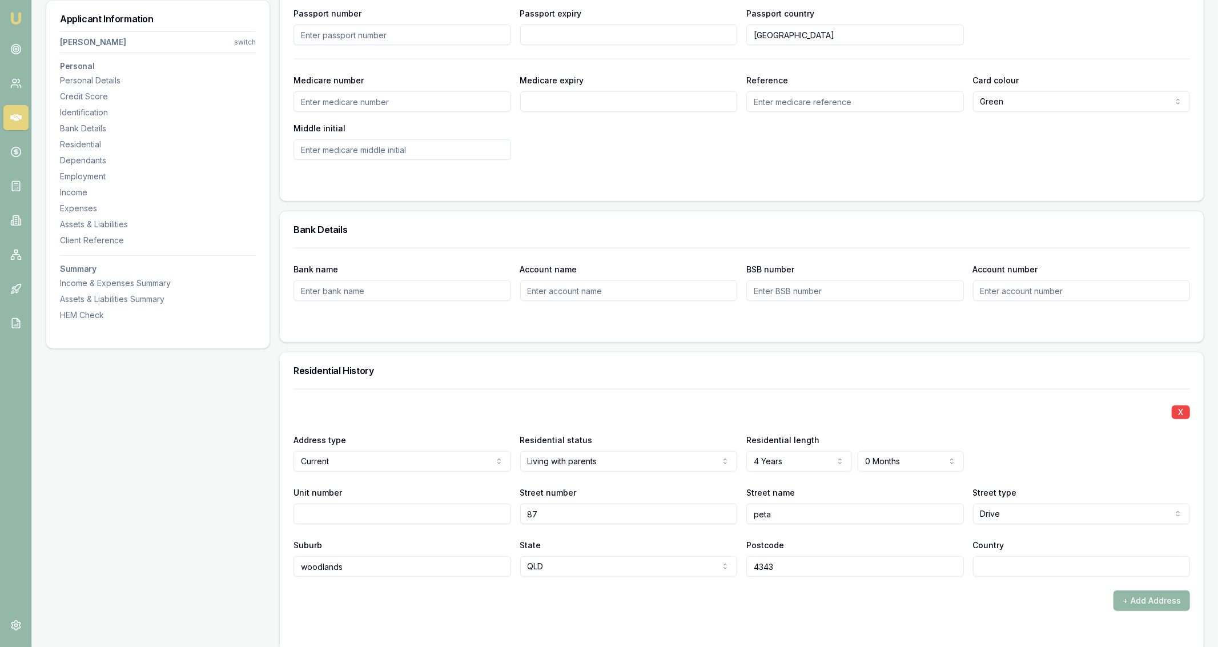
type input "4343"
type input "australia"
click at [881, 447] on div "Residential length 4 Years 0 Years 1 Year 2 Years 3 Years 4 Years 5 Years 6 Yea…" at bounding box center [854, 452] width 217 height 39
click at [903, 341] on div "Bank name Account name BSB number Account number" at bounding box center [742, 295] width 924 height 94
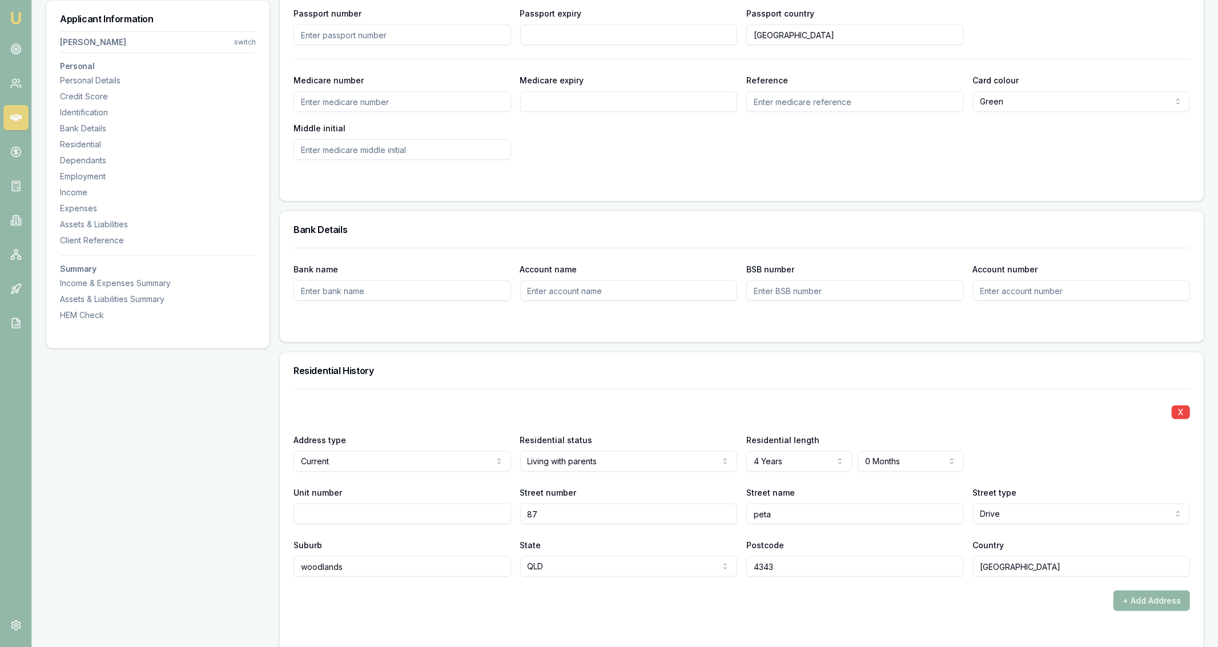
click at [911, 474] on div "X Address type Current Current Previous Residential status Living with parents …" at bounding box center [741, 483] width 896 height 188
select select "5"
click at [929, 398] on div "X Address type Current Current Previous Residential status Living with parents …" at bounding box center [741, 483] width 896 height 188
click at [883, 375] on div "Residential History" at bounding box center [742, 370] width 924 height 37
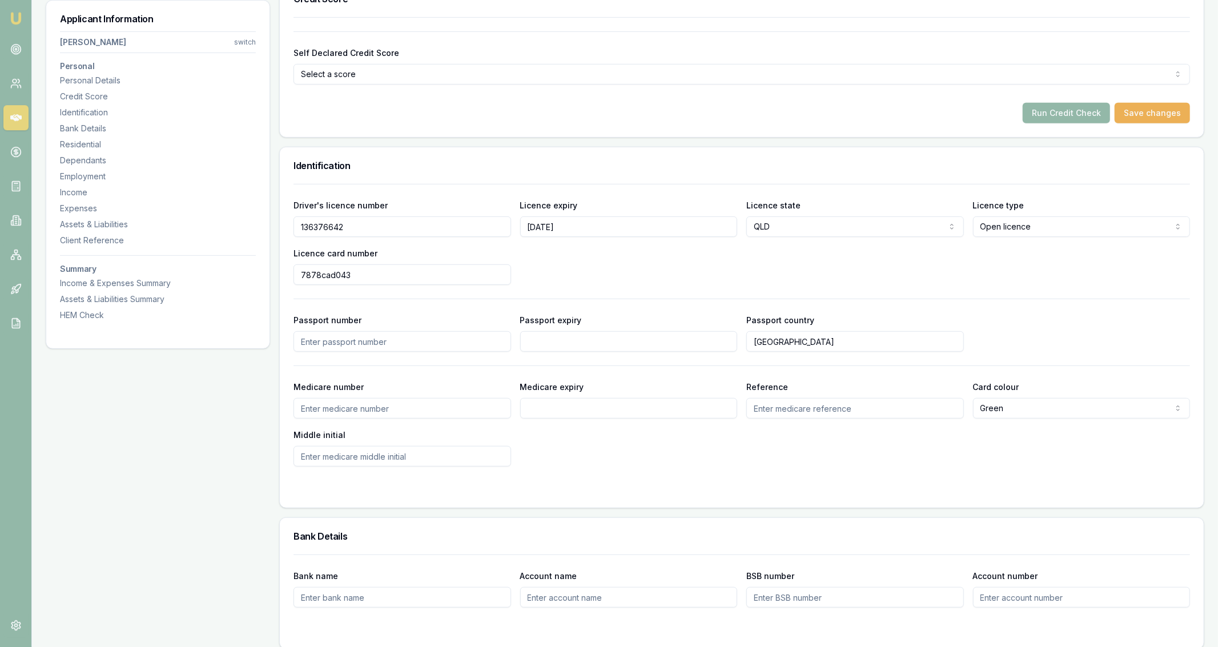
scroll to position [386, 0]
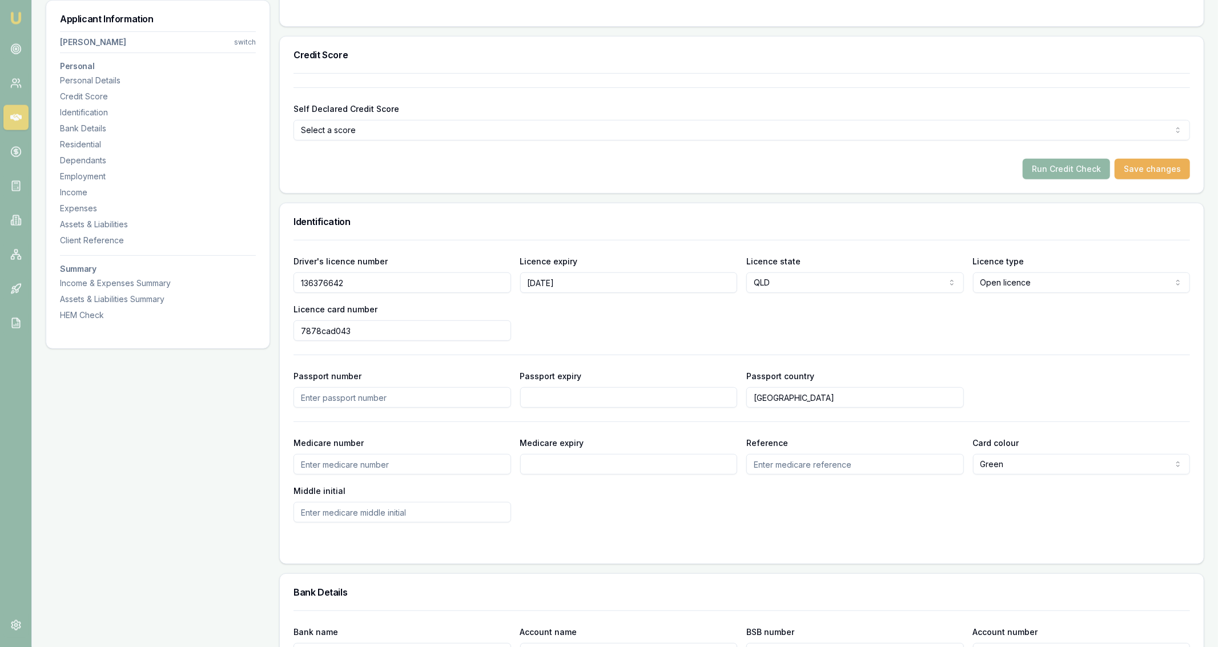
click at [1095, 166] on button "Run Credit Check" at bounding box center [1065, 169] width 87 height 21
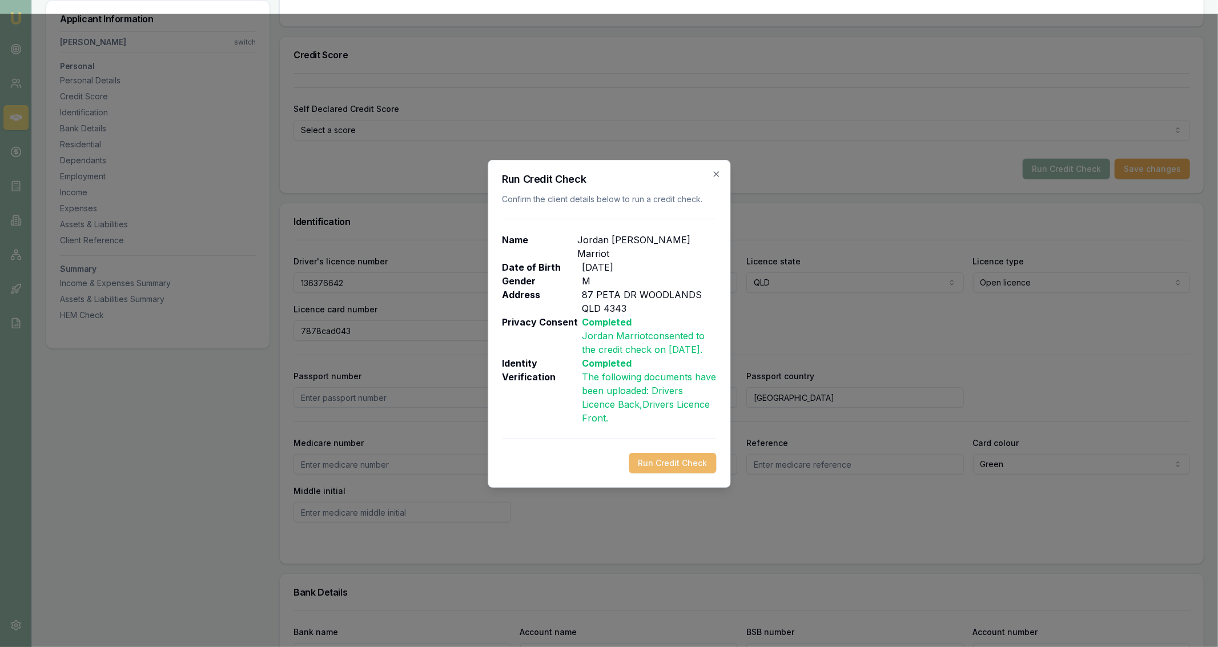
click at [687, 457] on button "Run Credit Check" at bounding box center [671, 463] width 87 height 21
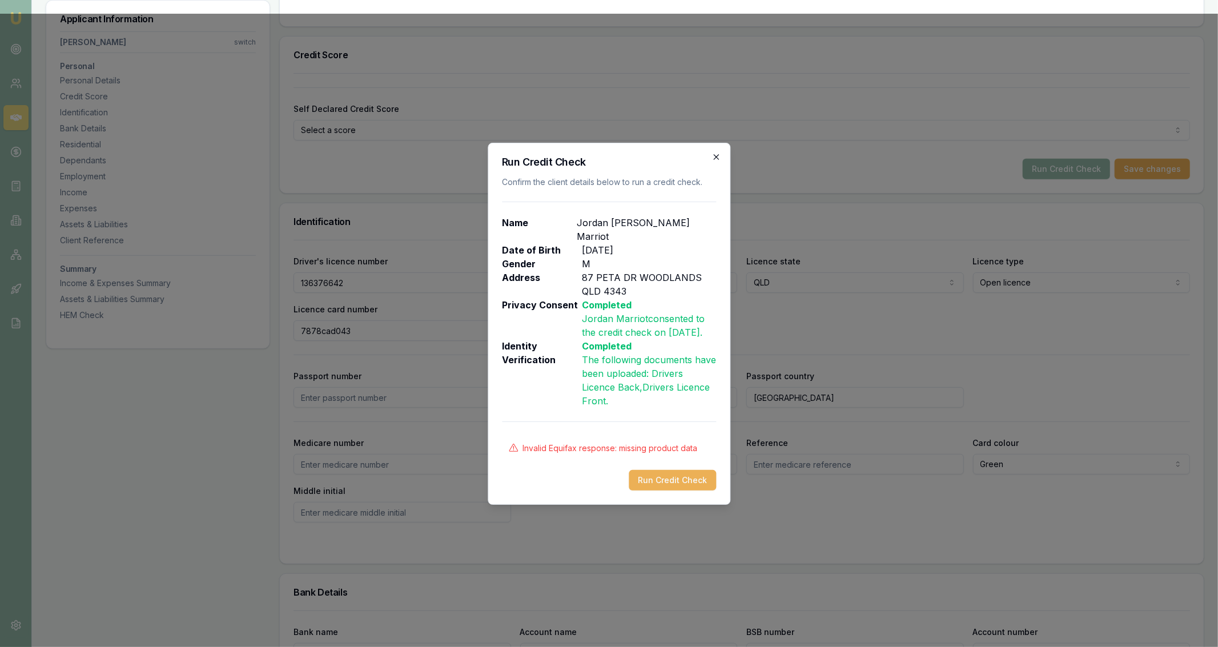
click at [716, 157] on icon "button" at bounding box center [715, 156] width 5 height 5
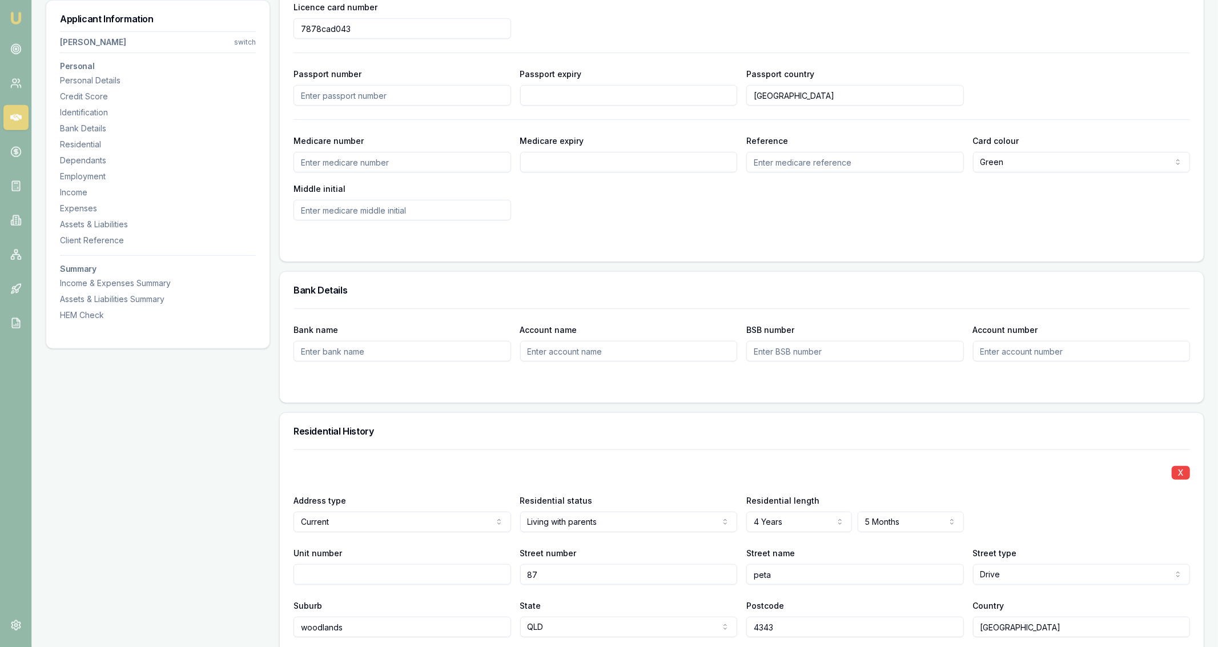
scroll to position [0, 0]
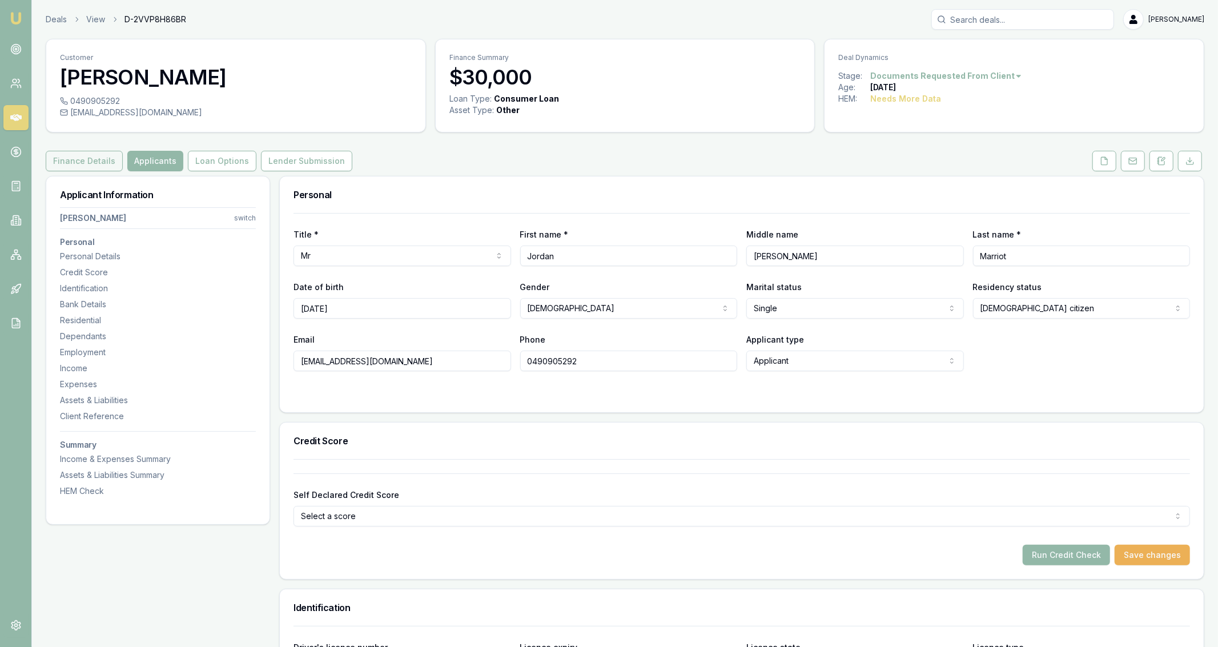
click at [113, 155] on button "Finance Details" at bounding box center [84, 161] width 77 height 21
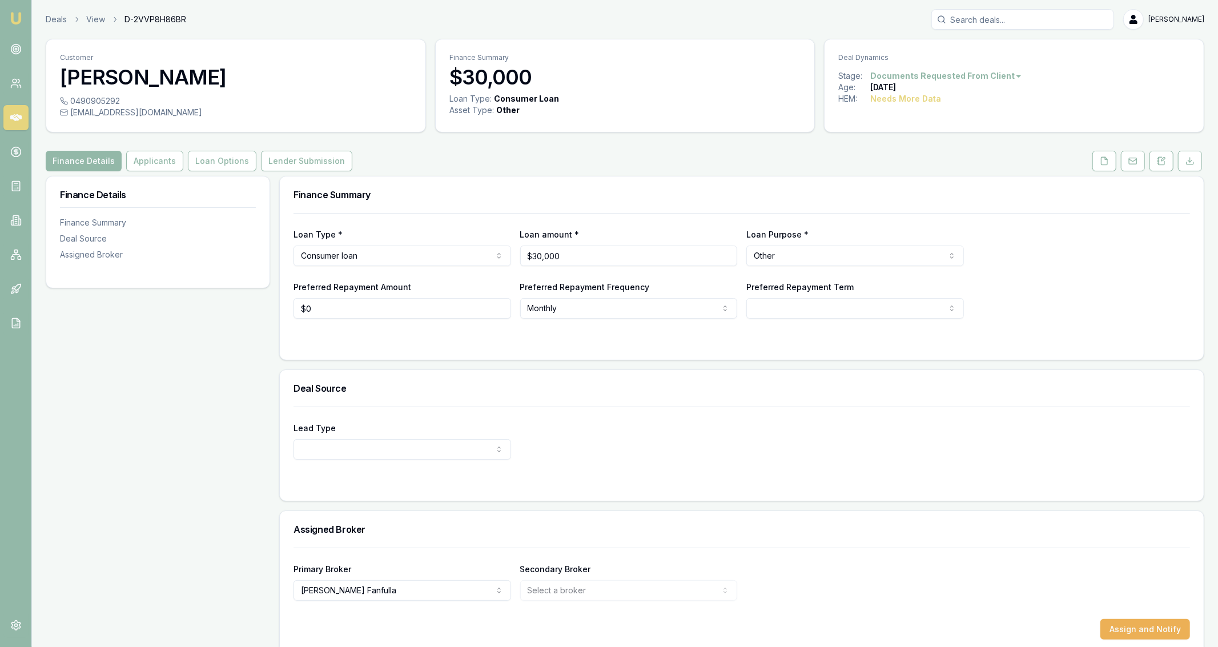
click at [1144, 110] on div "Stage: Documents Requested From Client Age: 5 days ago HEM: Needs More Data" at bounding box center [1013, 94] width 379 height 48
click at [1113, 158] on button at bounding box center [1104, 161] width 24 height 21
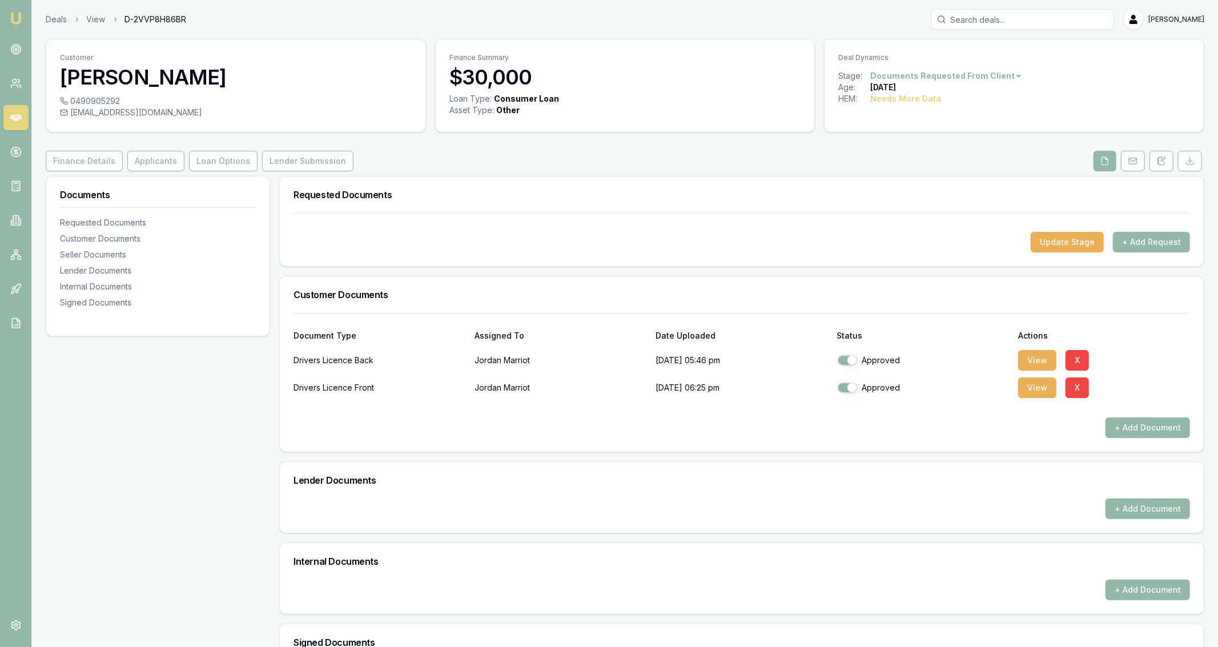
scroll to position [51, 0]
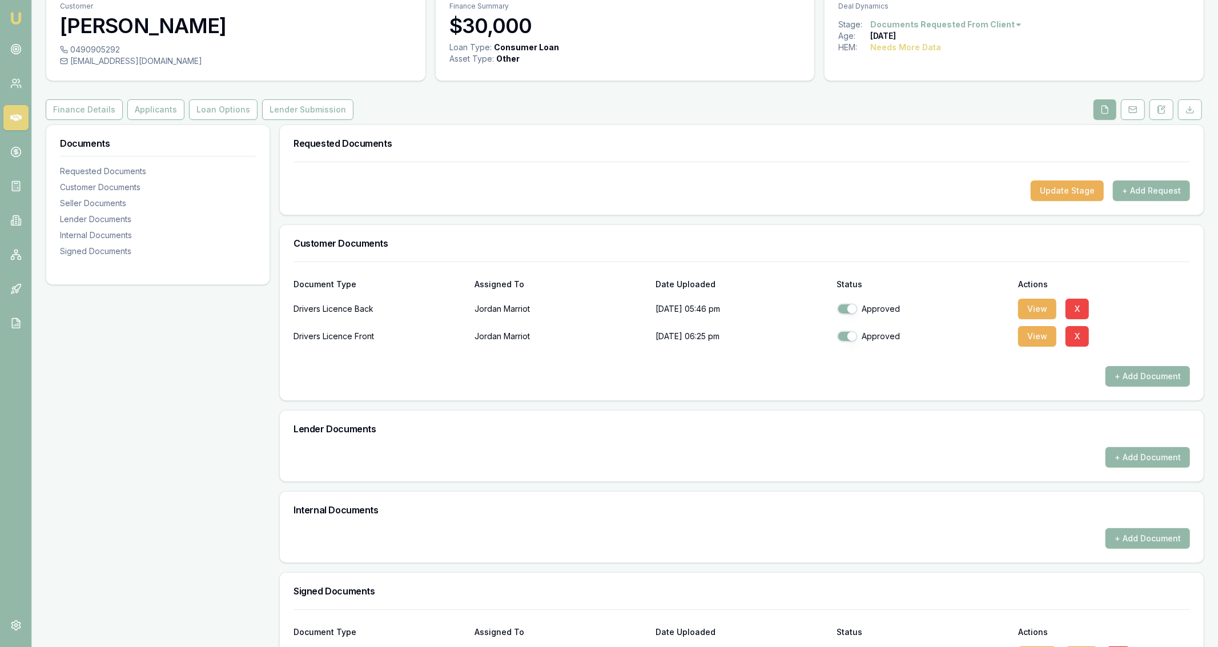
click at [1150, 201] on div "Update Stage + Add Request" at bounding box center [742, 188] width 924 height 53
click at [1148, 193] on button "+ Add Request" at bounding box center [1151, 190] width 77 height 21
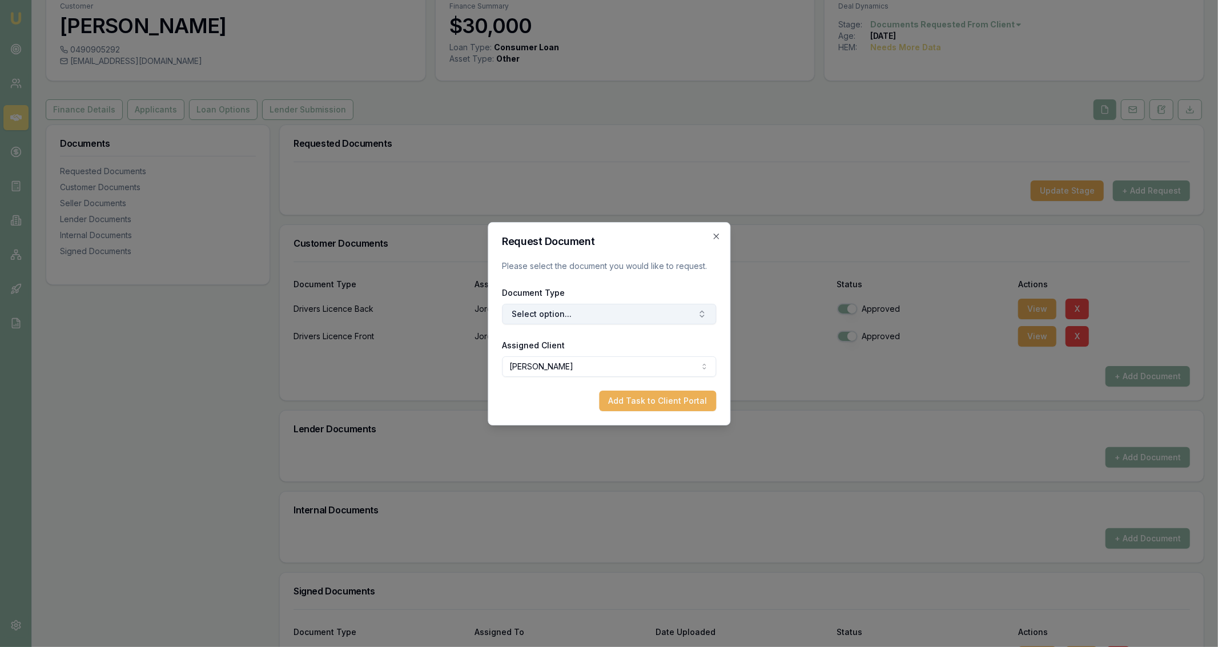
click at [608, 308] on button "Select option..." at bounding box center [609, 314] width 214 height 21
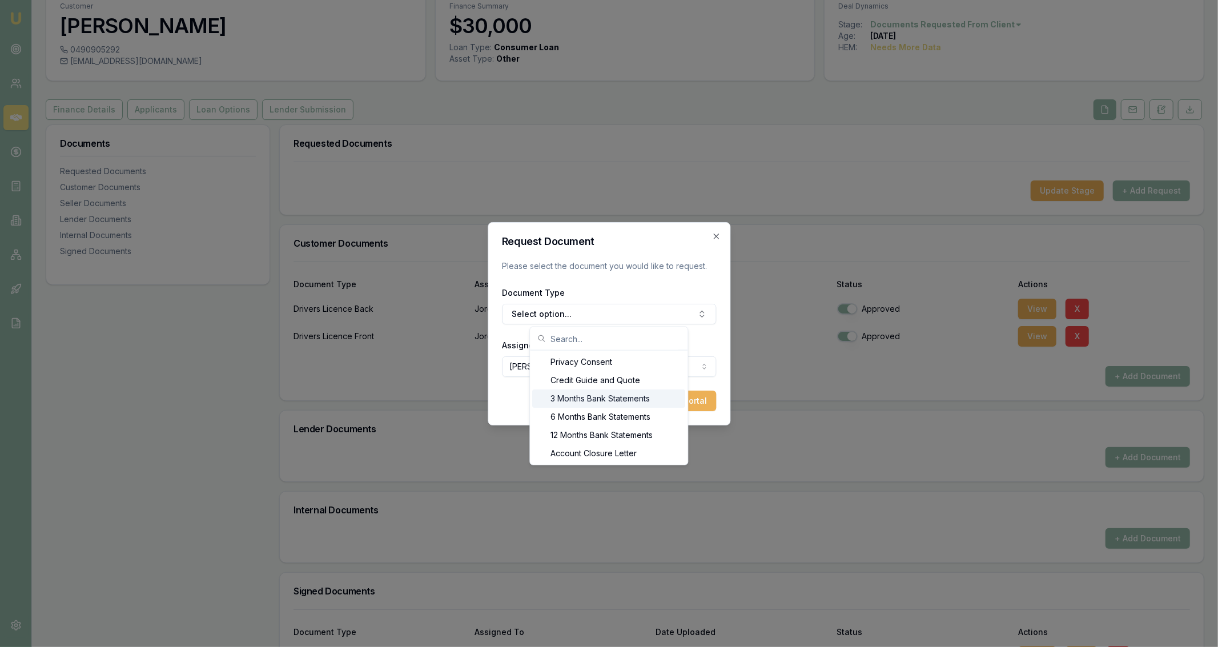
click at [605, 396] on div "3 Months Bank Statements" at bounding box center [609, 398] width 153 height 18
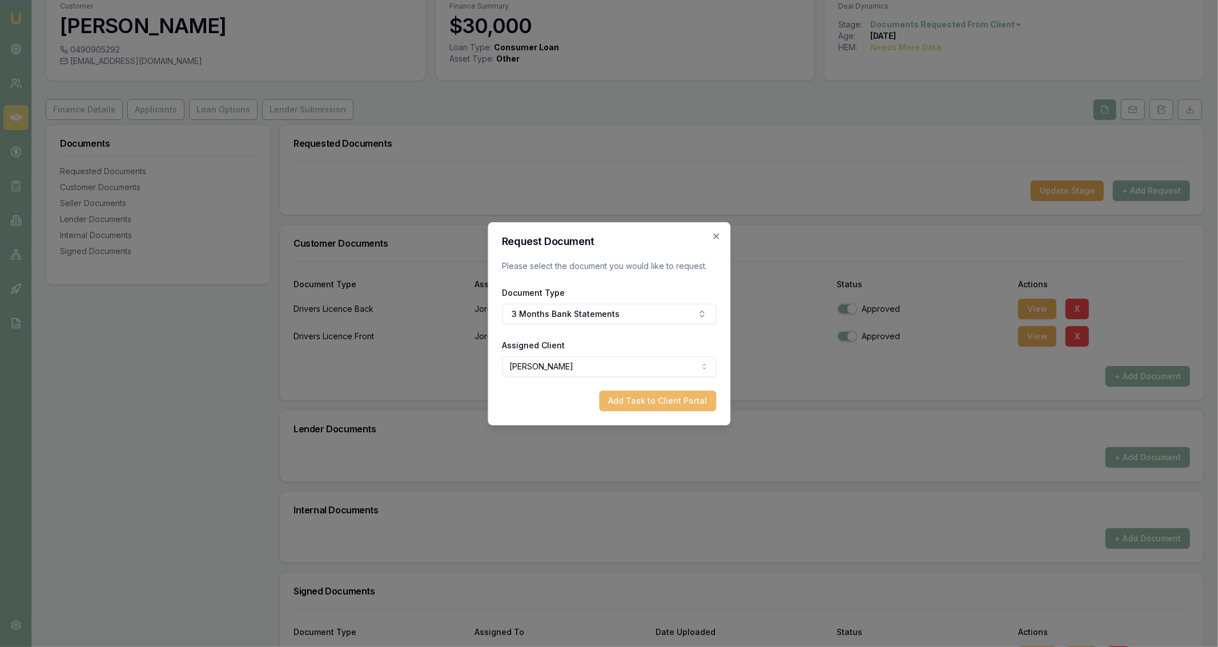
click at [628, 398] on button "Add Task to Client Portal" at bounding box center [657, 400] width 117 height 21
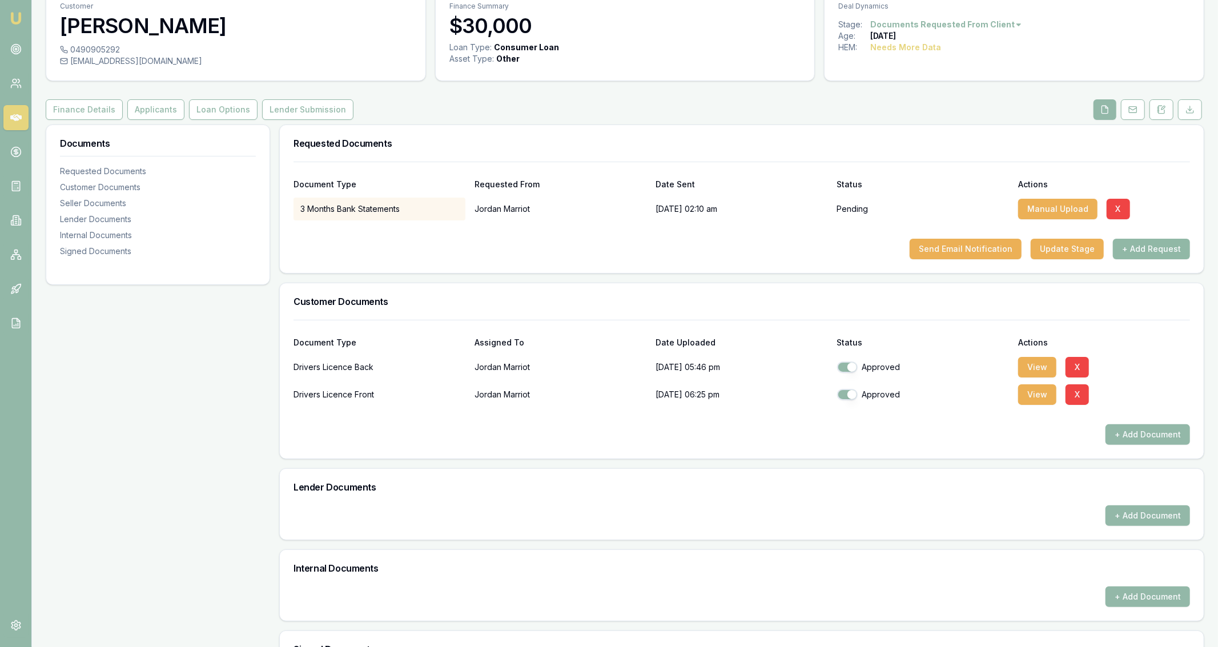
click at [1142, 247] on button "+ Add Request" at bounding box center [1151, 249] width 77 height 21
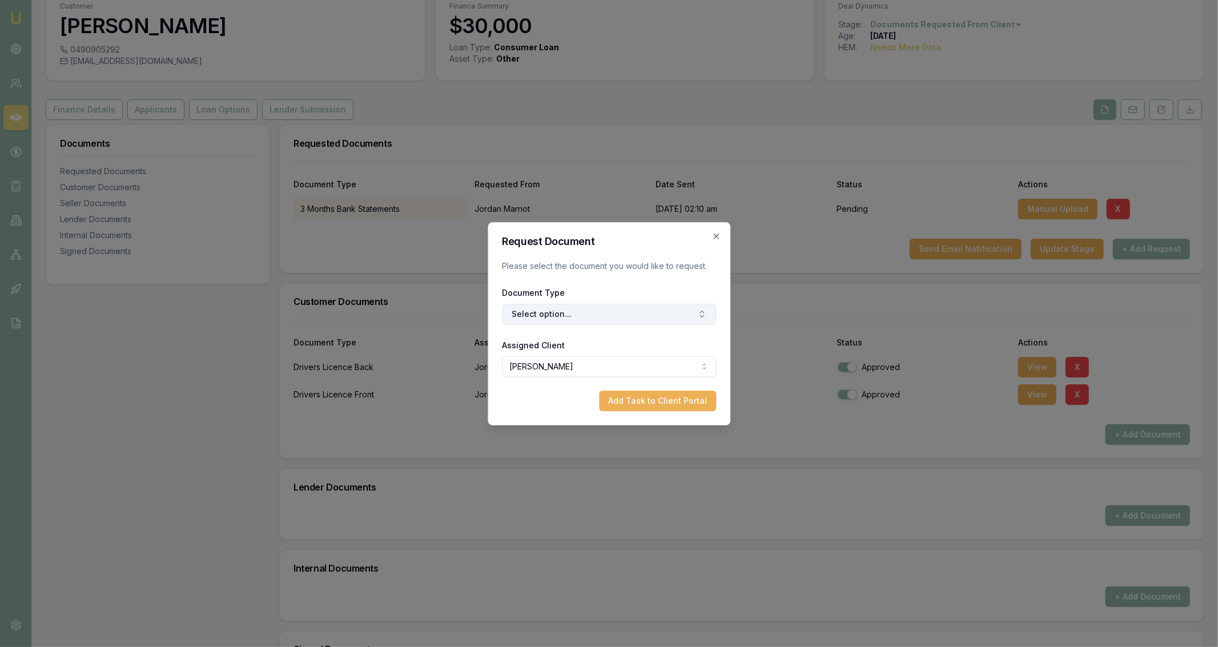
click at [654, 305] on button "Select option..." at bounding box center [609, 314] width 214 height 21
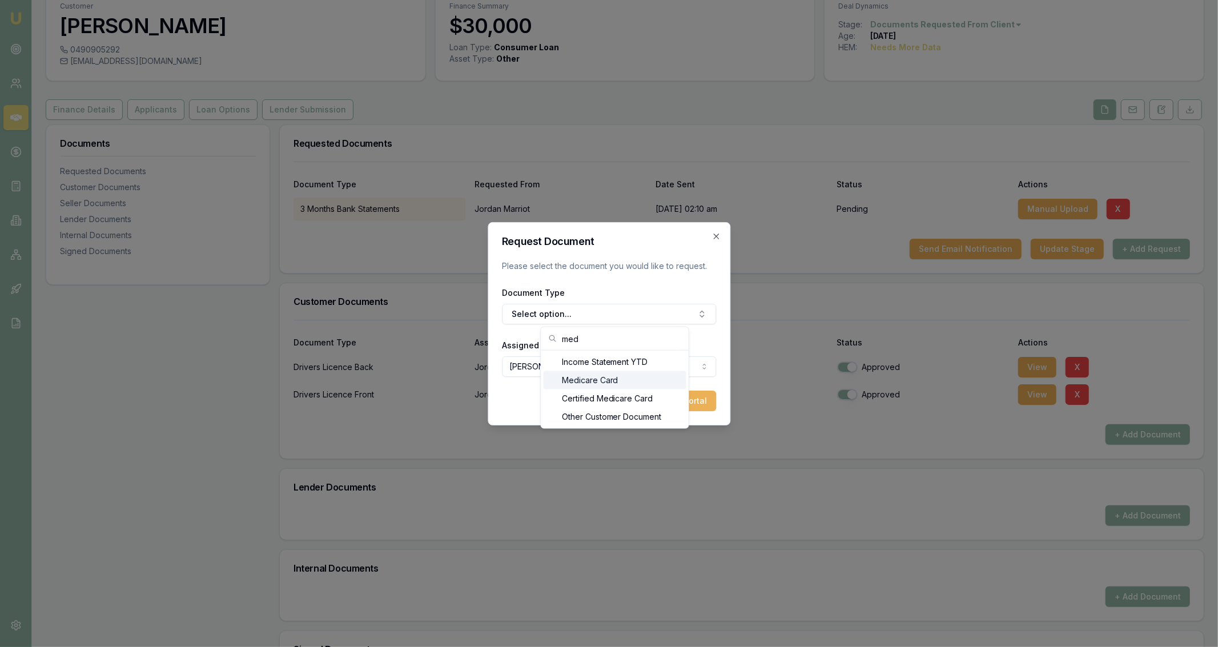
type input "med"
click at [640, 381] on div "Medicare Card" at bounding box center [614, 380] width 143 height 18
click at [664, 401] on button "Add Task to Client Portal" at bounding box center [657, 400] width 117 height 21
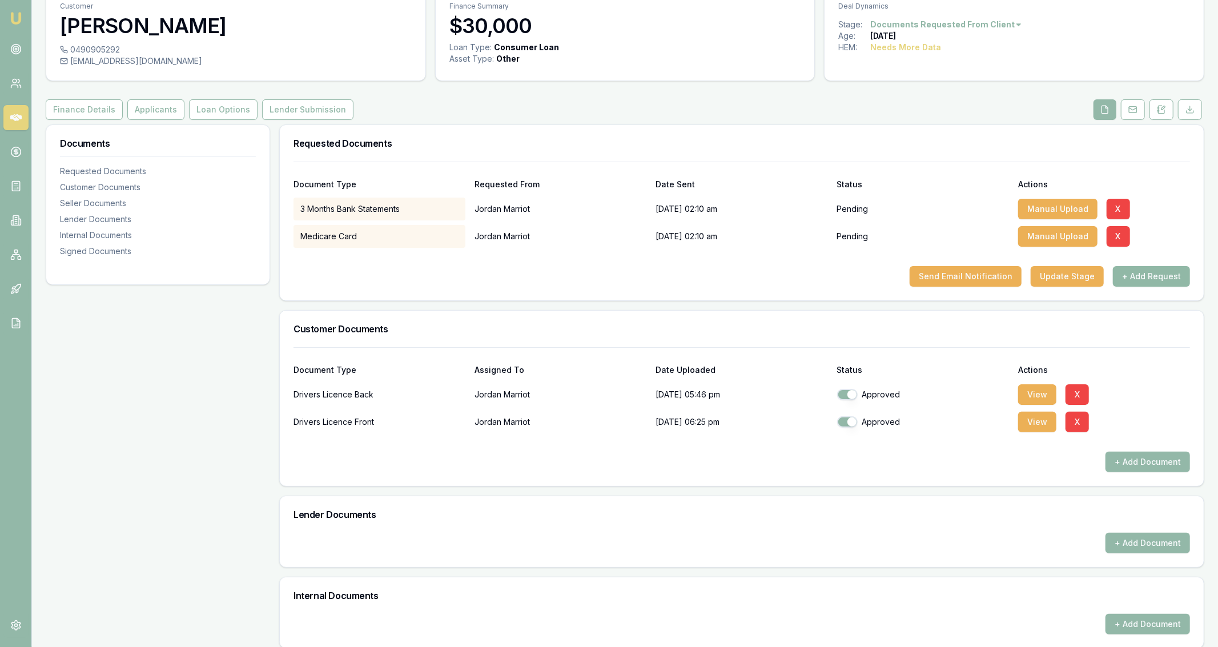
click at [1136, 271] on button "+ Add Request" at bounding box center [1151, 276] width 77 height 21
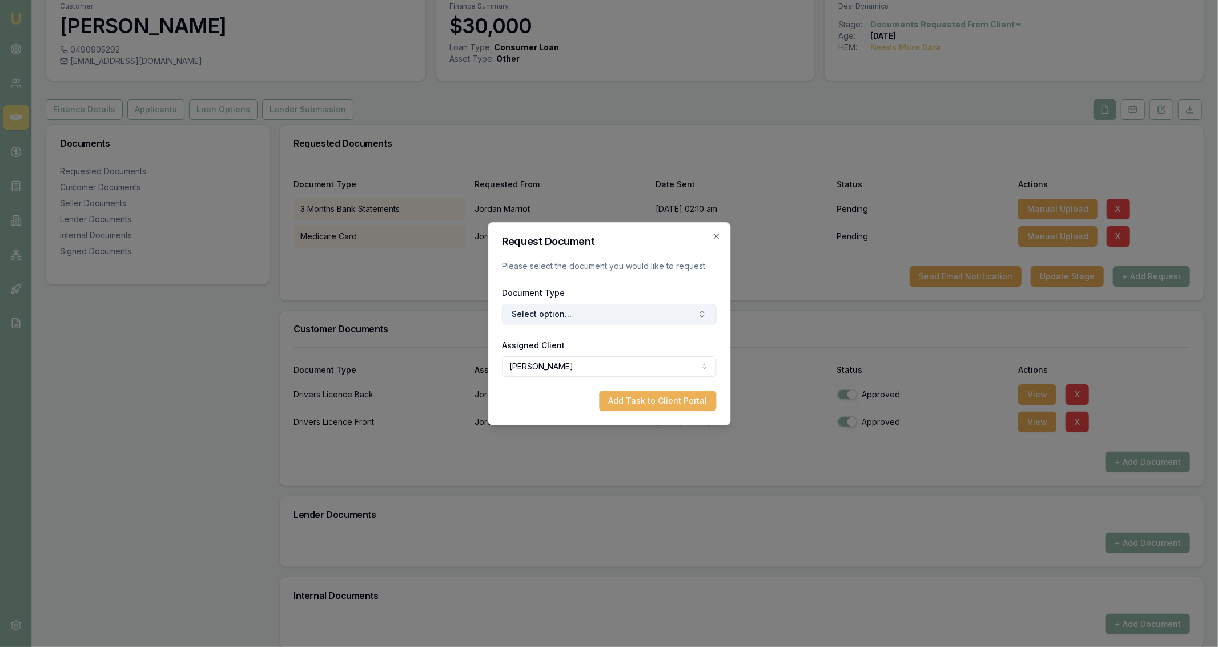
click at [649, 310] on button "Select option..." at bounding box center [609, 314] width 214 height 21
type input "p"
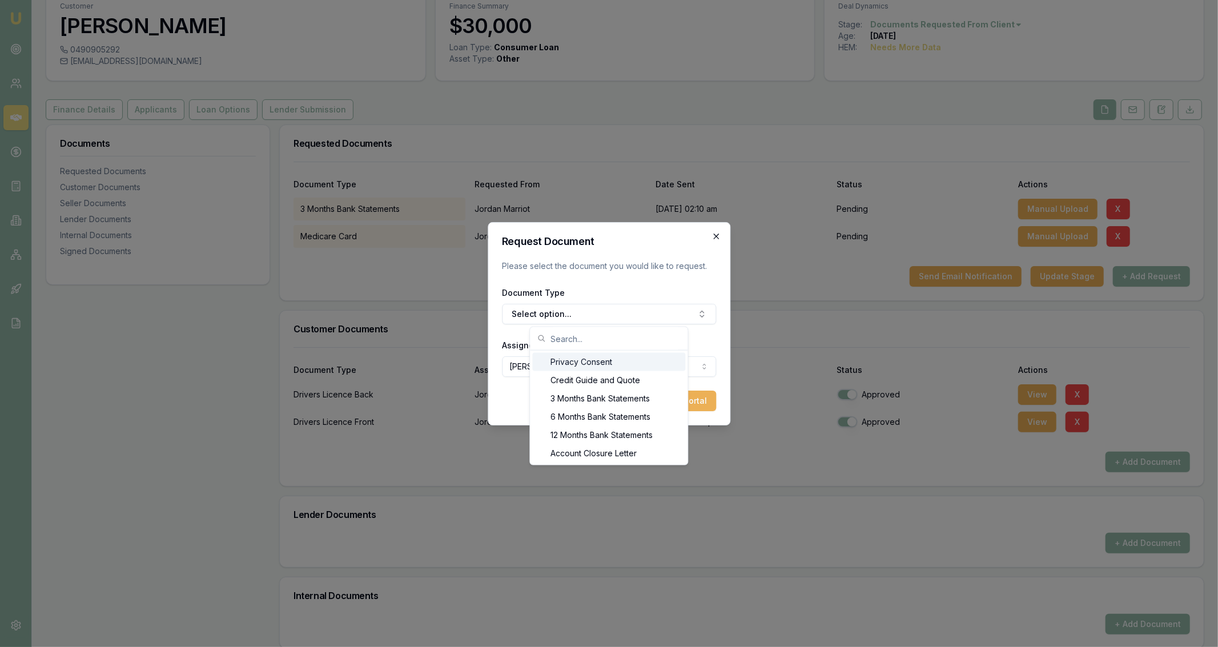
click at [716, 237] on icon "button" at bounding box center [715, 236] width 9 height 9
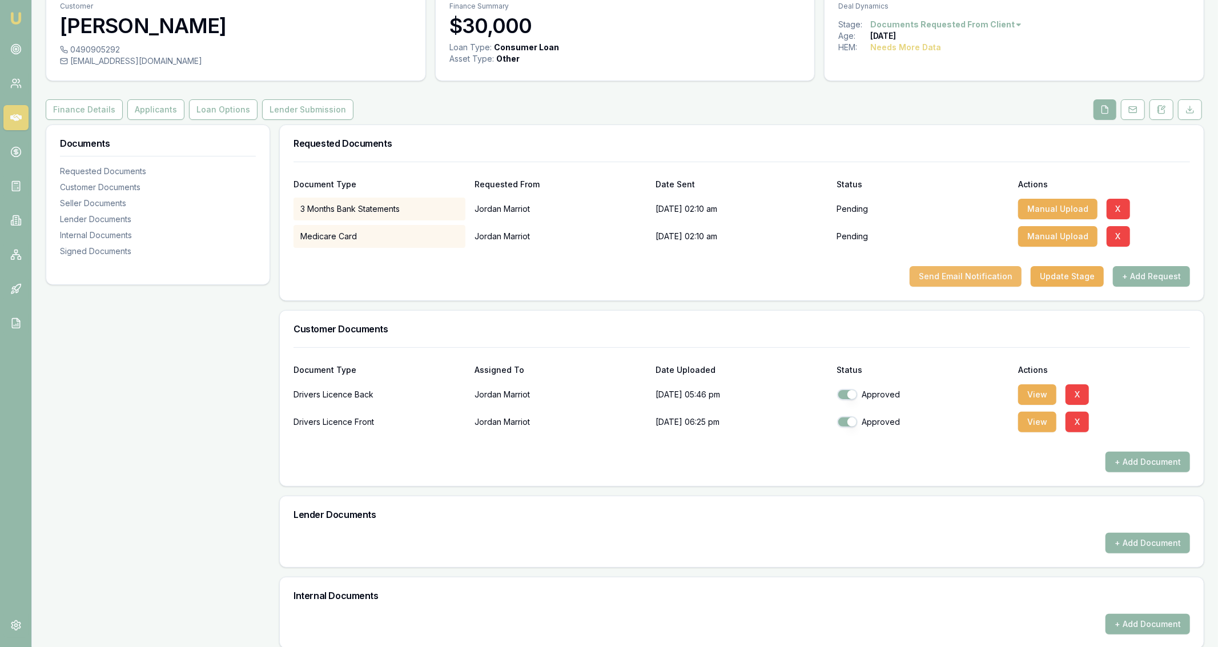
click at [1012, 277] on button "Send Email Notification" at bounding box center [965, 276] width 112 height 21
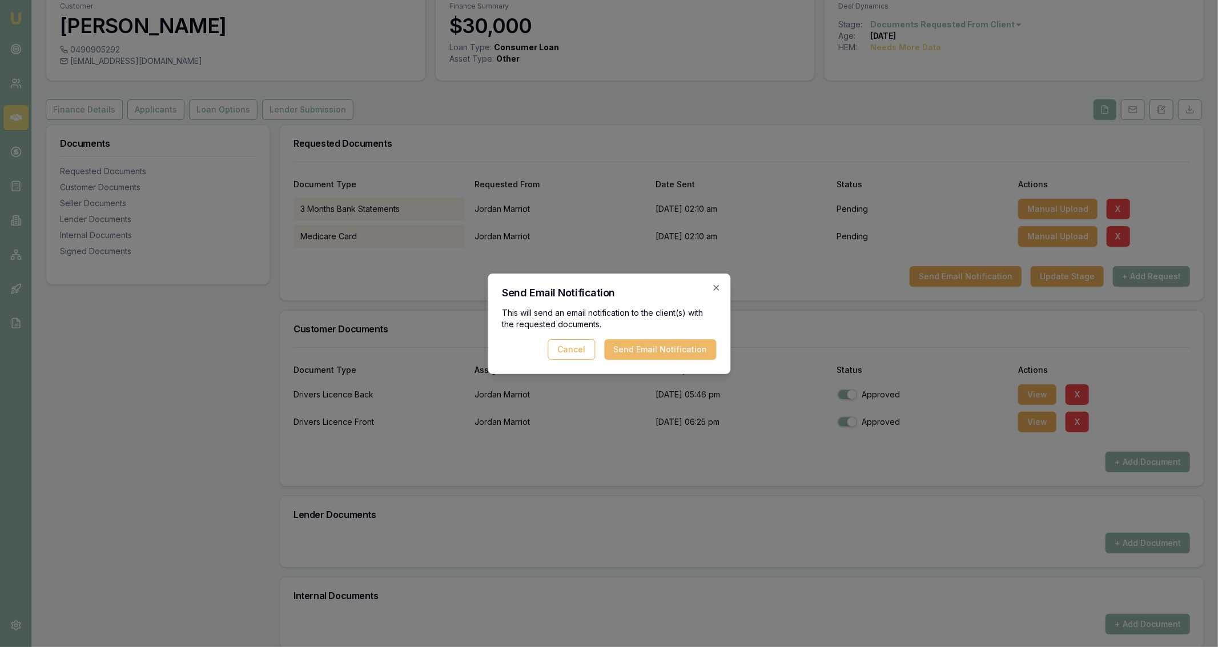
click at [711, 355] on button "Send Email Notification" at bounding box center [660, 349] width 112 height 21
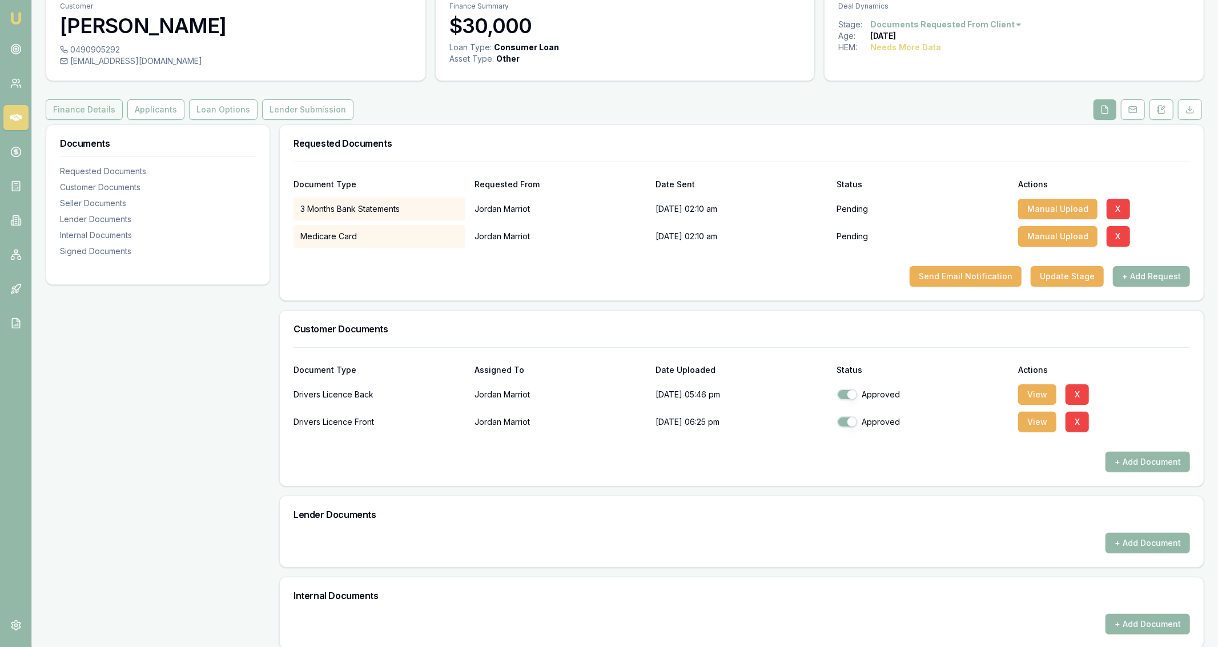
click at [86, 114] on button "Finance Details" at bounding box center [84, 109] width 77 height 21
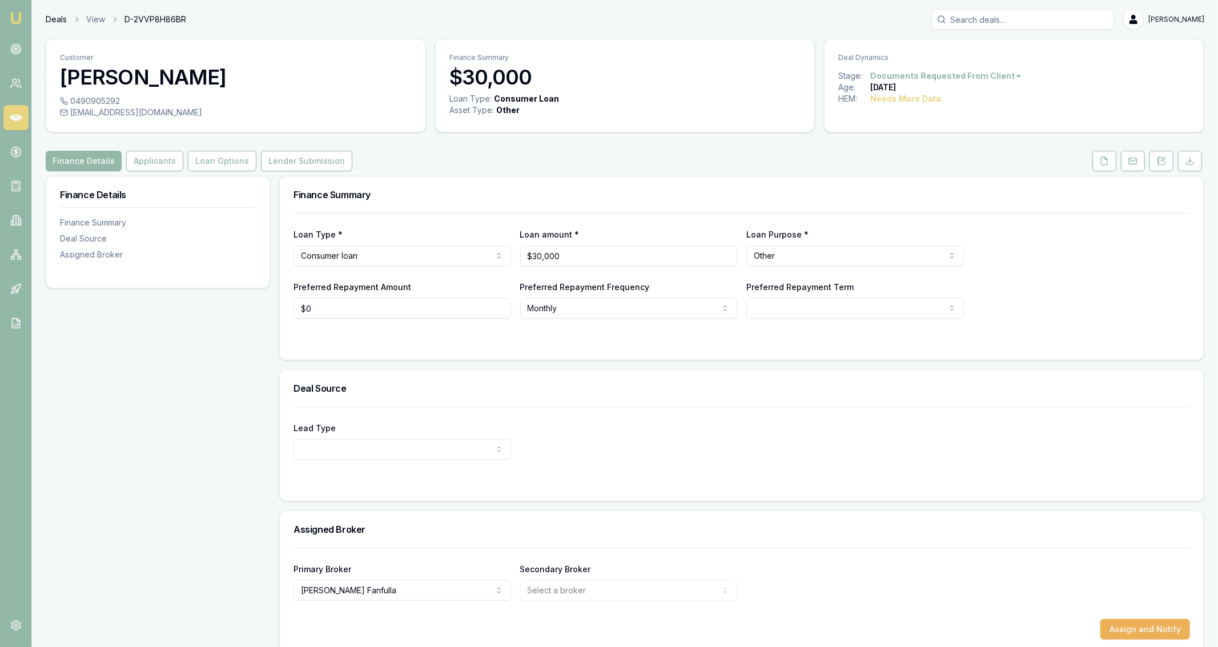
click at [59, 16] on link "Deals" at bounding box center [56, 19] width 21 height 11
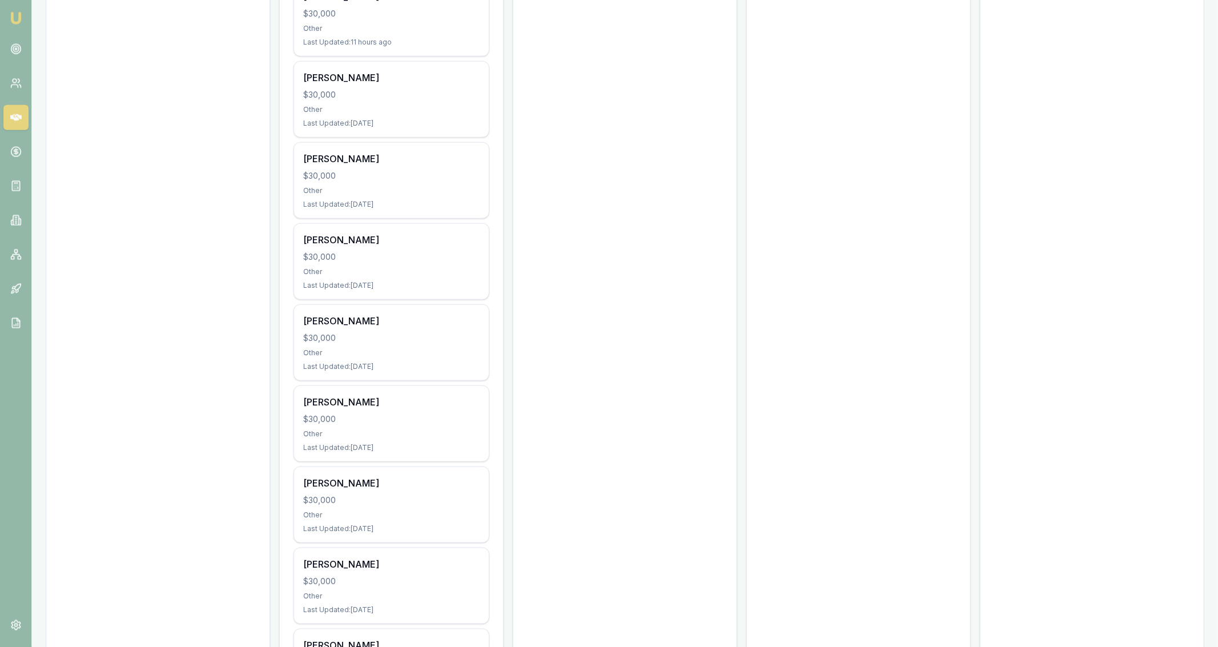
scroll to position [916, 0]
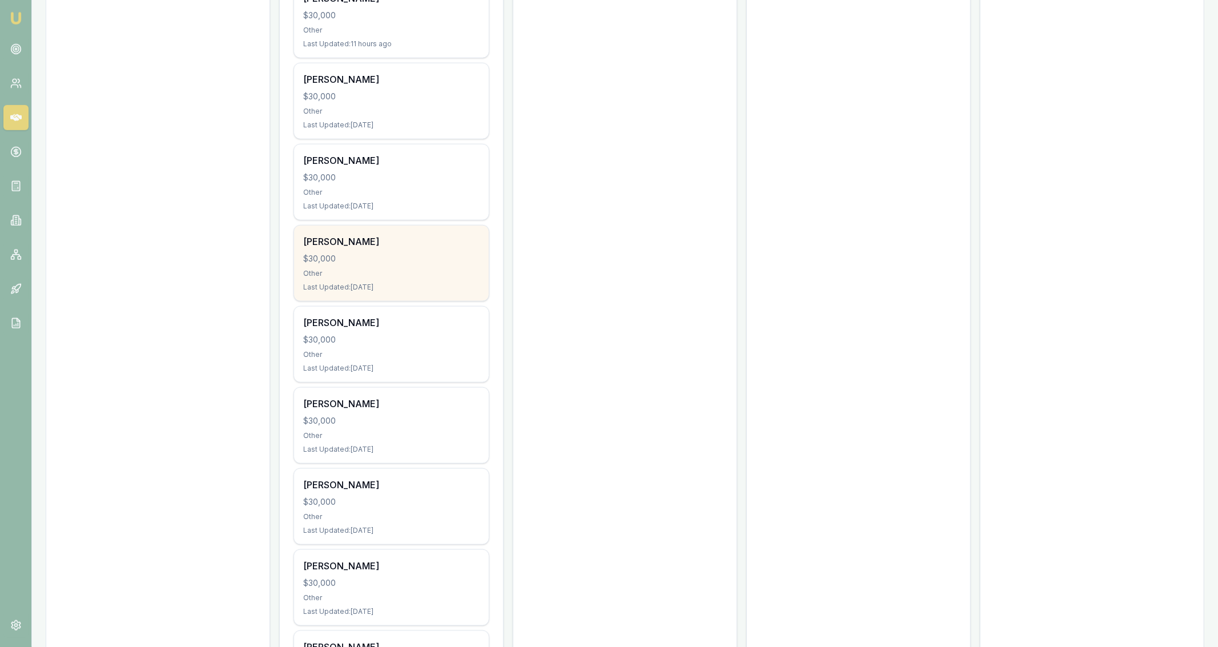
click at [474, 278] on div "Kathy Akauloa $30,000 Other Last Updated: 6 days ago" at bounding box center [391, 262] width 195 height 75
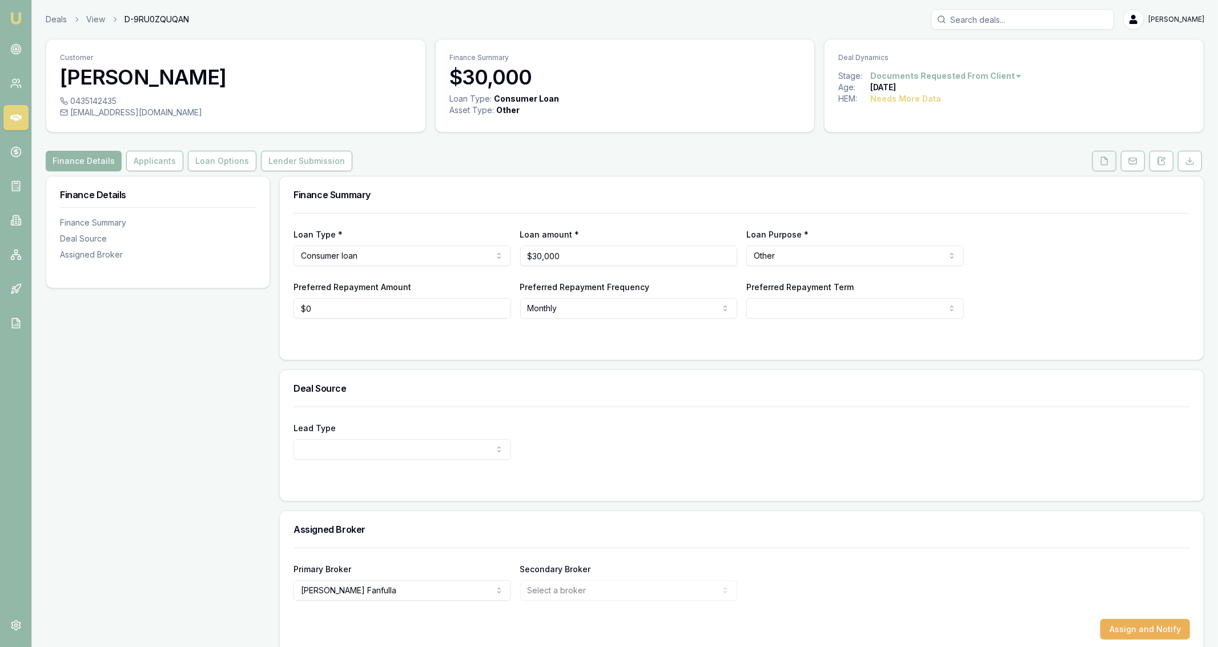
click at [1095, 163] on button at bounding box center [1104, 161] width 24 height 21
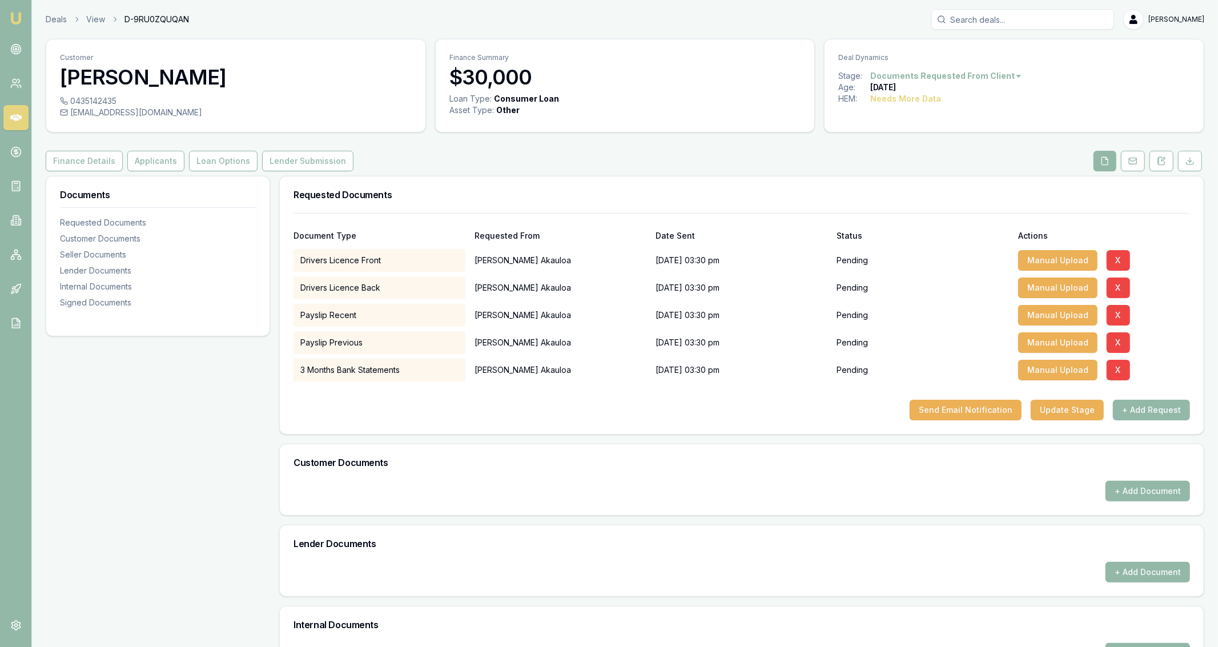
scroll to position [252, 0]
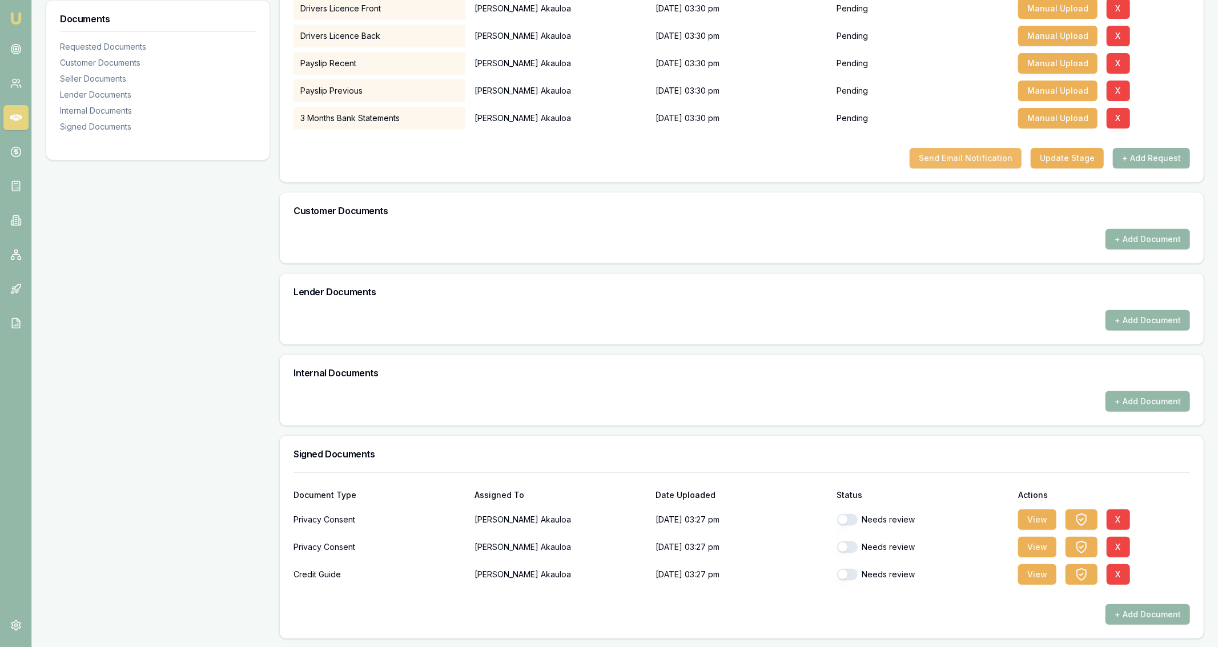
click at [969, 152] on button "Send Email Notification" at bounding box center [965, 158] width 112 height 21
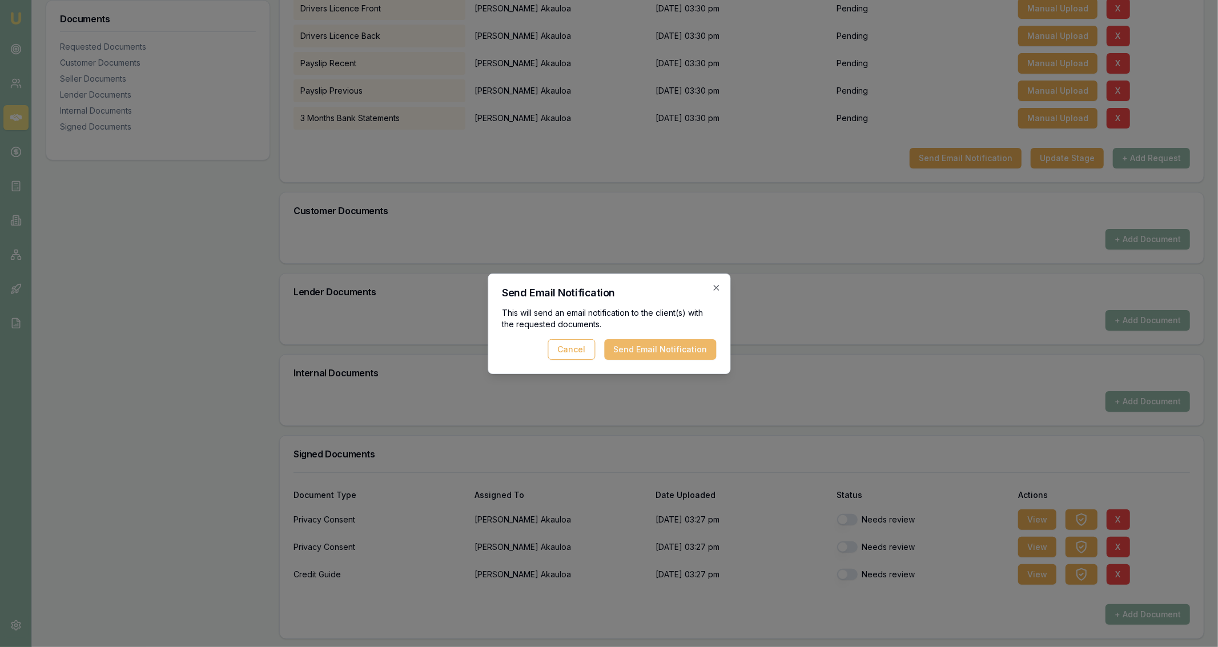
click at [707, 346] on button "Send Email Notification" at bounding box center [660, 349] width 112 height 21
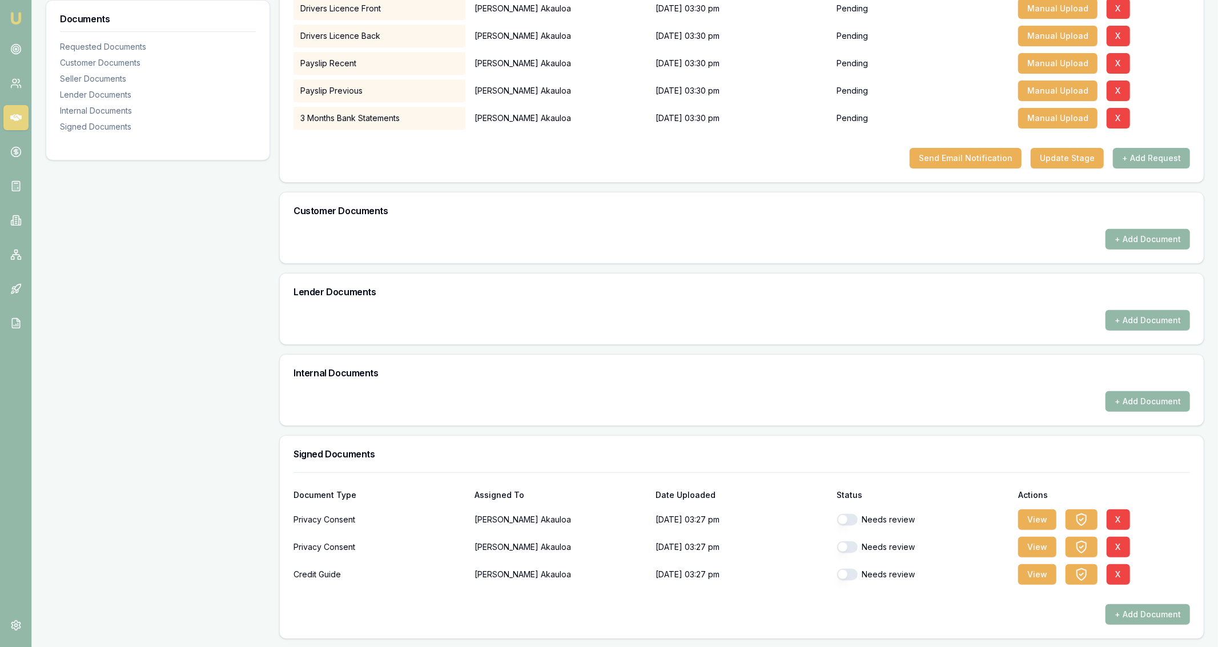
click at [156, 222] on div "Documents Requested Documents Customer Documents Seller Documents Lender Docume…" at bounding box center [158, 281] width 224 height 715
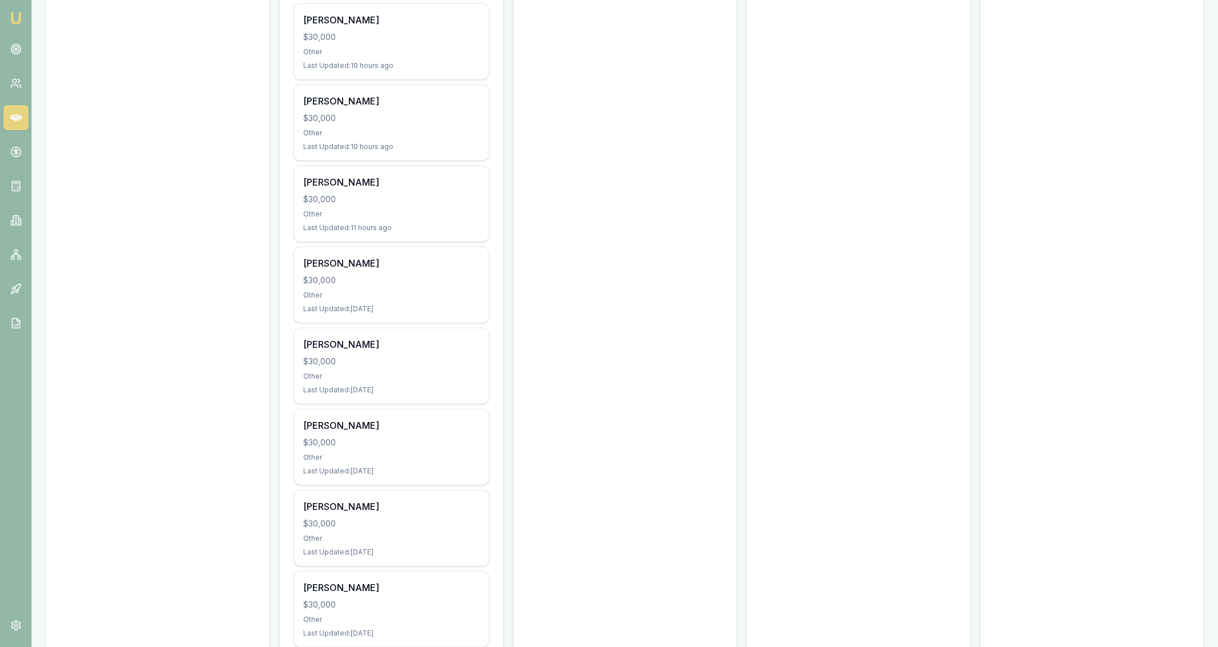
scroll to position [732, 0]
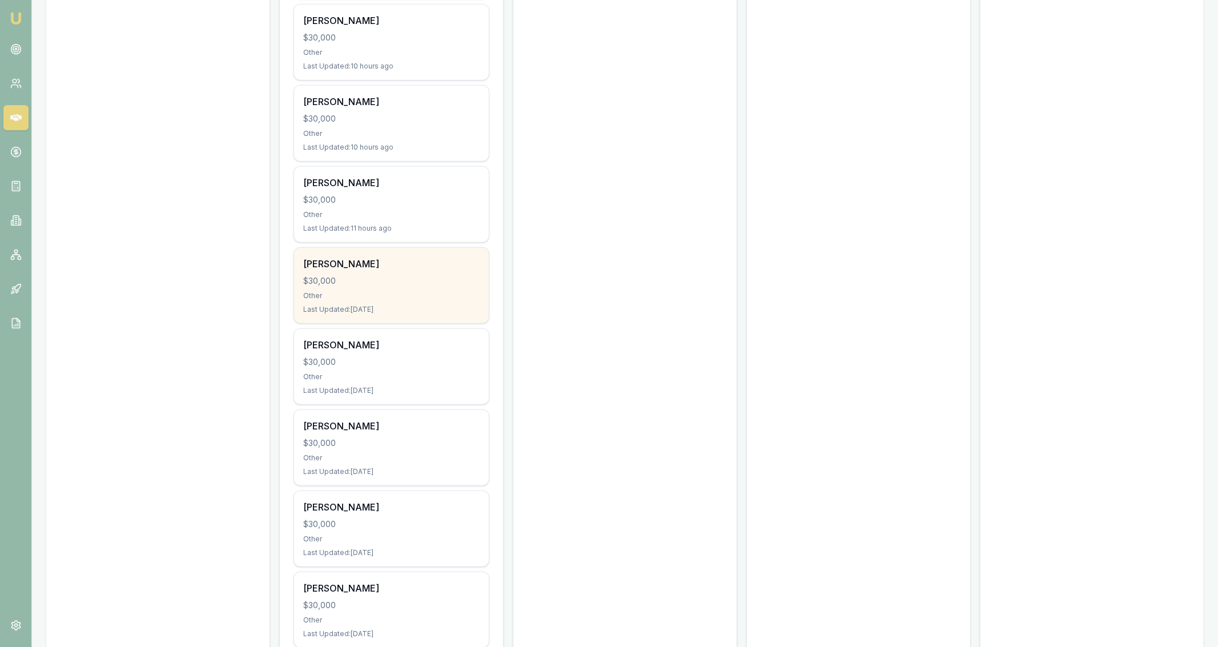
click at [483, 308] on div "[PERSON_NAME] $30,000 Other Last Updated: [DATE]" at bounding box center [391, 285] width 195 height 75
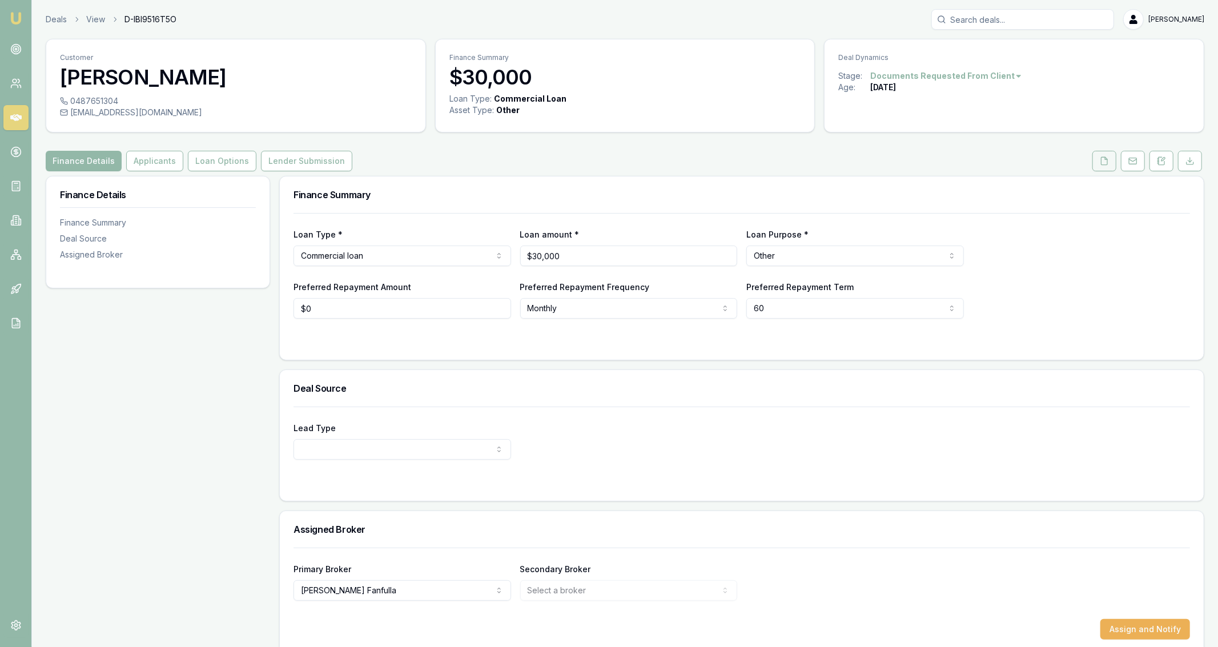
click at [1105, 162] on icon at bounding box center [1103, 160] width 9 height 9
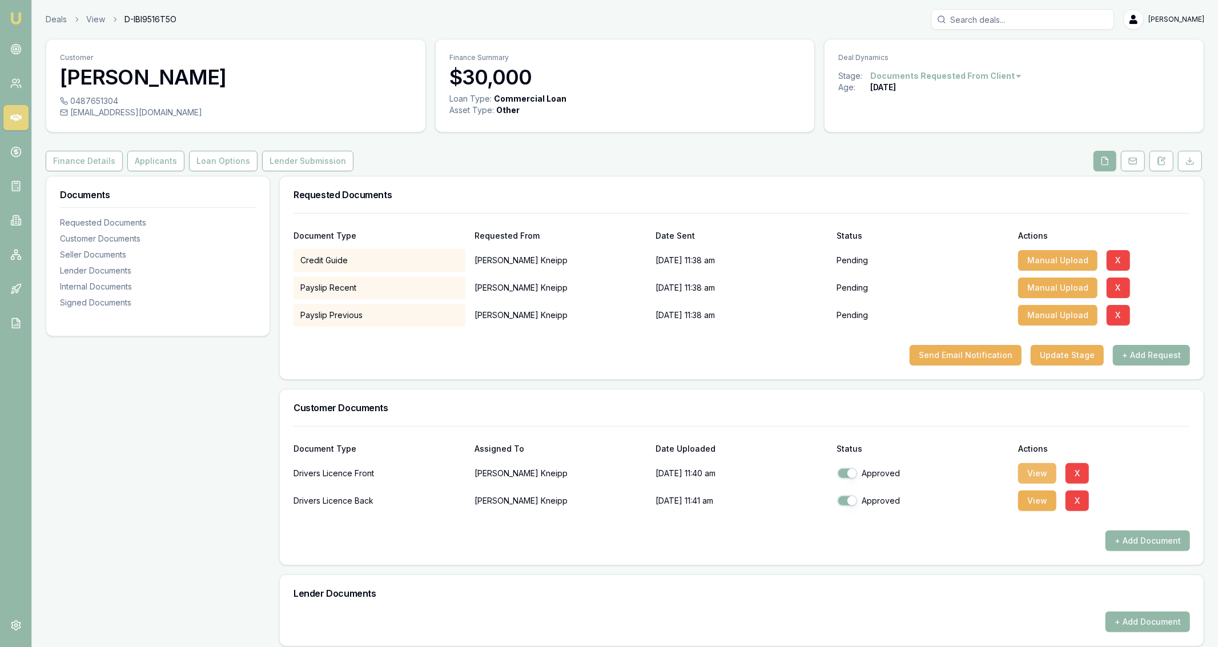
click at [1035, 475] on button "View" at bounding box center [1037, 473] width 38 height 21
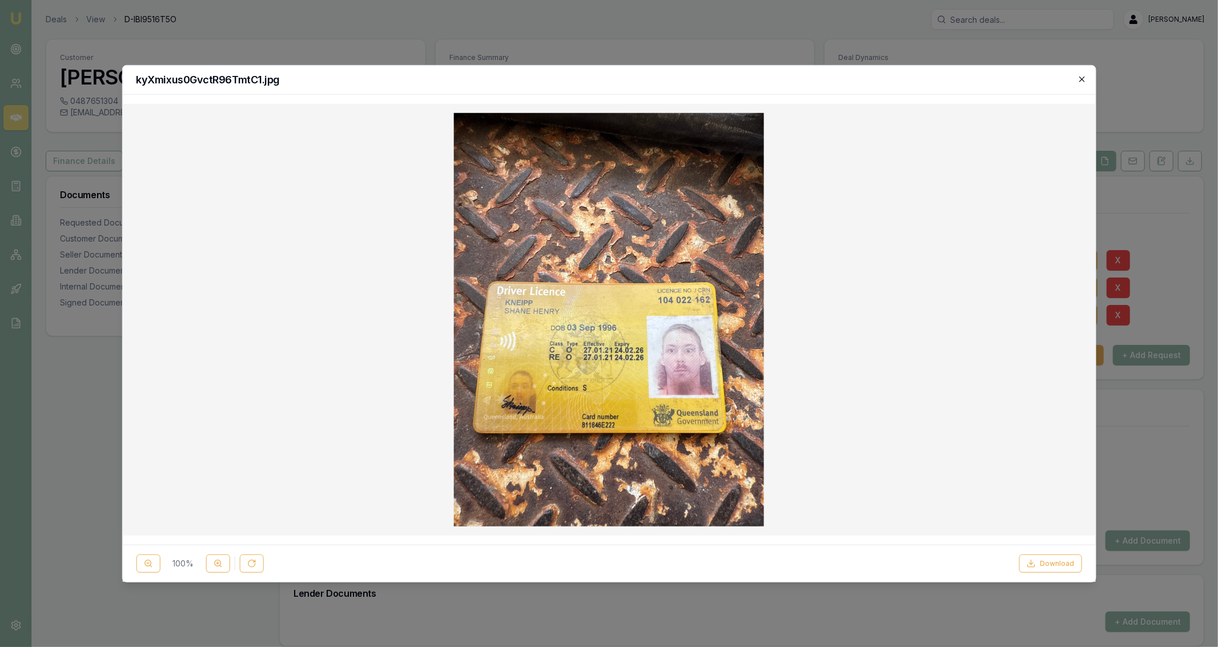
click at [1083, 79] on icon "button" at bounding box center [1081, 78] width 9 height 9
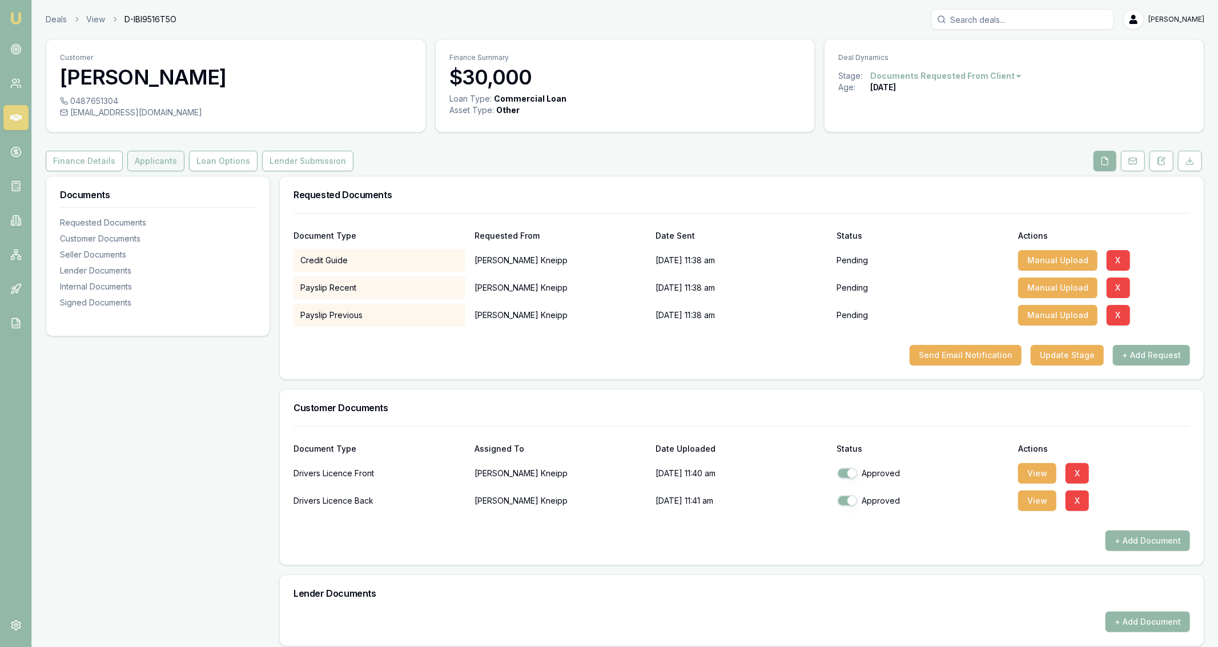
click at [143, 159] on button "Applicants" at bounding box center [155, 161] width 57 height 21
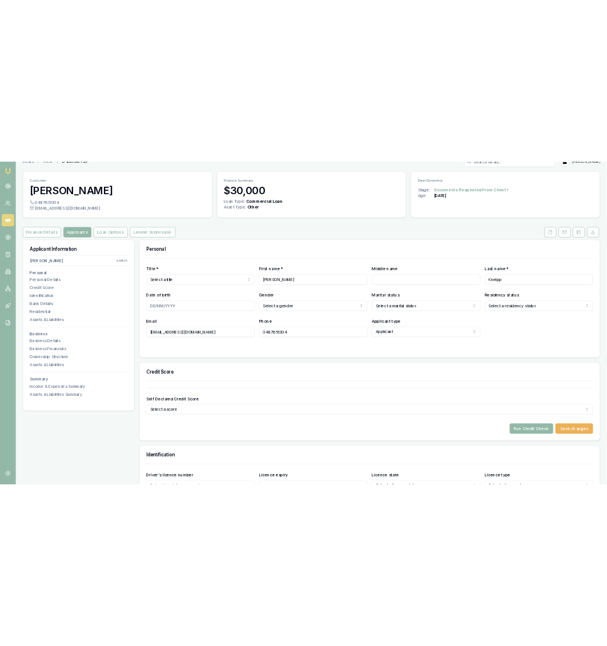
scroll to position [20, 0]
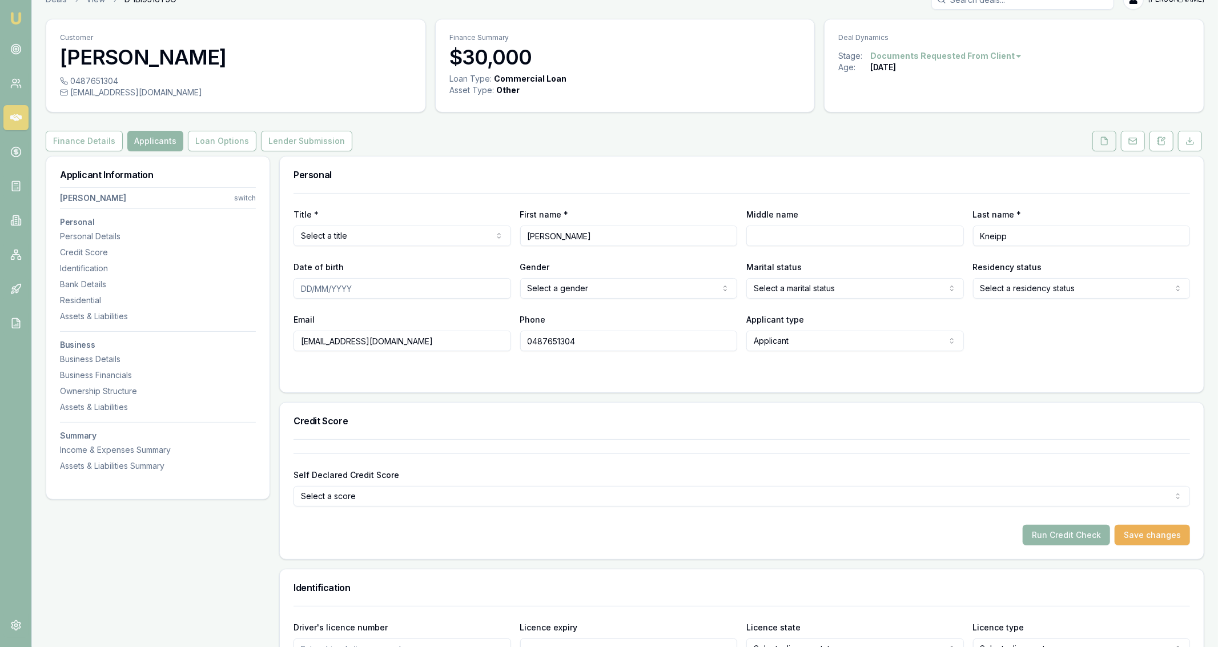
click at [1103, 141] on icon at bounding box center [1103, 140] width 9 height 9
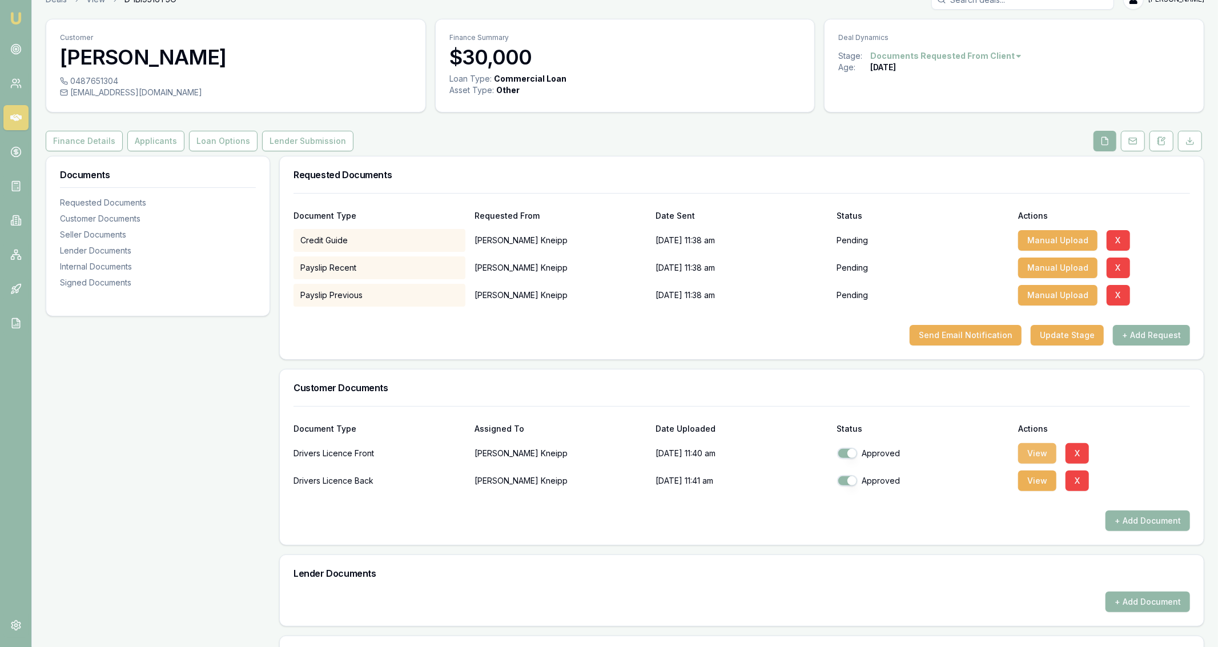
click at [1033, 454] on button "View" at bounding box center [1037, 453] width 38 height 21
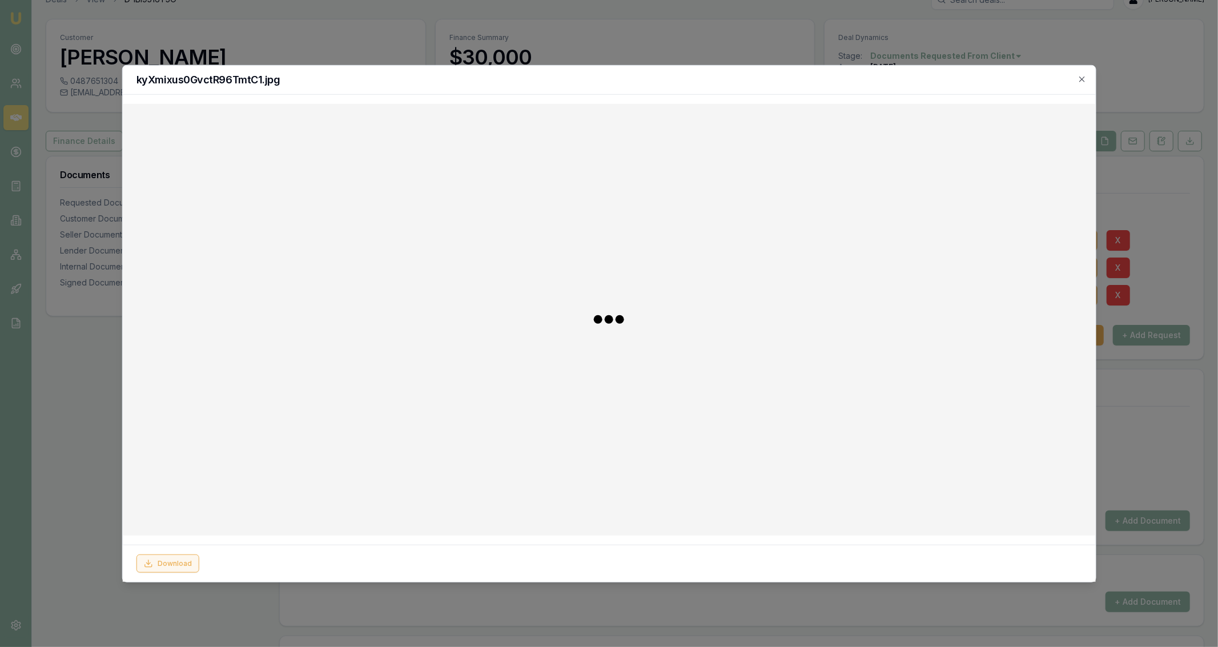
click at [190, 564] on button "Download" at bounding box center [167, 563] width 63 height 18
click at [122, 500] on div at bounding box center [608, 319] width 973 height 432
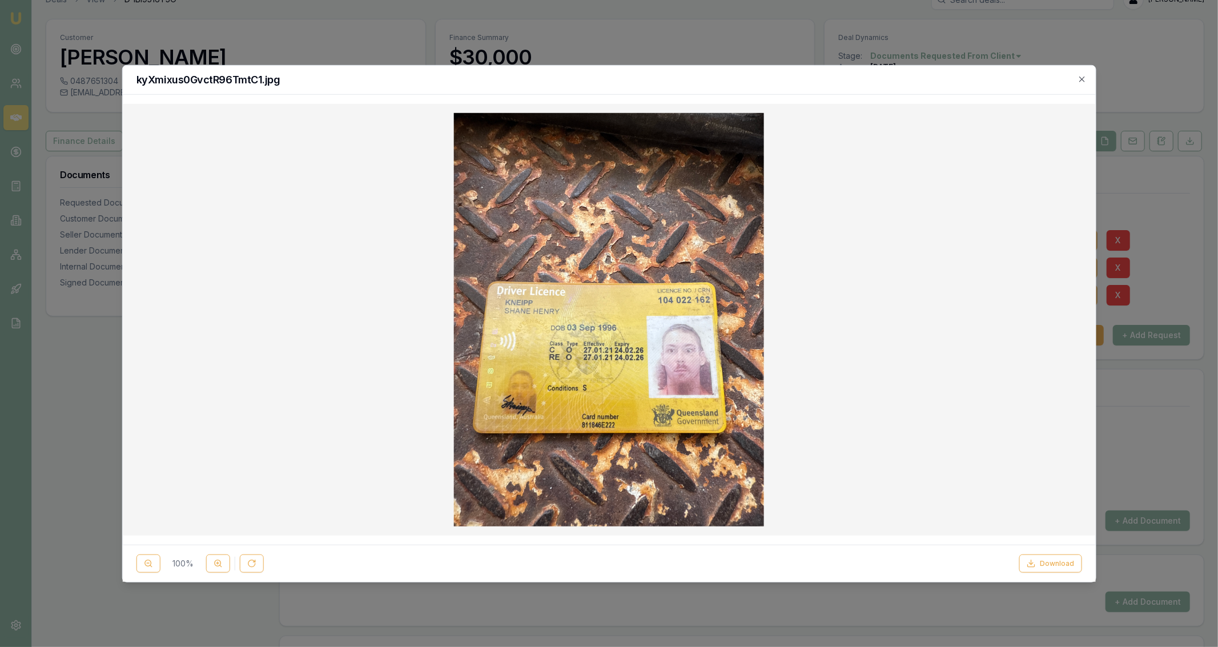
click at [94, 487] on div at bounding box center [609, 323] width 1218 height 647
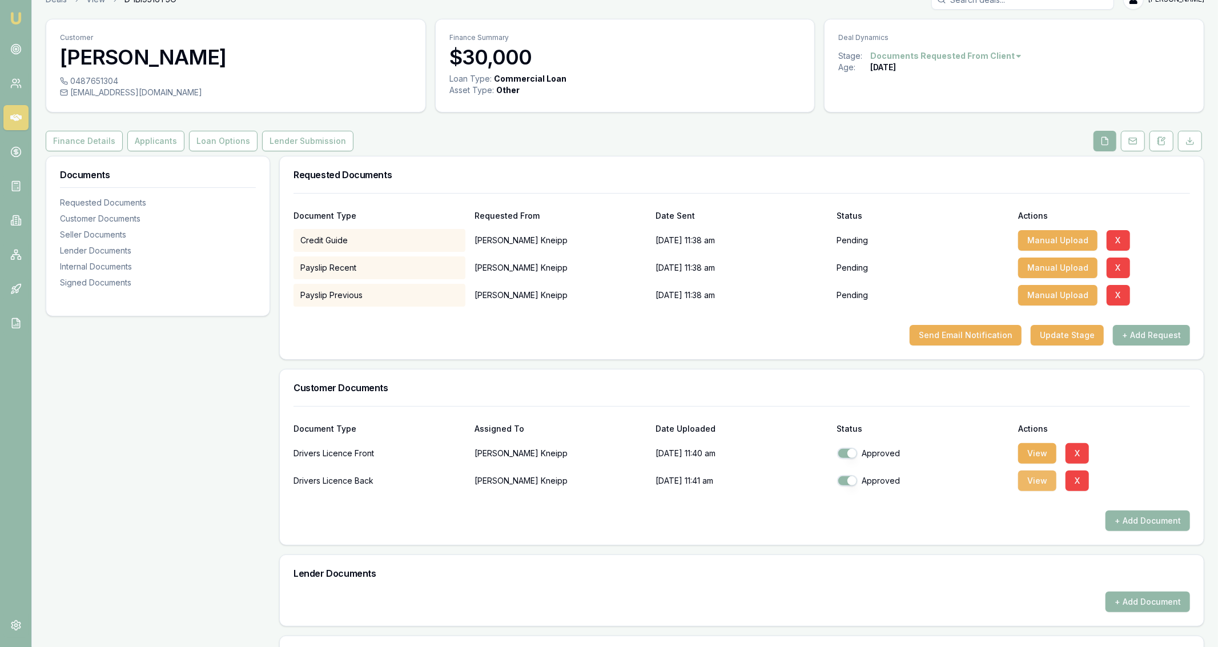
click at [1041, 481] on button "View" at bounding box center [1037, 480] width 38 height 21
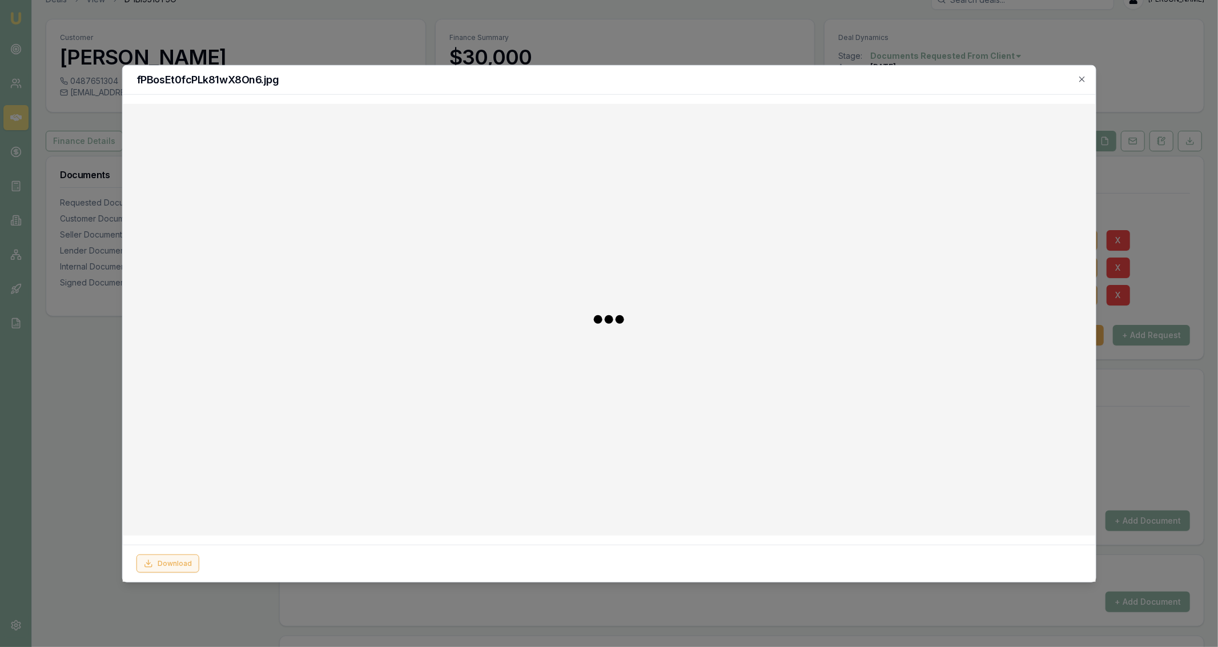
click at [142, 568] on button "Download" at bounding box center [167, 563] width 63 height 18
click at [57, 409] on div at bounding box center [609, 323] width 1218 height 647
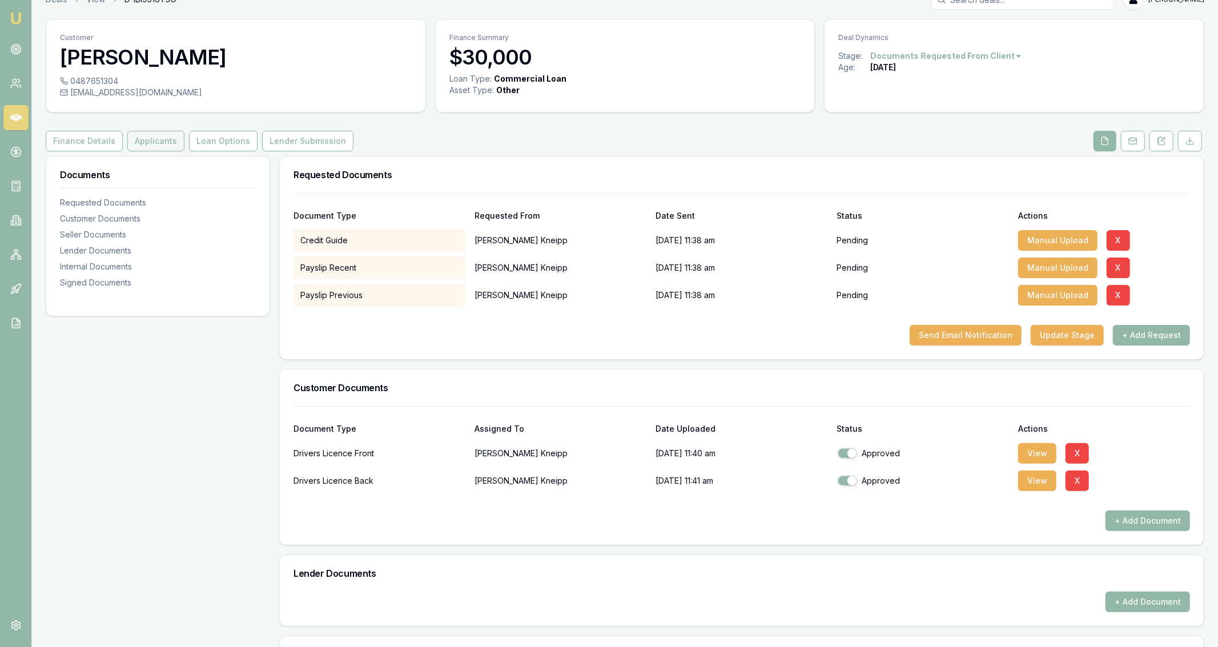
click at [164, 135] on button "Applicants" at bounding box center [155, 141] width 57 height 21
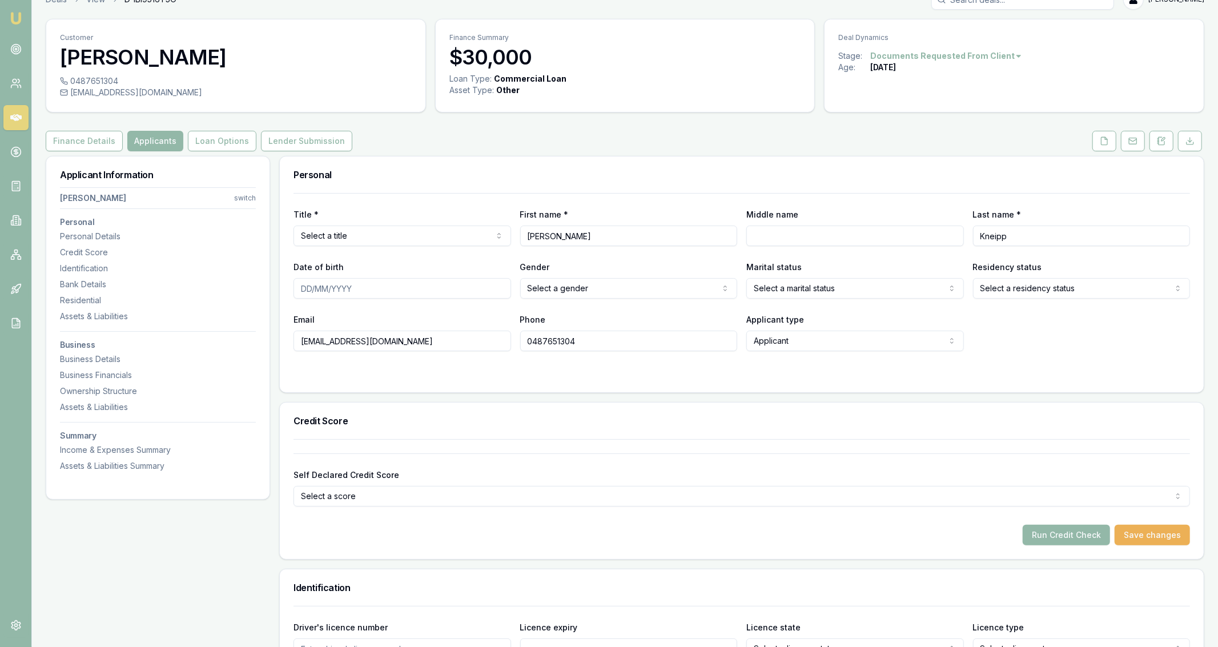
click at [405, 244] on body "Emu Broker Deals View D-IBI9516T5O [PERSON_NAME] Fanfulla Toggle Menu Customer …" at bounding box center [609, 303] width 1218 height 647
click at [794, 232] on input "Middle name" at bounding box center [854, 235] width 217 height 21
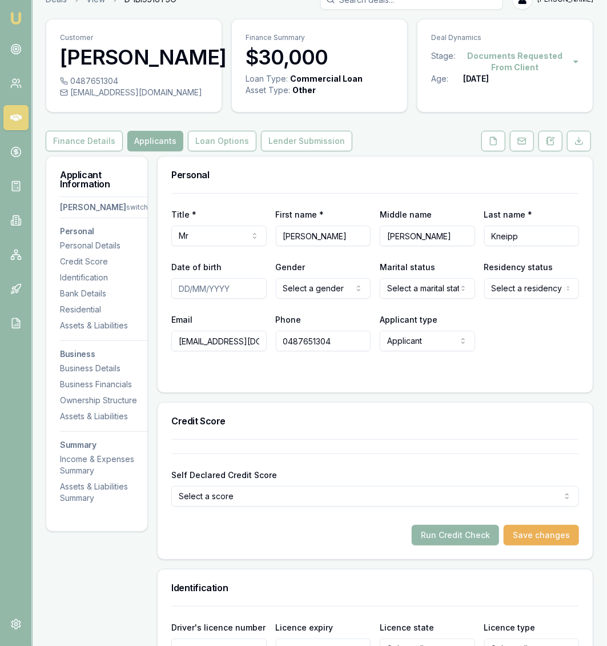
type input "[PERSON_NAME]"
type input "[DATE]"
select select "MARRIED"
click at [415, 436] on div "Credit Score" at bounding box center [375, 420] width 435 height 37
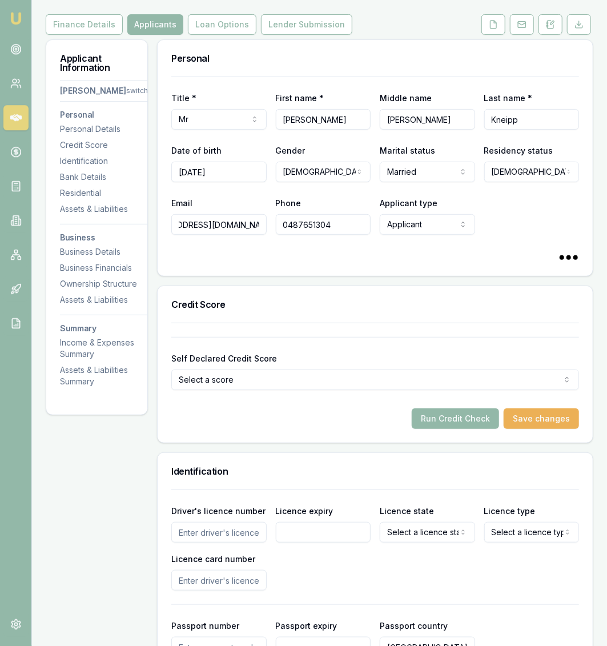
scroll to position [140, 0]
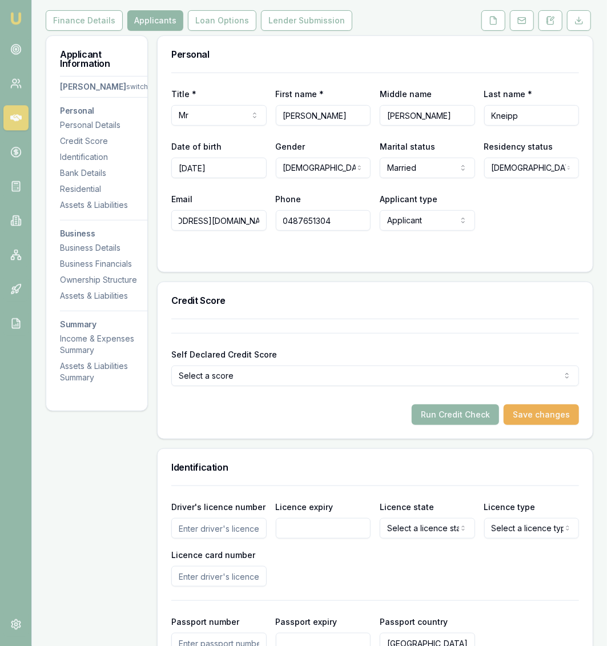
click at [235, 525] on input "Driver's licence number" at bounding box center [218, 528] width 95 height 21
type input "104022162"
type input "[DATE]"
select select "QLD"
select select "OPEN_LICENCE"
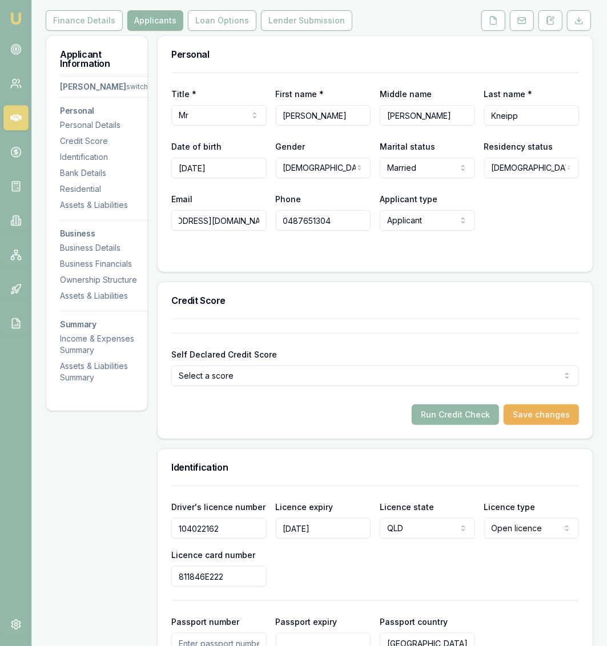
type input "811846E222"
click at [278, 577] on div "Driver's licence number [DRIVERS_LICENSE_NUMBER] Licence expiry [DATE] Licence …" at bounding box center [375, 542] width 408 height 87
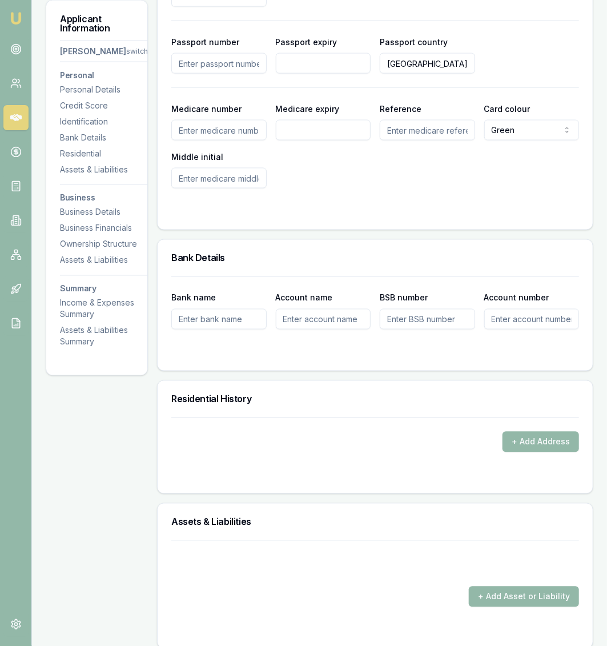
scroll to position [763, 0]
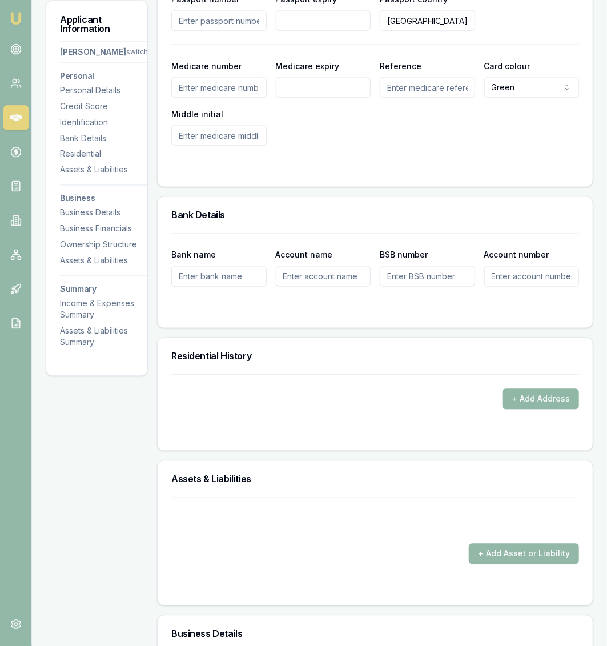
click at [555, 399] on button "+ Add Address" at bounding box center [540, 398] width 76 height 21
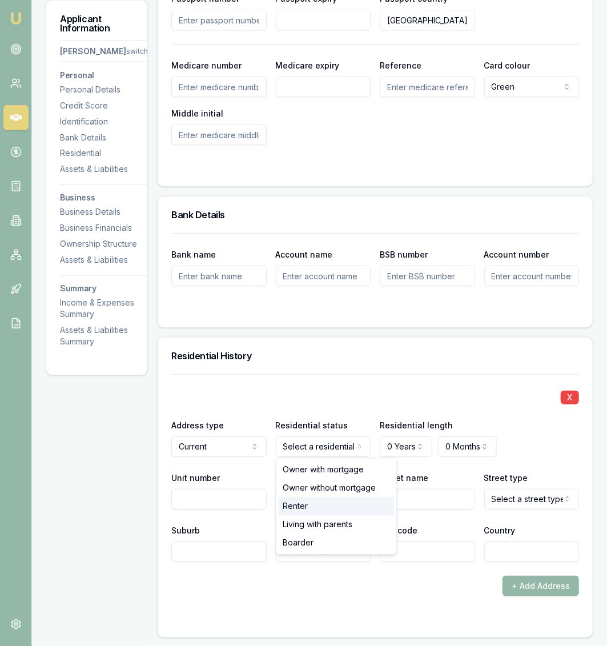
select select "RENTER"
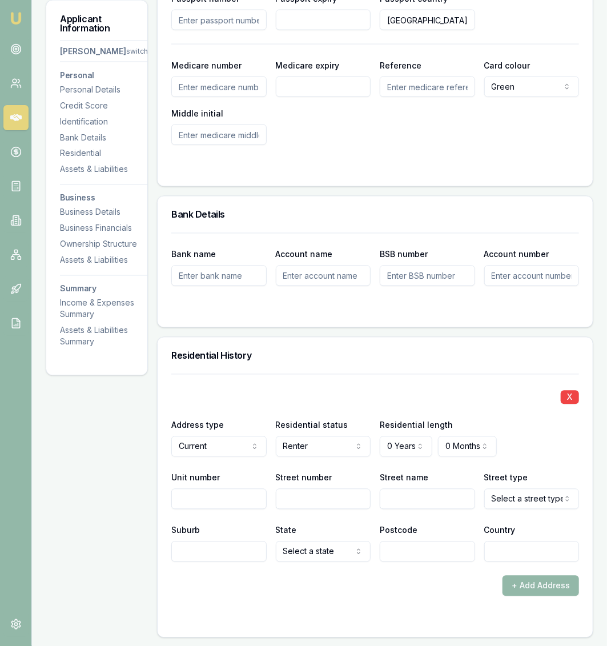
click at [398, 303] on form "Bank name Account name BSB number Account number" at bounding box center [375, 273] width 408 height 80
click at [417, 434] on div "Residential length 0 Years 0 Years 1 Year 2 Years 3 Years 4 Years 5 Years 6 Yea…" at bounding box center [427, 437] width 95 height 39
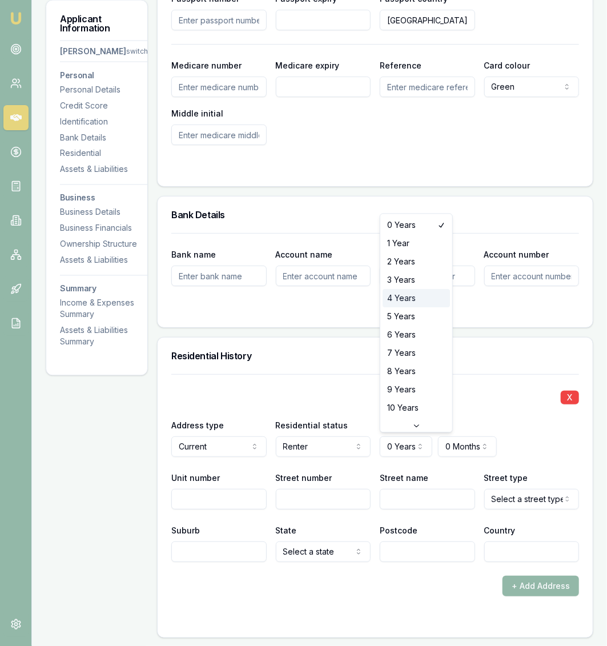
select select "4"
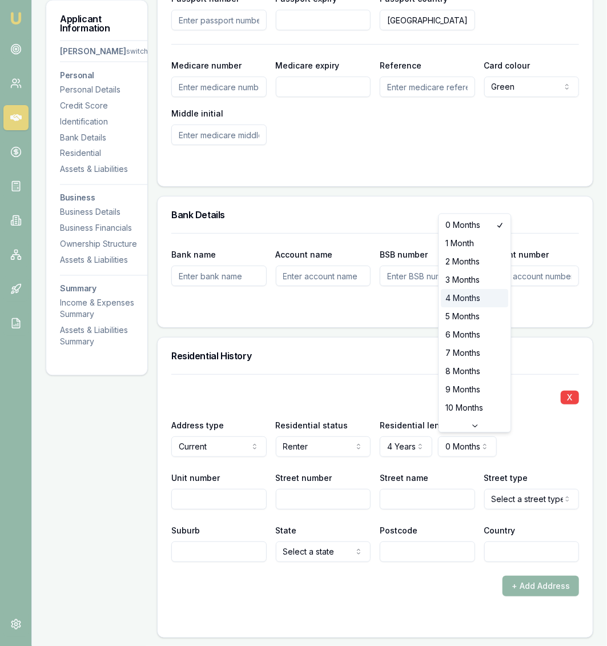
select select "4"
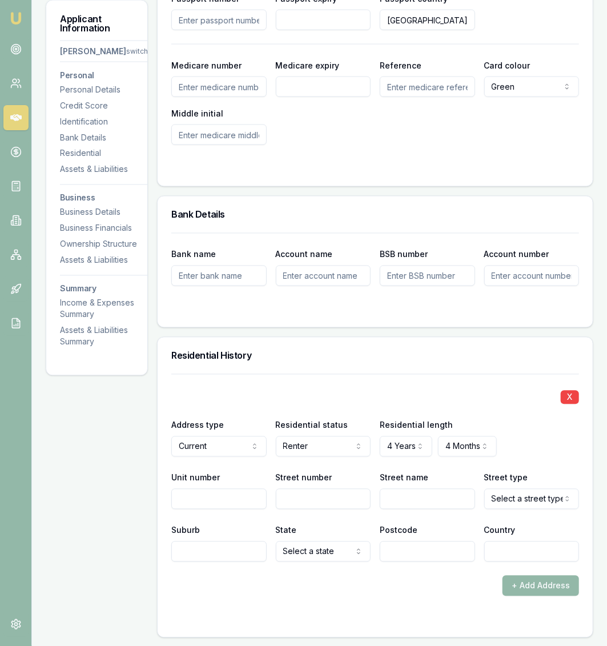
click at [220, 508] on div "X Address type Current Current Previous Residential status Renter Owner with mo…" at bounding box center [375, 468] width 408 height 188
type input "34"
click at [434, 487] on div "Street name" at bounding box center [427, 489] width 95 height 39
click at [434, 498] on input "Street name" at bounding box center [427, 499] width 95 height 21
type input "RUPERTSWOOD"
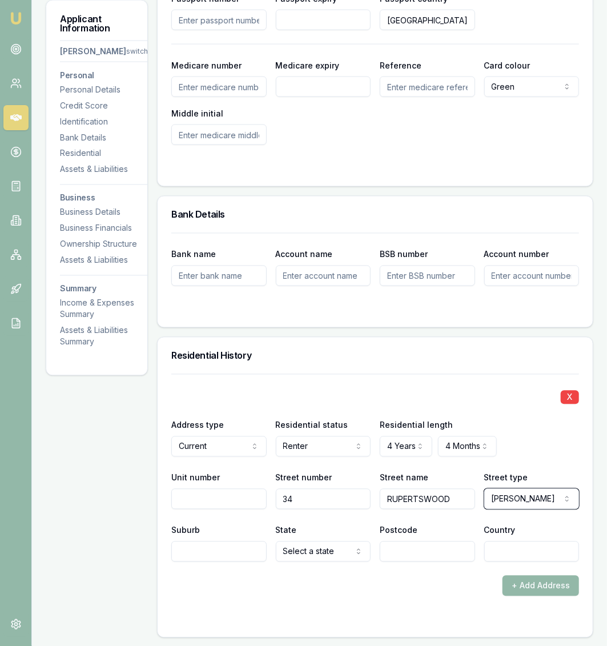
select select "Drive"
type input "[PERSON_NAME] RIVER"
select select "QLD"
type input "4817"
type input "[GEOGRAPHIC_DATA]"
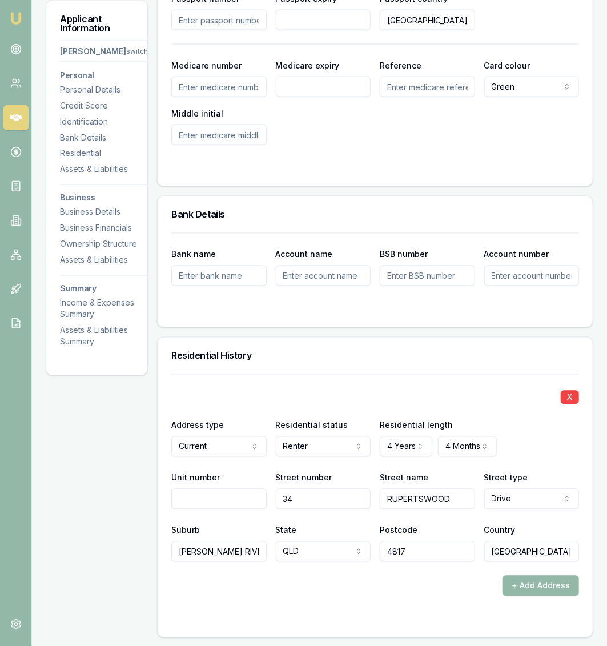
click at [432, 600] on form "X Address type Current Current Previous Residential status Renter Owner with mo…" at bounding box center [375, 498] width 408 height 249
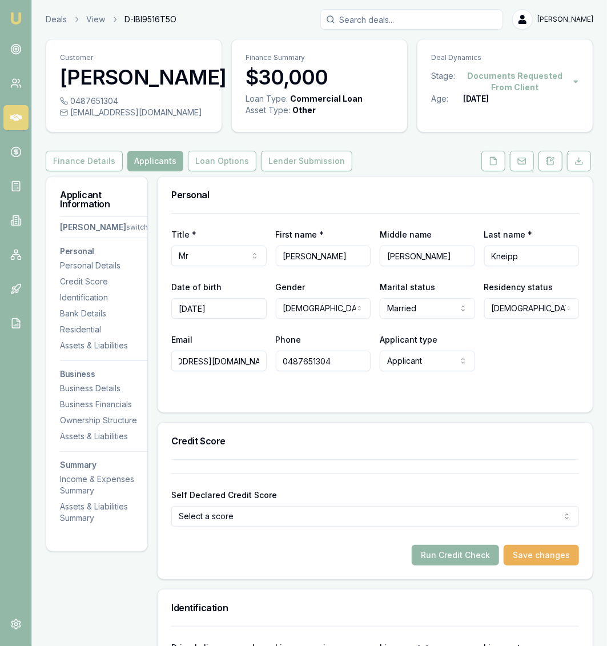
scroll to position [1, 0]
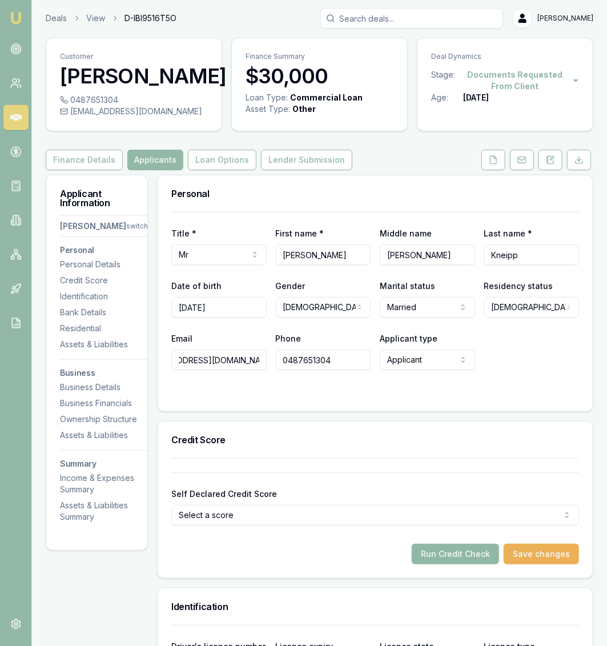
click at [475, 551] on button "Run Credit Check" at bounding box center [455, 553] width 87 height 21
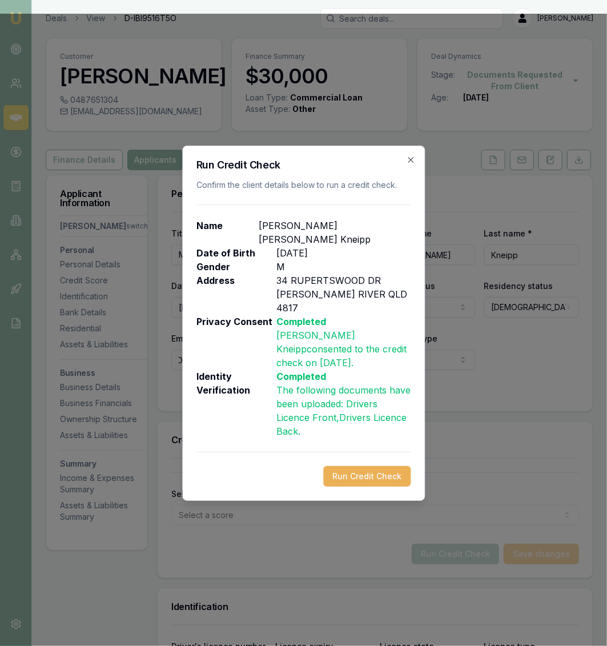
click at [381, 441] on div "Run Credit Check Confirm the client details below to run a credit check. Name […" at bounding box center [303, 323] width 243 height 355
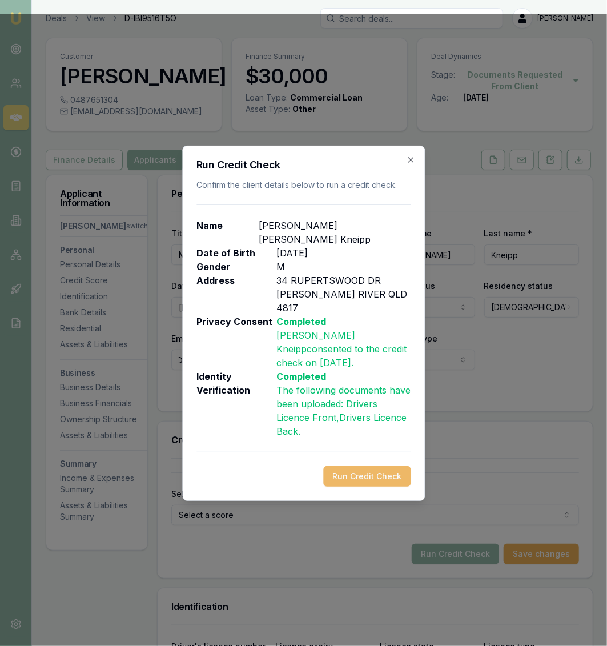
click at [386, 466] on button "Run Credit Check" at bounding box center [366, 476] width 87 height 21
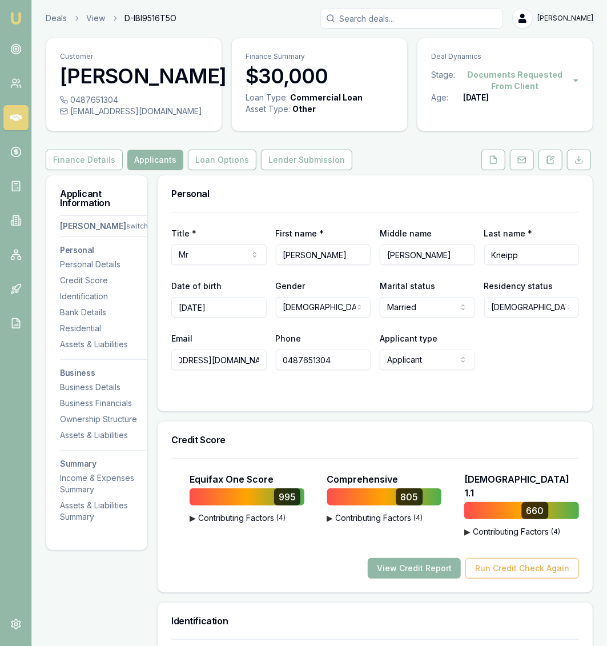
click at [437, 558] on button "View Credit Report" at bounding box center [414, 568] width 93 height 21
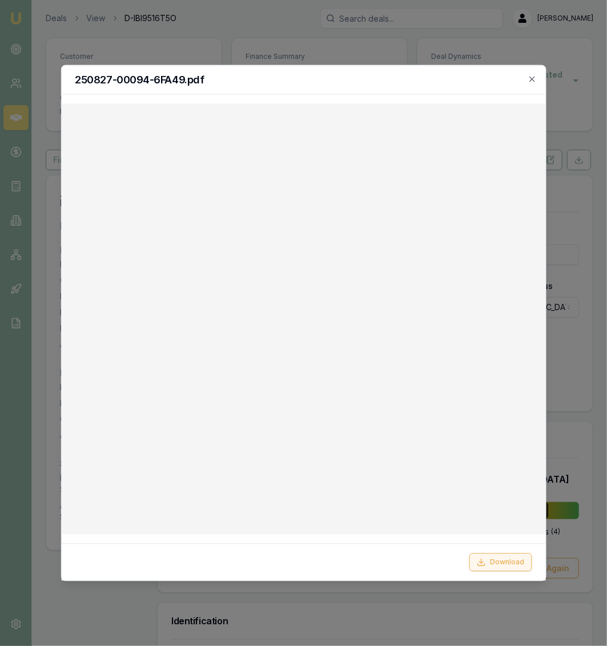
click at [497, 561] on button "Download" at bounding box center [500, 562] width 63 height 18
click at [533, 82] on icon "button" at bounding box center [531, 78] width 9 height 9
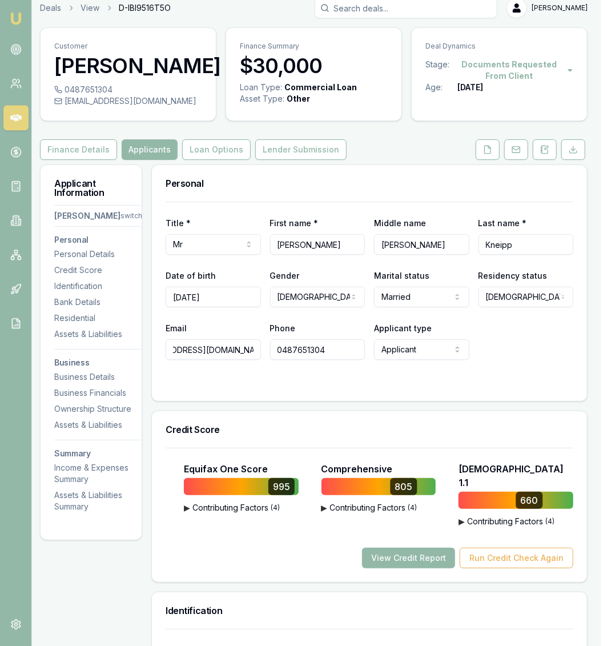
scroll to position [0, 6]
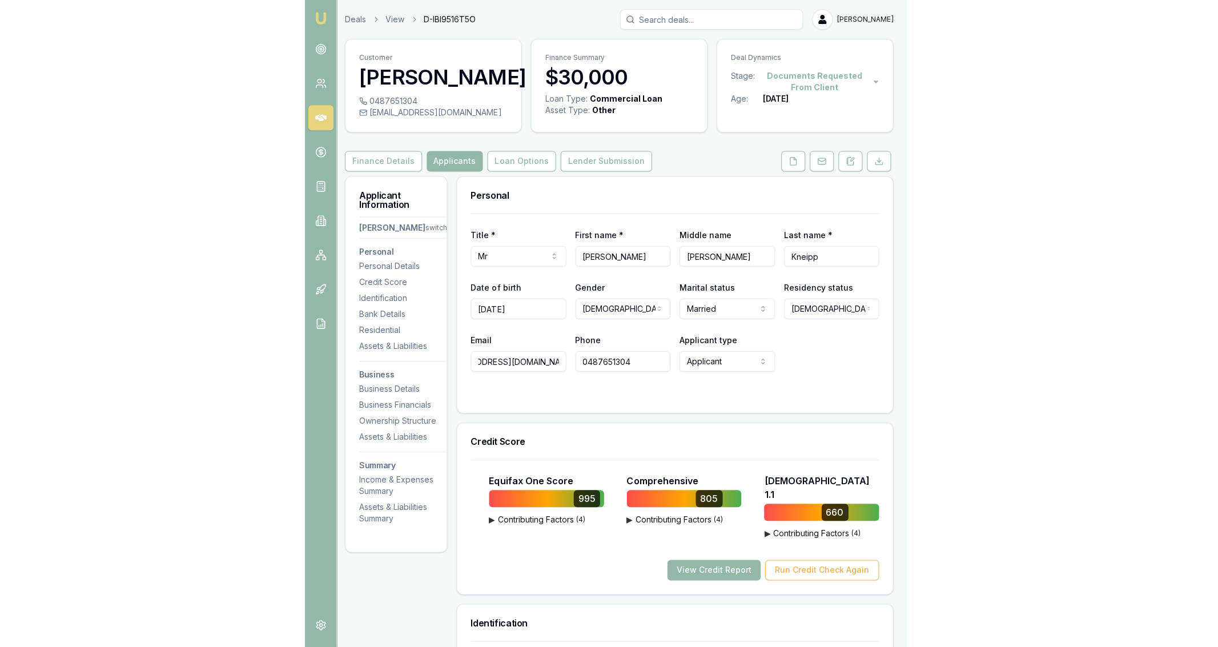
scroll to position [0, 0]
